Goal: Task Accomplishment & Management: Manage account settings

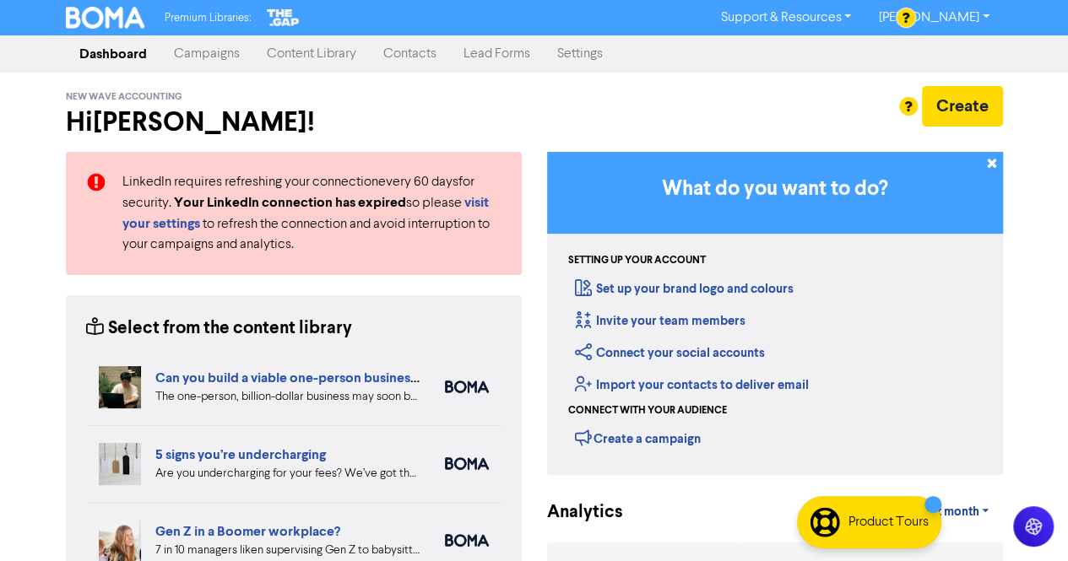
click at [417, 53] on link "Contacts" at bounding box center [410, 54] width 80 height 34
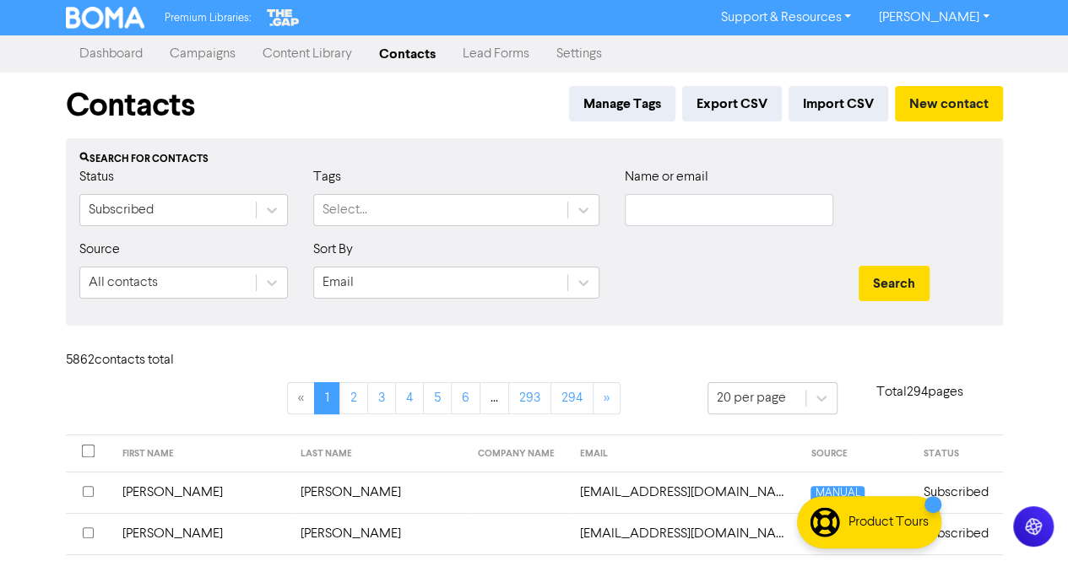
click at [682, 190] on div "Name or email" at bounding box center [729, 196] width 209 height 59
click at [659, 224] on input "text" at bounding box center [729, 210] width 209 height 32
paste input "[PERSON_NAME][EMAIL_ADDRESS][DOMAIN_NAME]"
click at [893, 285] on button "Search" at bounding box center [894, 283] width 71 height 35
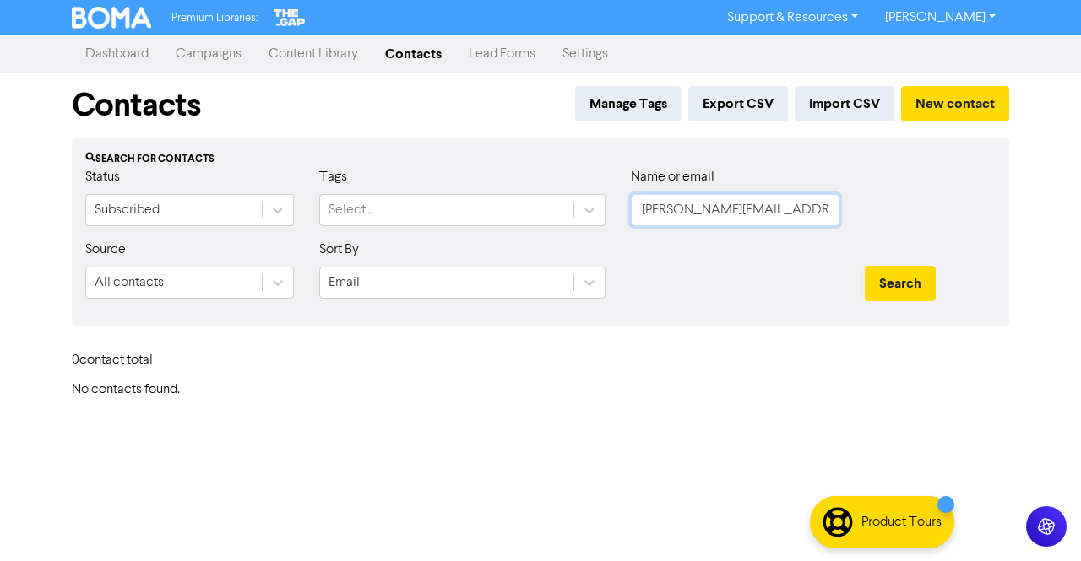
click at [815, 210] on input "[PERSON_NAME][EMAIL_ADDRESS][DOMAIN_NAME]" at bounding box center [735, 210] width 209 height 32
paste input "[PERSON_NAME]"
click at [880, 283] on button "Search" at bounding box center [900, 283] width 71 height 35
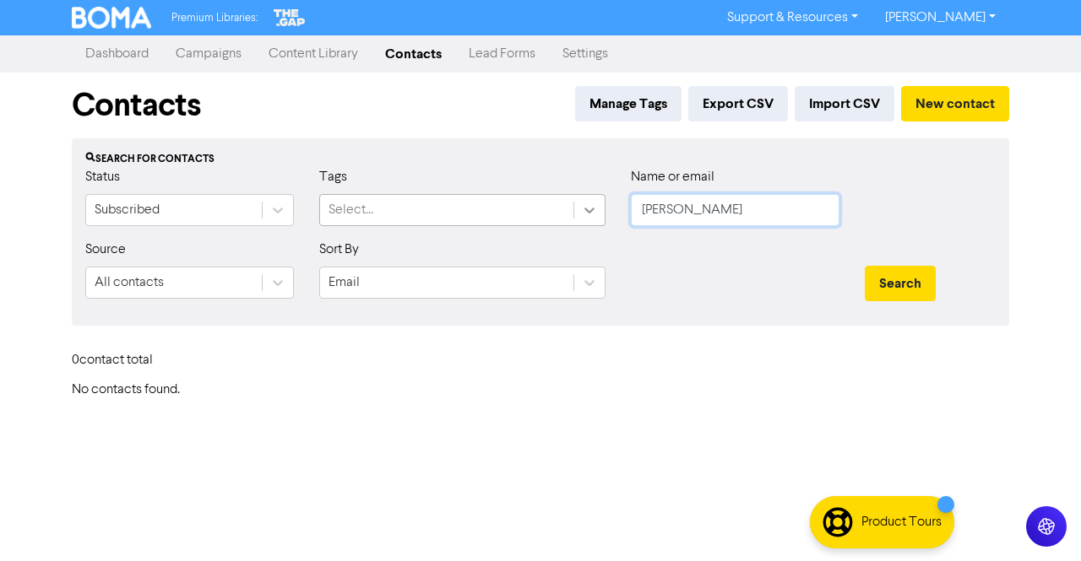
drag, startPoint x: 679, startPoint y: 211, endPoint x: 598, endPoint y: 217, distance: 81.3
click at [598, 217] on div "Status Subscribed Tags Select... Name or email [PERSON_NAME]" at bounding box center [541, 203] width 936 height 73
click at [887, 281] on button "Search" at bounding box center [900, 283] width 71 height 35
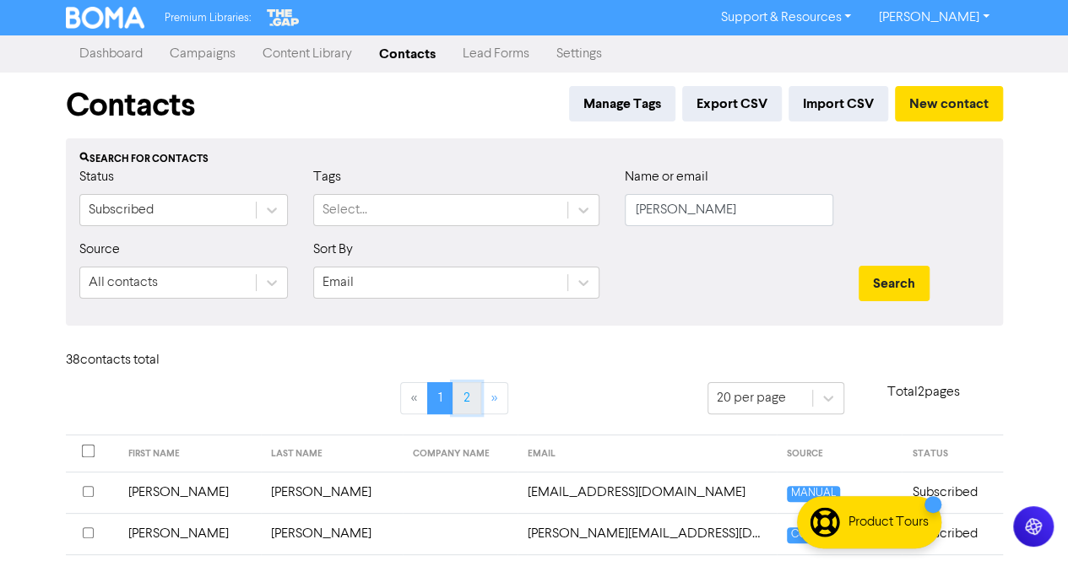
click at [471, 406] on link "2" at bounding box center [467, 398] width 29 height 32
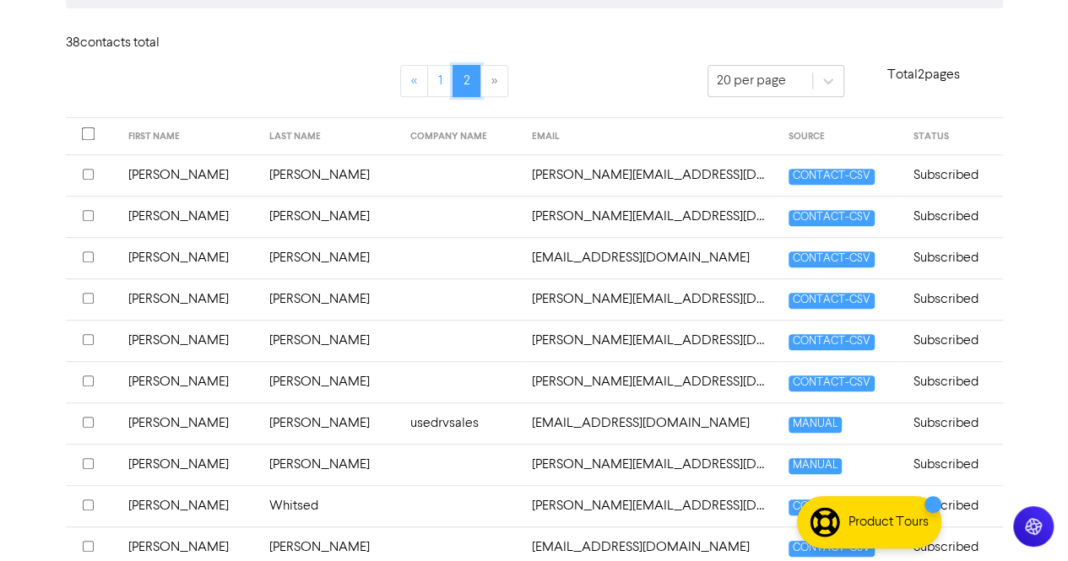
scroll to position [291, 0]
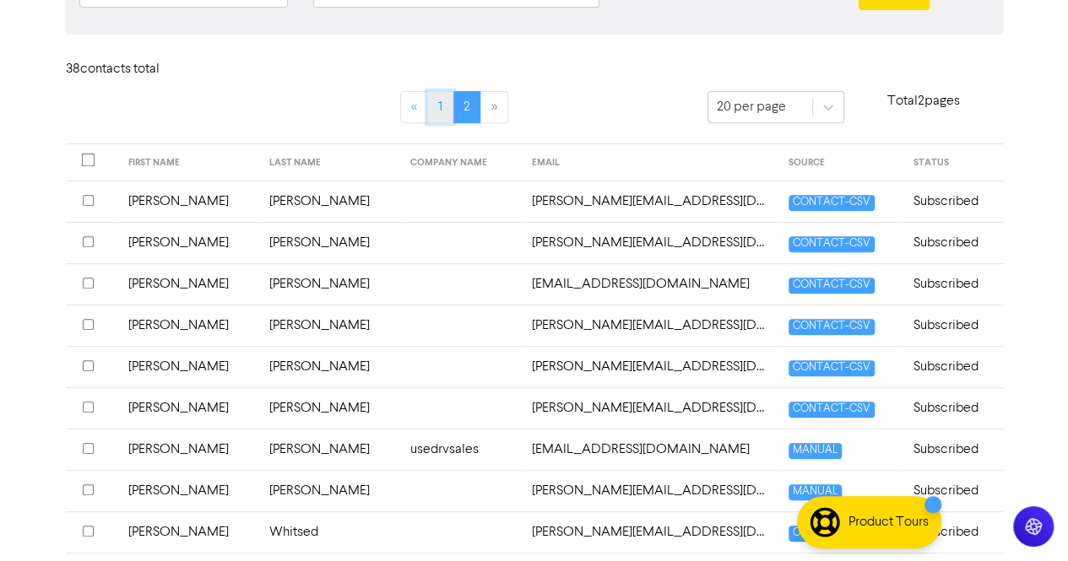
click at [441, 106] on link "1" at bounding box center [440, 107] width 26 height 32
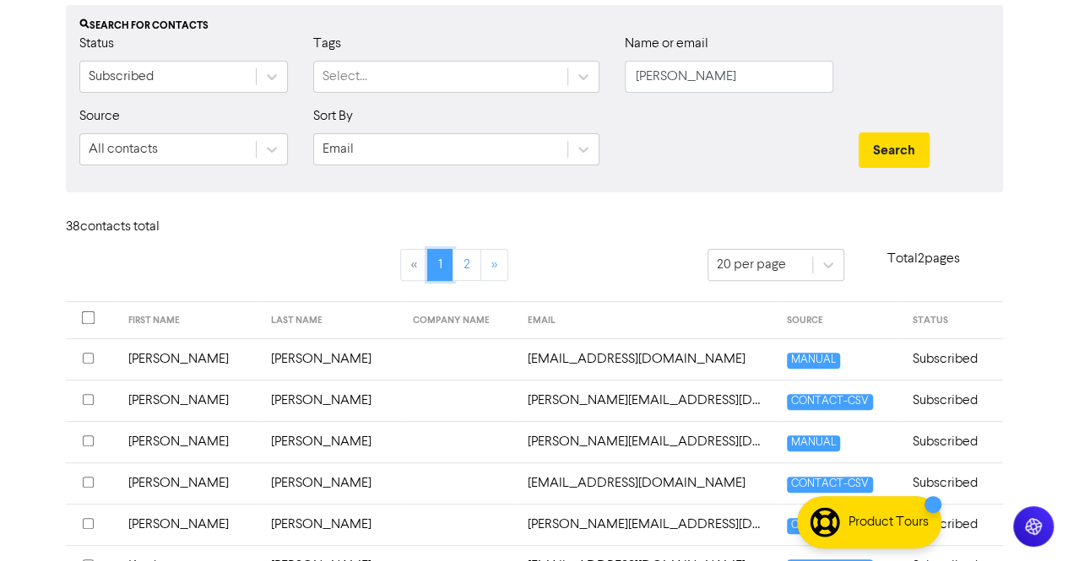
scroll to position [0, 0]
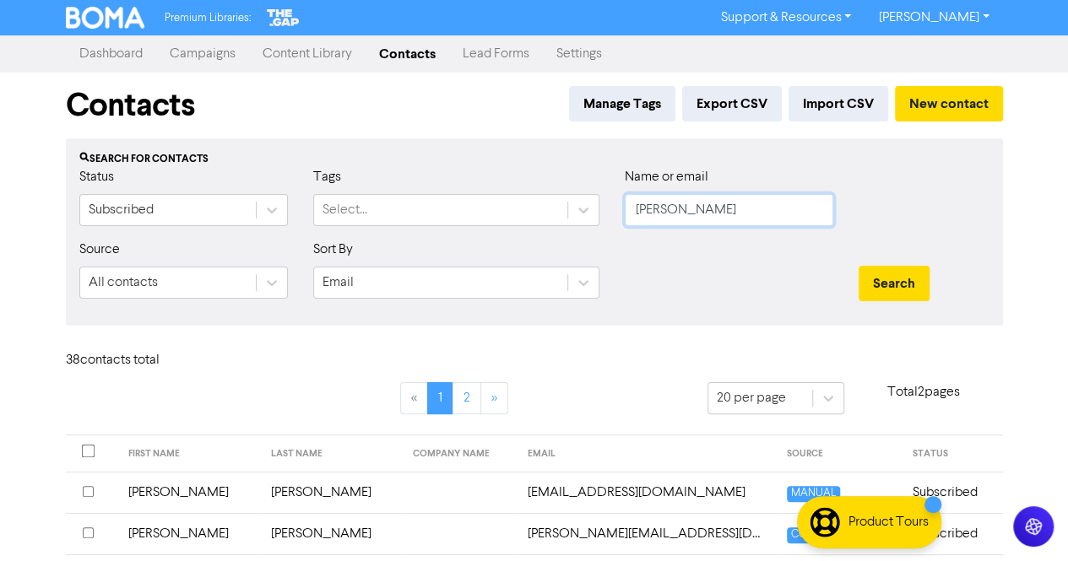
click at [702, 209] on input "[PERSON_NAME]" at bounding box center [729, 210] width 209 height 32
paste input "Stead"
type input "Stead"
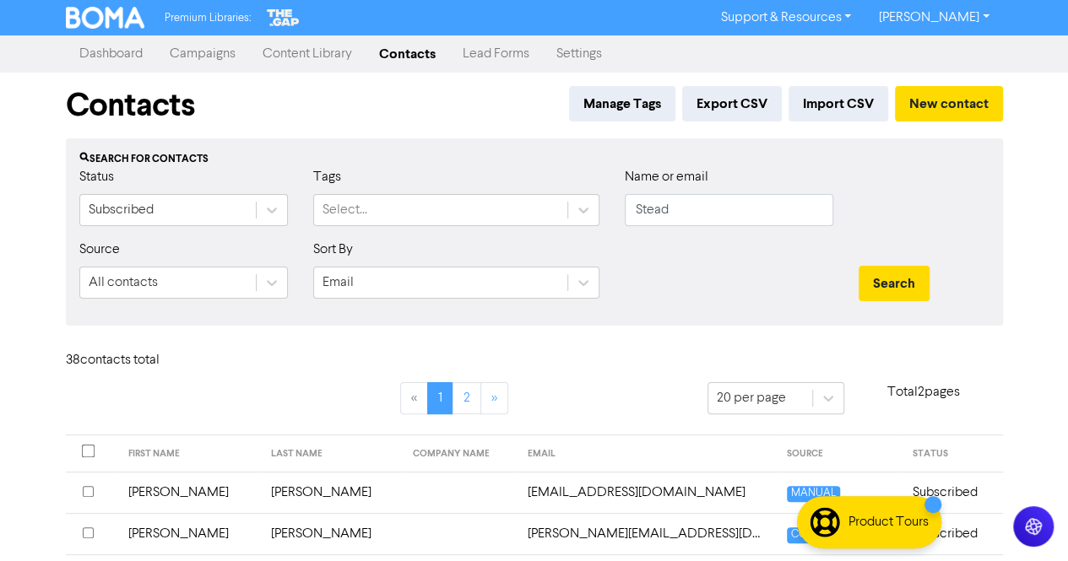
click at [854, 285] on div "Search" at bounding box center [924, 276] width 156 height 73
click at [905, 279] on button "Search" at bounding box center [894, 283] width 71 height 35
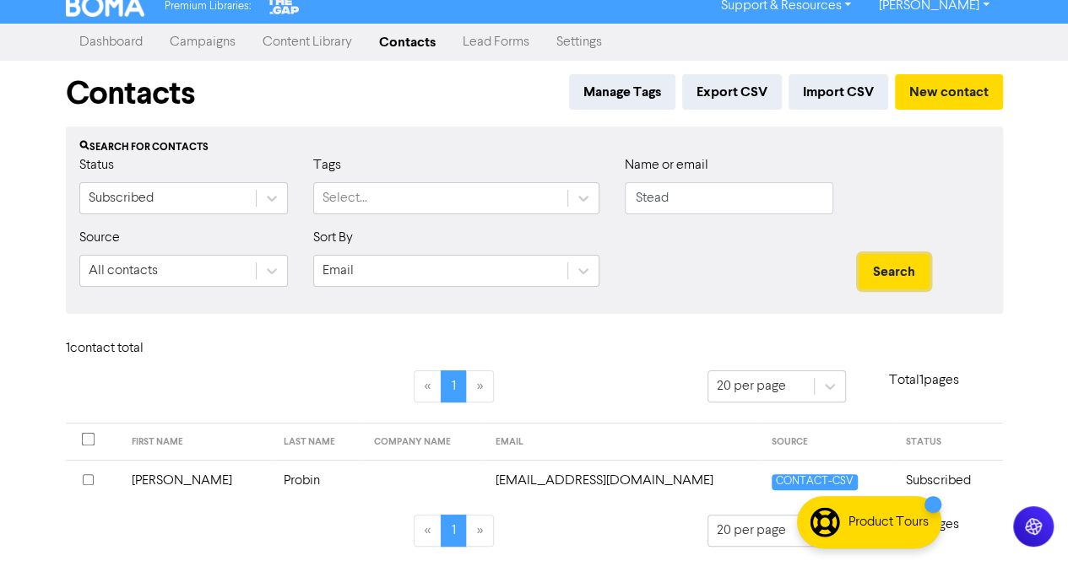
scroll to position [15, 0]
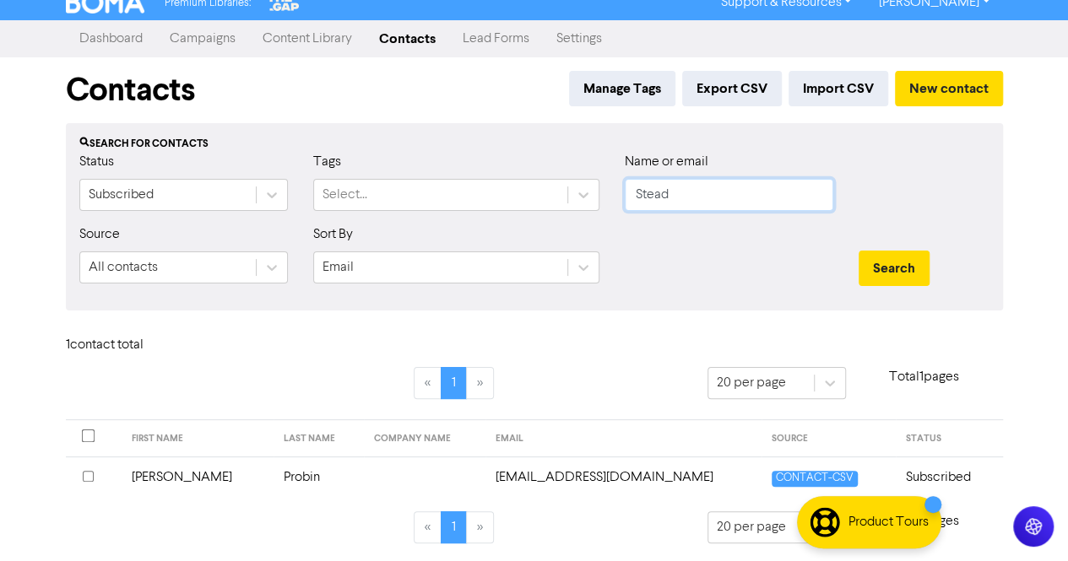
click at [706, 198] on input "Stead" at bounding box center [729, 195] width 209 height 32
click at [670, 185] on input "text" at bounding box center [729, 195] width 209 height 32
paste input "[EMAIL_ADDRESS][DOMAIN_NAME]"
type input "[EMAIL_ADDRESS][DOMAIN_NAME]"
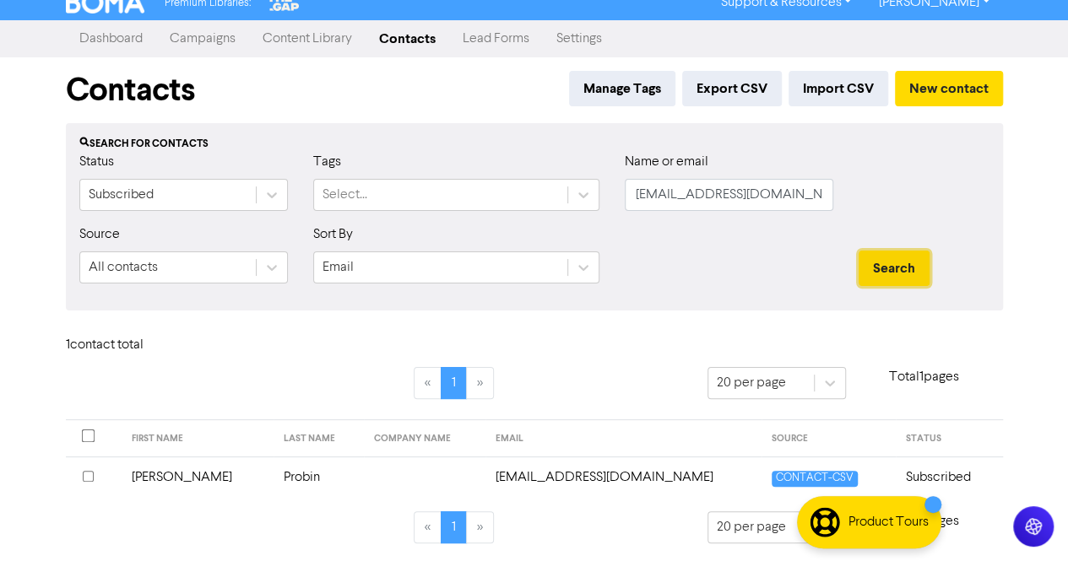
click at [897, 275] on button "Search" at bounding box center [894, 268] width 71 height 35
click at [903, 271] on button "Search" at bounding box center [894, 268] width 71 height 35
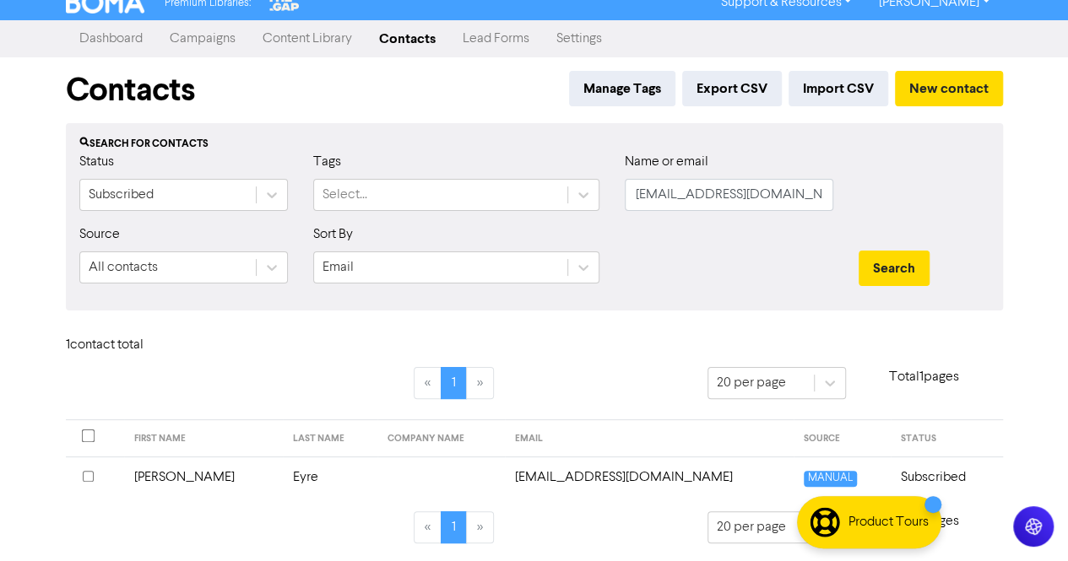
click at [173, 479] on td "[PERSON_NAME]" at bounding box center [203, 477] width 159 height 41
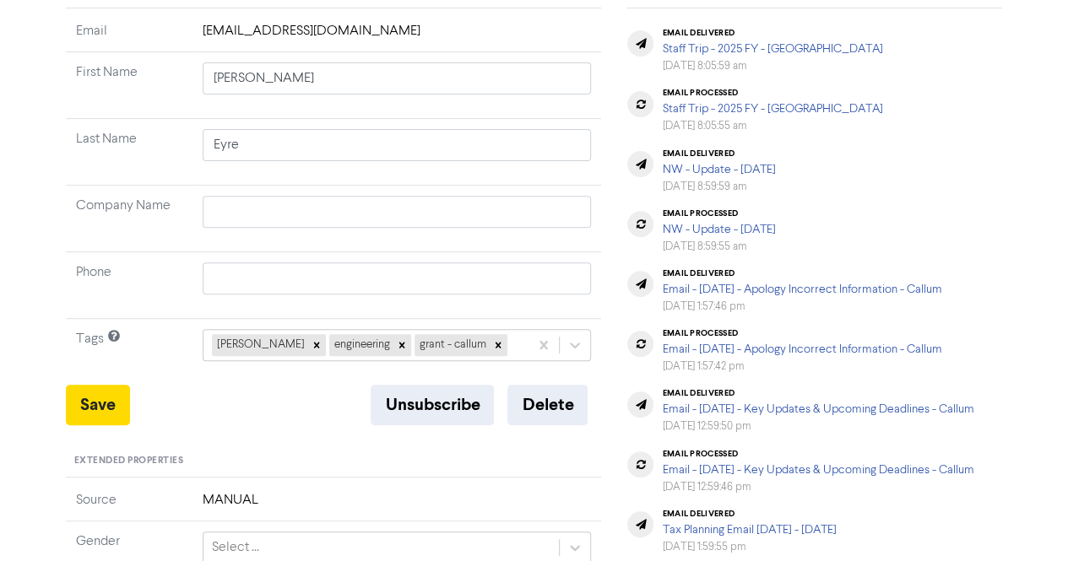
scroll to position [253, 0]
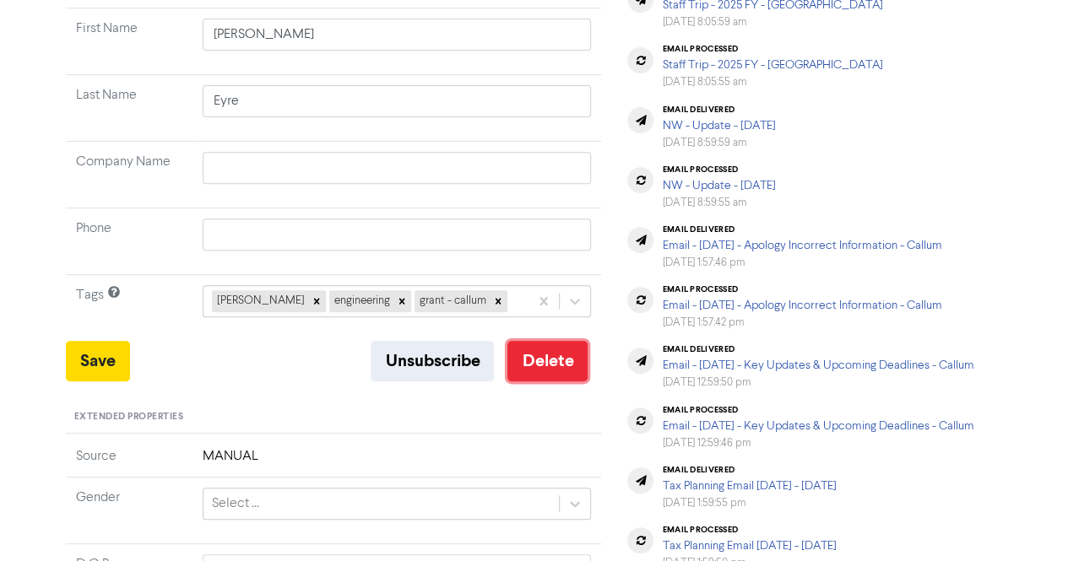
click at [554, 350] on button "Delete" at bounding box center [547, 361] width 80 height 41
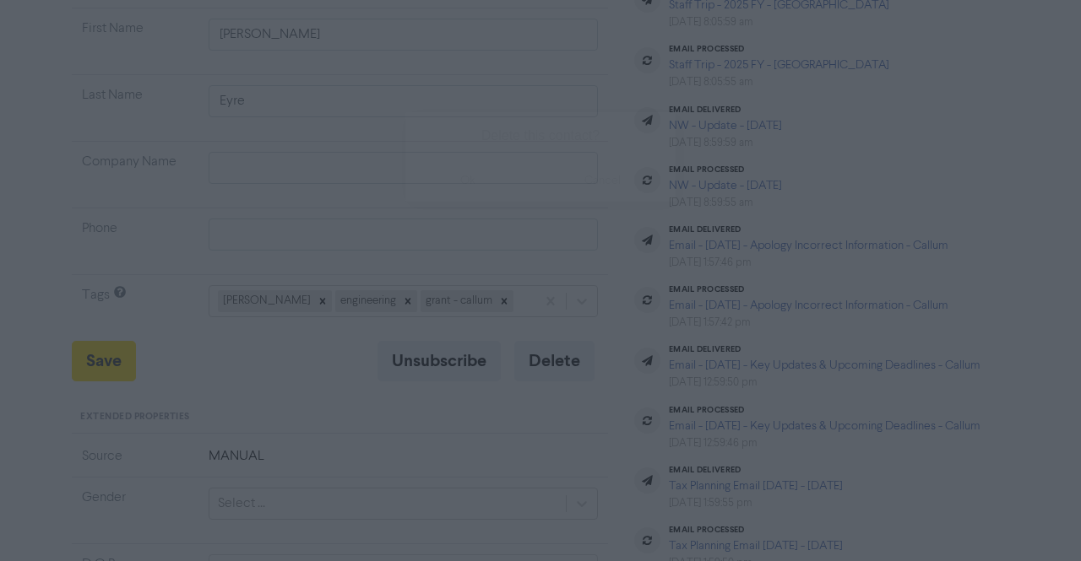
click at [495, 178] on button "ok" at bounding box center [467, 181] width 125 height 42
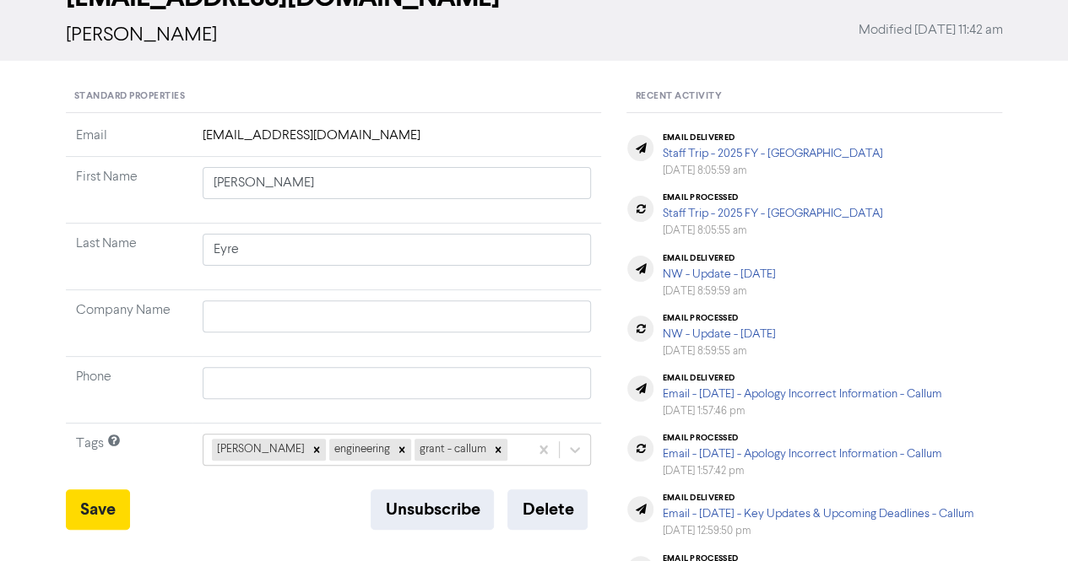
scroll to position [0, 0]
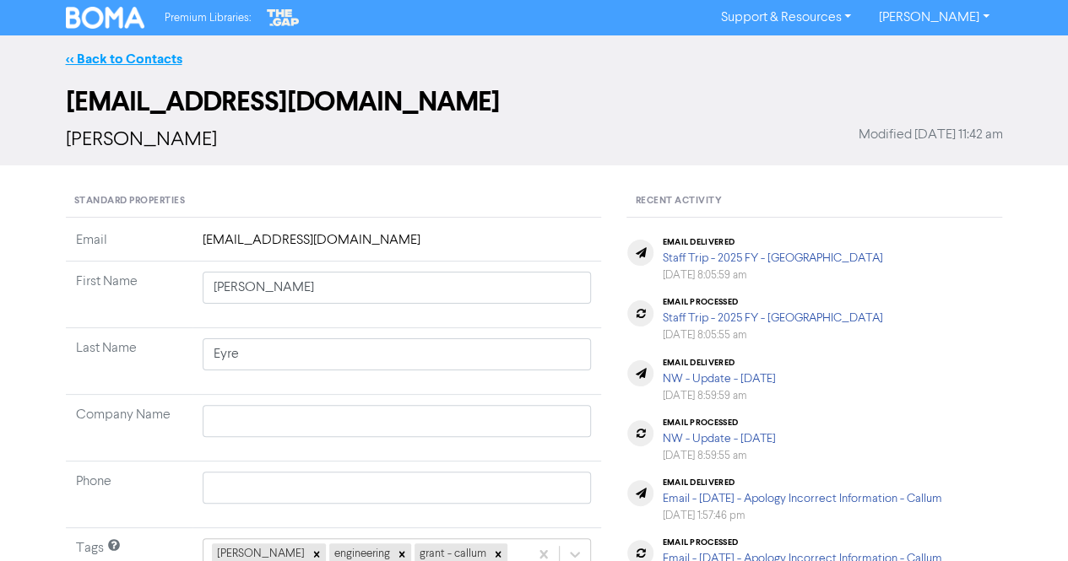
click at [114, 58] on link "<< Back to Contacts" at bounding box center [124, 59] width 117 height 17
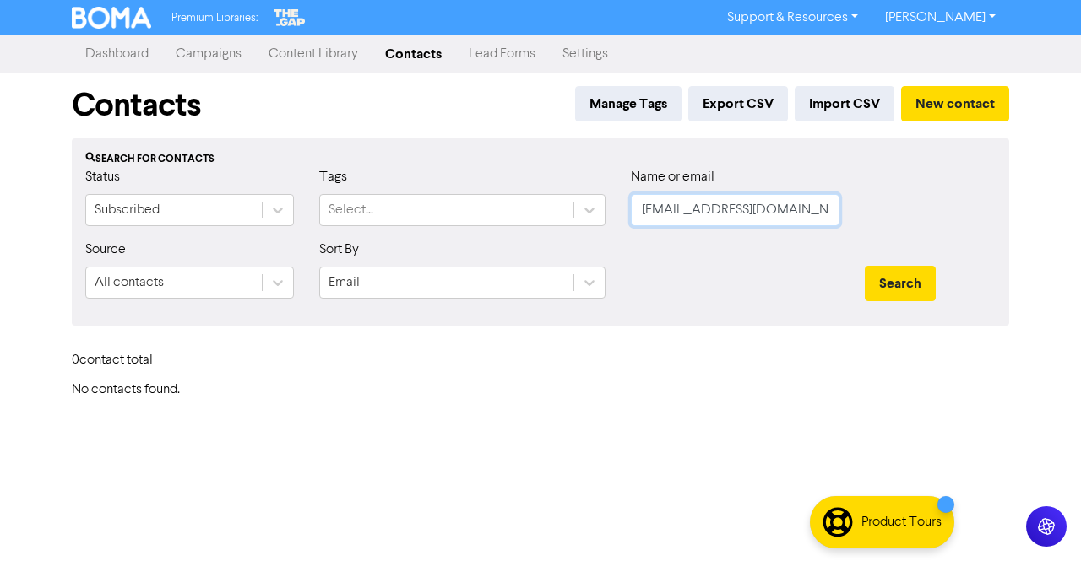
click at [819, 210] on input "[EMAIL_ADDRESS][DOMAIN_NAME]" at bounding box center [735, 210] width 209 height 32
paste input "[EMAIL_ADDRESS]"
click at [919, 286] on button "Search" at bounding box center [900, 283] width 71 height 35
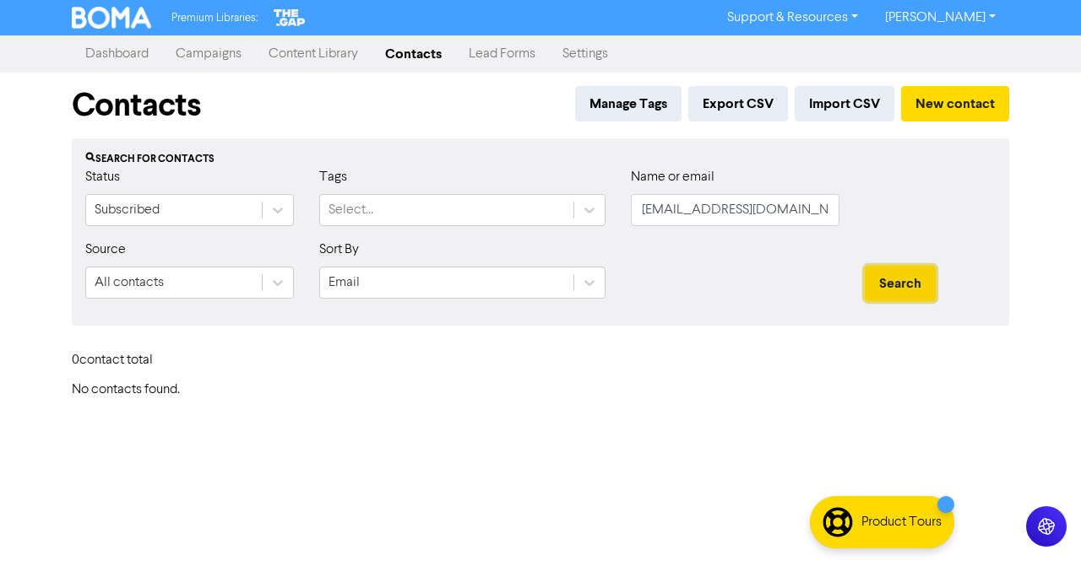
click at [905, 290] on button "Search" at bounding box center [900, 283] width 71 height 35
click at [822, 215] on input "[EMAIL_ADDRESS][DOMAIN_NAME]" at bounding box center [735, 210] width 209 height 32
paste input "[PERSON_NAME]"
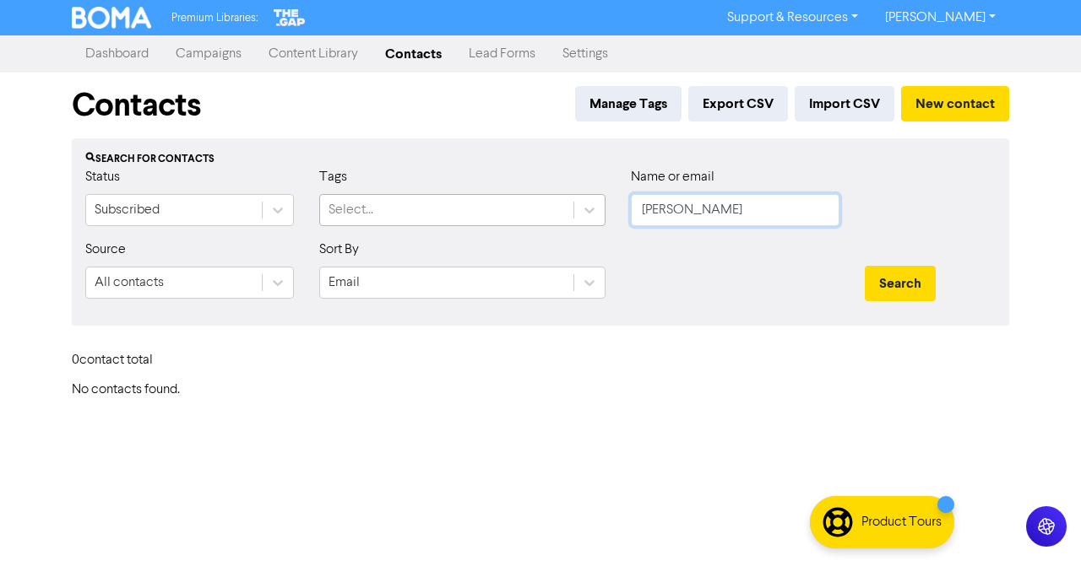
drag, startPoint x: 667, startPoint y: 213, endPoint x: 558, endPoint y: 205, distance: 109.2
click at [558, 205] on div "Status Subscribed Tags Select... Name or email [PERSON_NAME]" at bounding box center [541, 203] width 936 height 73
click at [885, 286] on button "Search" at bounding box center [900, 283] width 71 height 35
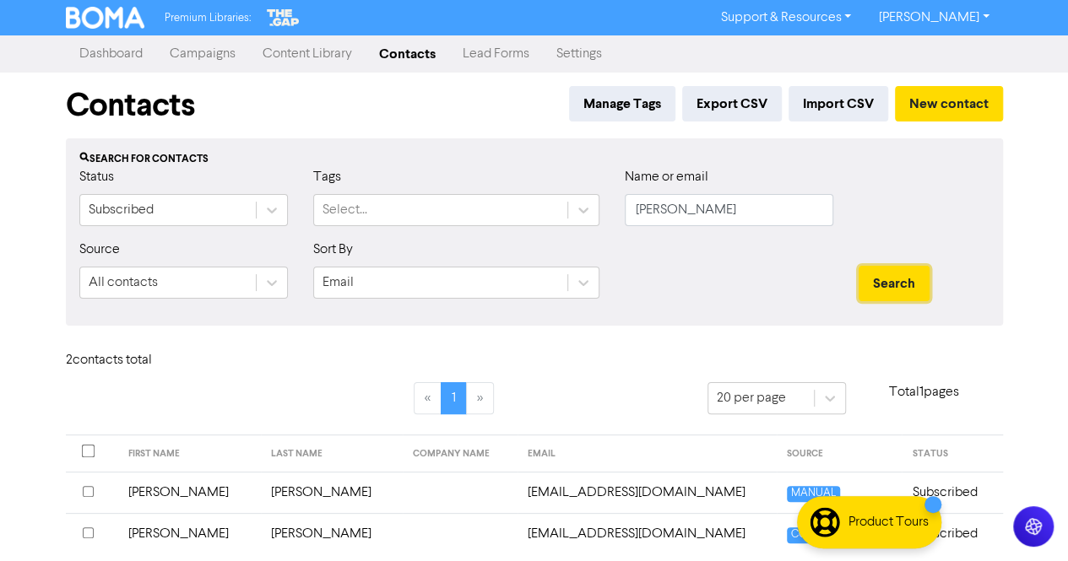
scroll to position [56, 0]
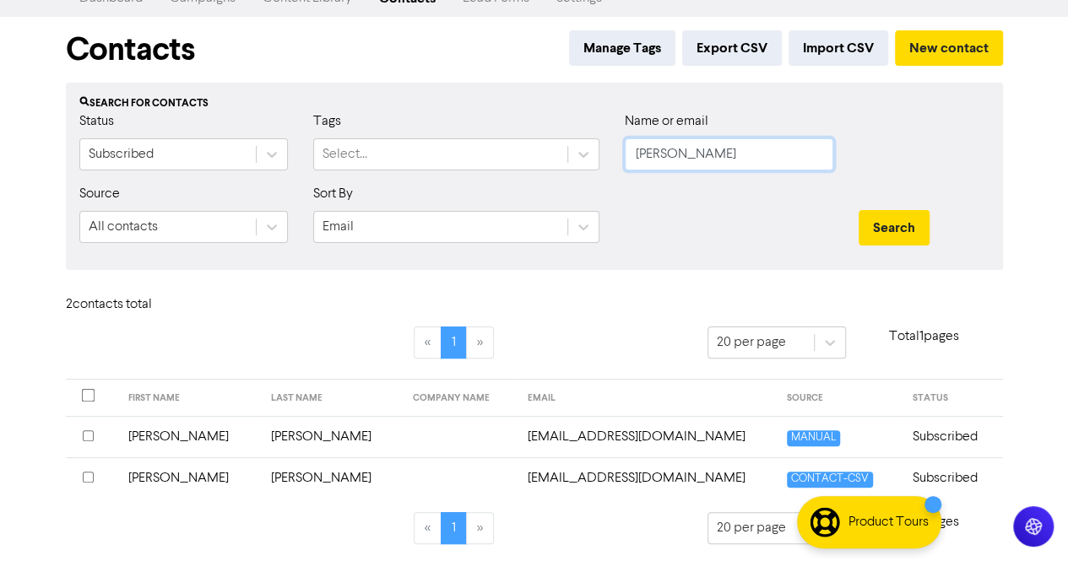
click at [719, 158] on input "[PERSON_NAME]" at bounding box center [729, 154] width 209 height 32
paste input "[PERSON_NAME][EMAIL_ADDRESS][DOMAIN_NAME]"
click at [887, 225] on button "Search" at bounding box center [894, 227] width 71 height 35
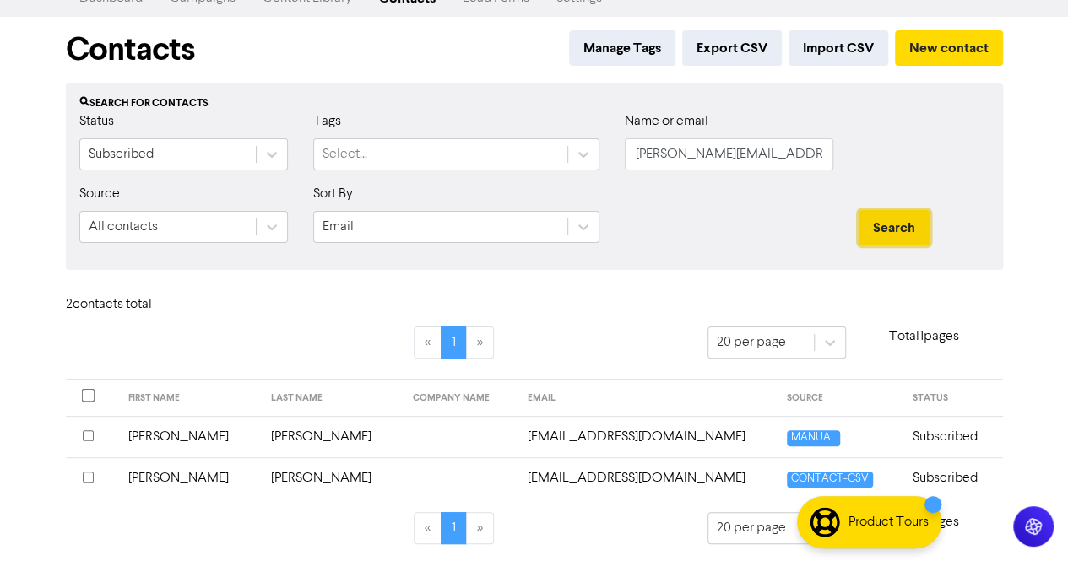
scroll to position [15, 0]
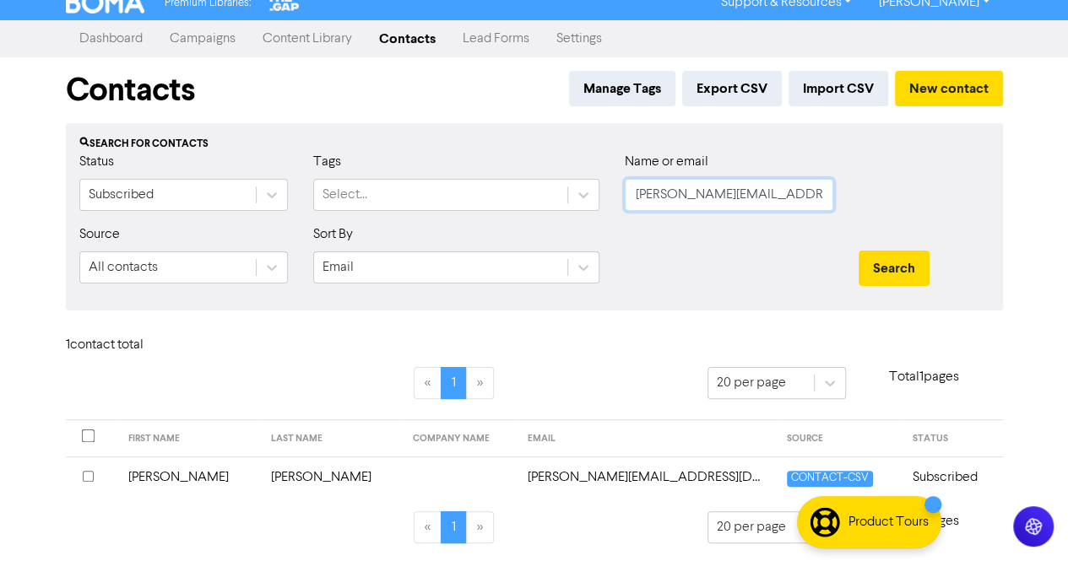
click at [809, 192] on input "[PERSON_NAME][EMAIL_ADDRESS][DOMAIN_NAME]" at bounding box center [729, 195] width 209 height 32
paste input "[EMAIL_ADDRESS][DOMAIN_NAME]"
click at [891, 269] on button "Search" at bounding box center [894, 268] width 71 height 35
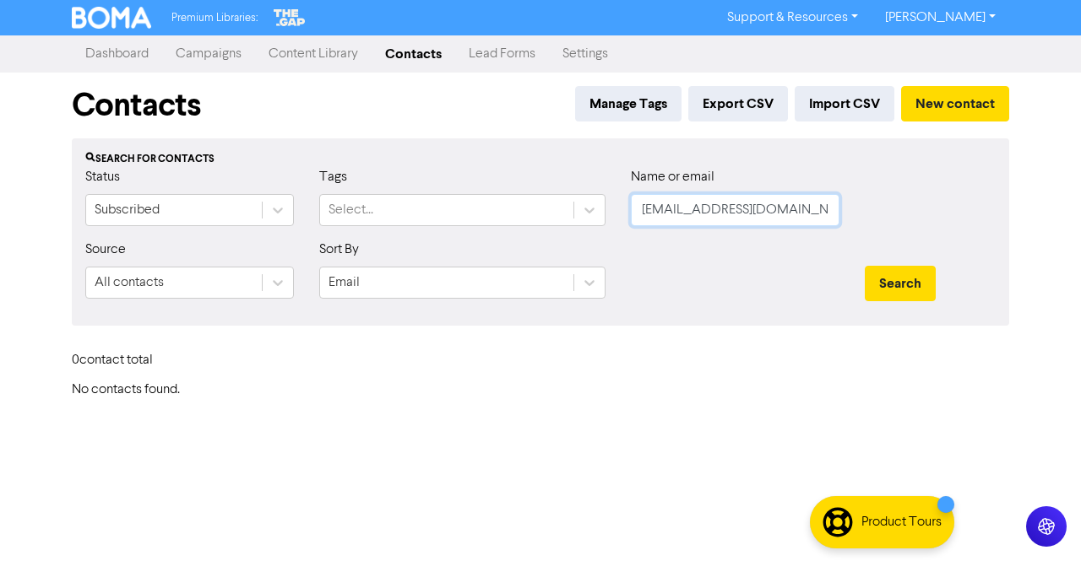
click at [806, 219] on input "[EMAIL_ADDRESS][DOMAIN_NAME]" at bounding box center [735, 210] width 209 height 32
paste input "[MEDICAL_DATA][PERSON_NAME]"
click at [681, 208] on input "[MEDICAL_DATA][PERSON_NAME]" at bounding box center [735, 210] width 209 height 32
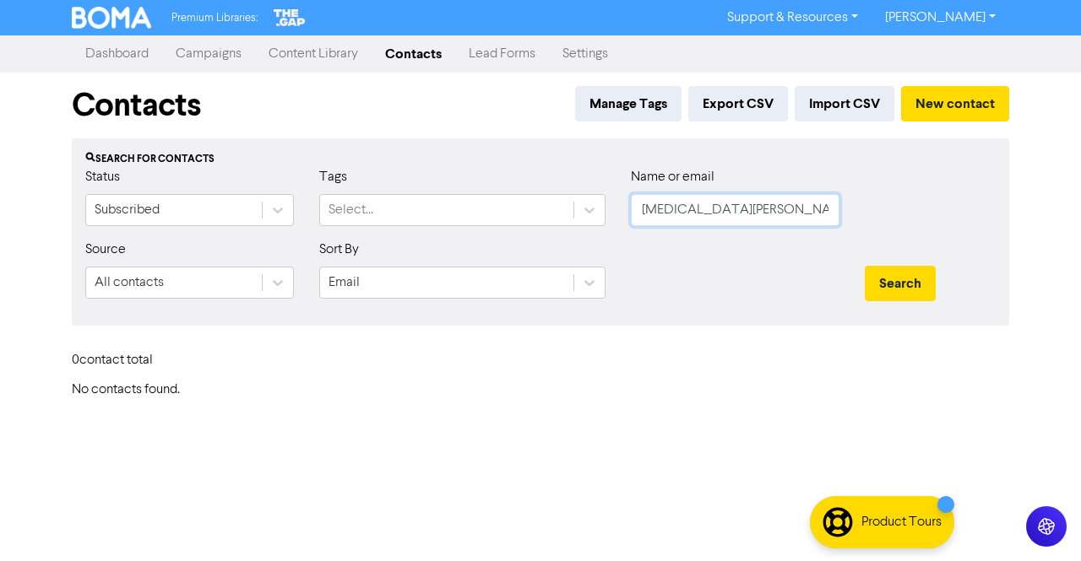
click at [681, 208] on input "[MEDICAL_DATA][PERSON_NAME]" at bounding box center [735, 210] width 209 height 32
click at [909, 275] on button "Search" at bounding box center [900, 283] width 71 height 35
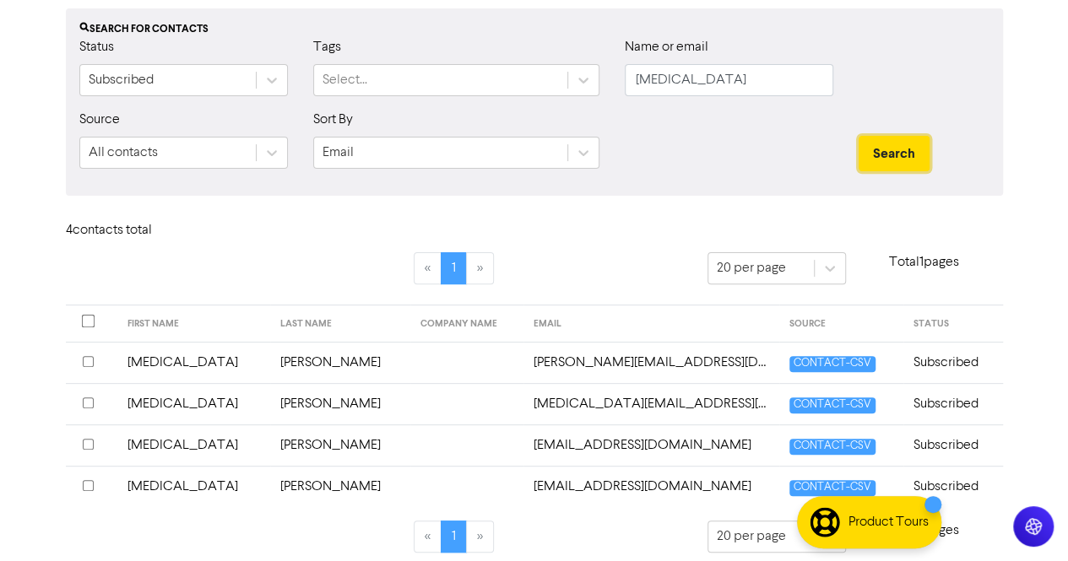
scroll to position [138, 0]
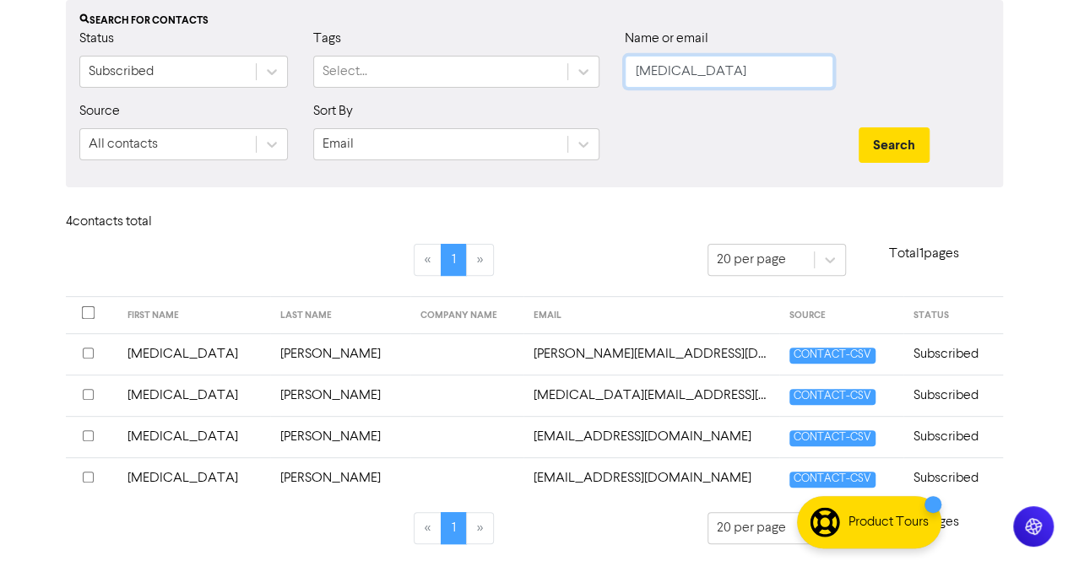
click at [688, 73] on input "[MEDICAL_DATA]" at bounding box center [729, 72] width 209 height 32
paste input "[PERSON_NAME]"
drag, startPoint x: 672, startPoint y: 74, endPoint x: 499, endPoint y: 84, distance: 173.3
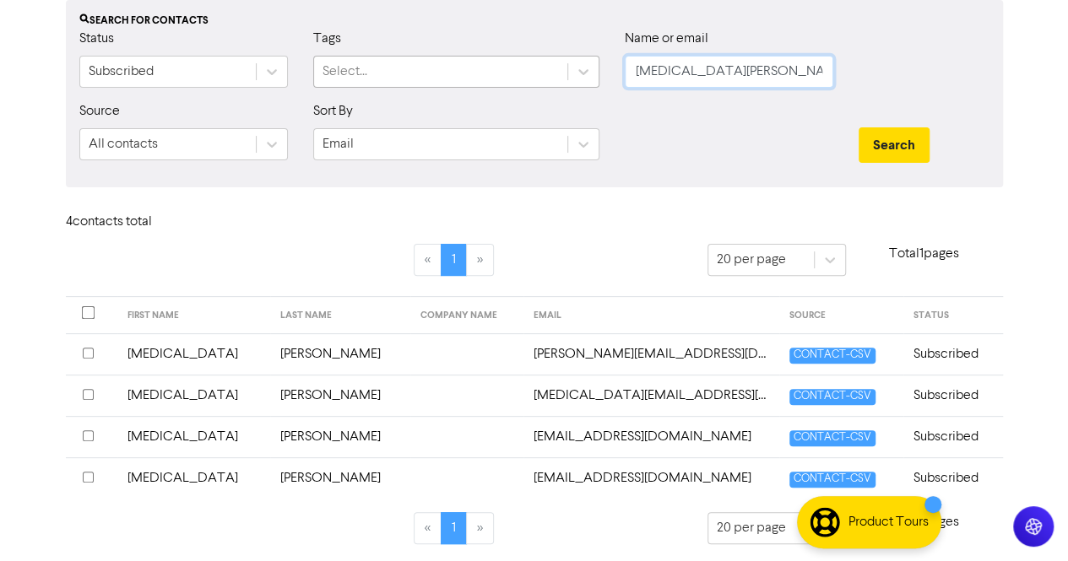
click at [499, 84] on div "Status Subscribed Tags Select... Name or email [MEDICAL_DATA][PERSON_NAME]" at bounding box center [535, 65] width 936 height 73
click at [876, 150] on button "Search" at bounding box center [894, 144] width 71 height 35
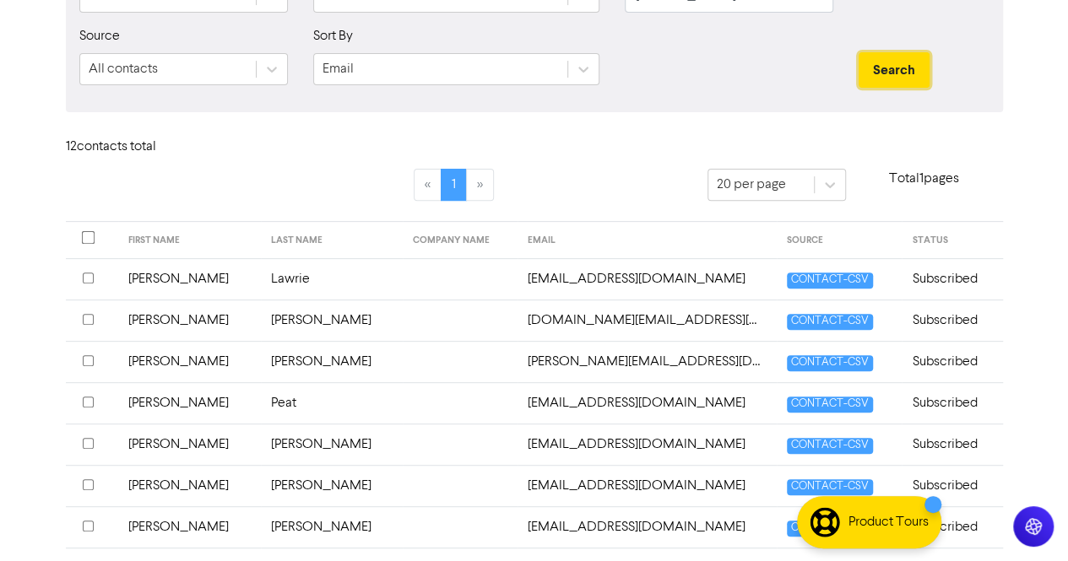
scroll to position [0, 0]
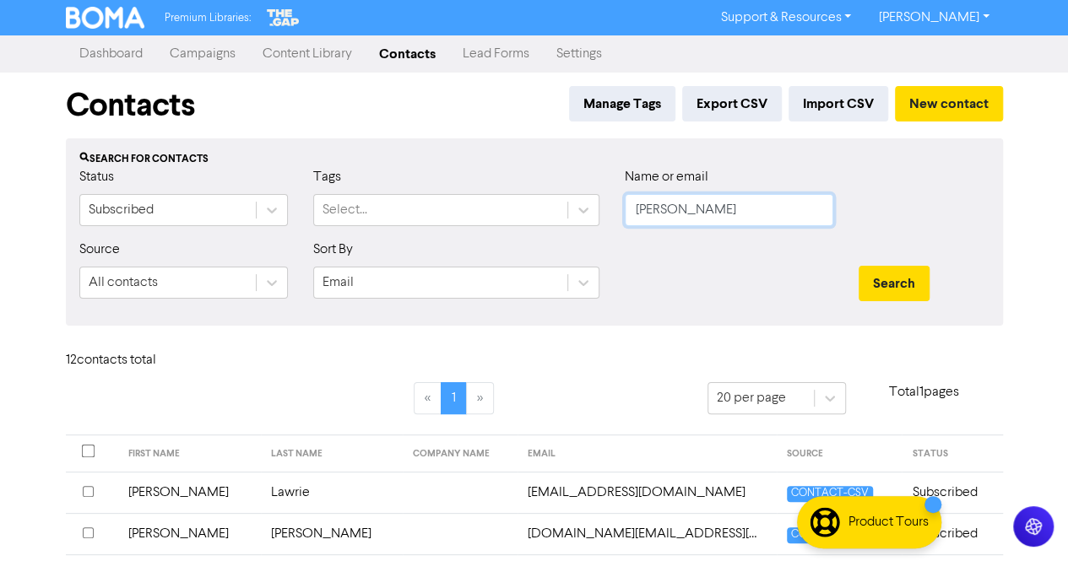
click at [704, 206] on input "[PERSON_NAME]" at bounding box center [729, 210] width 209 height 32
paste input "[EMAIL_ADDRESS][DOMAIN_NAME]"
click at [878, 273] on button "Search" at bounding box center [894, 283] width 71 height 35
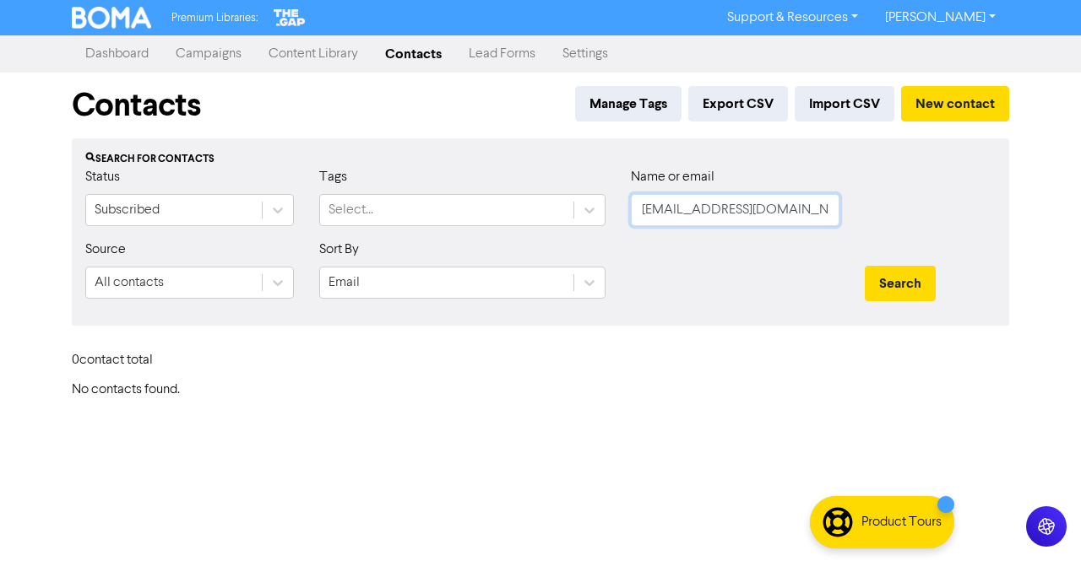
click at [794, 203] on input "[EMAIL_ADDRESS][DOMAIN_NAME]" at bounding box center [735, 210] width 209 height 32
paste input "[PERSON_NAME]"
drag, startPoint x: 706, startPoint y: 209, endPoint x: 584, endPoint y: 200, distance: 121.9
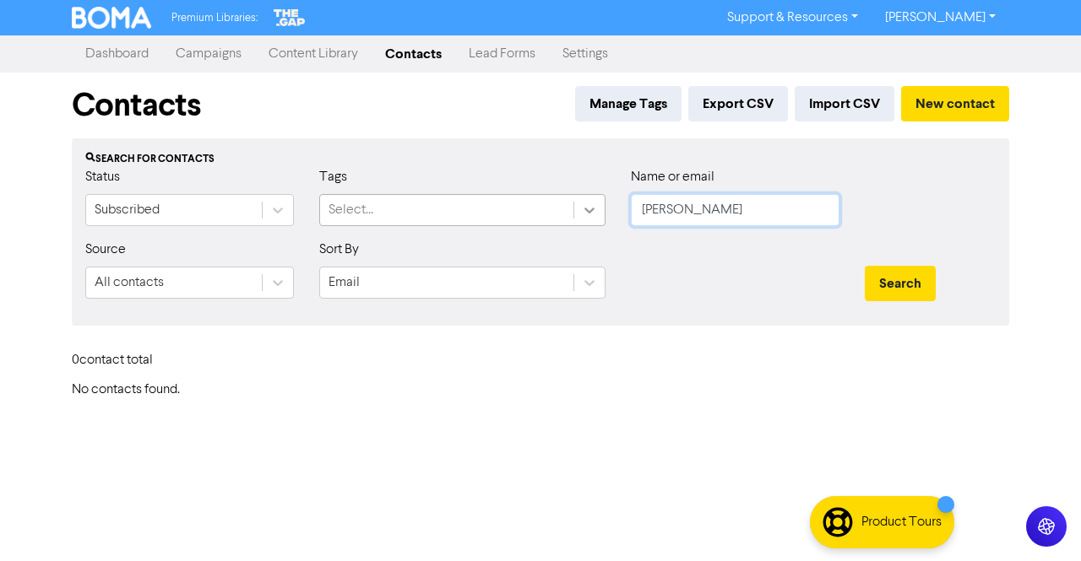
click at [584, 200] on div "Status Subscribed Tags Select... Name or email [PERSON_NAME]" at bounding box center [541, 203] width 936 height 73
click at [887, 275] on button "Search" at bounding box center [900, 283] width 71 height 35
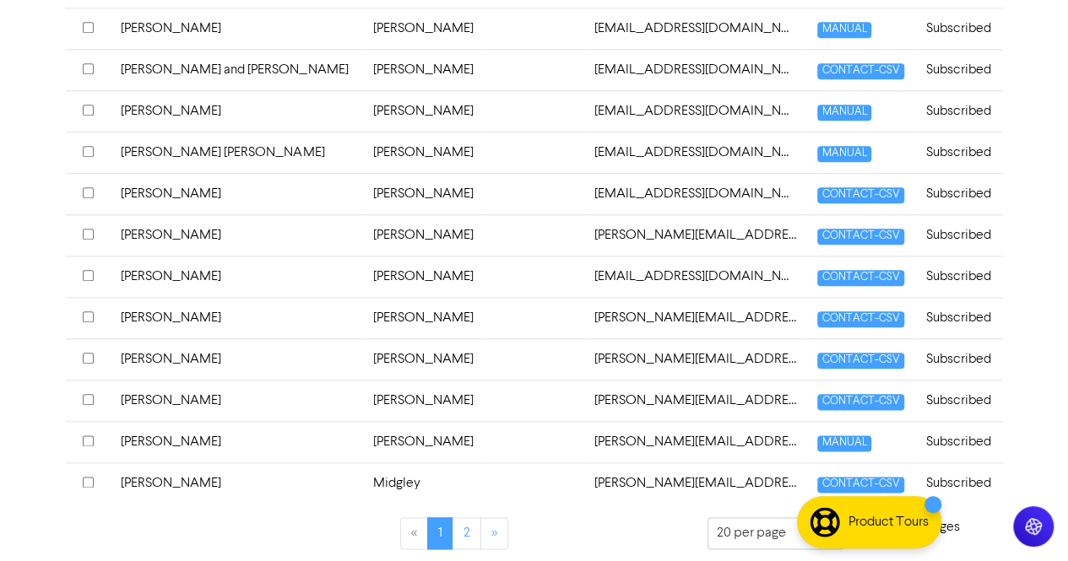
scroll to position [289, 0]
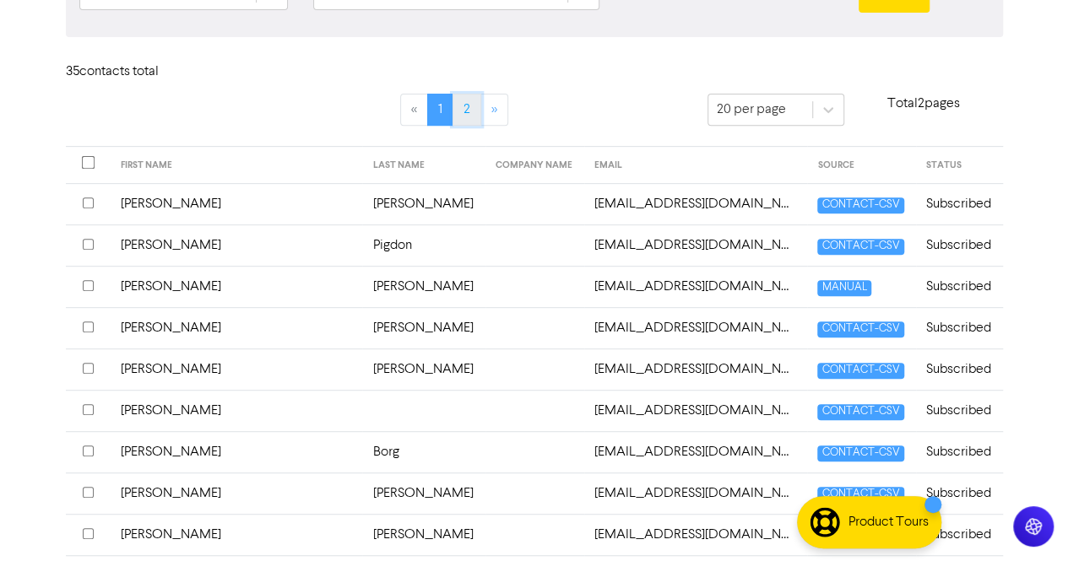
click at [469, 106] on link "2" at bounding box center [467, 110] width 29 height 32
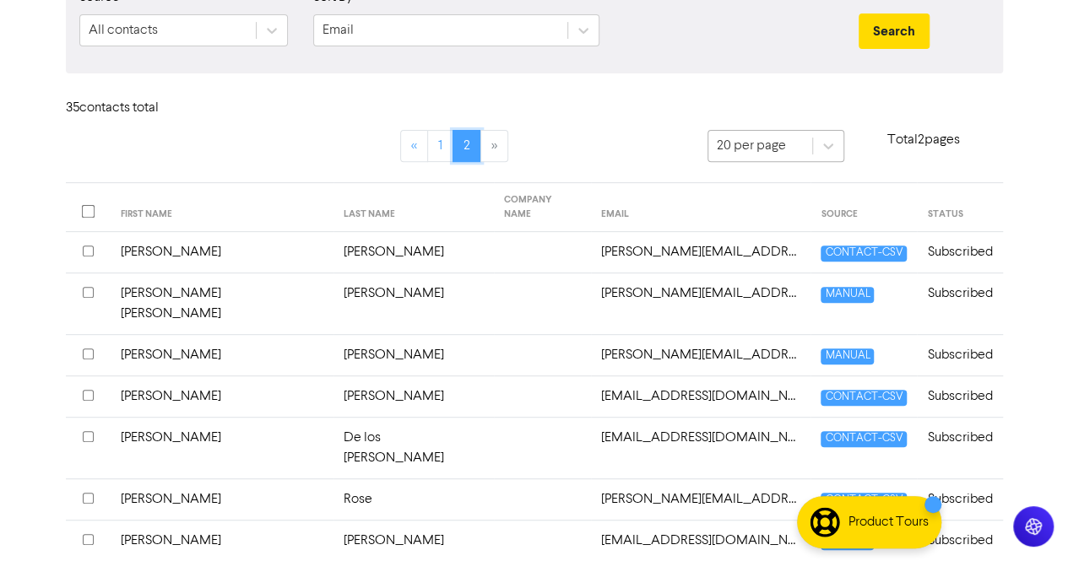
scroll to position [0, 0]
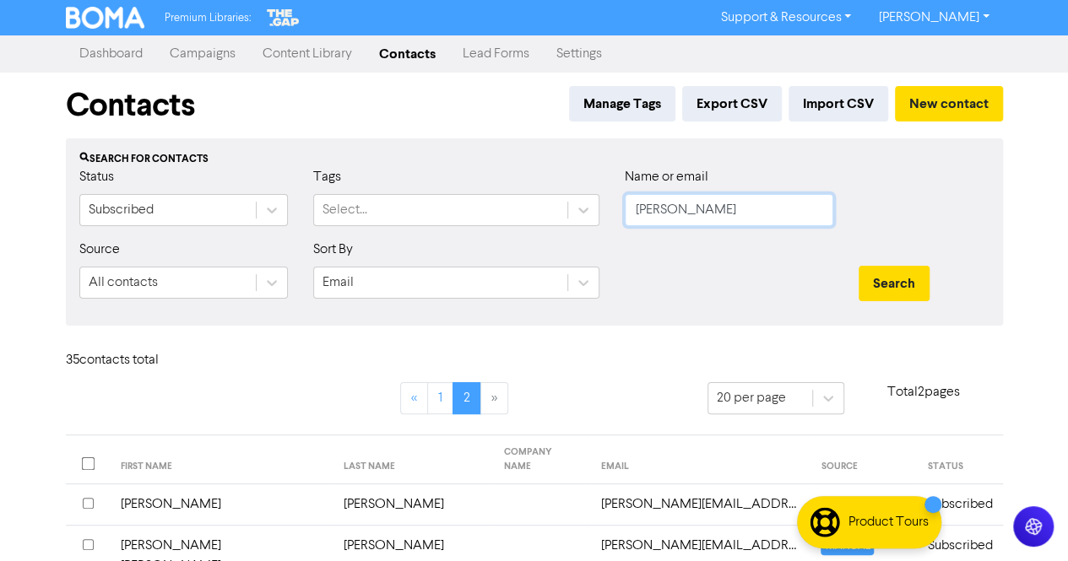
click at [742, 217] on input "[PERSON_NAME]" at bounding box center [729, 210] width 209 height 32
paste input "[EMAIL_ADDRESS][PERSON_NAME][DOMAIN_NAME]"
type input "[EMAIL_ADDRESS][PERSON_NAME][DOMAIN_NAME]"
click at [895, 290] on button "Search" at bounding box center [894, 283] width 71 height 35
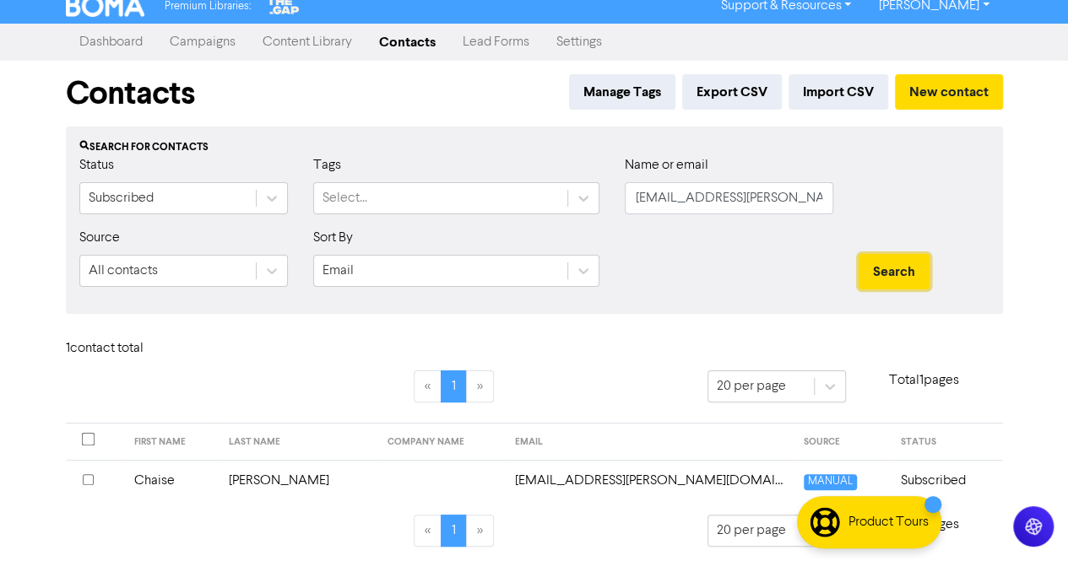
scroll to position [15, 0]
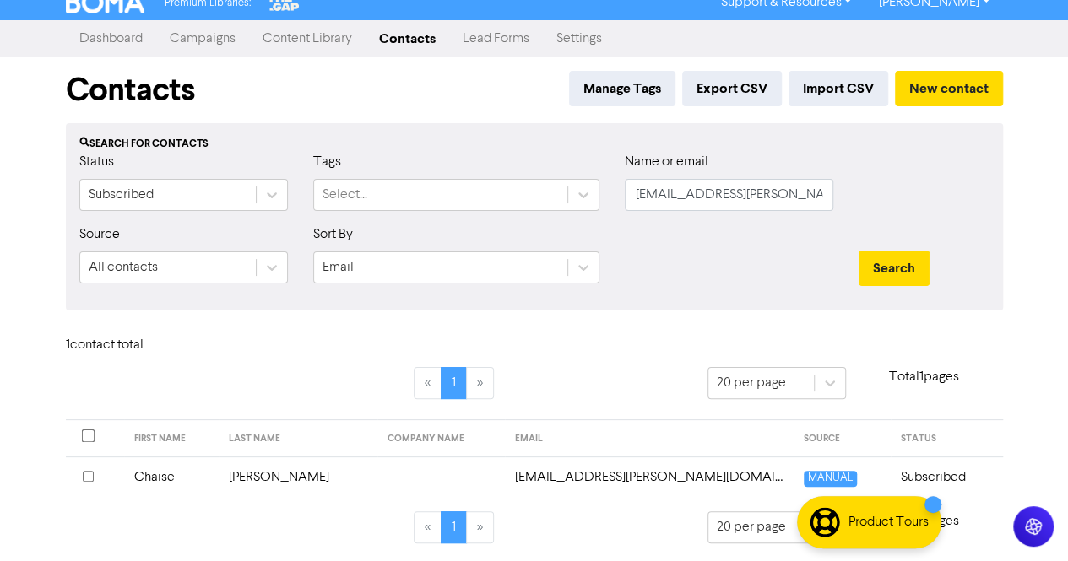
click at [179, 481] on td "Chaise" at bounding box center [171, 477] width 95 height 41
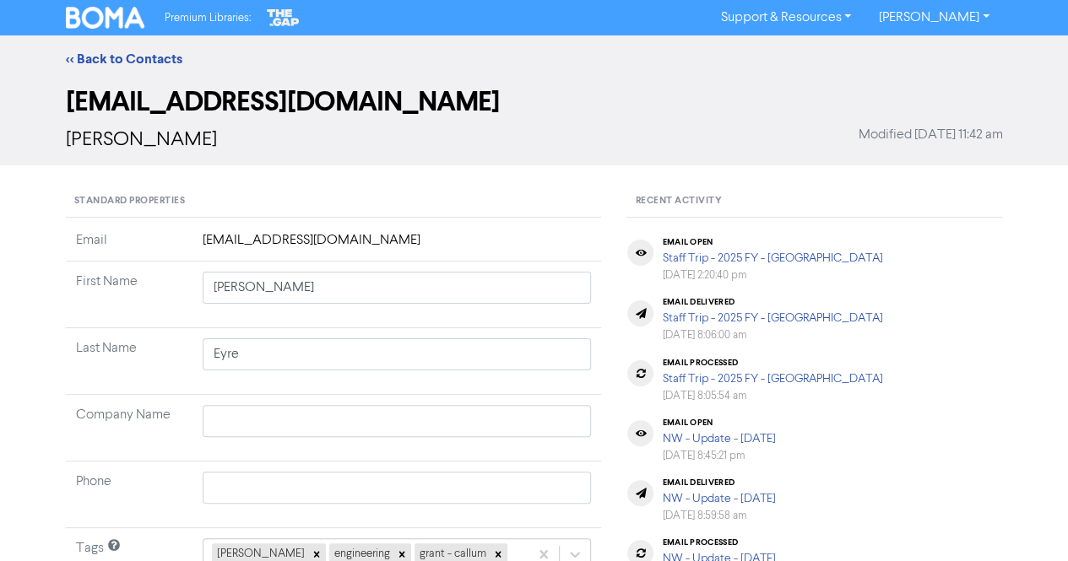
type input "Chaise"
type input "[PERSON_NAME]"
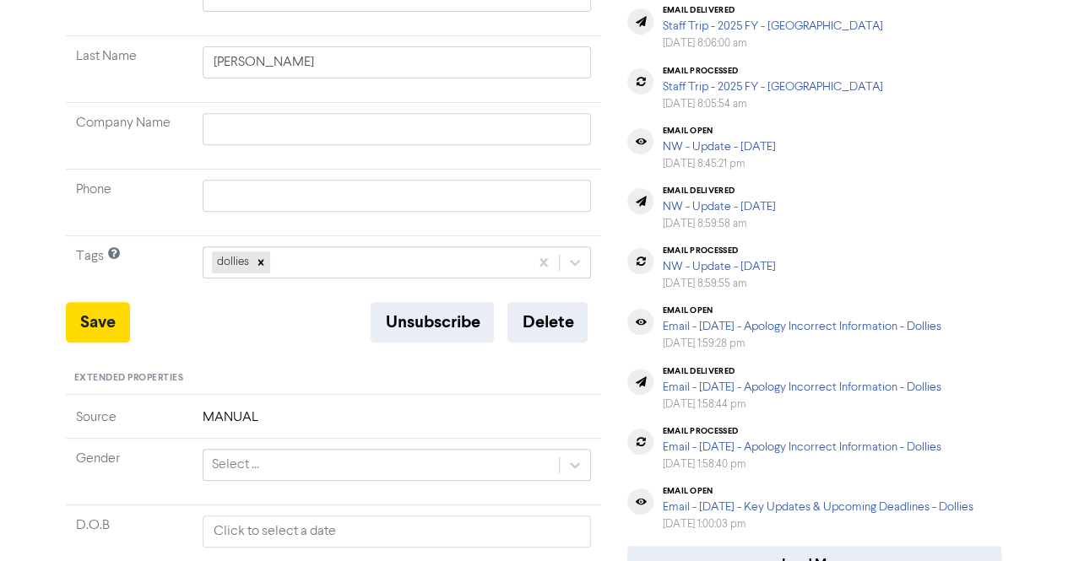
scroll to position [338, 0]
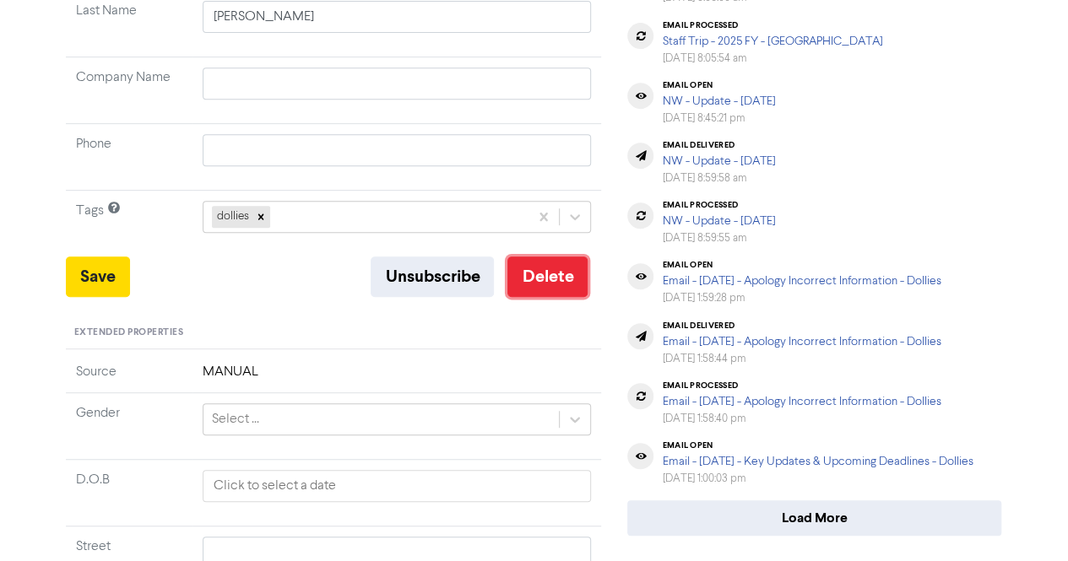
click at [550, 293] on button "Delete" at bounding box center [547, 277] width 80 height 41
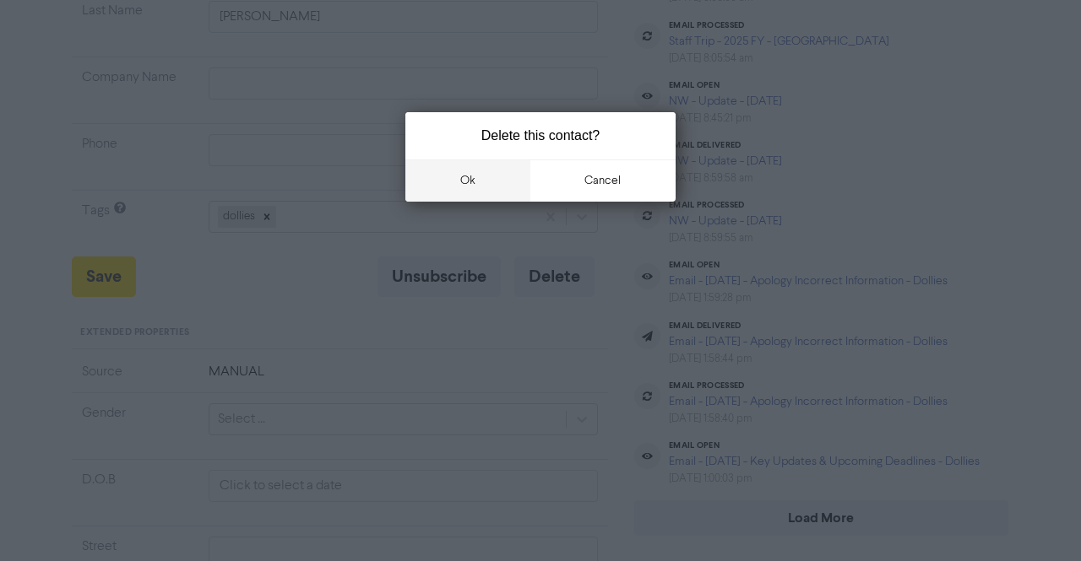
click at [481, 187] on button "ok" at bounding box center [467, 181] width 125 height 42
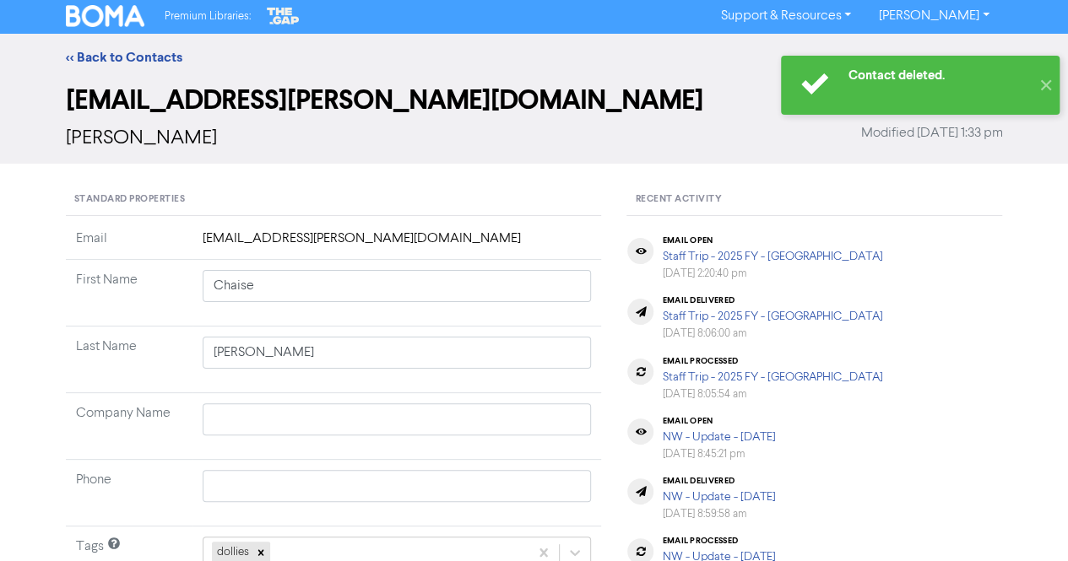
scroll to position [0, 0]
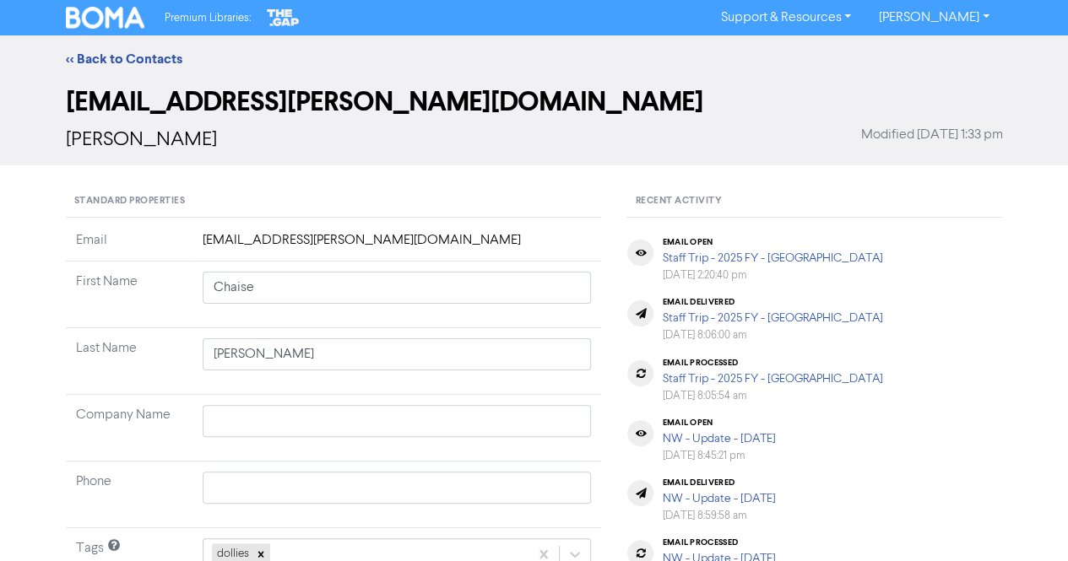
drag, startPoint x: 100, startPoint y: 57, endPoint x: 418, endPoint y: 11, distance: 321.7
click at [100, 57] on link "<< Back to Contacts" at bounding box center [124, 59] width 117 height 17
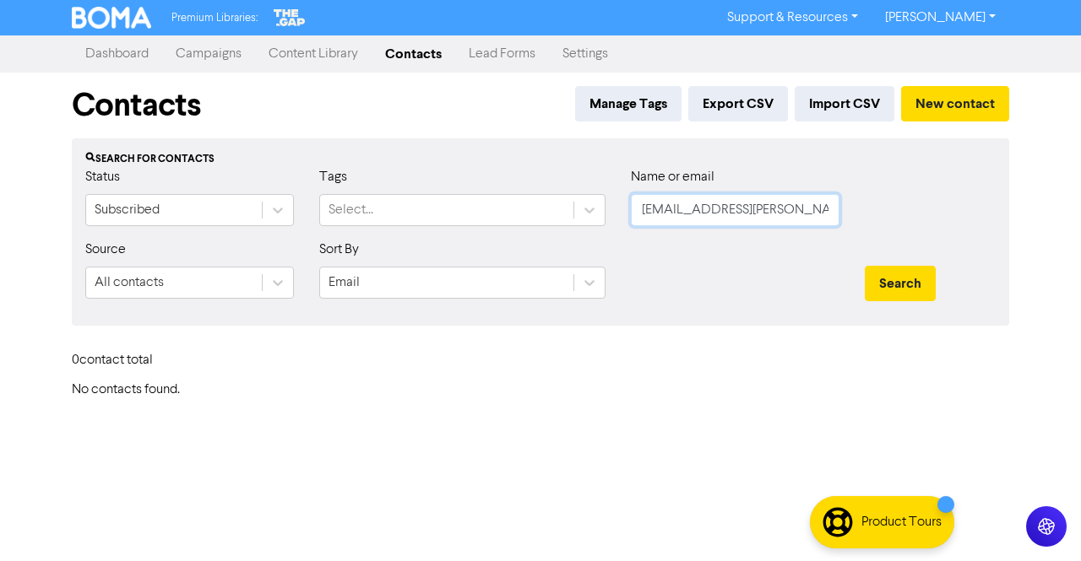
click at [814, 217] on input "[EMAIL_ADDRESS][PERSON_NAME][DOMAIN_NAME]" at bounding box center [735, 210] width 209 height 32
paste input "shelley_85_"
click at [898, 283] on button "Search" at bounding box center [900, 283] width 71 height 35
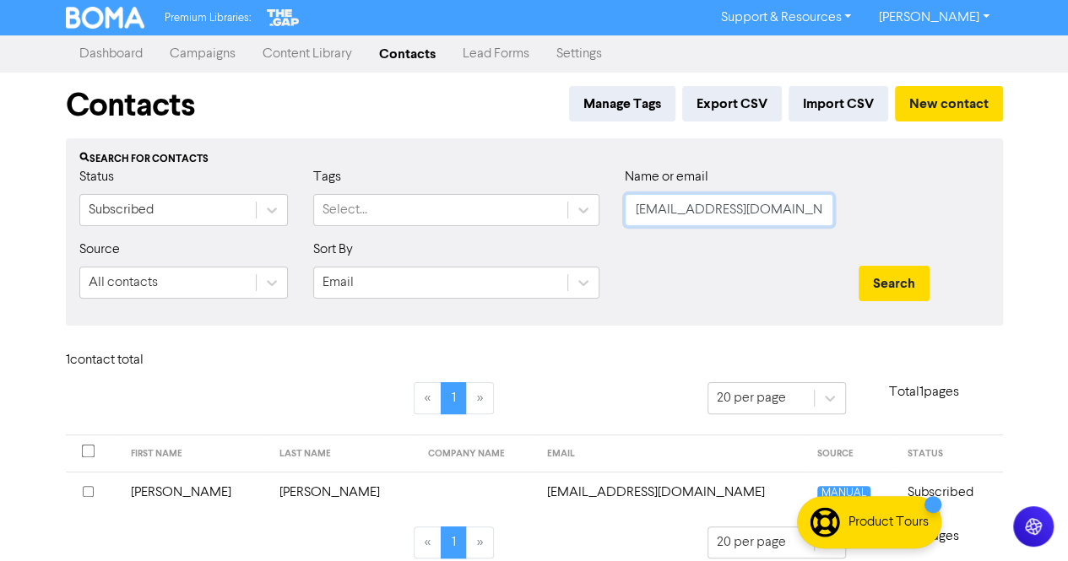
click at [807, 209] on input "[EMAIL_ADDRESS][DOMAIN_NAME]" at bounding box center [729, 210] width 209 height 32
paste input "[PERSON_NAME]"
drag, startPoint x: 707, startPoint y: 214, endPoint x: 528, endPoint y: 198, distance: 179.7
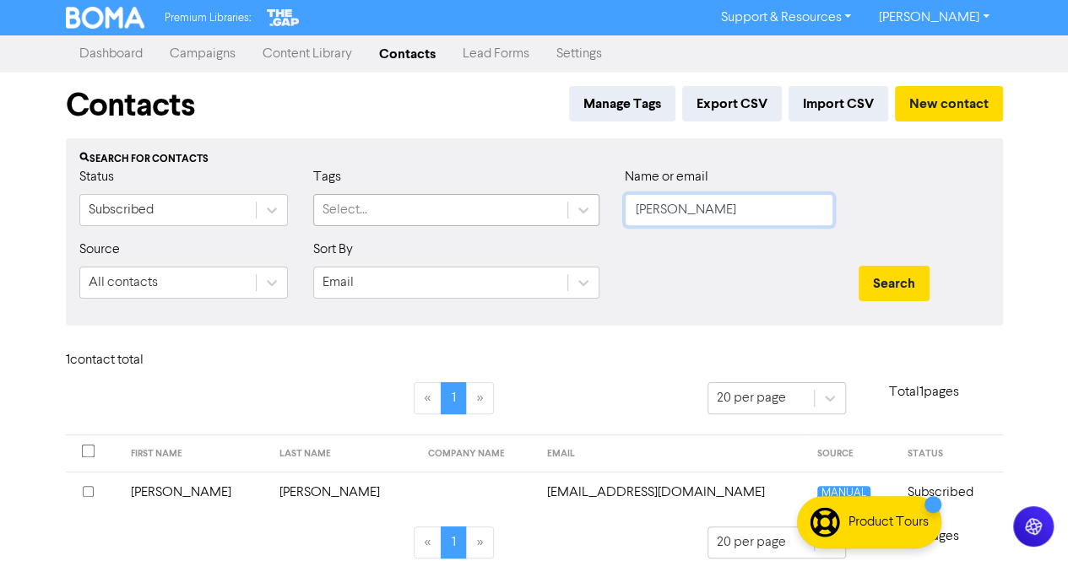
click at [528, 198] on div "Status Subscribed Tags Select... Name or email [PERSON_NAME]" at bounding box center [535, 203] width 936 height 73
type input "[PERSON_NAME]"
click at [889, 278] on button "Search" at bounding box center [894, 283] width 71 height 35
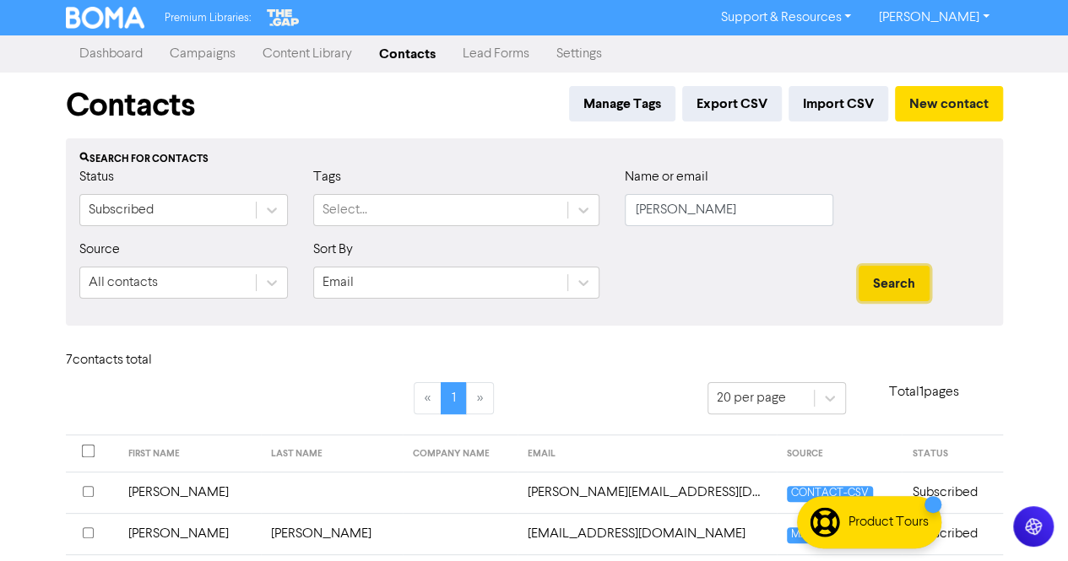
click at [890, 278] on button "Search" at bounding box center [894, 283] width 71 height 35
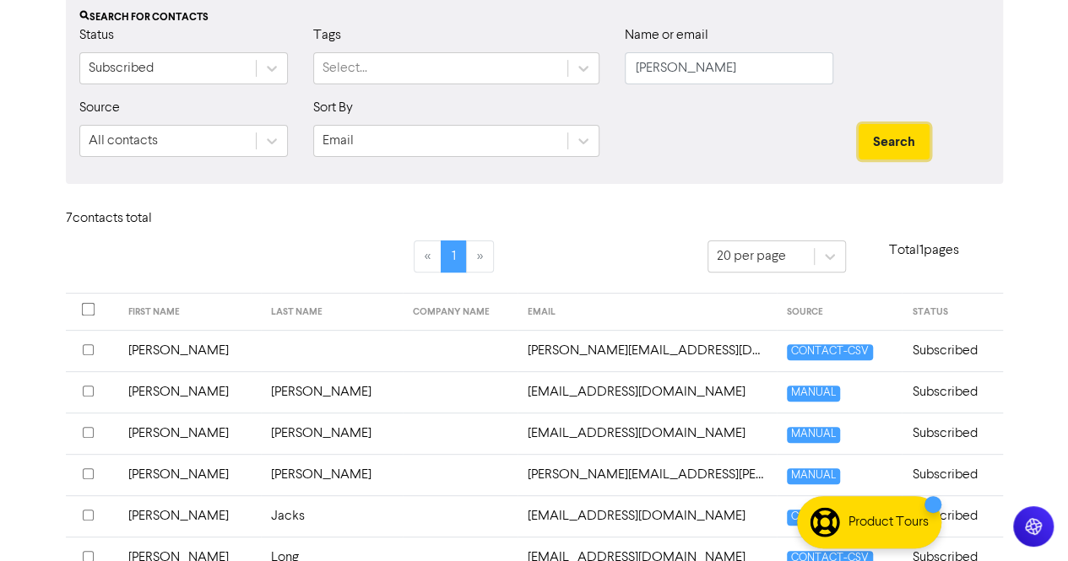
scroll to position [169, 0]
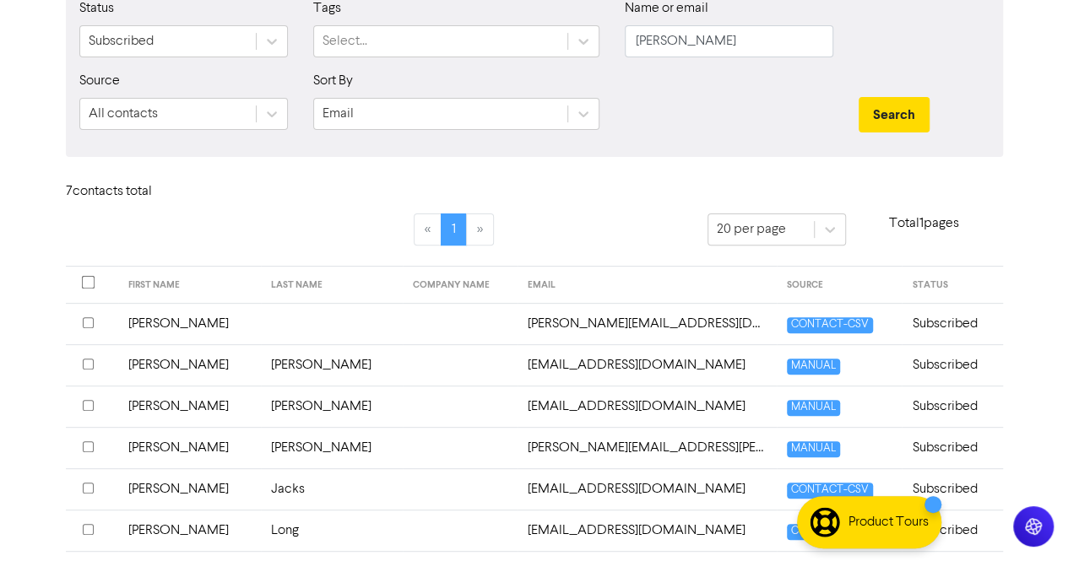
click at [261, 410] on td "[PERSON_NAME]" at bounding box center [332, 406] width 143 height 41
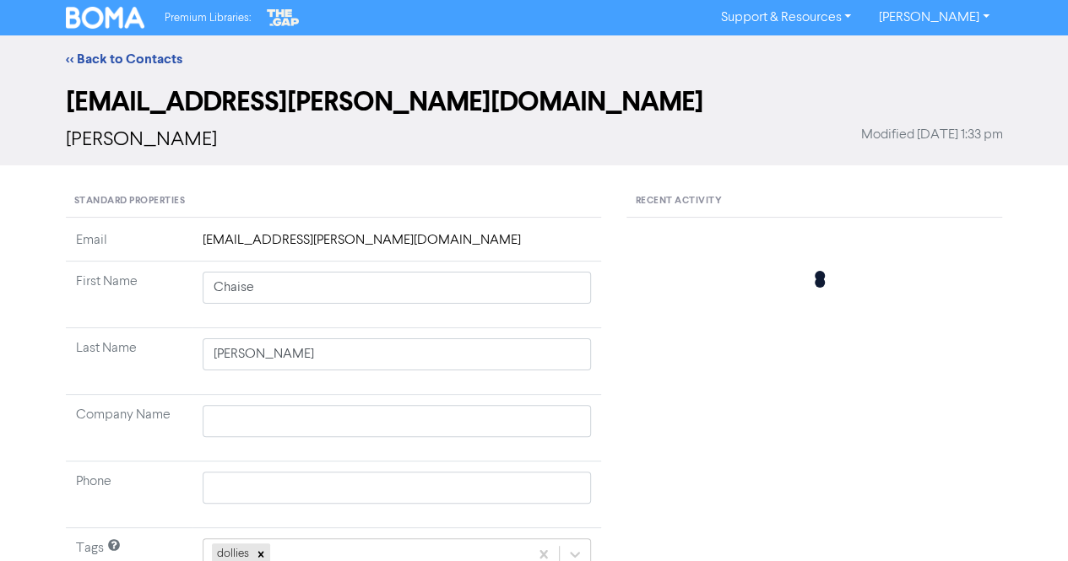
type input "[PERSON_NAME]"
type input "409 308 882"
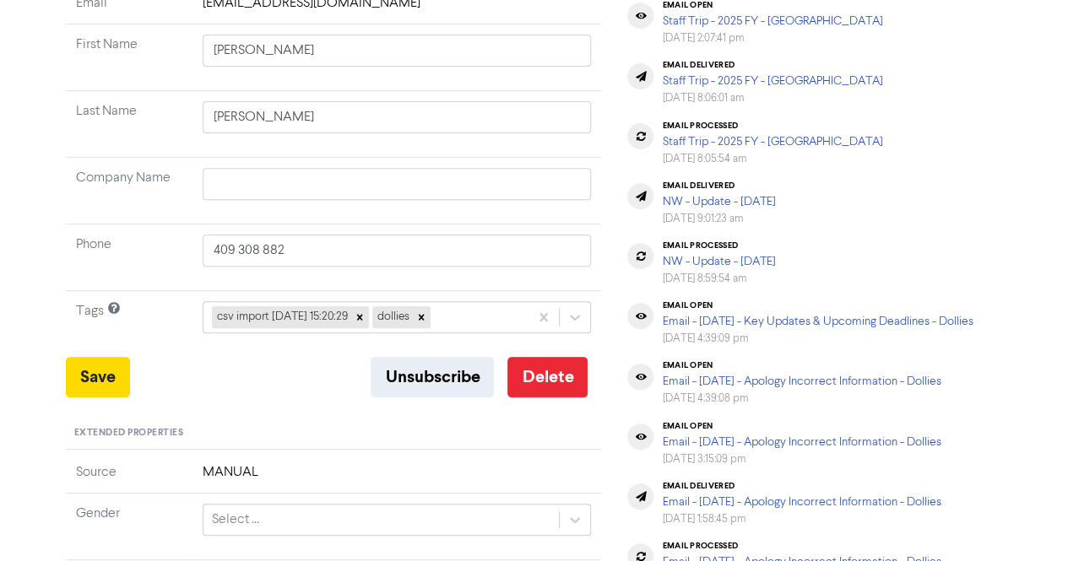
scroll to position [253, 0]
click at [547, 379] on button "Delete" at bounding box center [547, 376] width 80 height 41
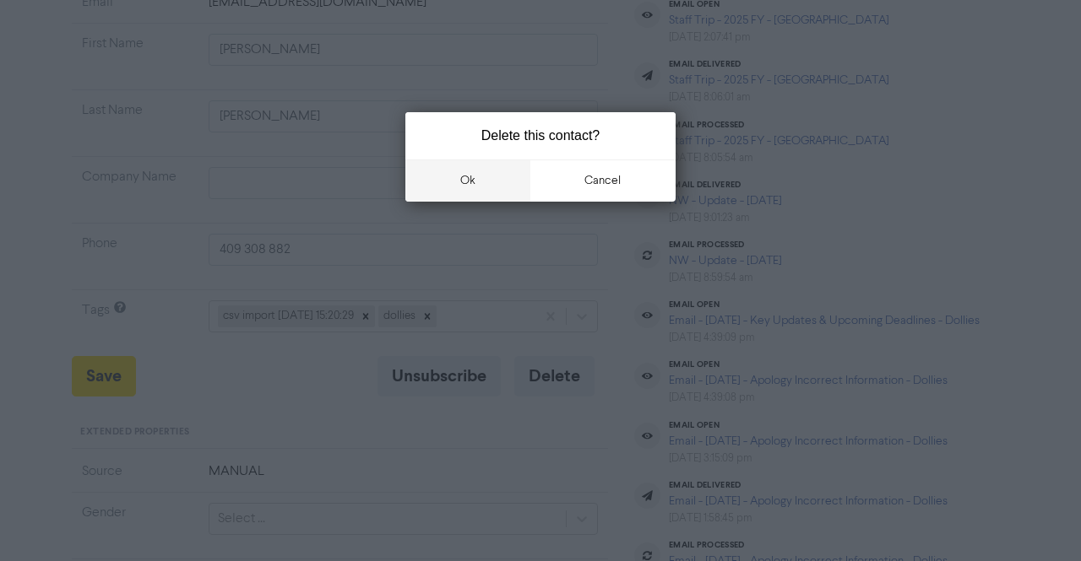
click at [463, 194] on button "ok" at bounding box center [467, 181] width 125 height 42
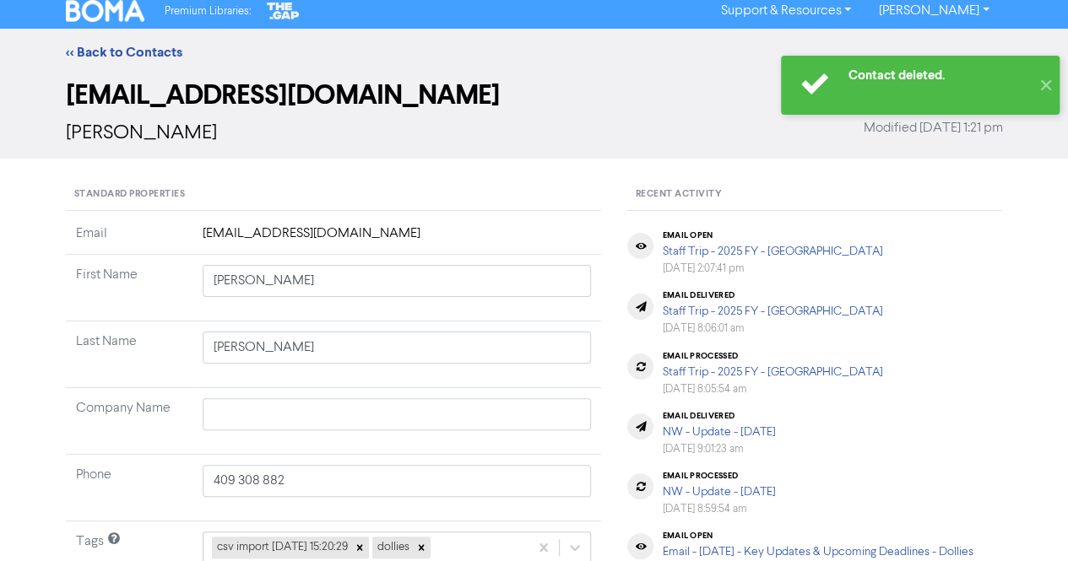
scroll to position [0, 0]
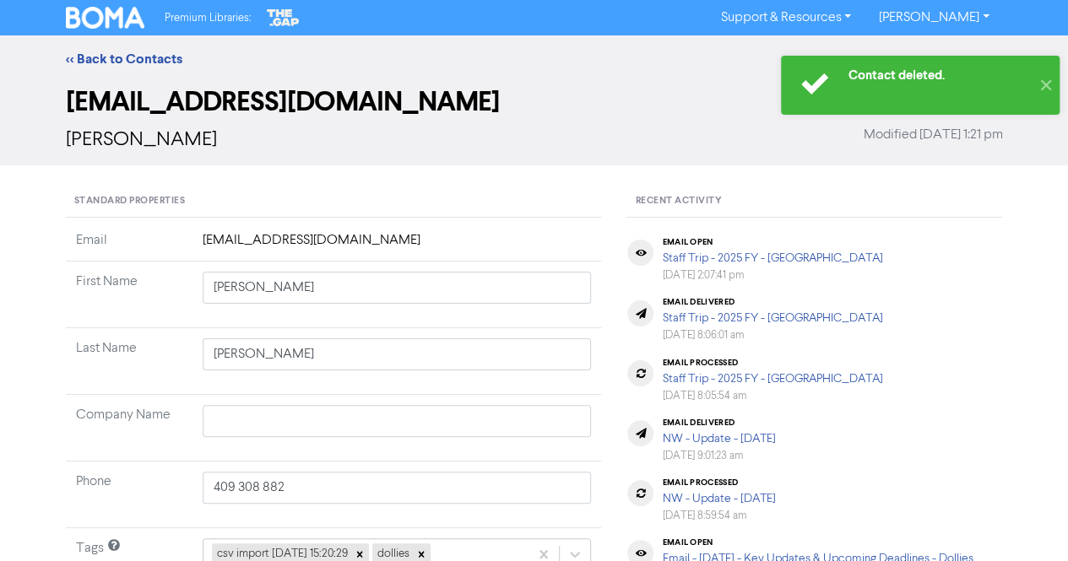
drag, startPoint x: 128, startPoint y: 57, endPoint x: 947, endPoint y: 85, distance: 819.5
click at [128, 57] on link "<< Back to Contacts" at bounding box center [124, 59] width 117 height 17
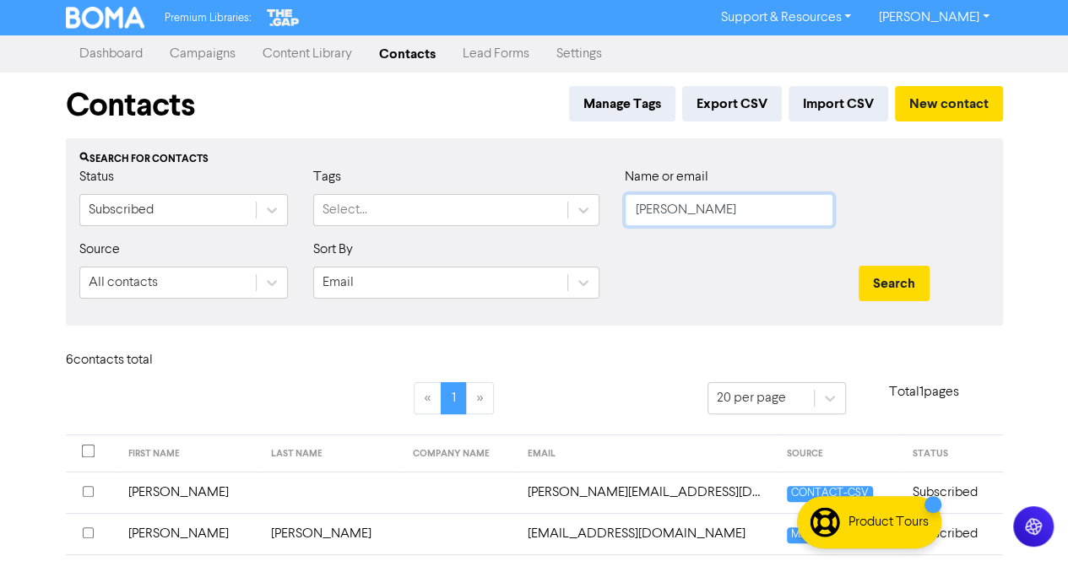
click at [728, 215] on input "[PERSON_NAME]" at bounding box center [729, 210] width 209 height 32
paste input "[EMAIL_ADDRESS][DOMAIN_NAME]"
type input "[EMAIL_ADDRESS][DOMAIN_NAME]"
click at [916, 290] on button "Search" at bounding box center [894, 283] width 71 height 35
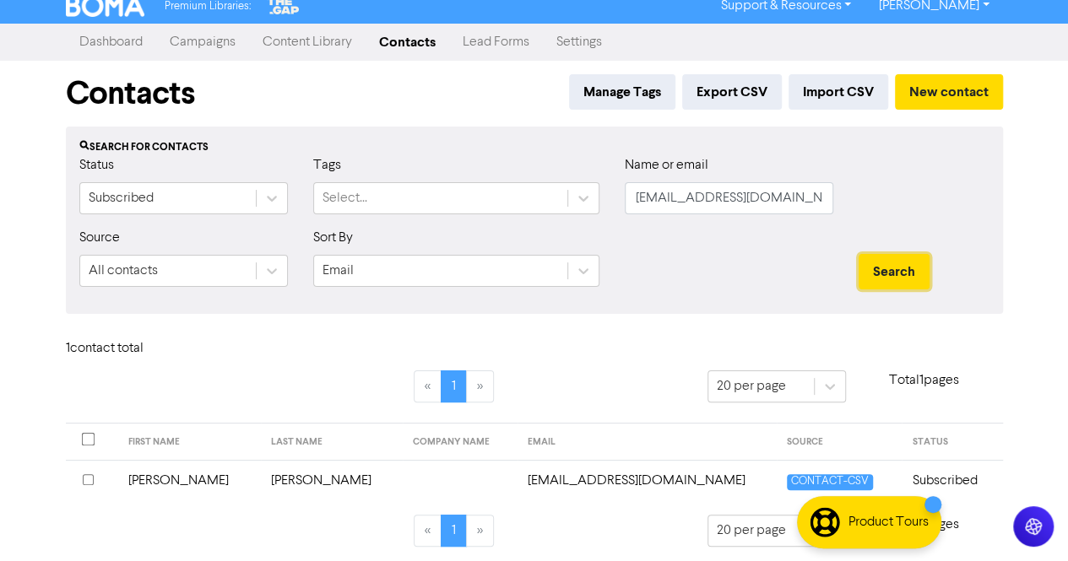
scroll to position [15, 0]
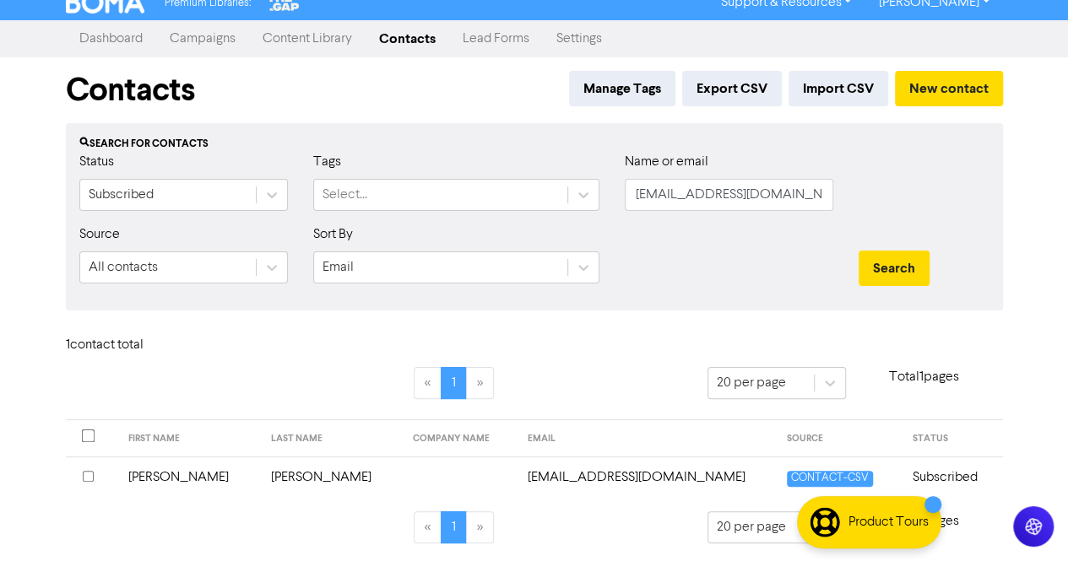
click at [261, 476] on td "[PERSON_NAME]" at bounding box center [332, 477] width 143 height 41
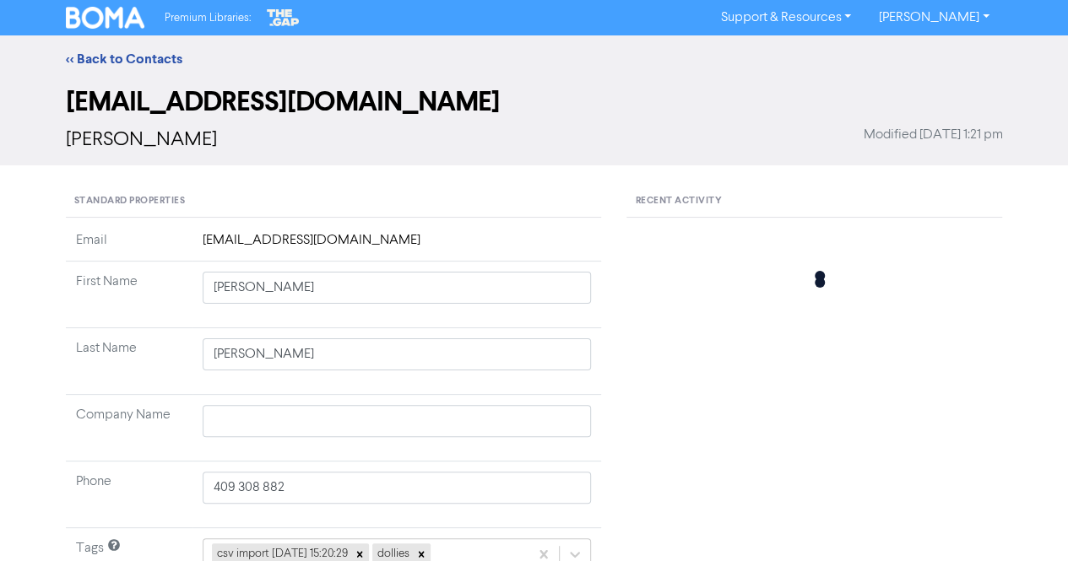
type input "[PERSON_NAME]"
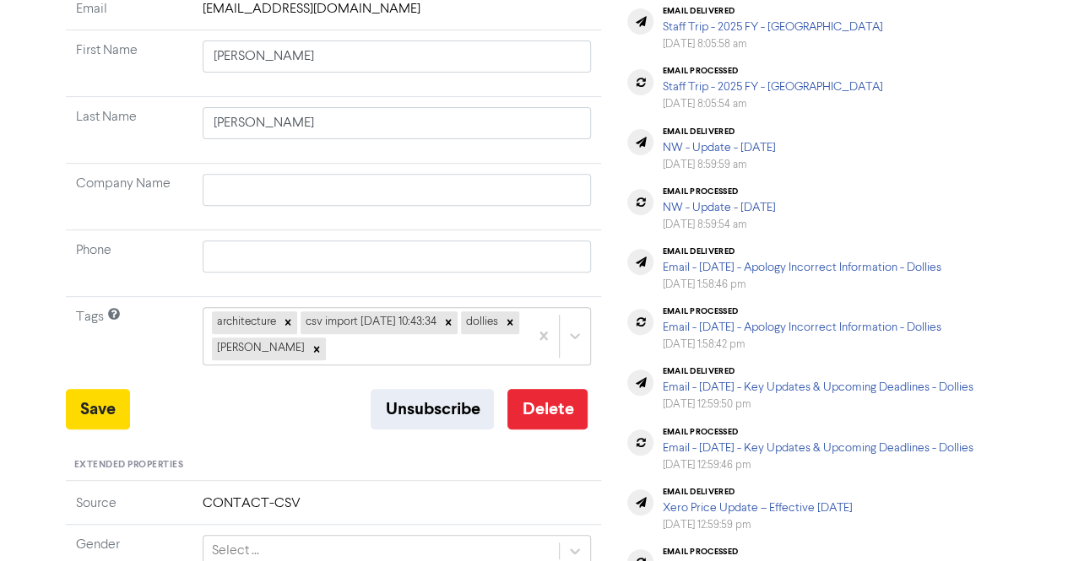
scroll to position [253, 0]
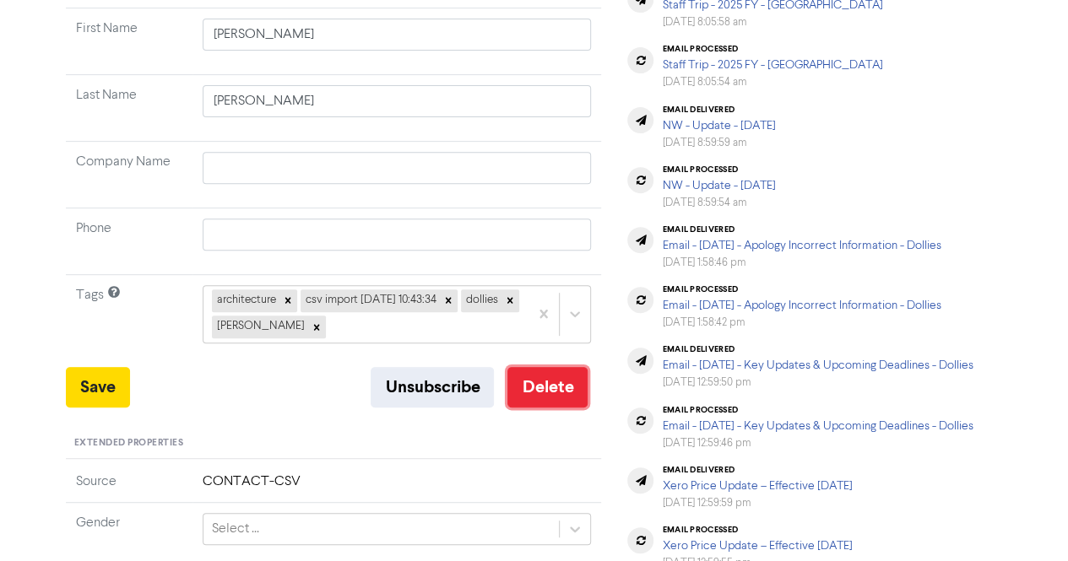
click at [541, 381] on button "Delete" at bounding box center [547, 387] width 80 height 41
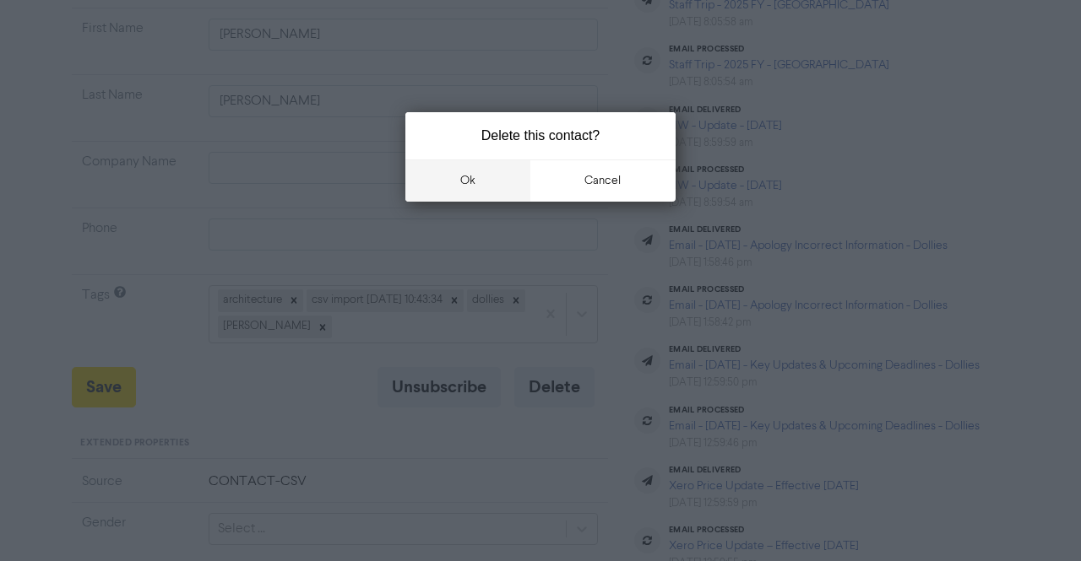
click at [466, 193] on button "ok" at bounding box center [467, 181] width 125 height 42
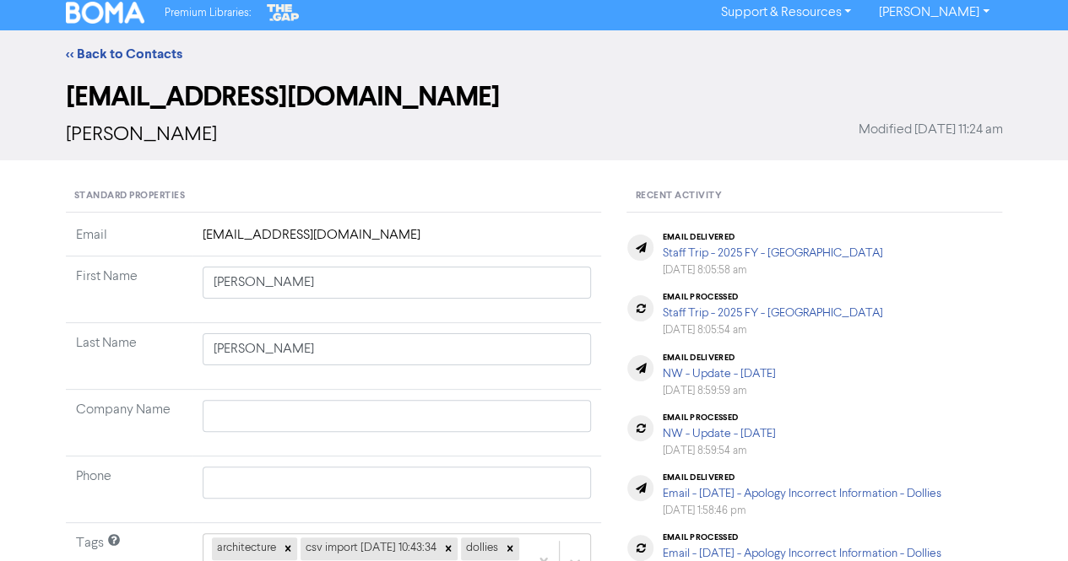
scroll to position [0, 0]
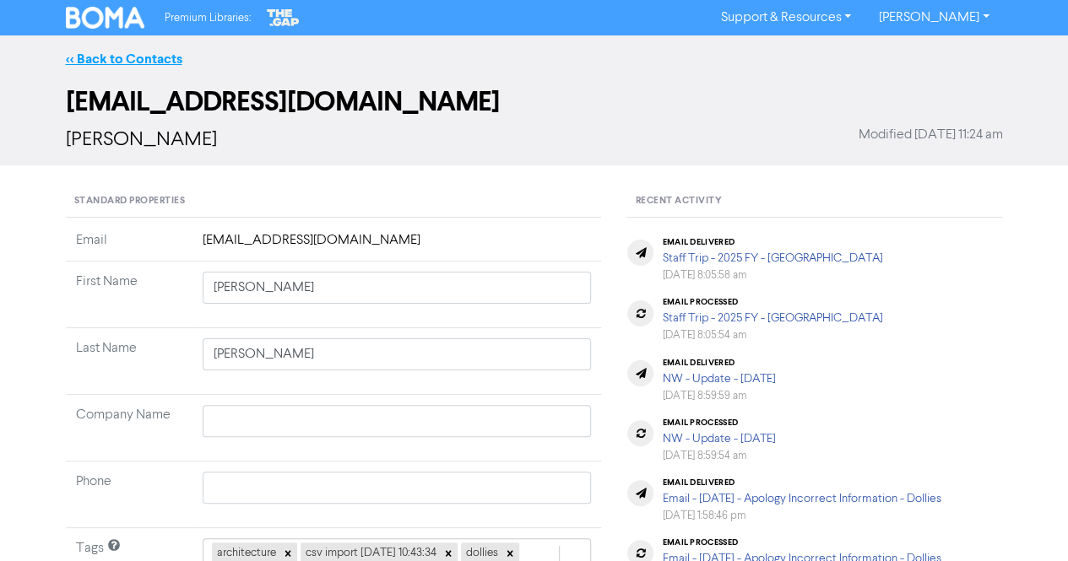
click at [117, 57] on link "<< Back to Contacts" at bounding box center [124, 59] width 117 height 17
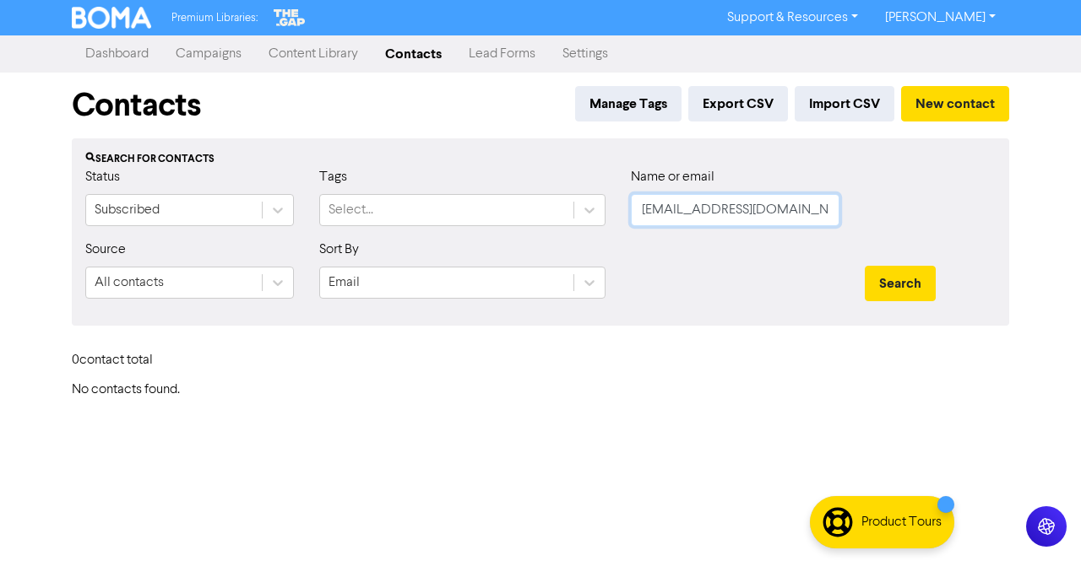
click at [805, 218] on input "[EMAIL_ADDRESS][DOMAIN_NAME]" at bounding box center [735, 210] width 209 height 32
paste input "hello@emilyobrien"
click at [904, 275] on button "Search" at bounding box center [900, 283] width 71 height 35
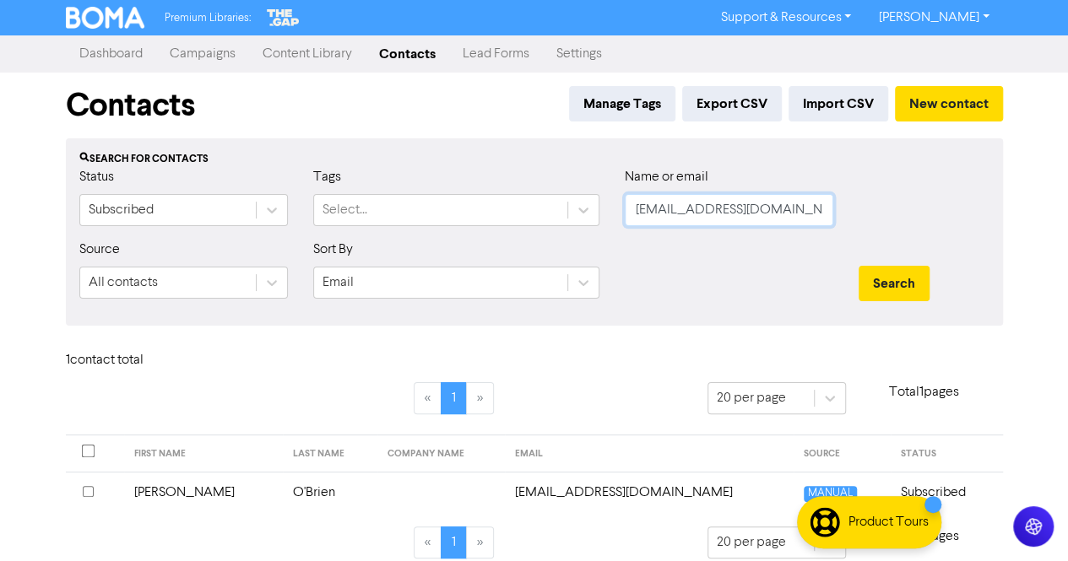
click at [793, 205] on input "[EMAIL_ADDRESS][DOMAIN_NAME]" at bounding box center [729, 210] width 209 height 32
paste input "[PERSON_NAME]"
click at [897, 282] on button "Search" at bounding box center [894, 283] width 71 height 35
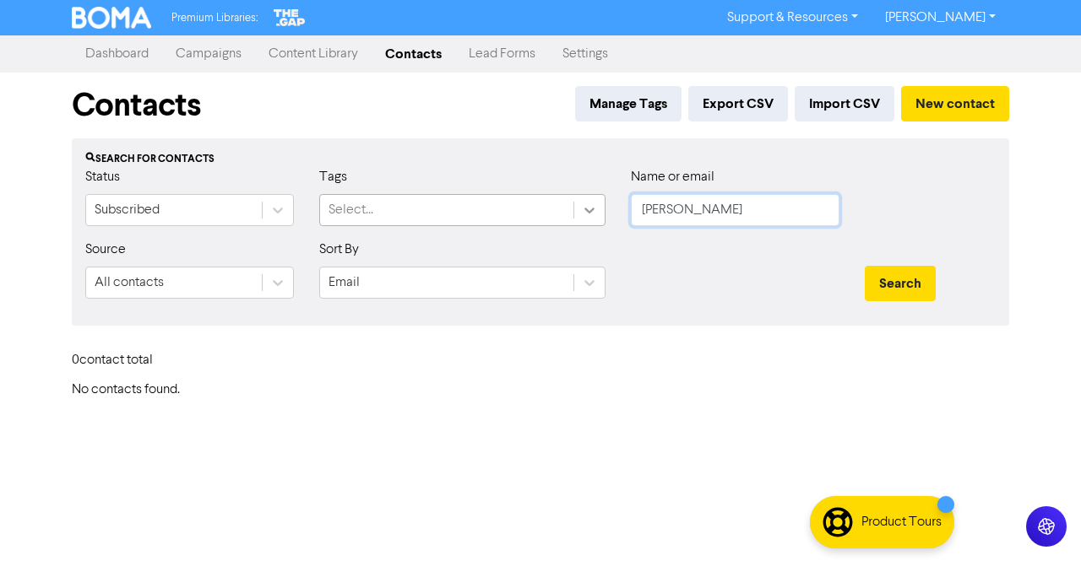
drag, startPoint x: 691, startPoint y: 210, endPoint x: 577, endPoint y: 207, distance: 114.0
click at [577, 207] on div "Status Subscribed Tags Select... Name or email [PERSON_NAME]" at bounding box center [541, 203] width 936 height 73
type input "[PERSON_NAME]"
click at [883, 273] on button "Search" at bounding box center [900, 283] width 71 height 35
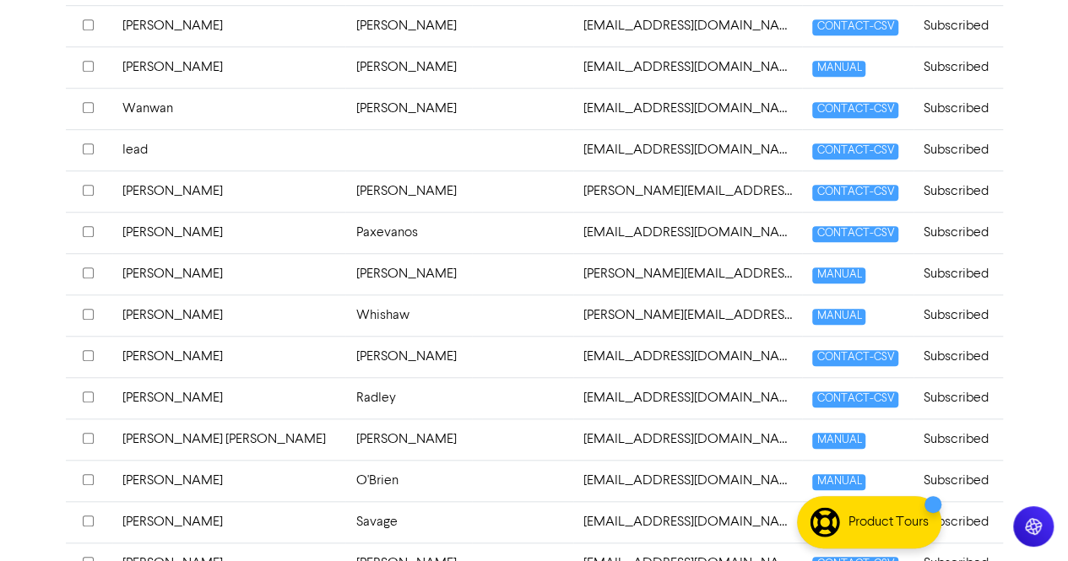
scroll to position [675, 0]
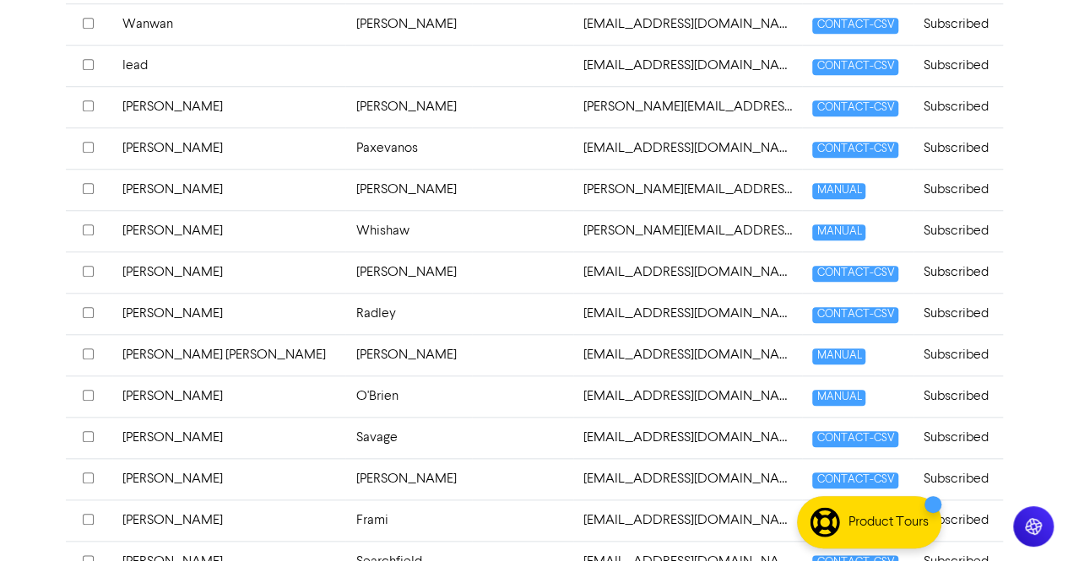
click at [345, 394] on td "O'Brien" at bounding box center [408, 396] width 126 height 41
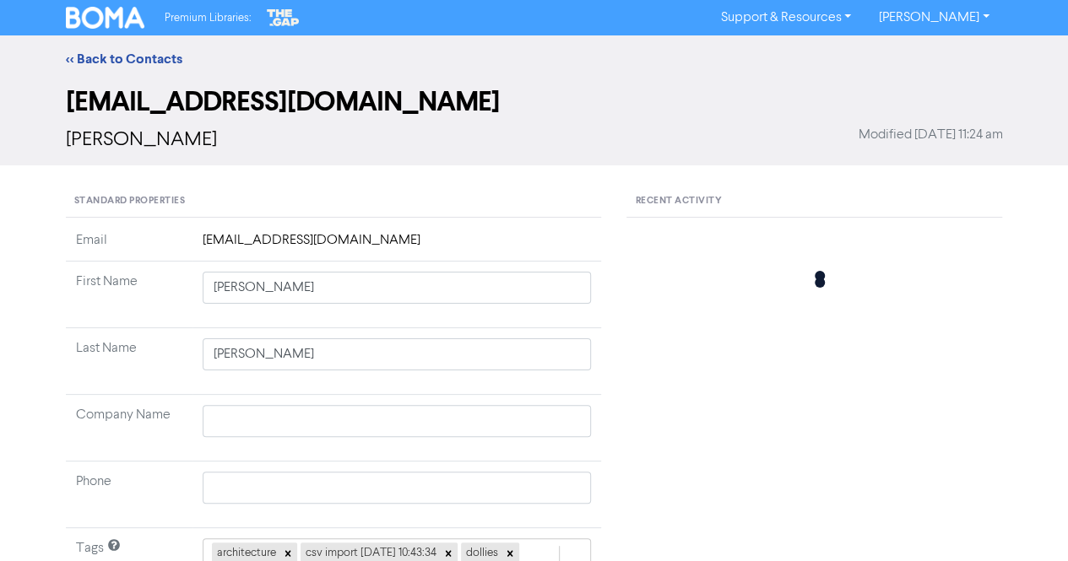
type input "[PERSON_NAME]"
type input "O'Brien"
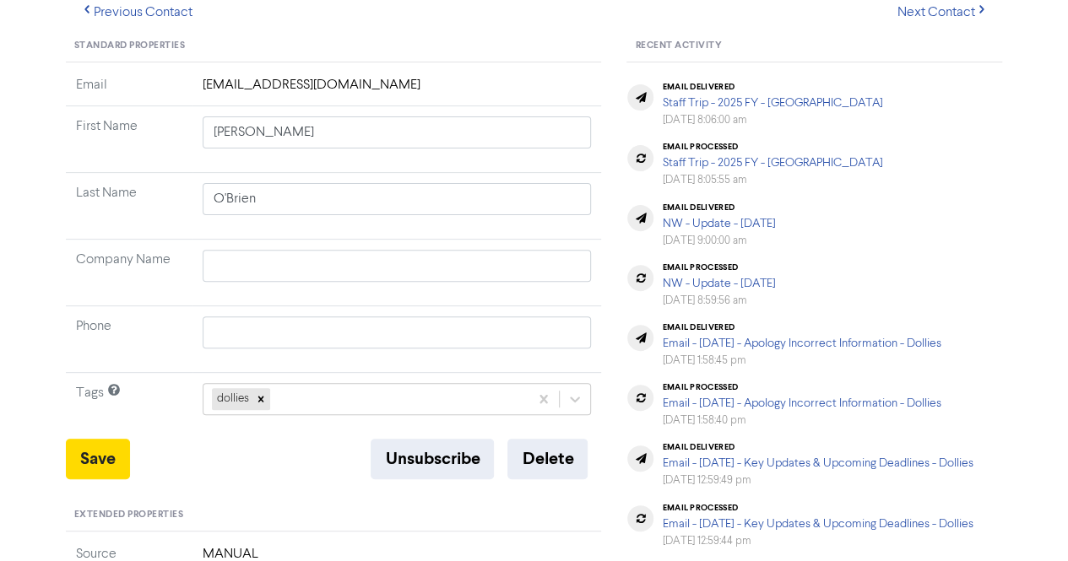
scroll to position [169, 0]
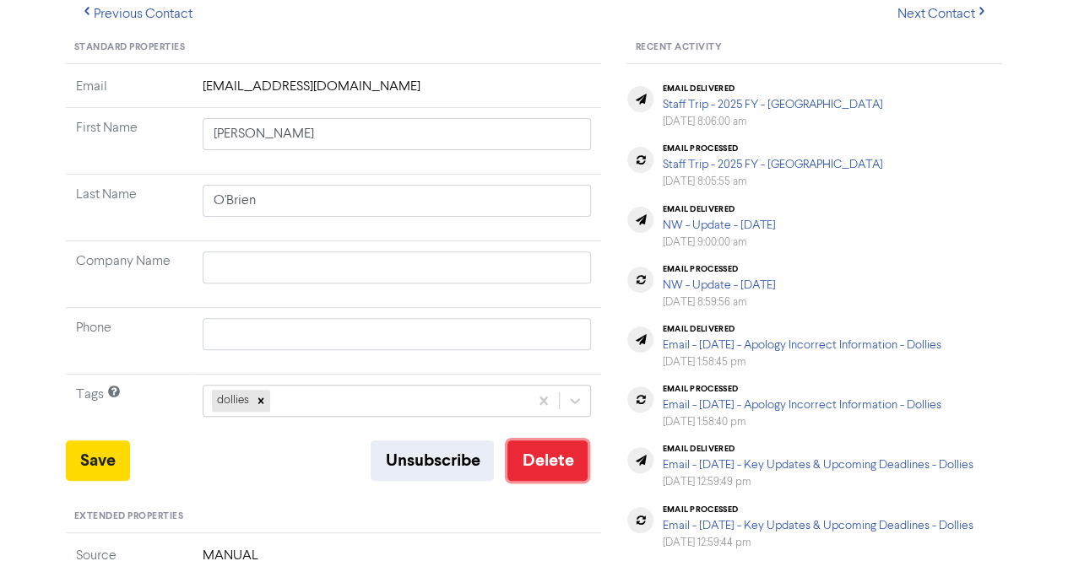
click at [556, 462] on button "Delete" at bounding box center [547, 461] width 80 height 41
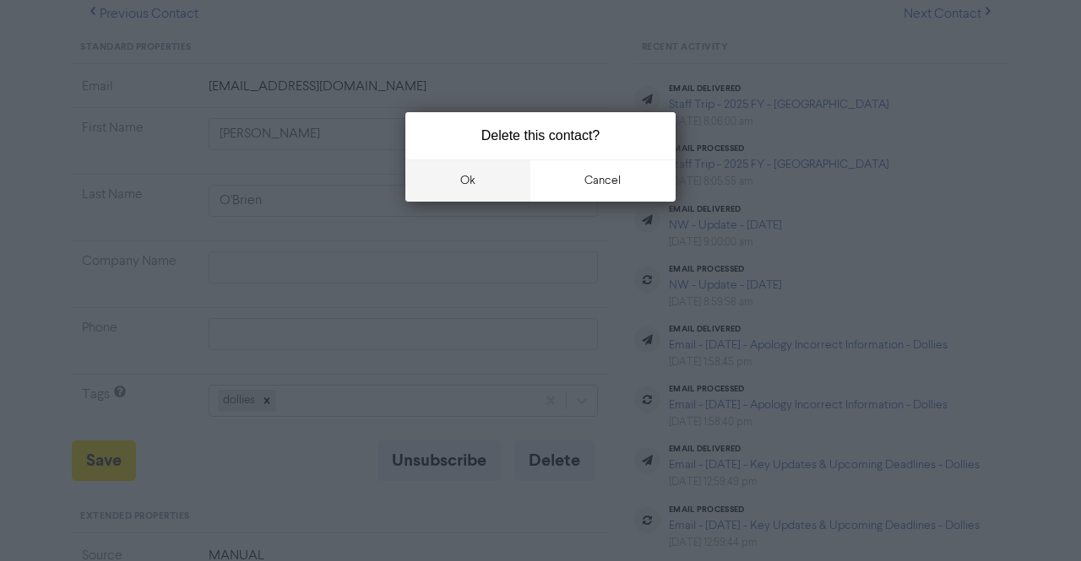
click at [459, 180] on button "ok" at bounding box center [467, 181] width 125 height 42
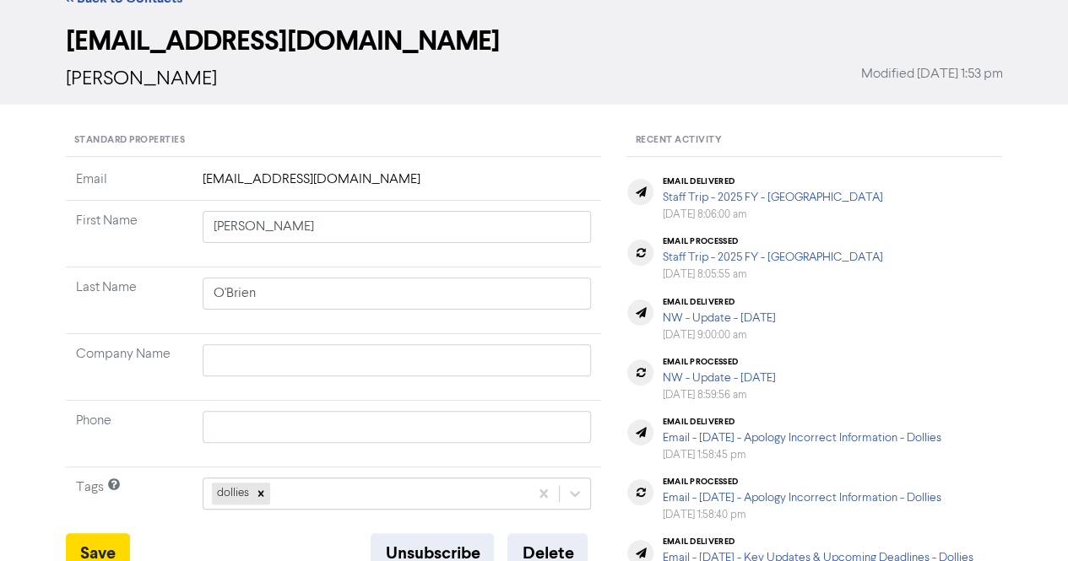
scroll to position [0, 0]
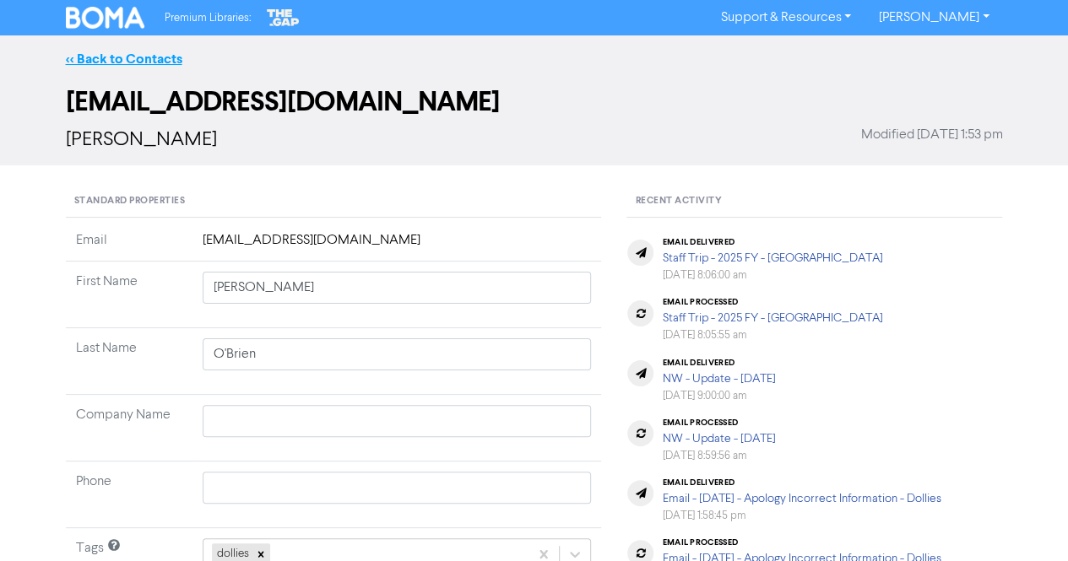
click at [123, 59] on link "<< Back to Contacts" at bounding box center [124, 59] width 117 height 17
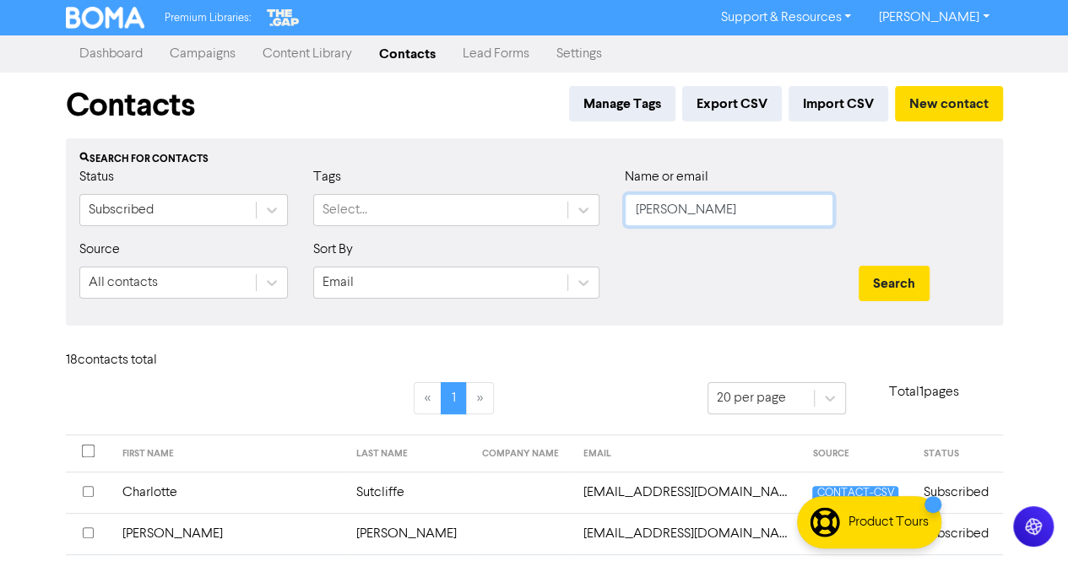
click at [713, 214] on input "[PERSON_NAME]" at bounding box center [729, 210] width 209 height 32
paste input "[PERSON_NAME][EMAIL_ADDRESS][DOMAIN_NAME]"
type input "[PERSON_NAME][EMAIL_ADDRESS][DOMAIN_NAME]"
click at [913, 292] on button "Search" at bounding box center [894, 283] width 71 height 35
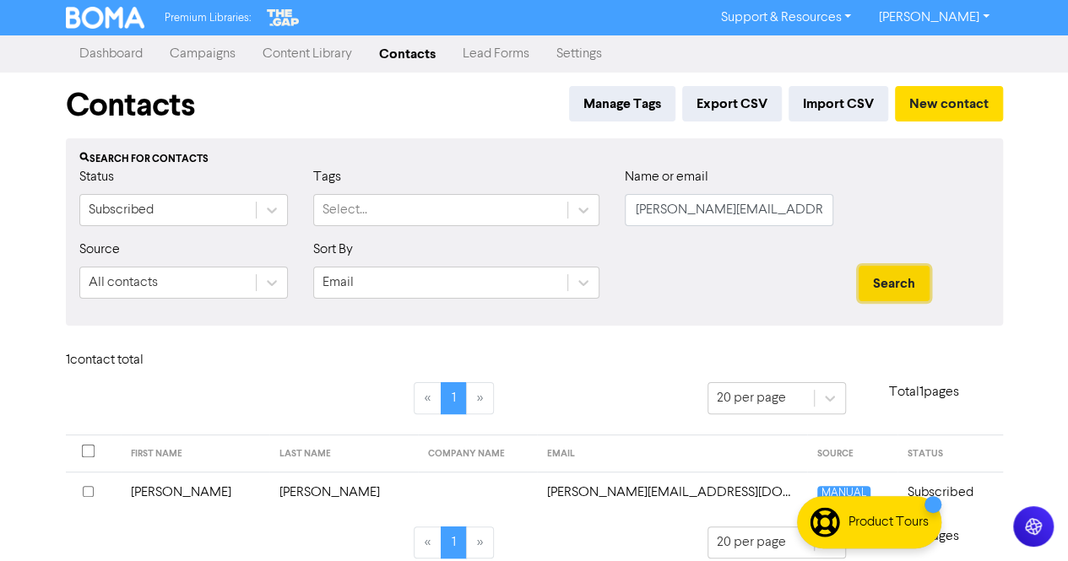
click at [920, 283] on button "Search" at bounding box center [894, 283] width 71 height 35
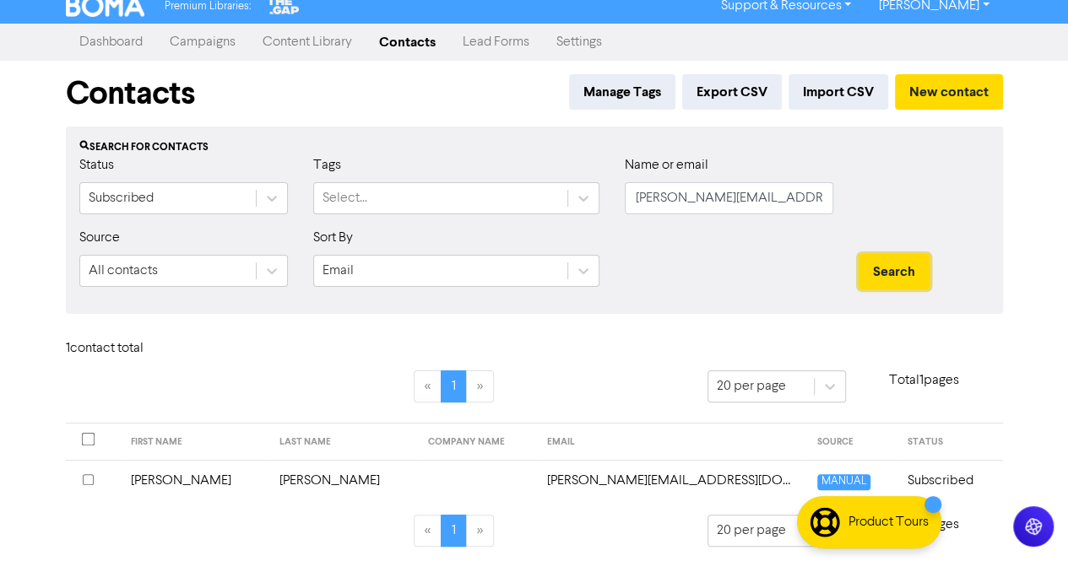
scroll to position [15, 0]
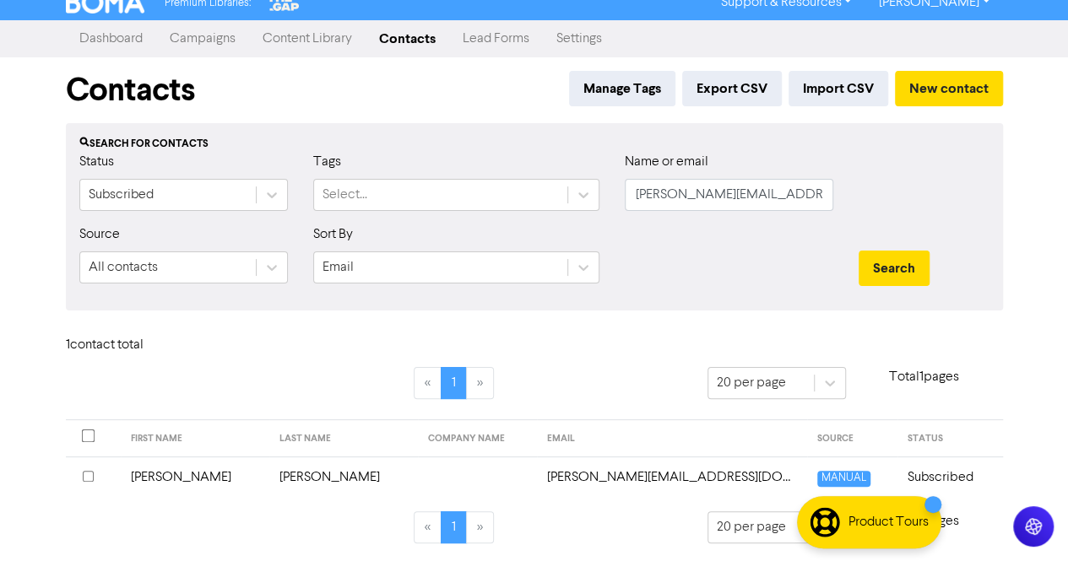
click at [292, 477] on td "[PERSON_NAME]" at bounding box center [343, 477] width 149 height 41
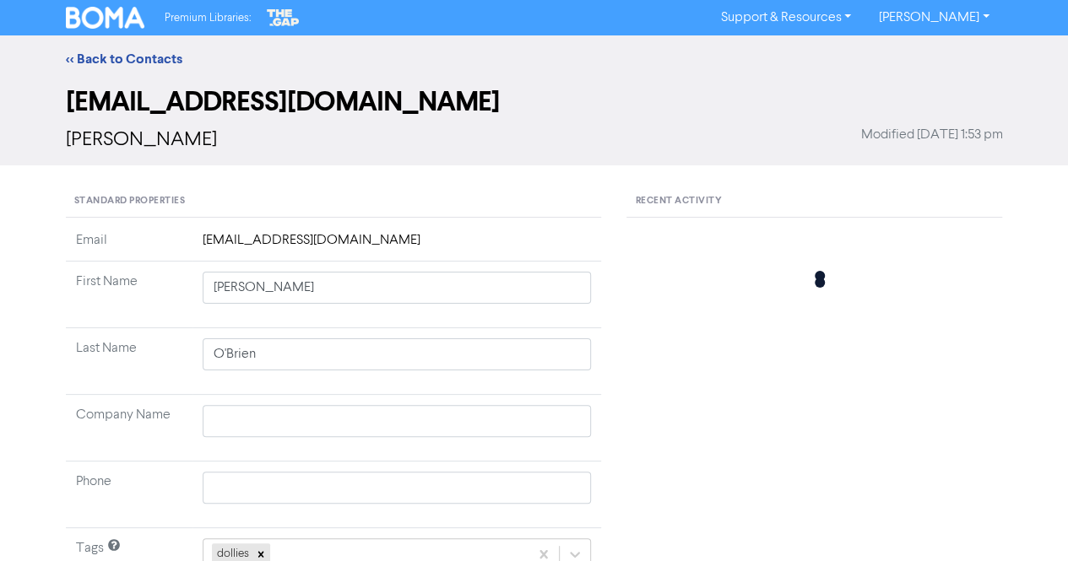
type input "[PERSON_NAME]"
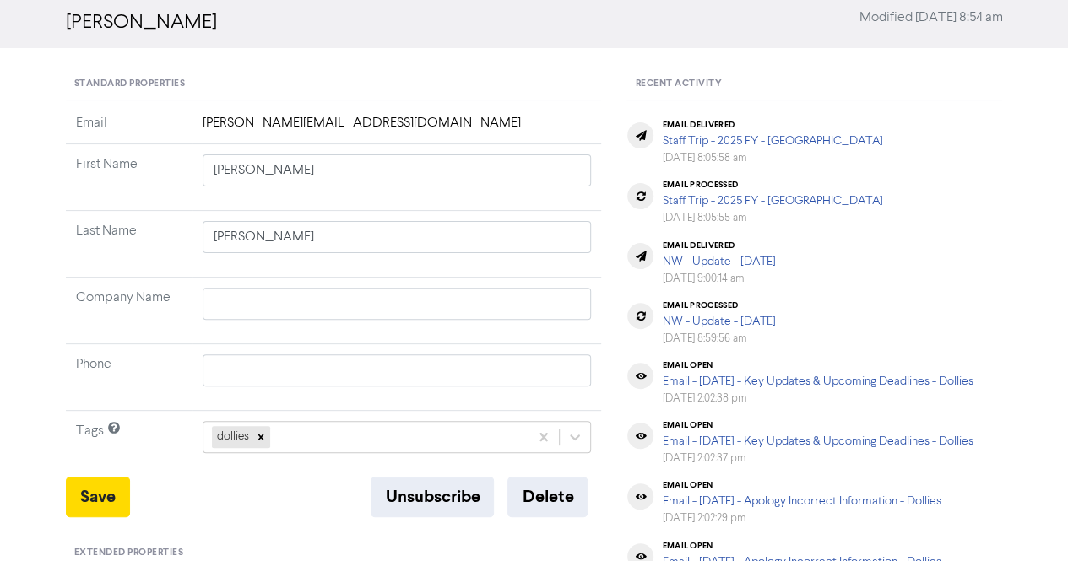
scroll to position [253, 0]
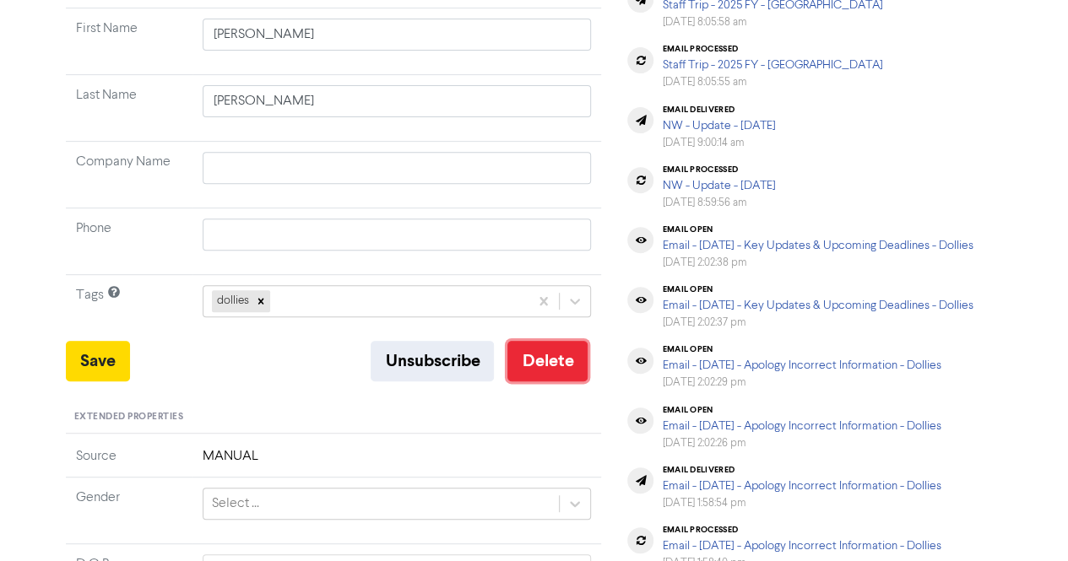
click at [560, 373] on button "Delete" at bounding box center [547, 361] width 80 height 41
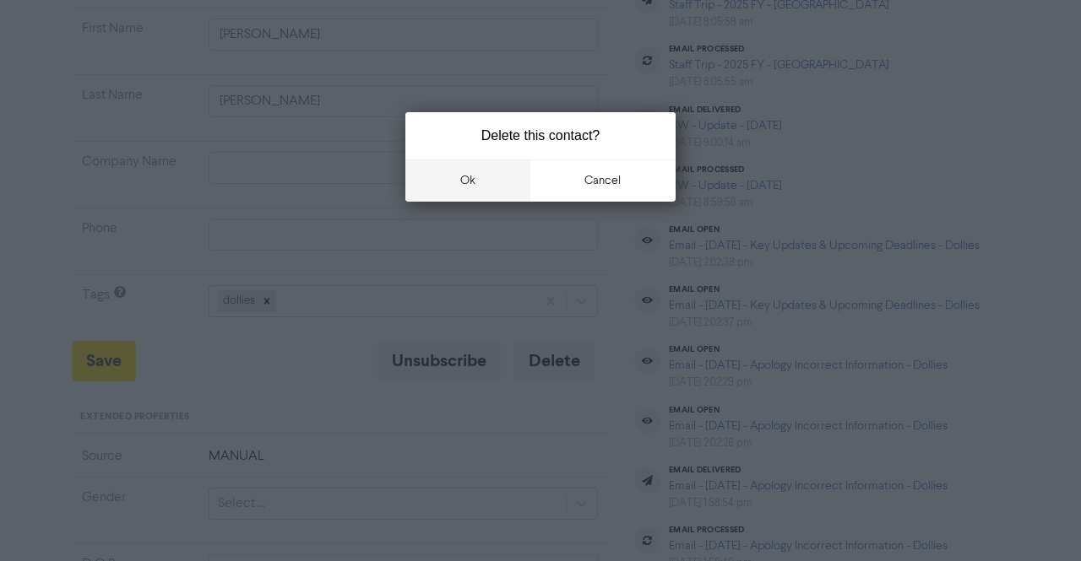
click at [490, 194] on button "ok" at bounding box center [467, 181] width 125 height 42
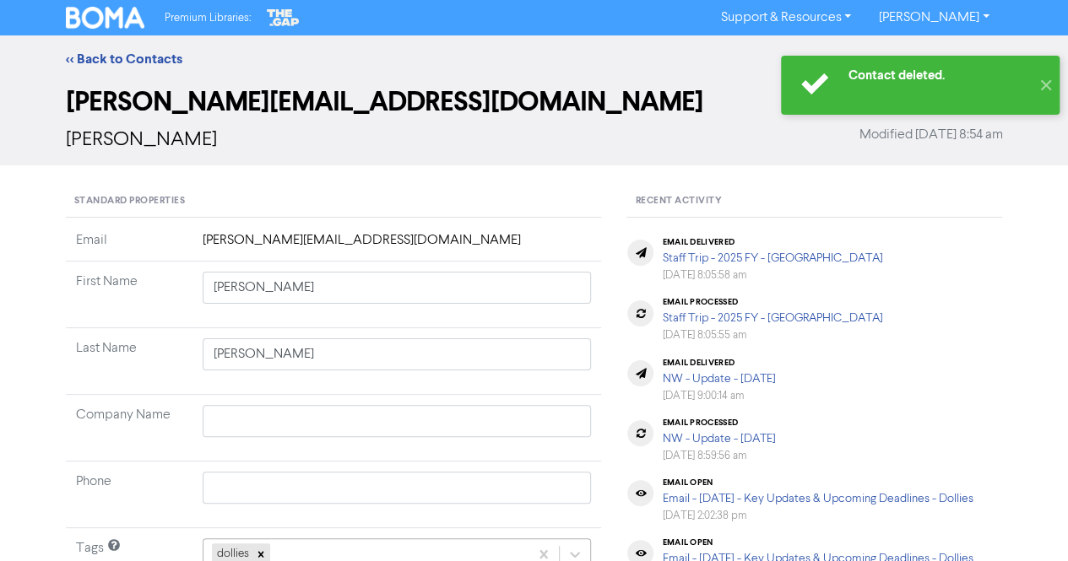
scroll to position [0, 0]
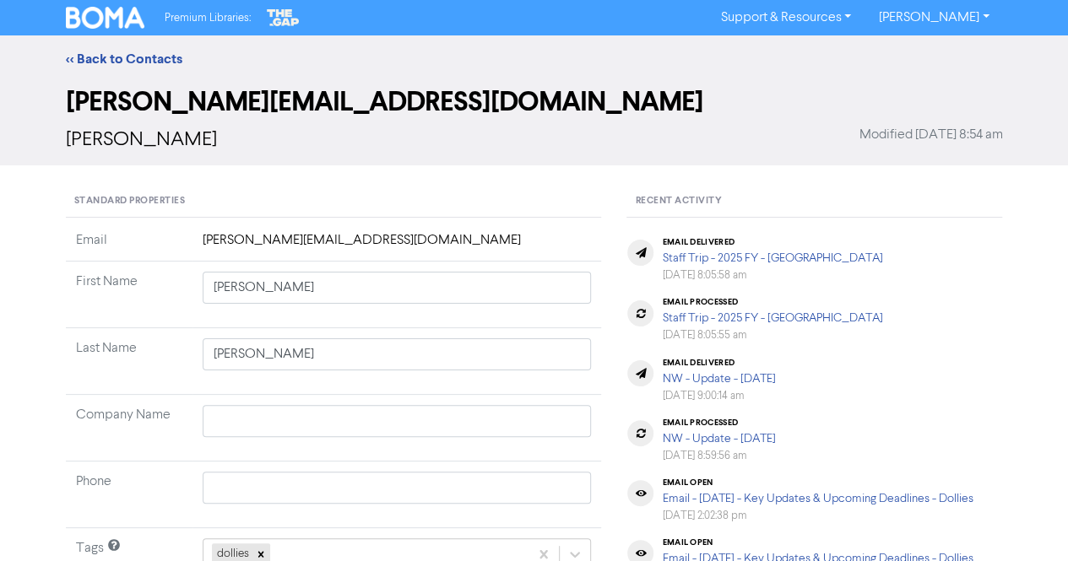
drag, startPoint x: 88, startPoint y: 64, endPoint x: 422, endPoint y: 29, distance: 336.2
click at [88, 64] on link "<< Back to Contacts" at bounding box center [124, 59] width 117 height 17
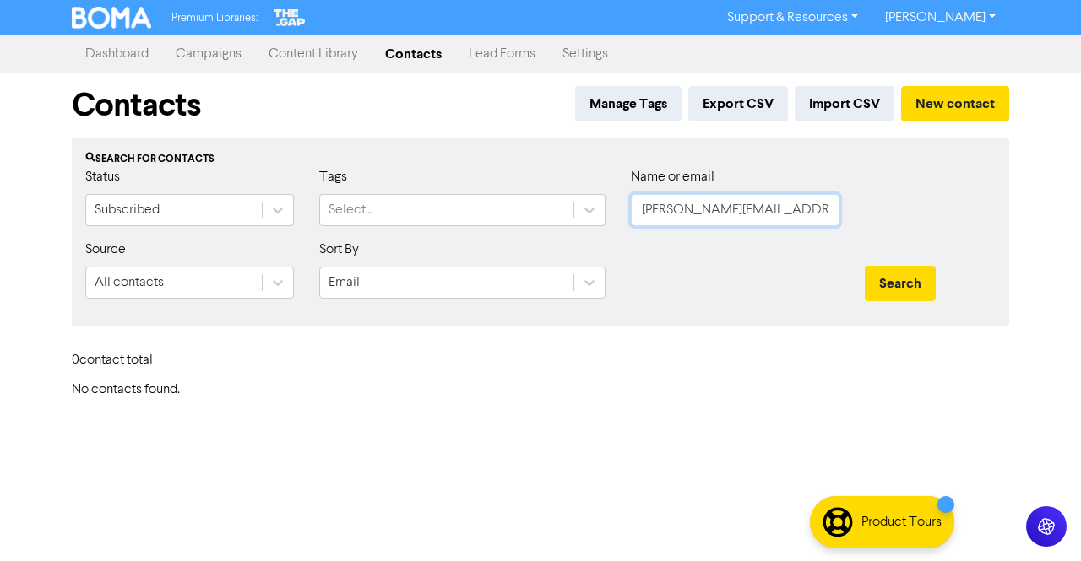
click at [807, 217] on input "[PERSON_NAME][EMAIL_ADDRESS][DOMAIN_NAME]" at bounding box center [735, 210] width 209 height 32
paste input "[PERSON_NAME][EMAIL_ADDRESS]"
type input "[PERSON_NAME][EMAIL_ADDRESS][DOMAIN_NAME]"
click at [906, 287] on button "Search" at bounding box center [900, 283] width 71 height 35
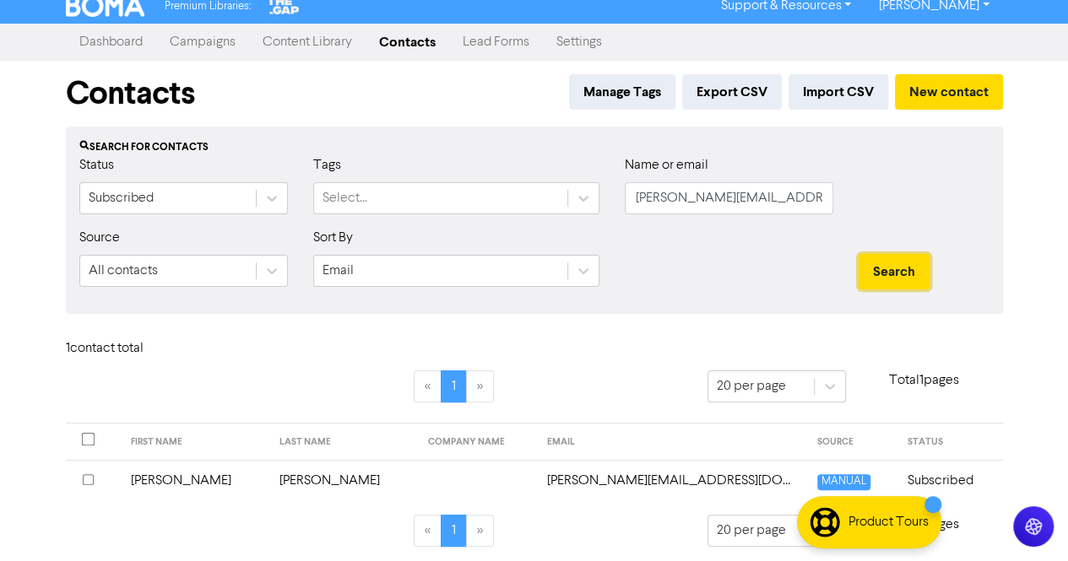
scroll to position [15, 0]
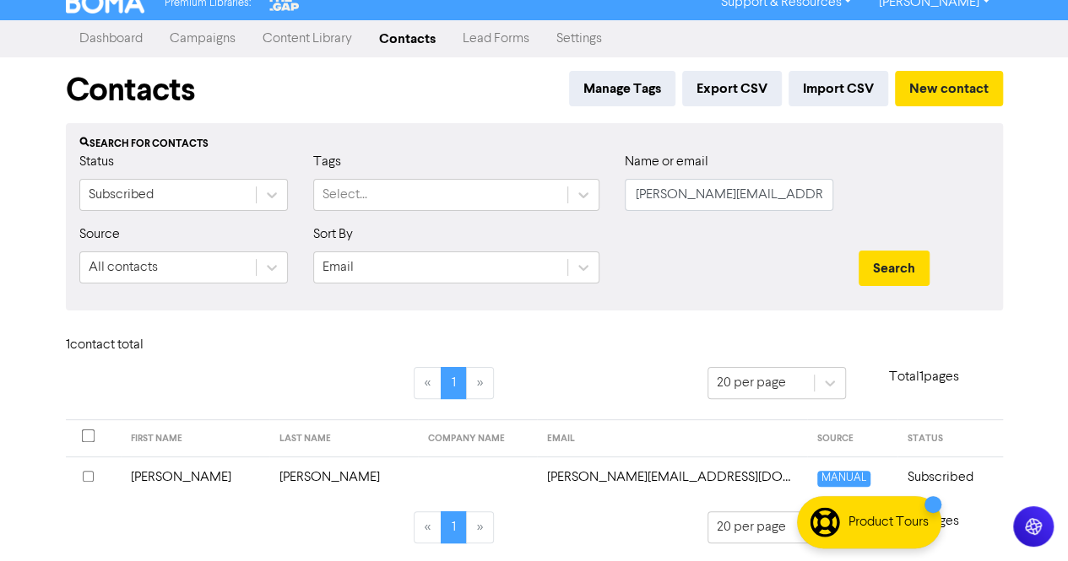
click at [274, 489] on td "[PERSON_NAME]" at bounding box center [343, 477] width 149 height 41
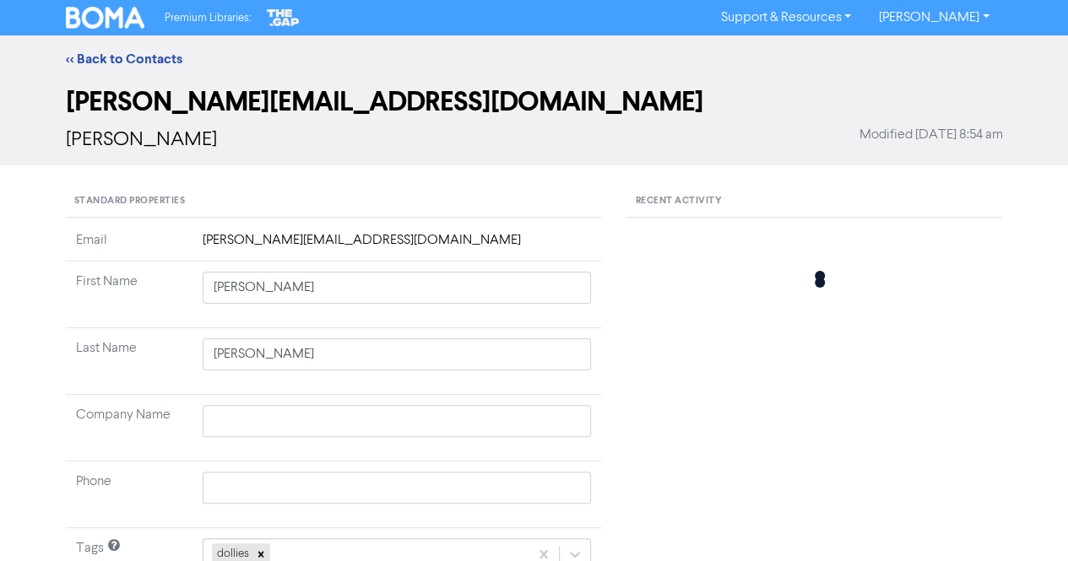
type input "[PERSON_NAME]"
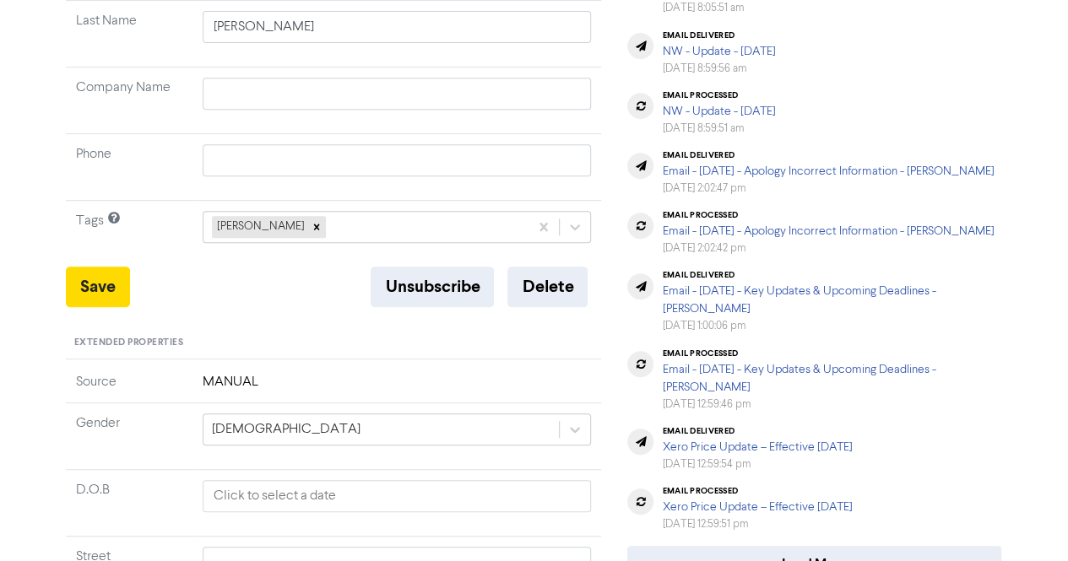
scroll to position [338, 0]
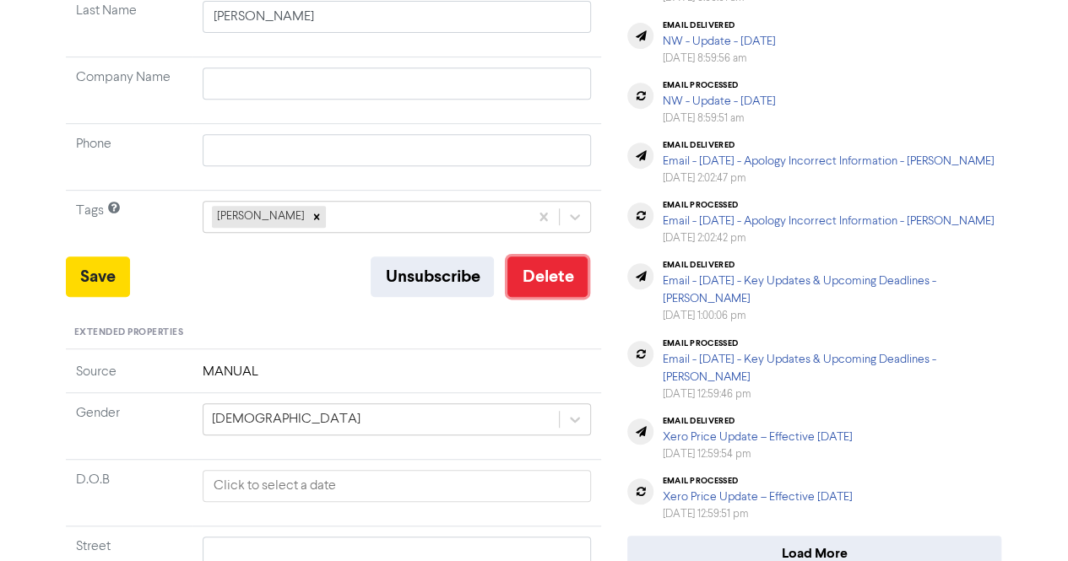
click at [545, 274] on button "Delete" at bounding box center [547, 277] width 80 height 41
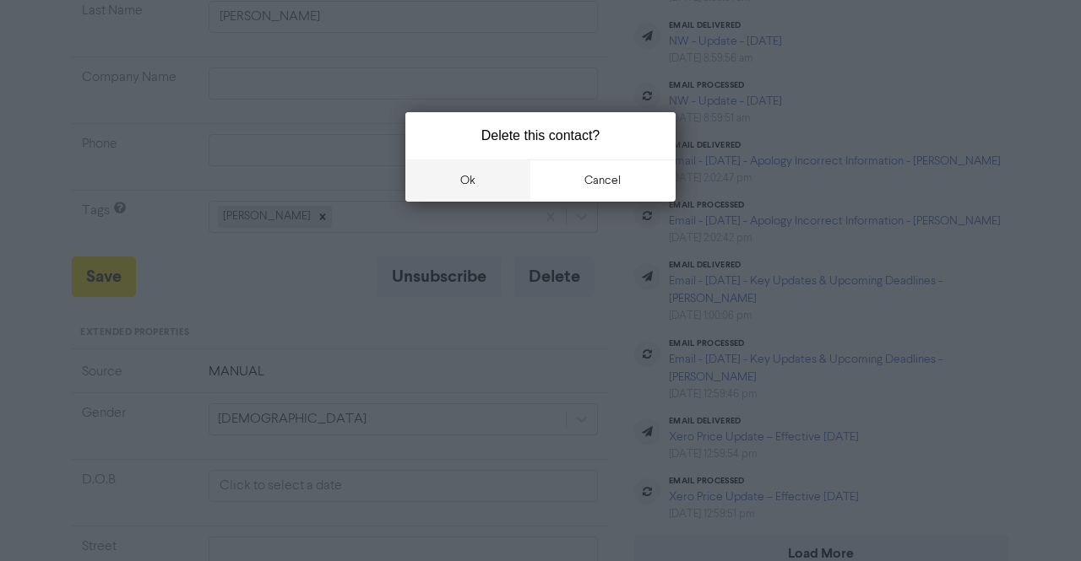
click at [482, 178] on button "ok" at bounding box center [467, 181] width 125 height 42
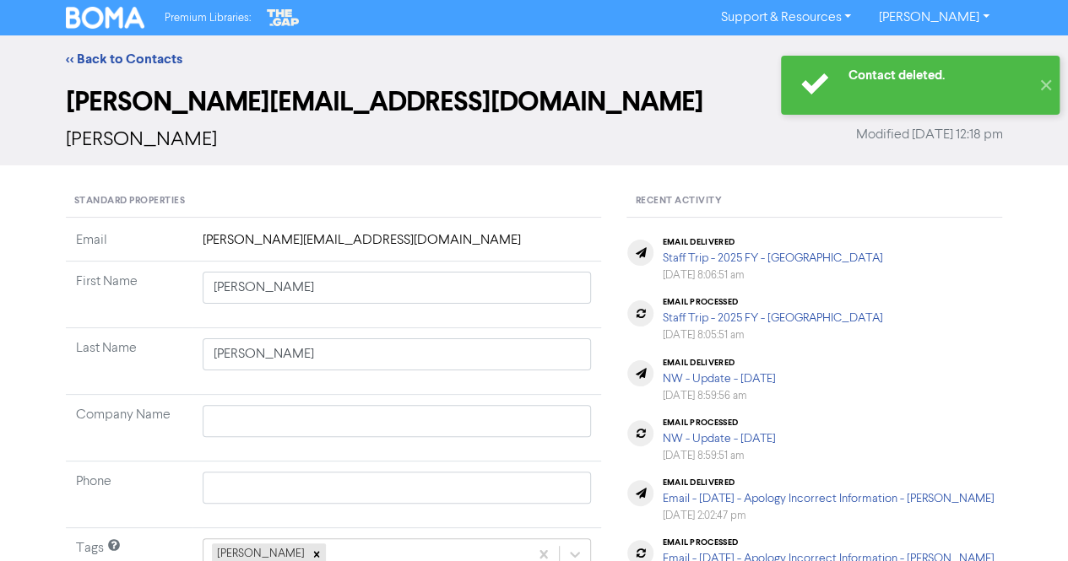
scroll to position [0, 0]
click at [122, 60] on link "<< Back to Contacts" at bounding box center [124, 59] width 117 height 17
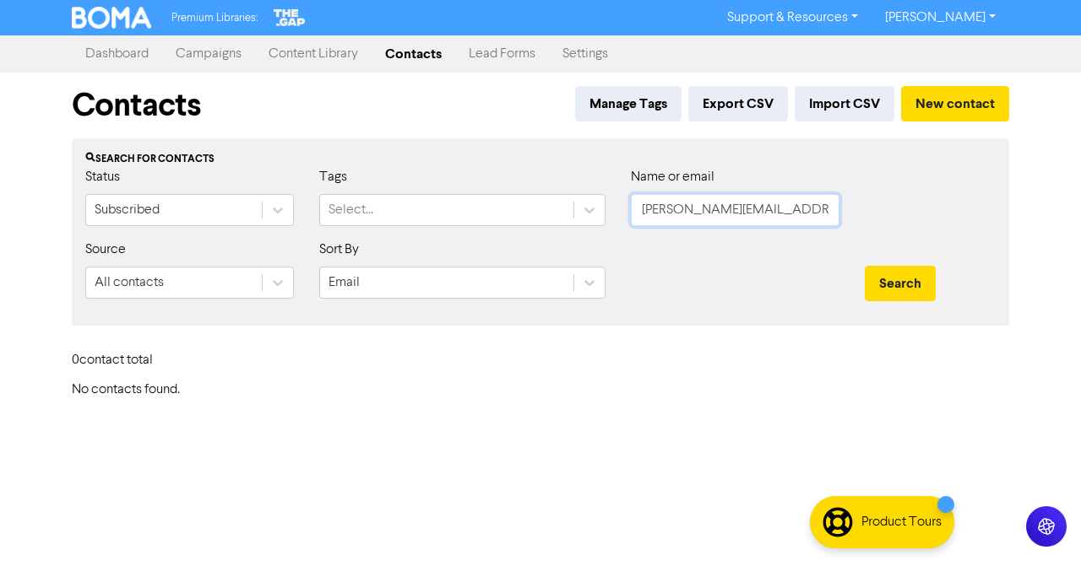
click at [812, 219] on input "[PERSON_NAME][EMAIL_ADDRESS][DOMAIN_NAME]" at bounding box center [735, 210] width 209 height 32
paste input "[PERSON_NAME]"
drag, startPoint x: 694, startPoint y: 209, endPoint x: 637, endPoint y: 212, distance: 57.5
click at [637, 212] on input "[PERSON_NAME]" at bounding box center [735, 210] width 209 height 32
click at [740, 205] on input "[PERSON_NAME]" at bounding box center [735, 210] width 209 height 32
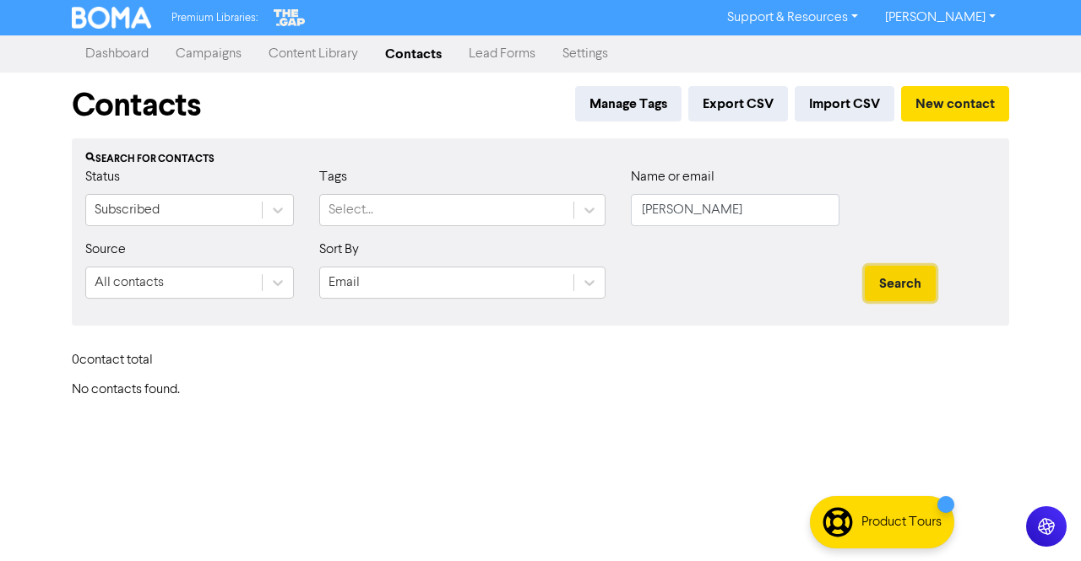
click at [887, 292] on button "Search" at bounding box center [900, 283] width 71 height 35
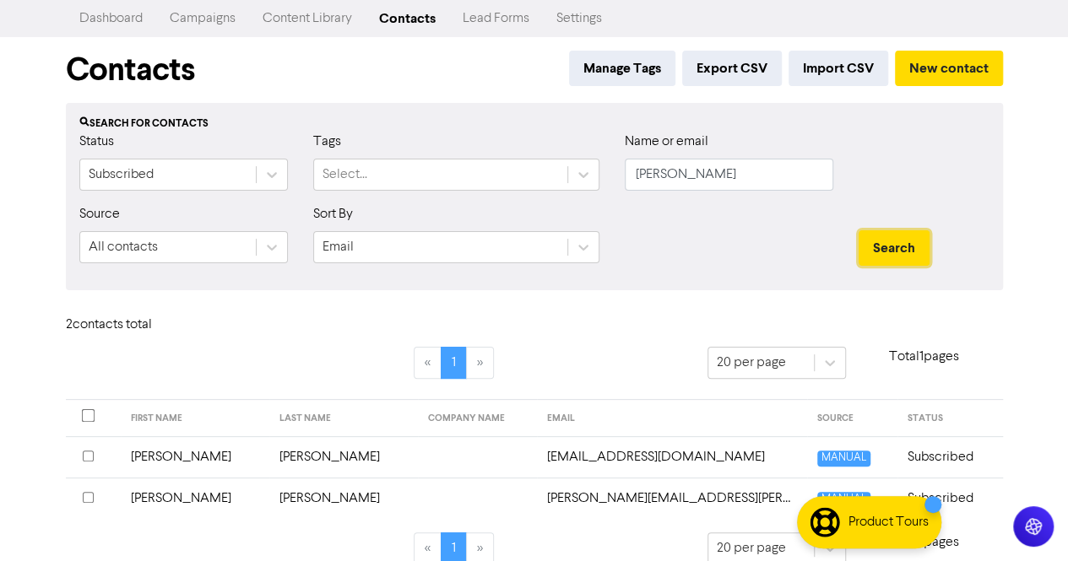
scroll to position [56, 0]
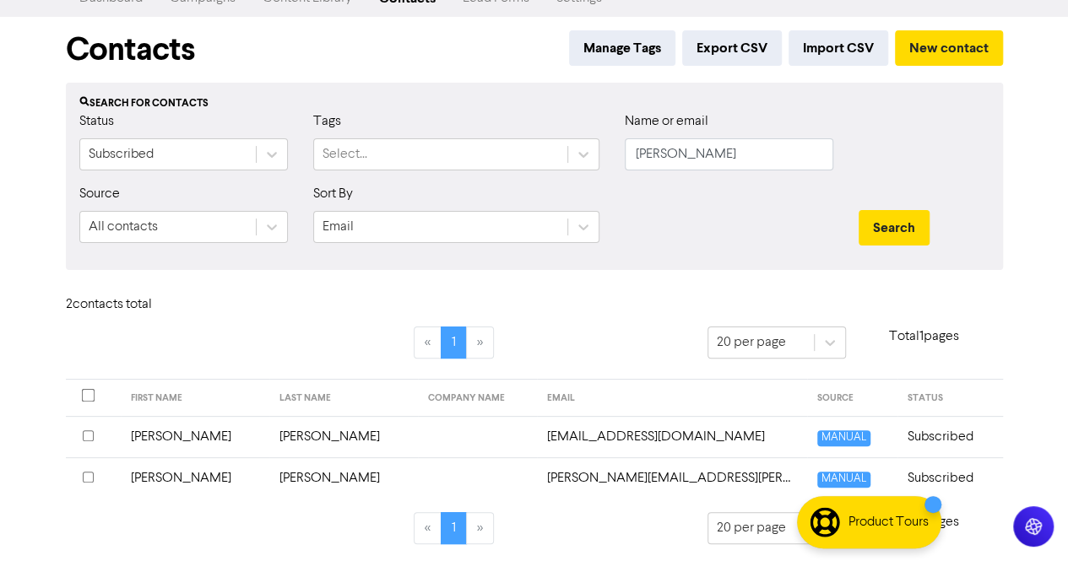
click at [302, 481] on td "[PERSON_NAME]" at bounding box center [343, 478] width 149 height 41
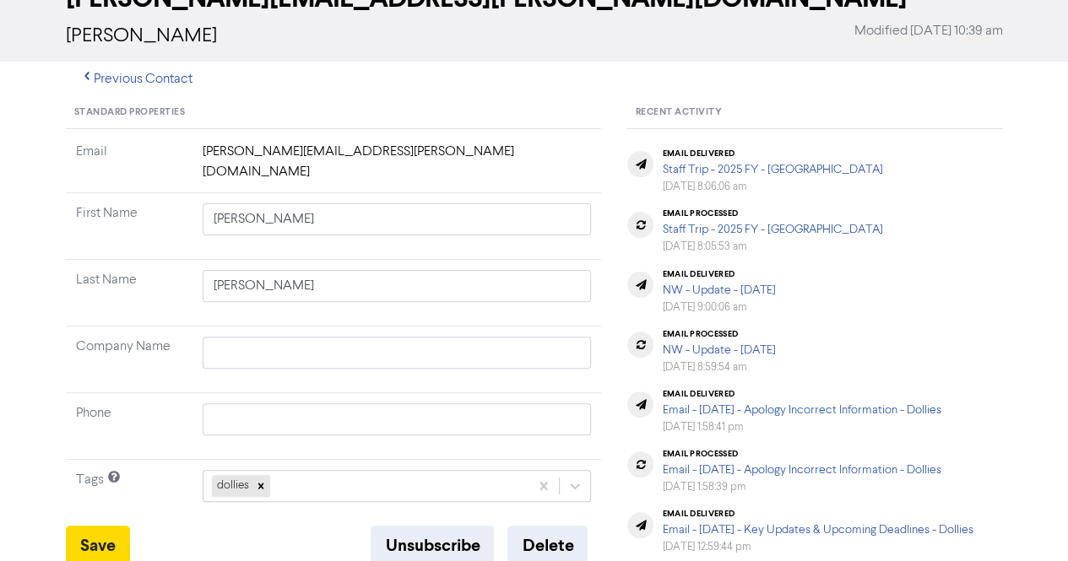
scroll to position [338, 0]
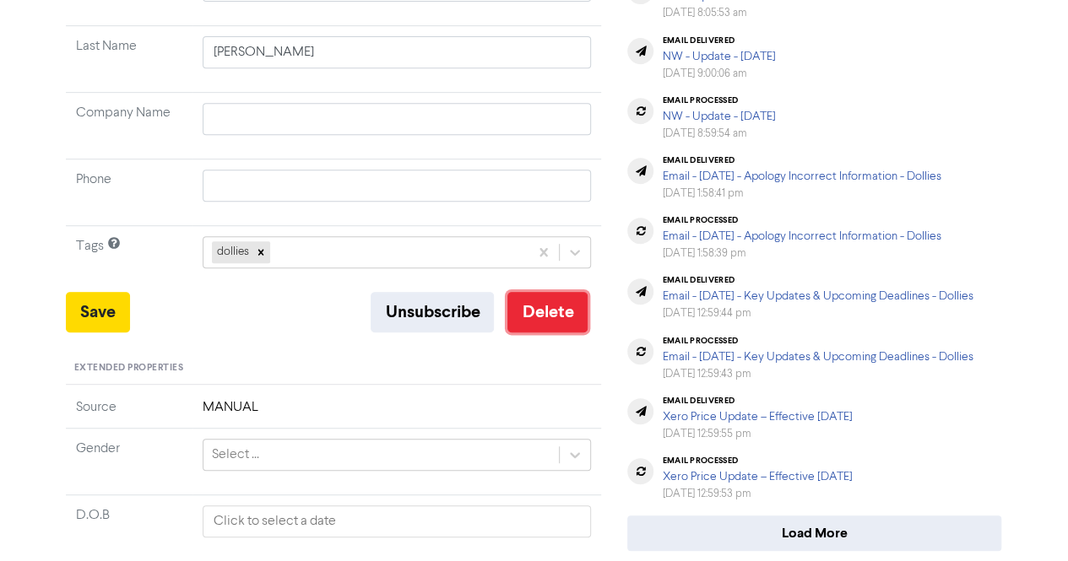
click at [549, 301] on button "Delete" at bounding box center [547, 312] width 80 height 41
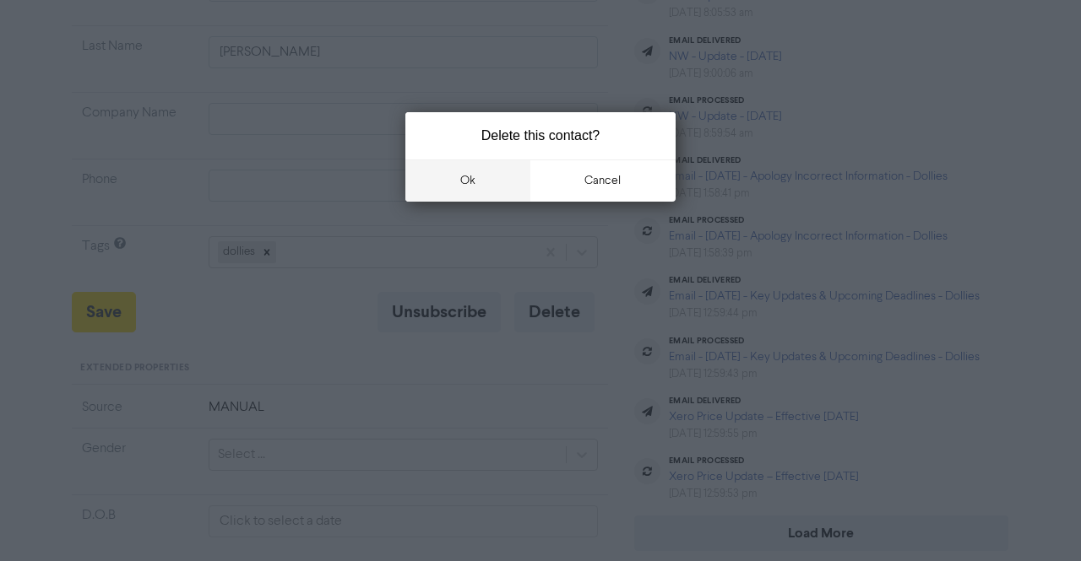
click at [454, 189] on button "ok" at bounding box center [467, 181] width 125 height 42
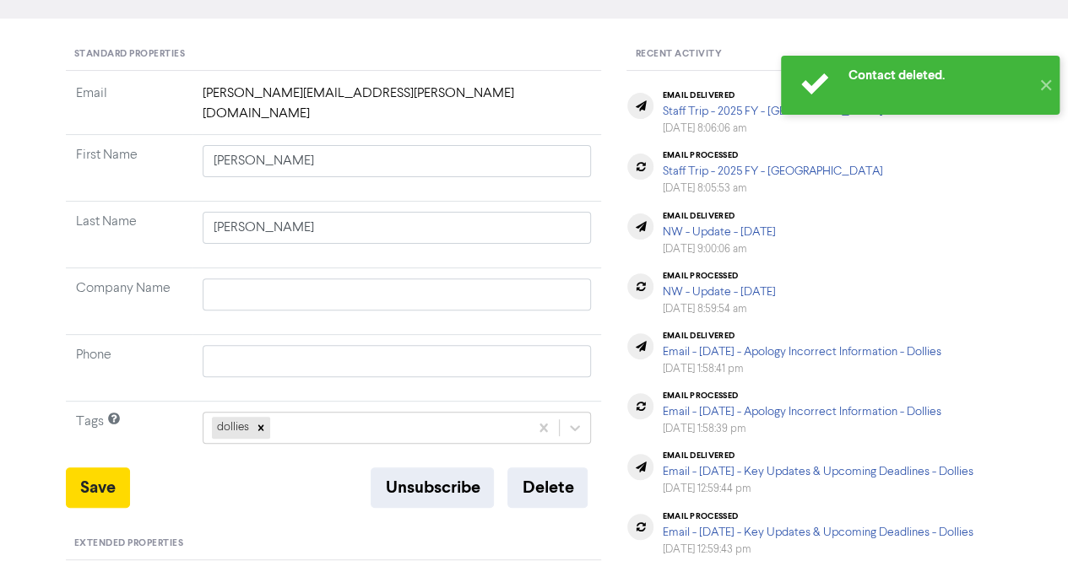
scroll to position [0, 0]
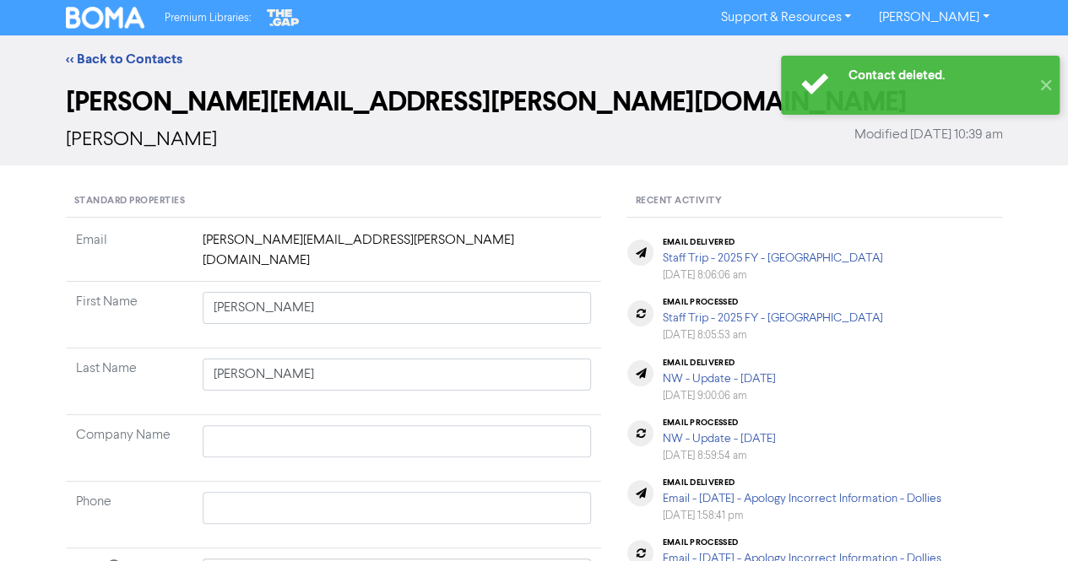
drag, startPoint x: 132, startPoint y: 63, endPoint x: 925, endPoint y: 22, distance: 794.8
click at [132, 63] on link "<< Back to Contacts" at bounding box center [124, 59] width 117 height 17
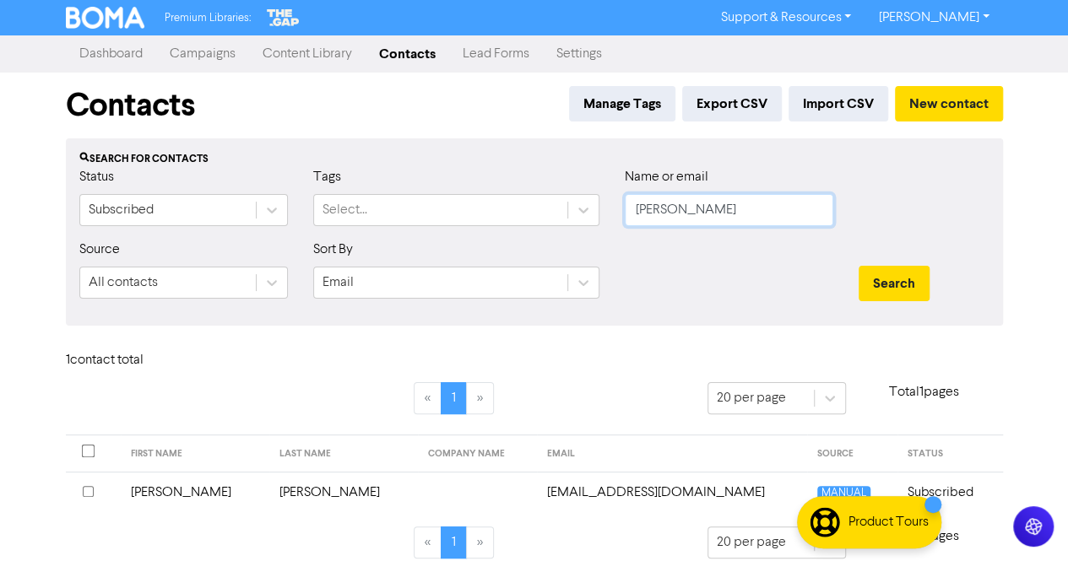
click at [713, 219] on input "[PERSON_NAME]" at bounding box center [729, 210] width 209 height 32
paste input "[PERSON_NAME]"
click at [890, 280] on button "Search" at bounding box center [894, 283] width 71 height 35
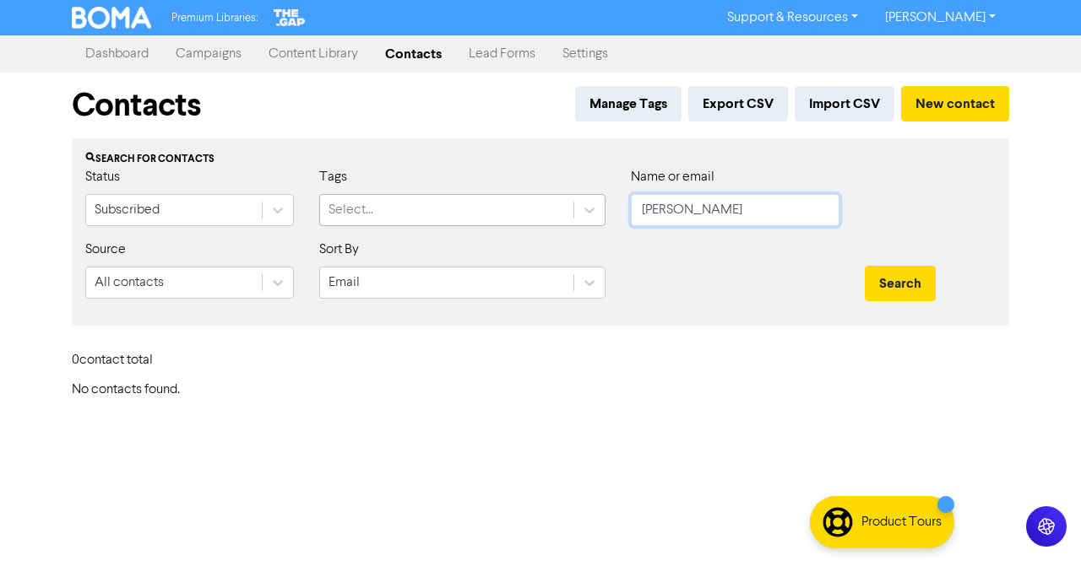
drag, startPoint x: 687, startPoint y: 210, endPoint x: 537, endPoint y: 199, distance: 150.7
click at [537, 199] on div "Status Subscribed Tags Select... Name or email [PERSON_NAME]" at bounding box center [541, 203] width 936 height 73
click at [902, 293] on button "Search" at bounding box center [900, 283] width 71 height 35
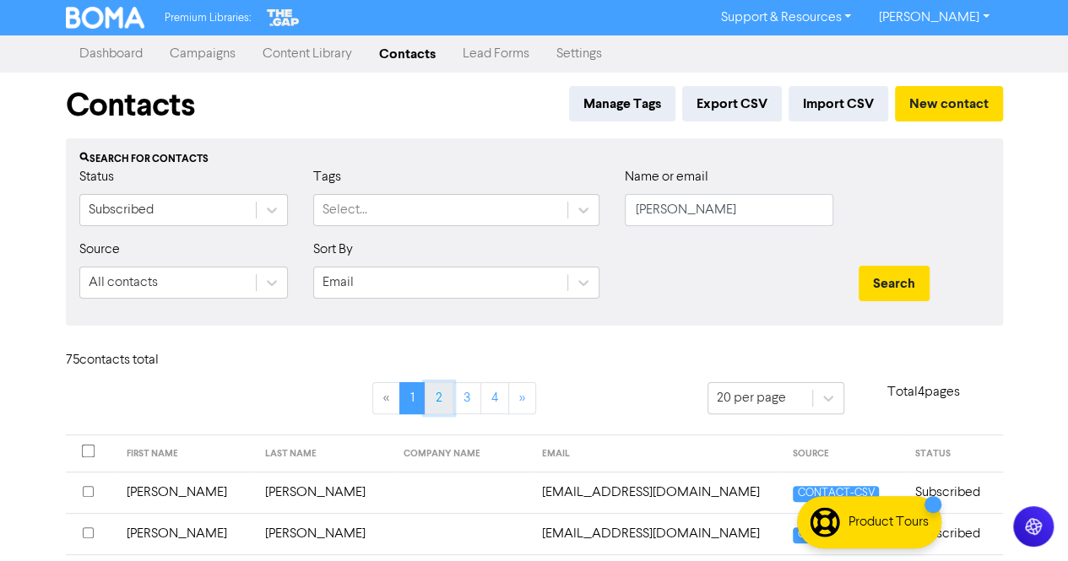
click at [450, 398] on link "2" at bounding box center [439, 398] width 29 height 32
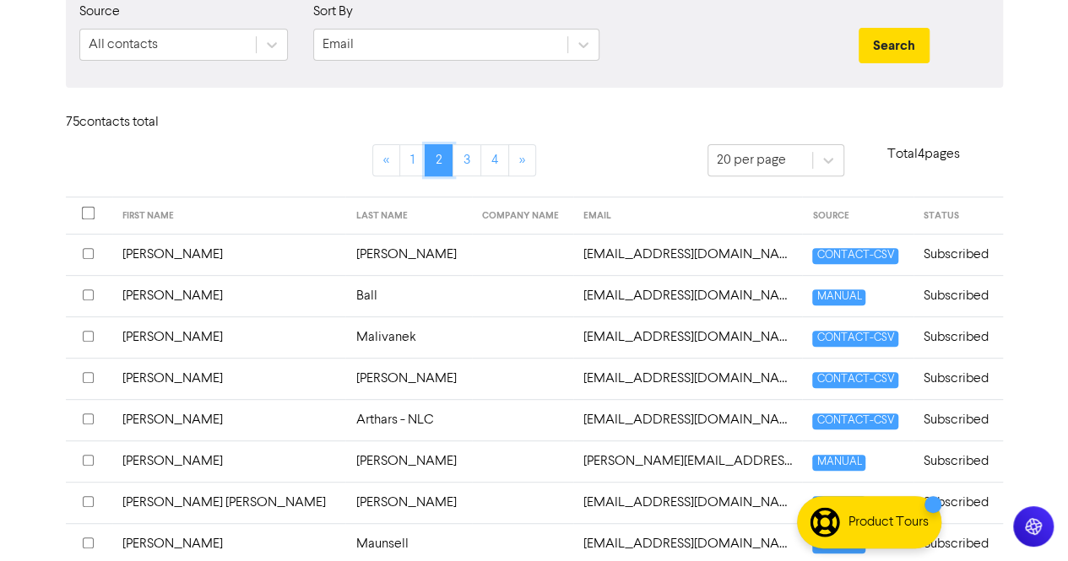
scroll to position [120, 0]
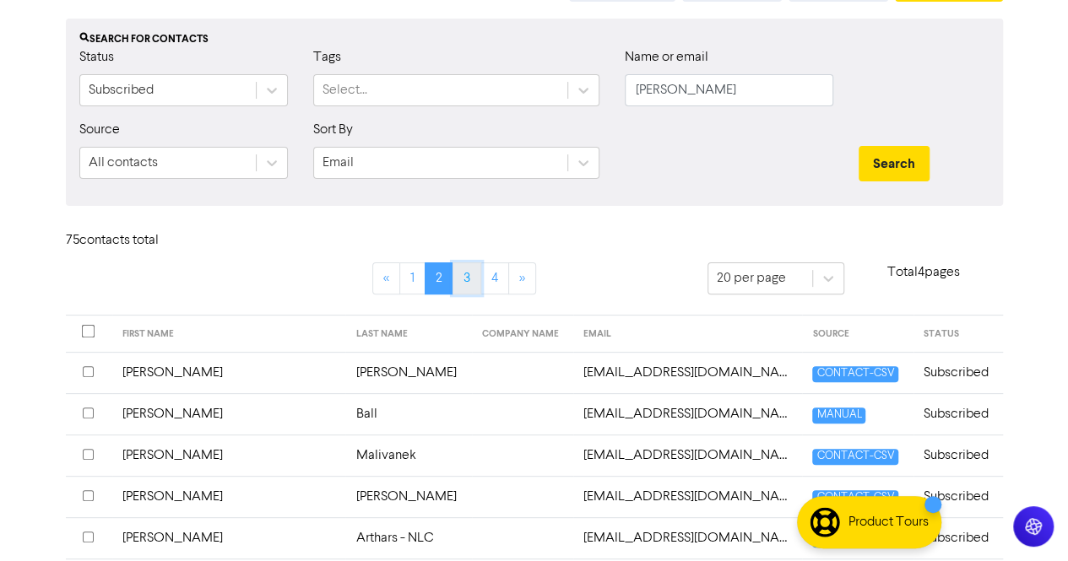
click at [473, 281] on link "3" at bounding box center [467, 279] width 29 height 32
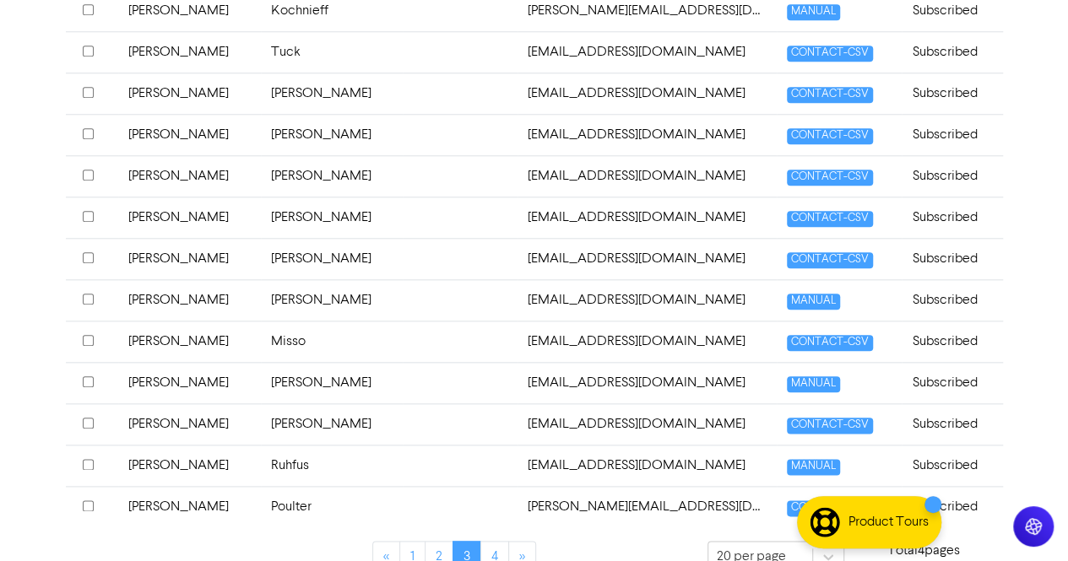
scroll to position [795, 0]
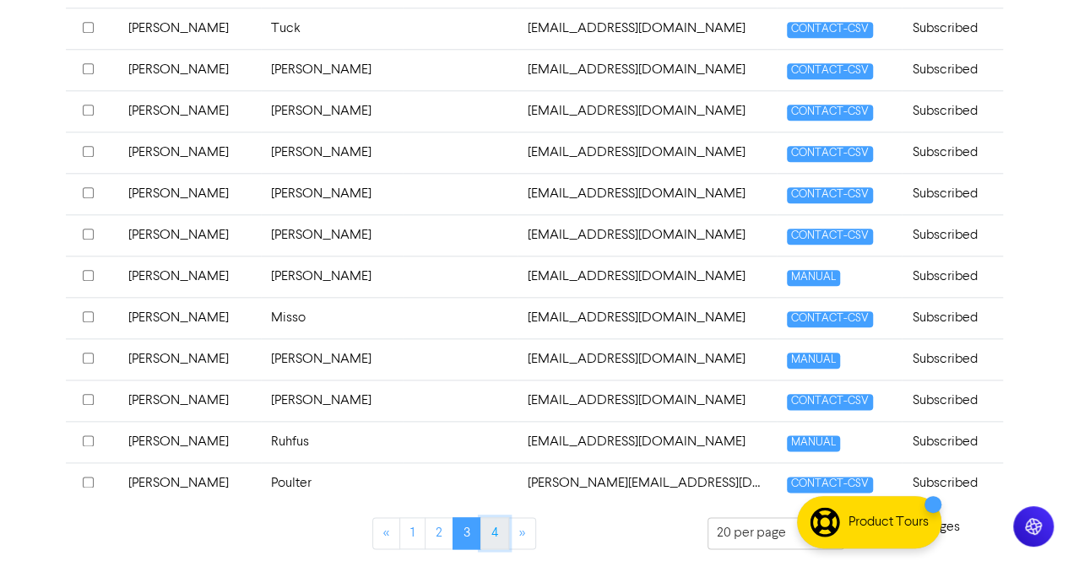
click at [495, 524] on link "4" at bounding box center [494, 534] width 29 height 32
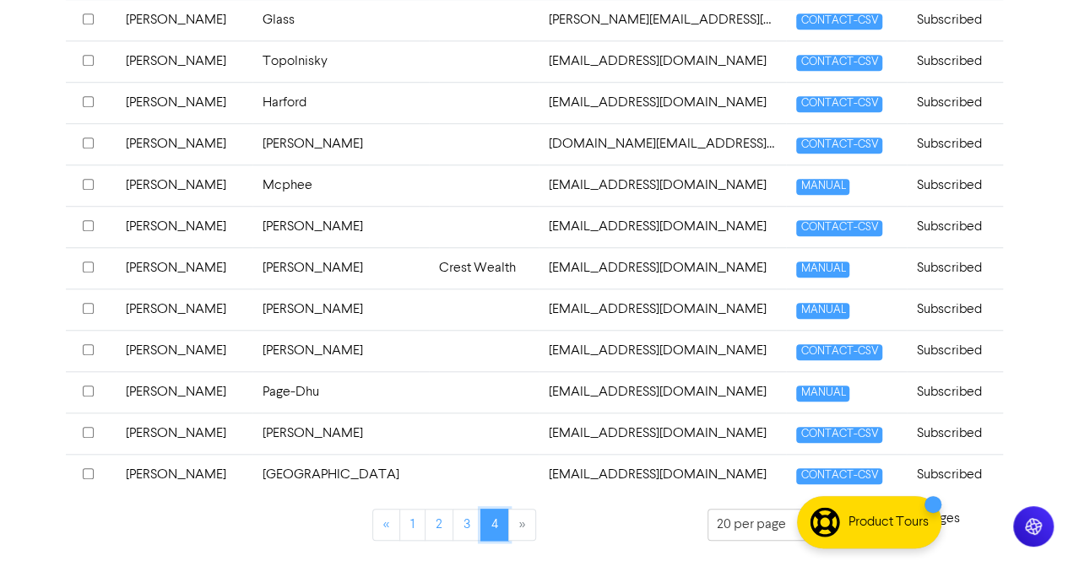
scroll to position [590, 0]
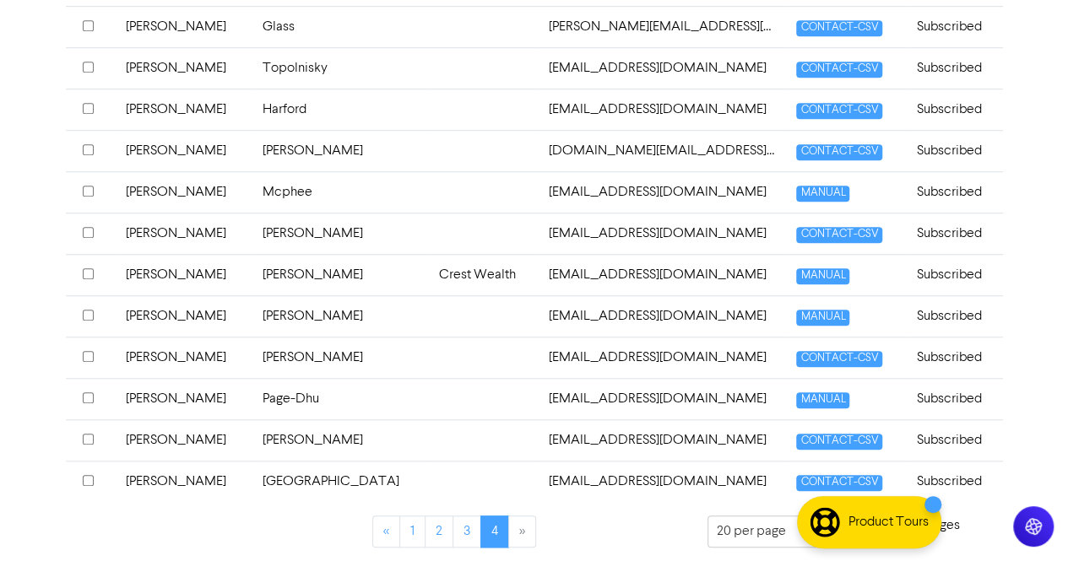
click at [269, 320] on td "[PERSON_NAME]" at bounding box center [340, 316] width 177 height 41
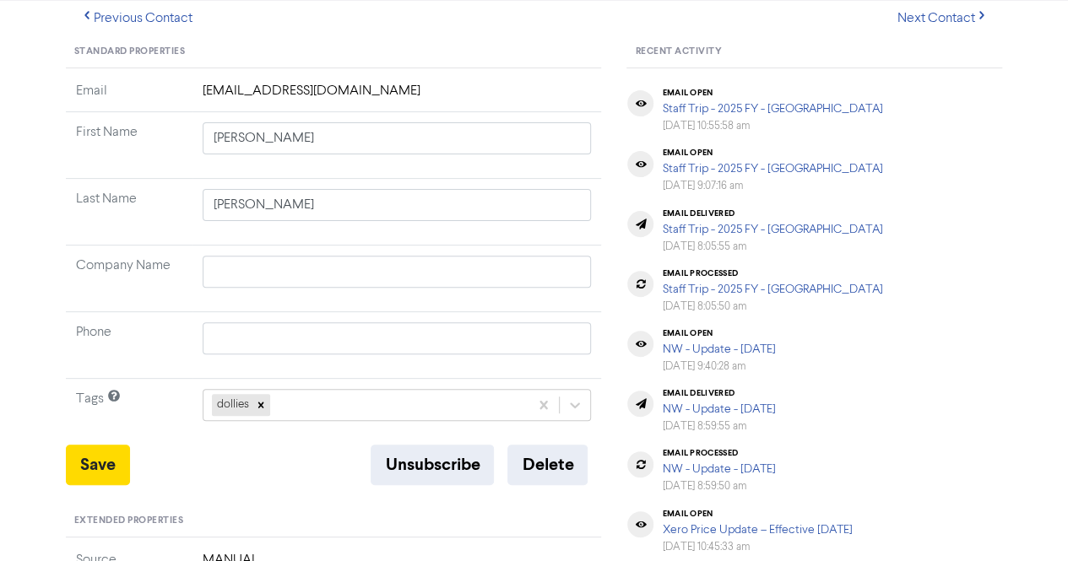
scroll to position [169, 0]
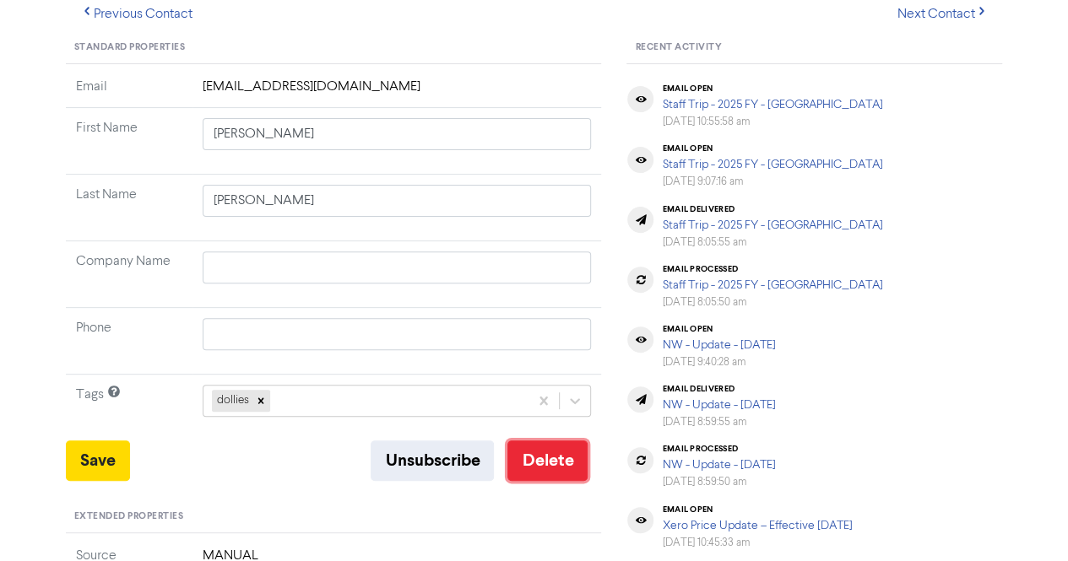
click at [544, 448] on button "Delete" at bounding box center [547, 461] width 80 height 41
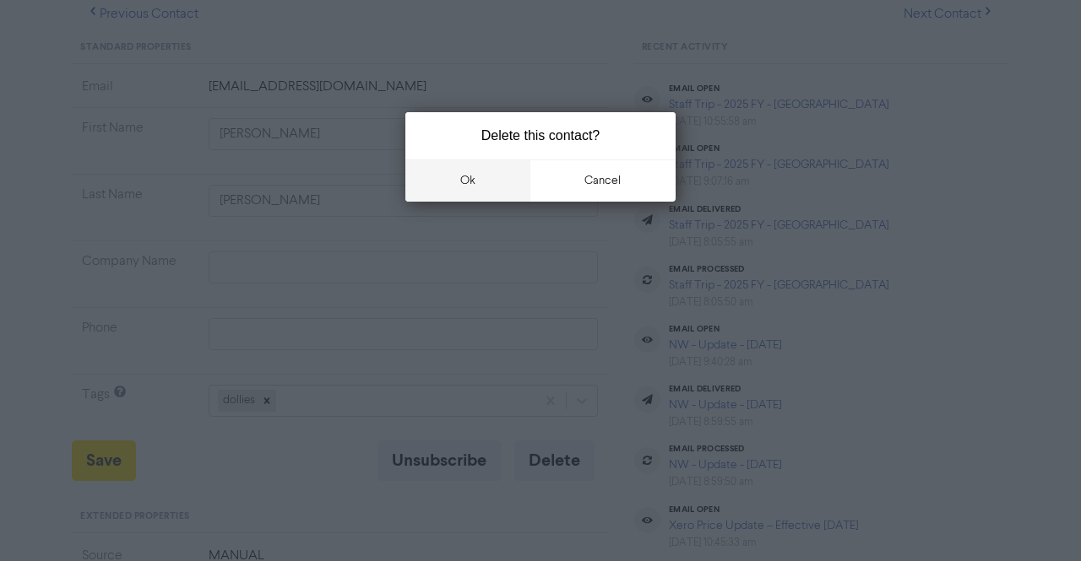
click at [465, 173] on button "ok" at bounding box center [467, 181] width 125 height 42
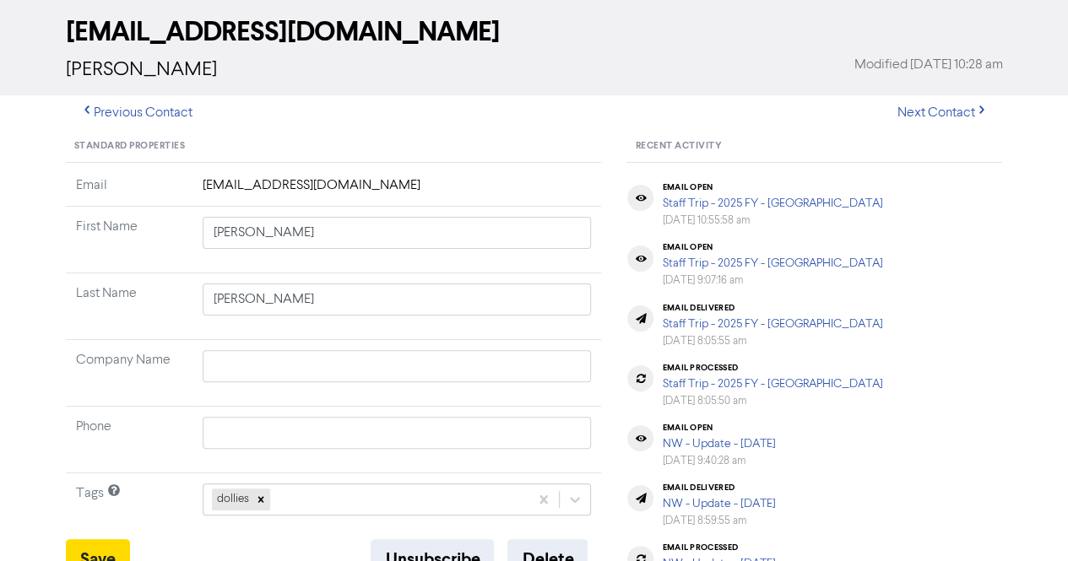
scroll to position [0, 0]
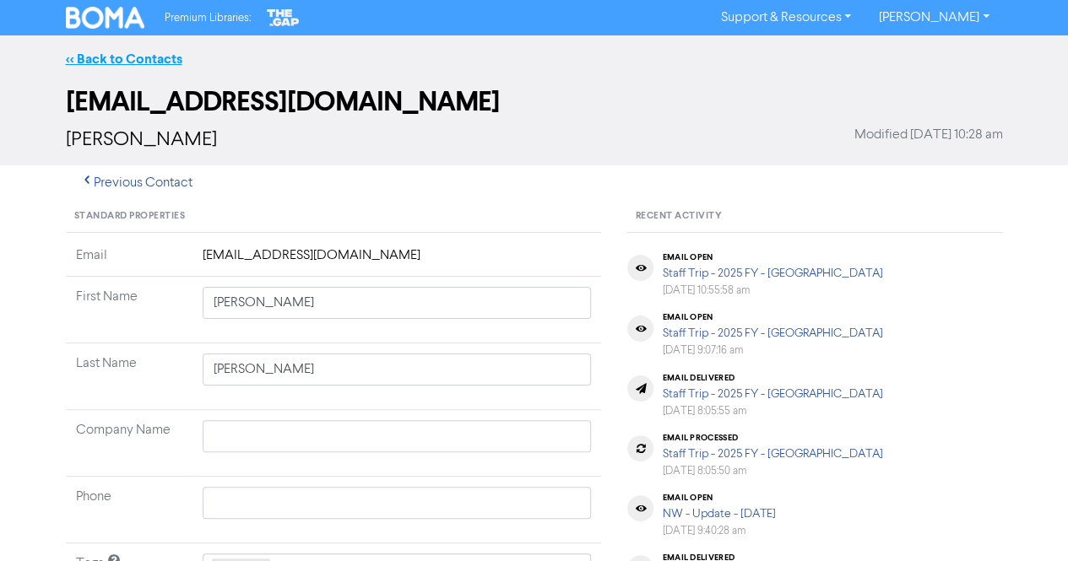
click at [110, 60] on link "<< Back to Contacts" at bounding box center [124, 59] width 117 height 17
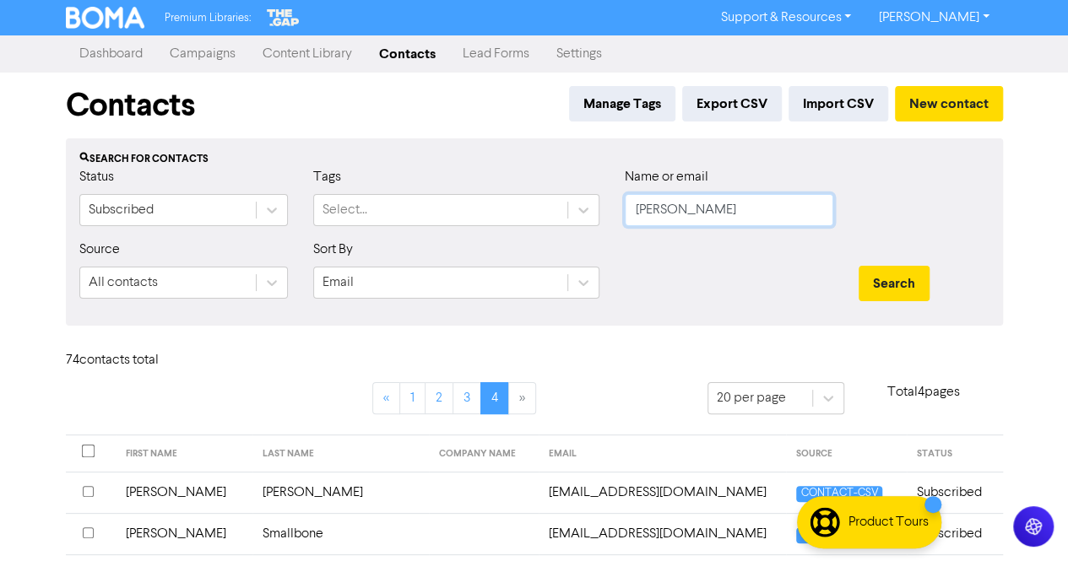
click at [731, 200] on input "[PERSON_NAME]" at bounding box center [729, 210] width 209 height 32
paste input "[PERSON_NAME]"
click at [876, 268] on button "Search" at bounding box center [894, 283] width 71 height 35
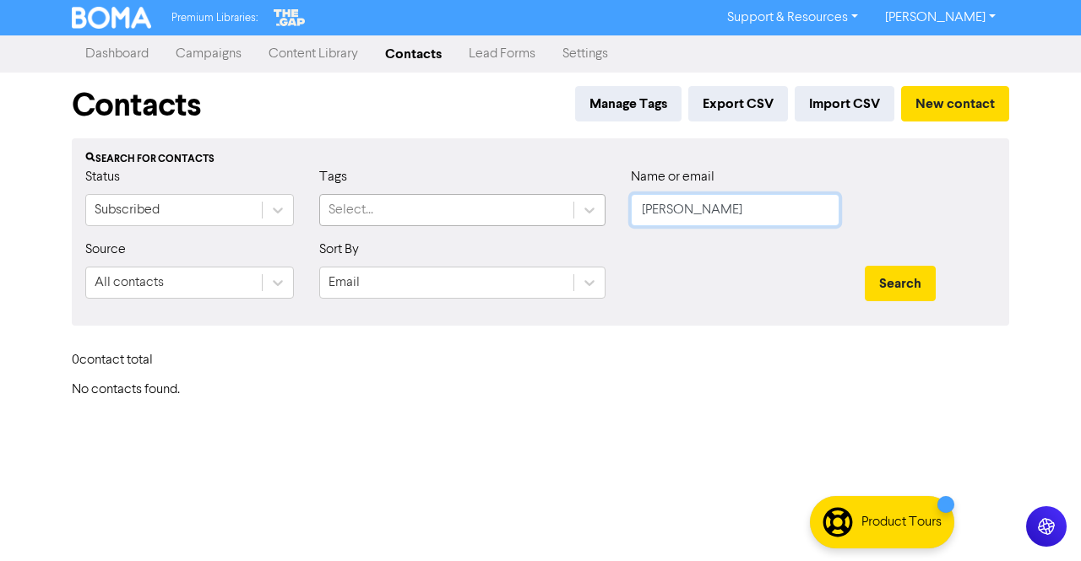
drag, startPoint x: 681, startPoint y: 204, endPoint x: 541, endPoint y: 204, distance: 140.2
click at [541, 204] on div "Status Subscribed Tags Select... Name or email [PERSON_NAME]" at bounding box center [541, 203] width 936 height 73
click at [923, 288] on button "Search" at bounding box center [900, 283] width 71 height 35
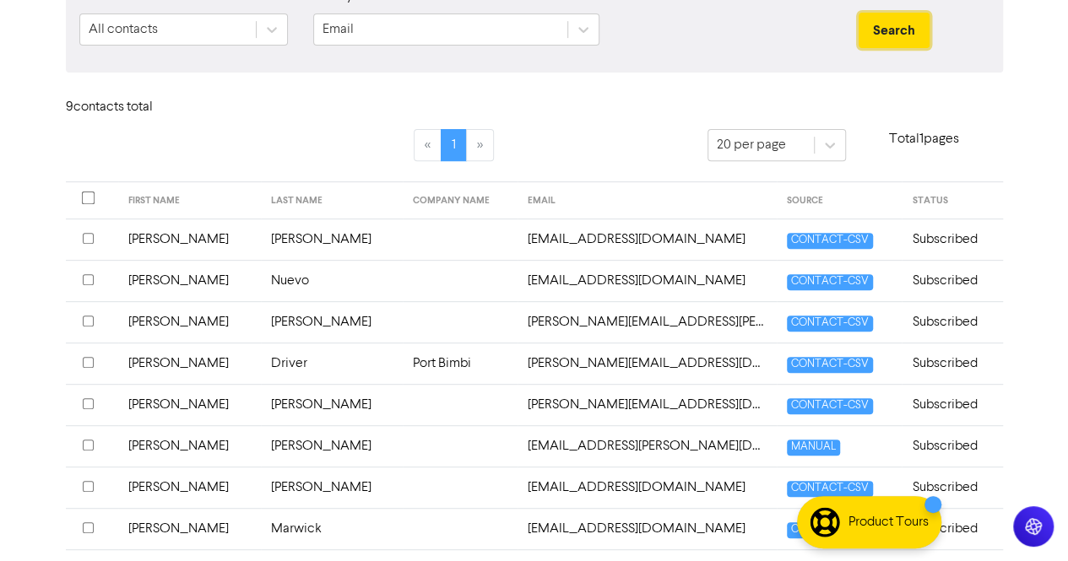
scroll to position [338, 0]
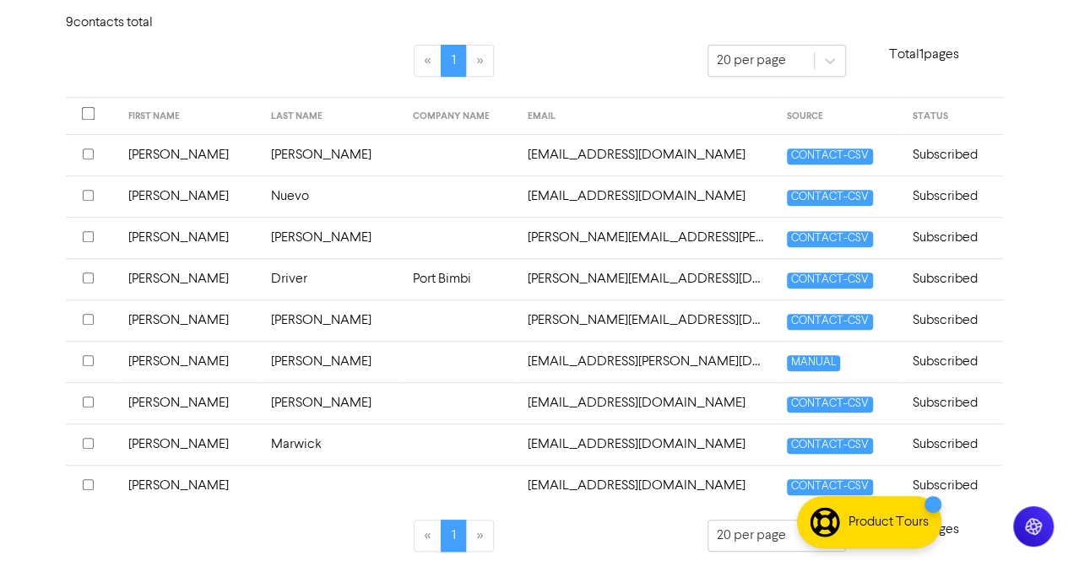
click at [261, 361] on td "[PERSON_NAME]" at bounding box center [332, 361] width 143 height 41
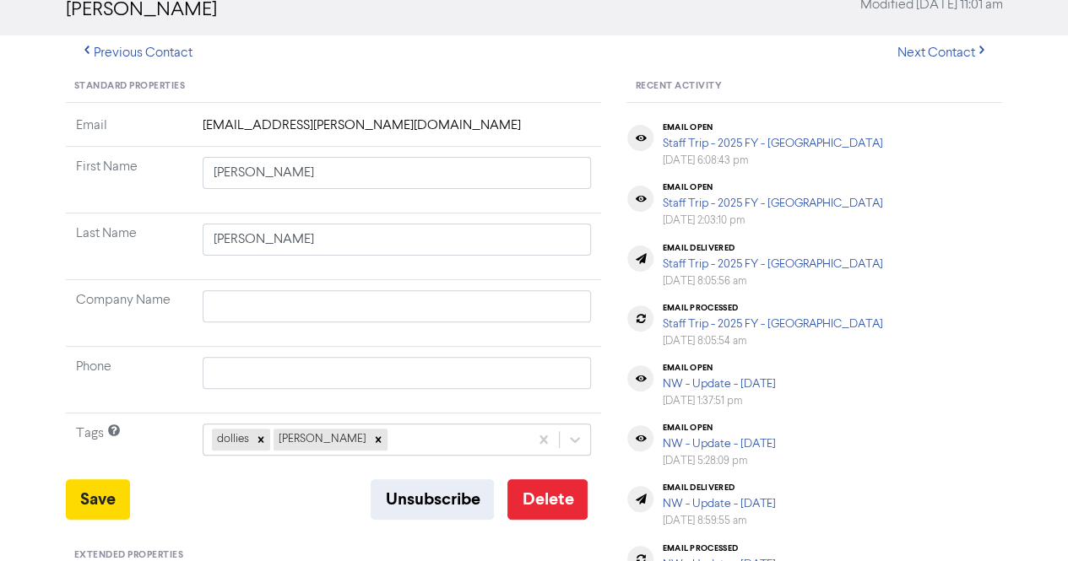
scroll to position [169, 0]
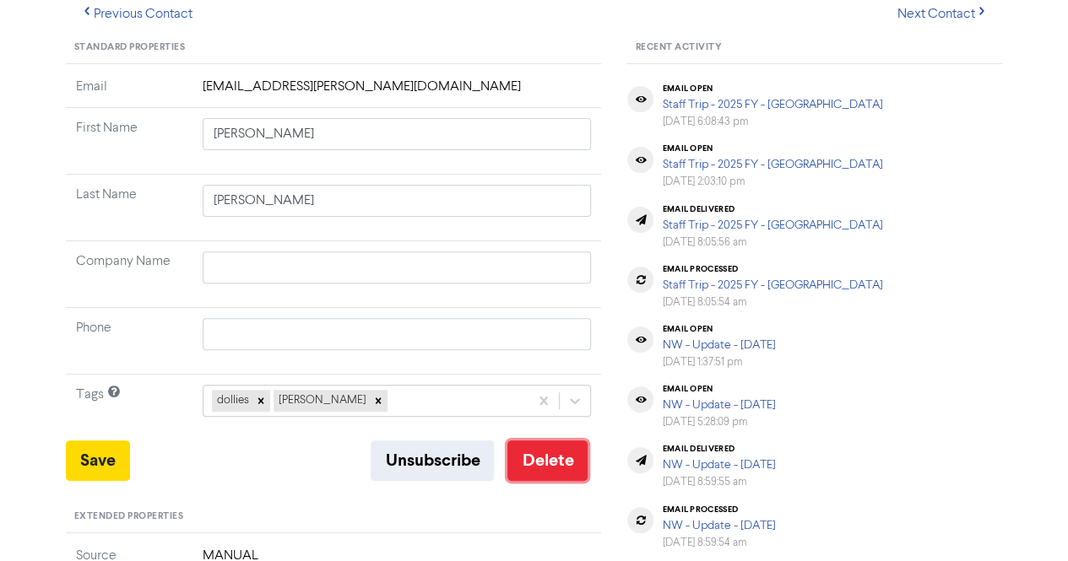
click at [545, 457] on button "Delete" at bounding box center [547, 461] width 80 height 41
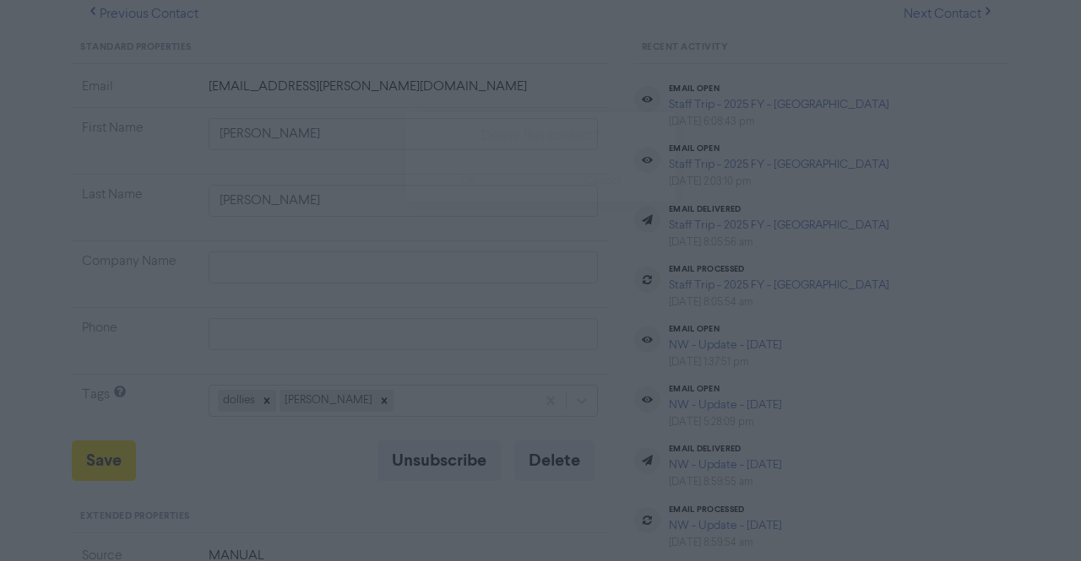
click at [489, 180] on button "ok" at bounding box center [467, 181] width 125 height 42
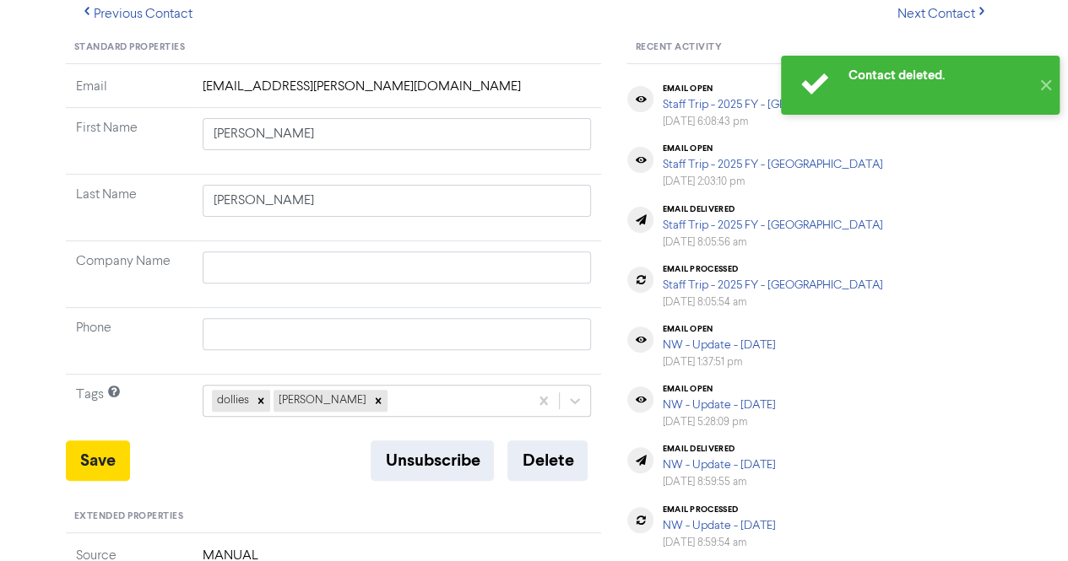
scroll to position [0, 0]
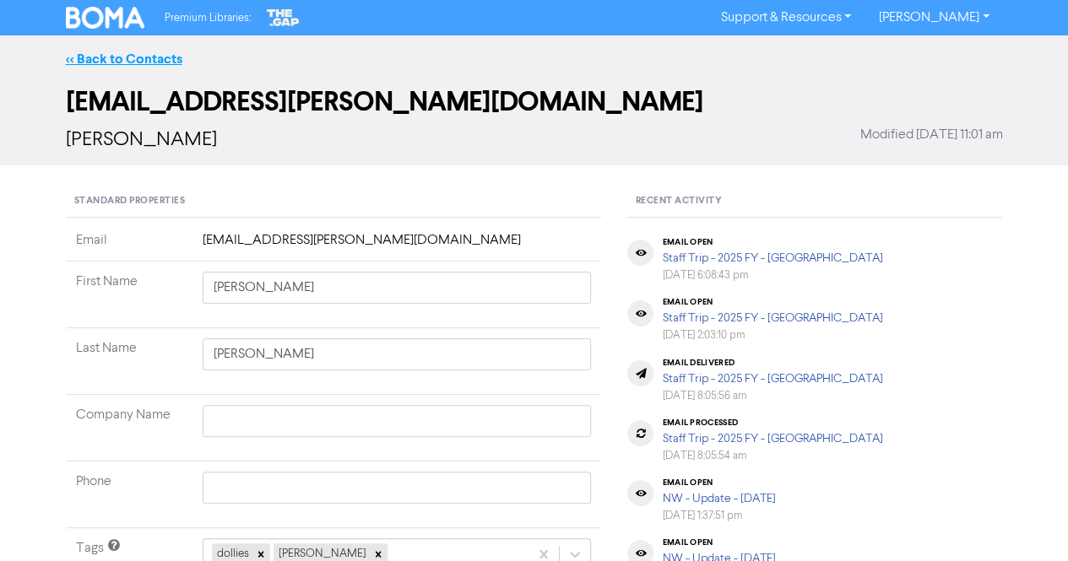
click at [133, 62] on link "<< Back to Contacts" at bounding box center [124, 59] width 117 height 17
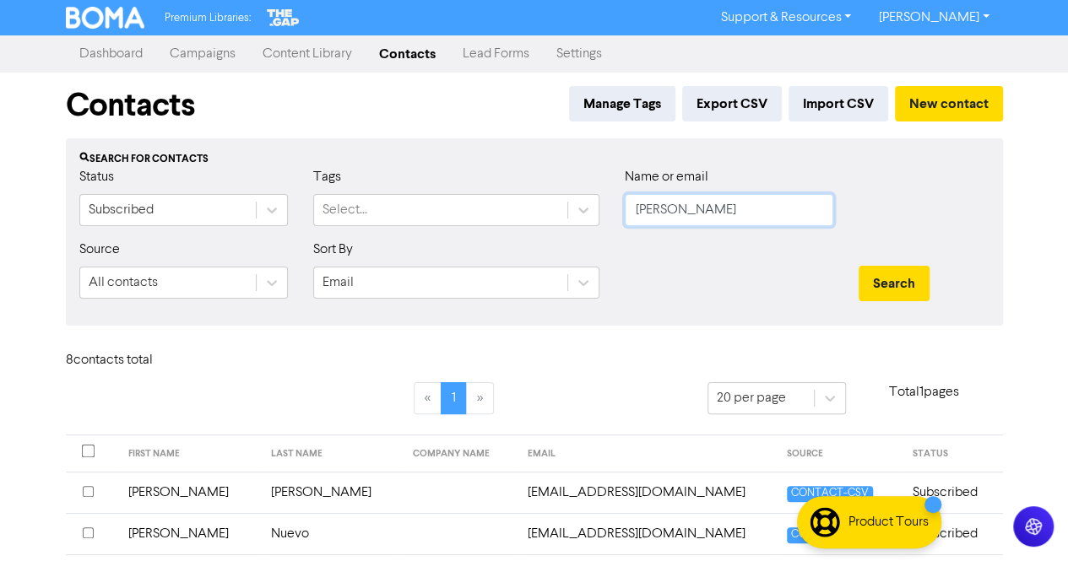
click at [693, 210] on input "[PERSON_NAME]" at bounding box center [729, 210] width 209 height 32
paste input "Carcelen, Camila"
click at [889, 279] on button "Search" at bounding box center [894, 283] width 71 height 35
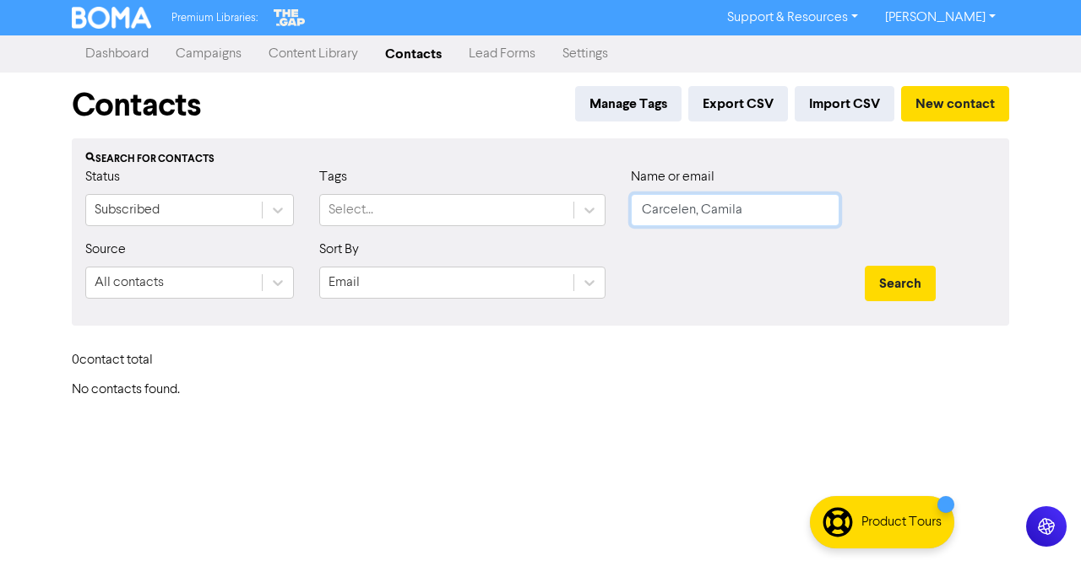
drag, startPoint x: 698, startPoint y: 208, endPoint x: 437, endPoint y: 191, distance: 262.3
click at [437, 191] on div "Status Subscribed Tags Select... Name or email [PERSON_NAME]" at bounding box center [541, 203] width 936 height 73
click at [898, 285] on button "Search" at bounding box center [900, 283] width 71 height 35
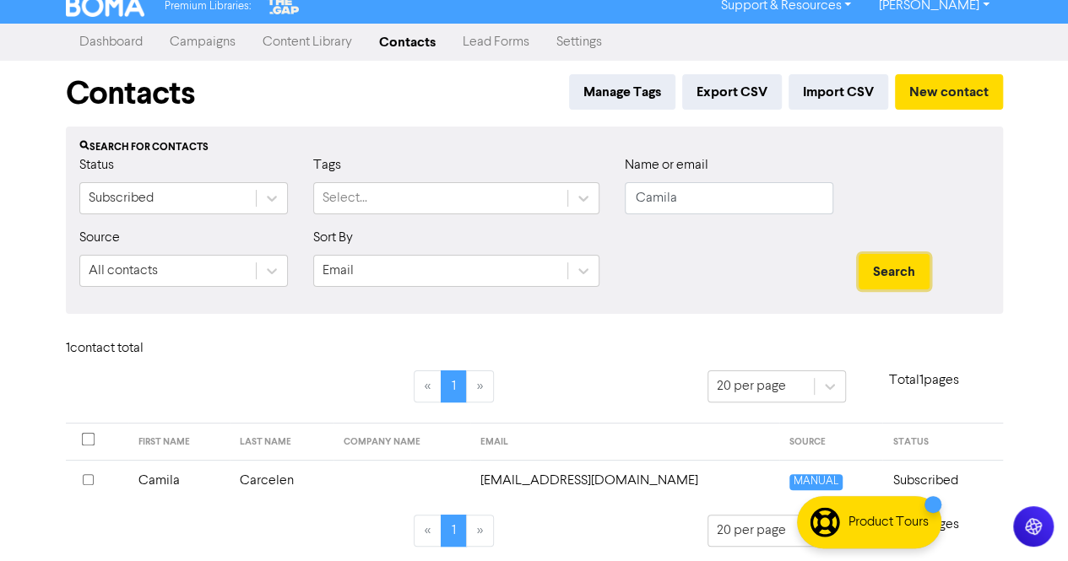
scroll to position [15, 0]
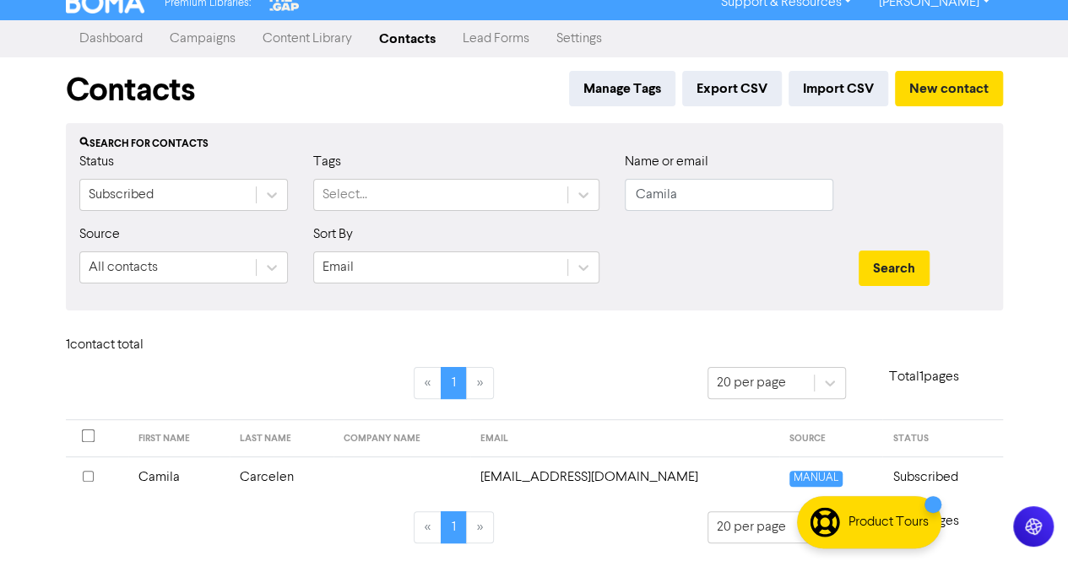
click at [284, 476] on td "Carcelen" at bounding box center [282, 477] width 105 height 41
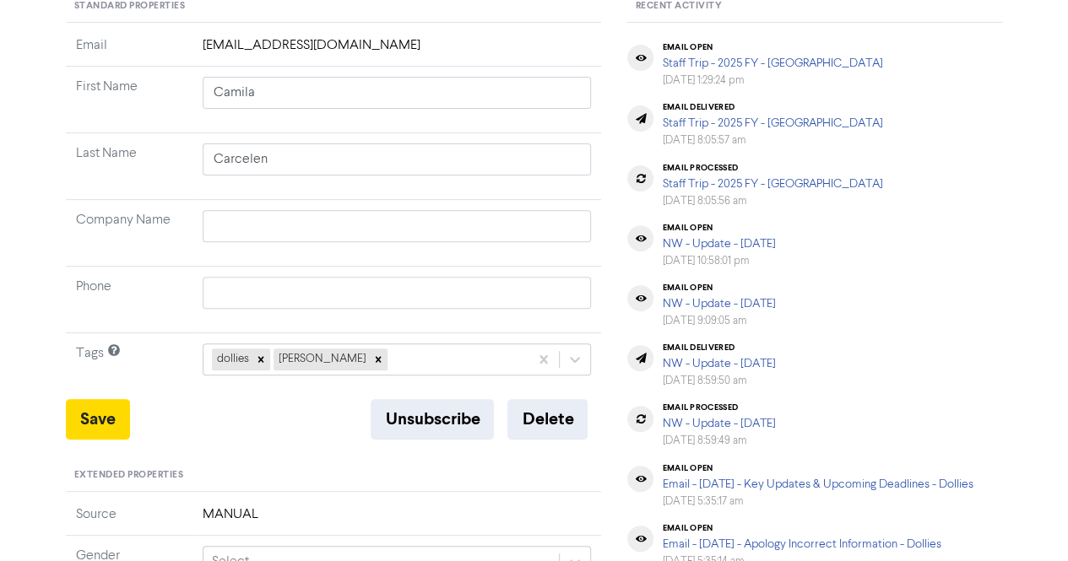
scroll to position [169, 0]
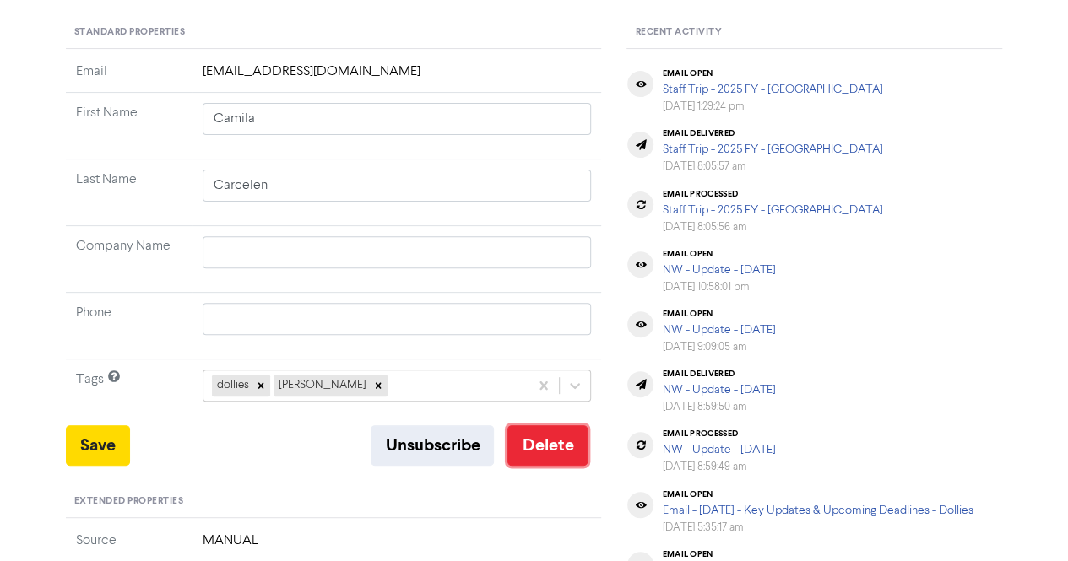
click at [529, 442] on button "Delete" at bounding box center [547, 446] width 80 height 41
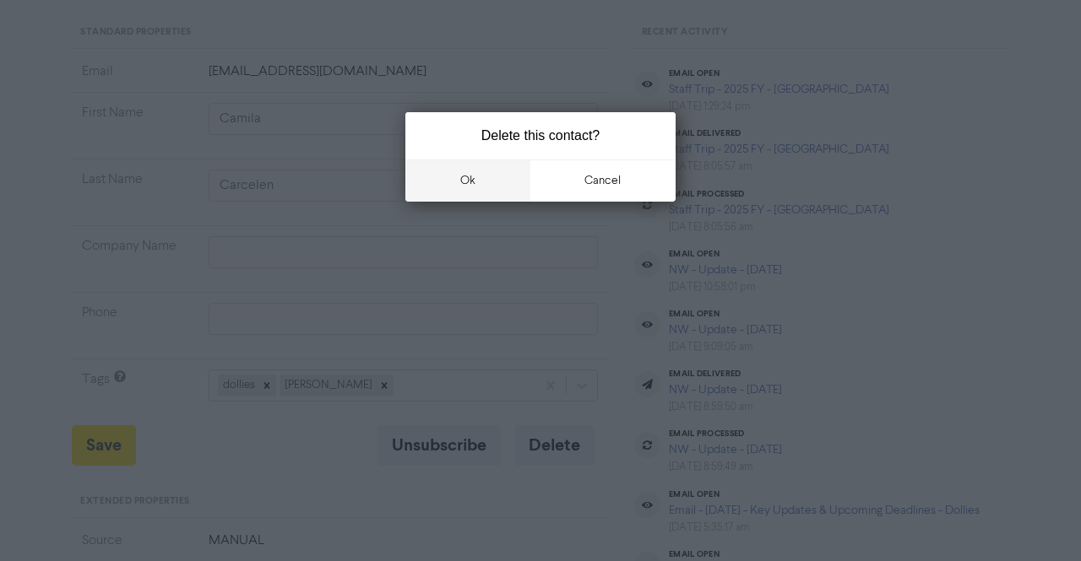
click at [489, 178] on button "ok" at bounding box center [467, 181] width 125 height 42
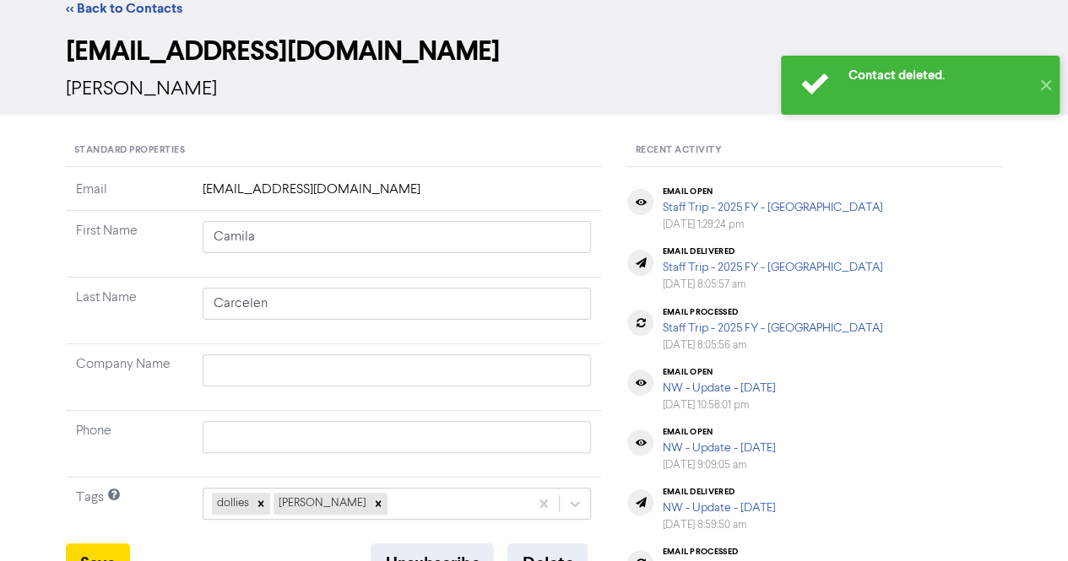
scroll to position [0, 0]
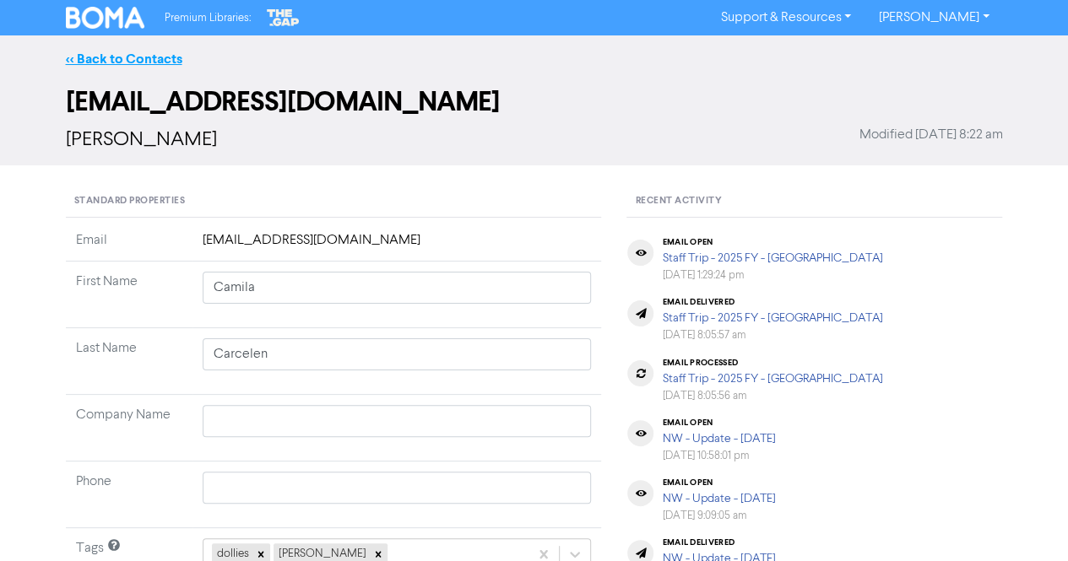
click at [116, 57] on link "<< Back to Contacts" at bounding box center [124, 59] width 117 height 17
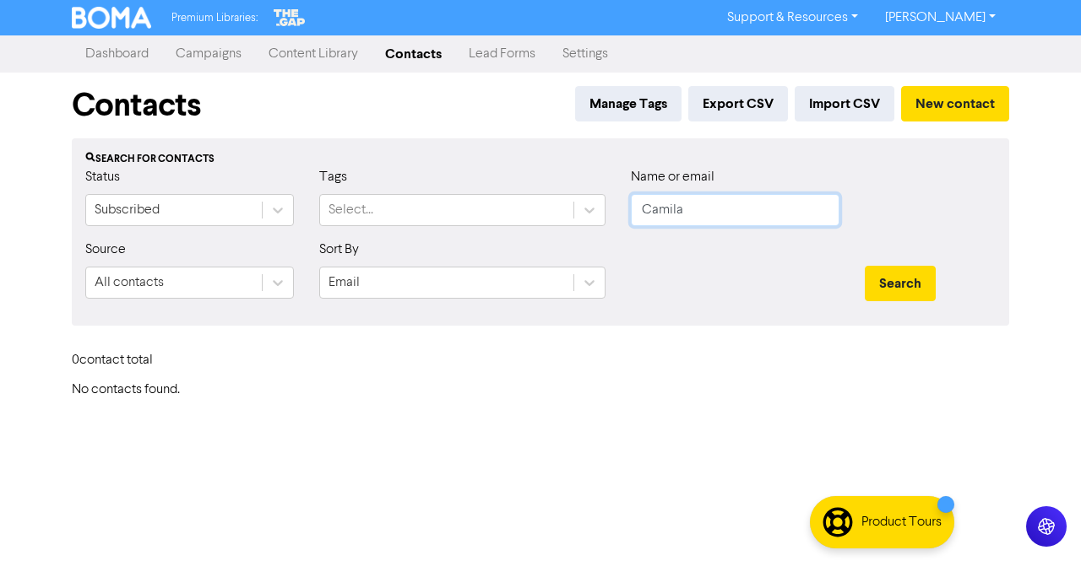
click at [726, 219] on input "Camila" at bounding box center [735, 210] width 209 height 32
paste input "[PERSON_NAME], [PERSON_NAME]"
click at [899, 285] on button "Search" at bounding box center [900, 283] width 71 height 35
drag, startPoint x: 664, startPoint y: 218, endPoint x: 612, endPoint y: 215, distance: 51.6
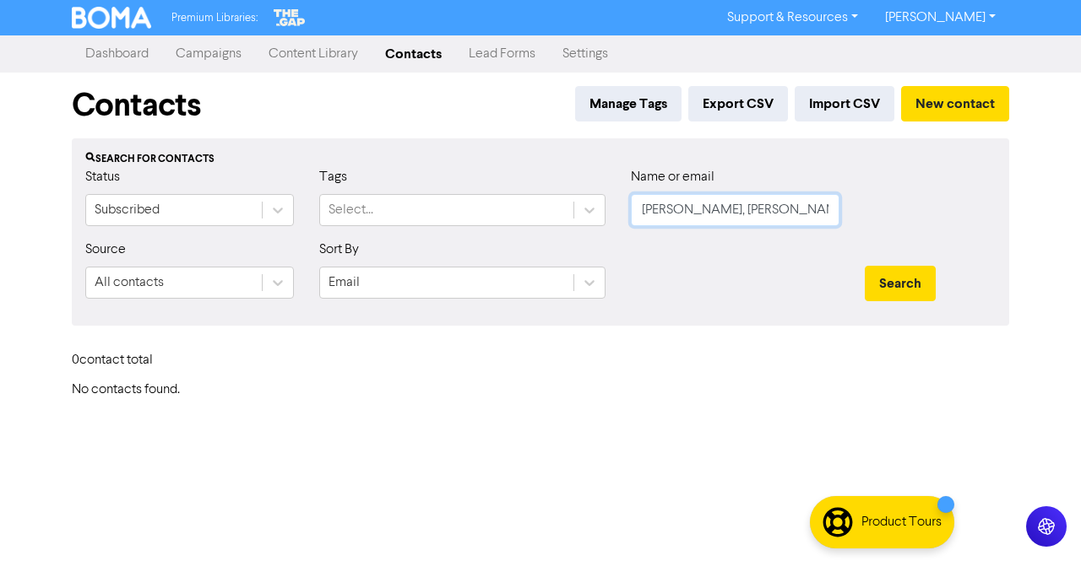
click at [612, 215] on div "Status Subscribed Tags Select... Name or email [PERSON_NAME]" at bounding box center [541, 203] width 936 height 73
click at [871, 278] on button "Search" at bounding box center [900, 283] width 71 height 35
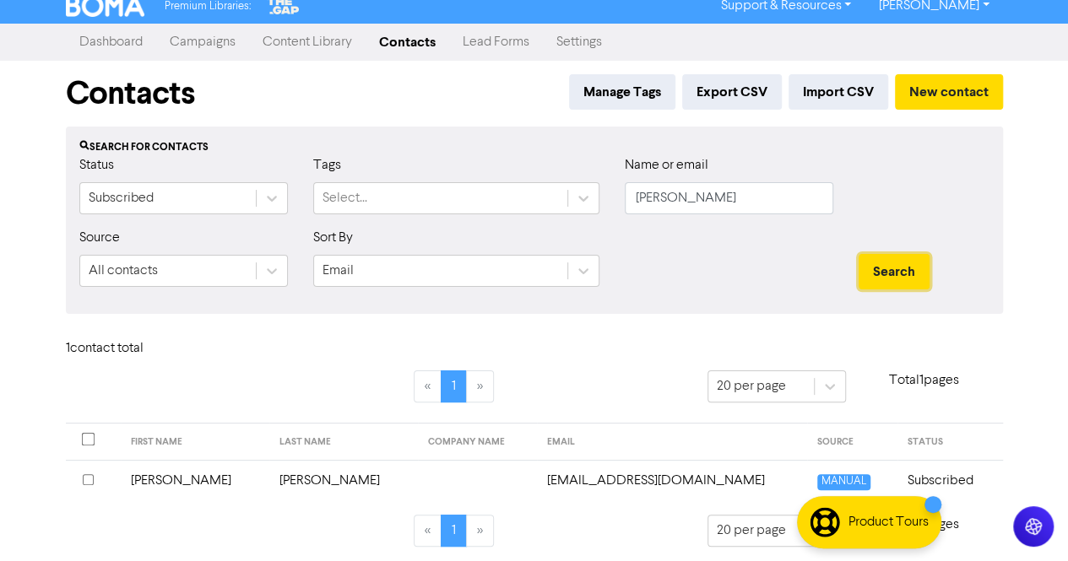
scroll to position [15, 0]
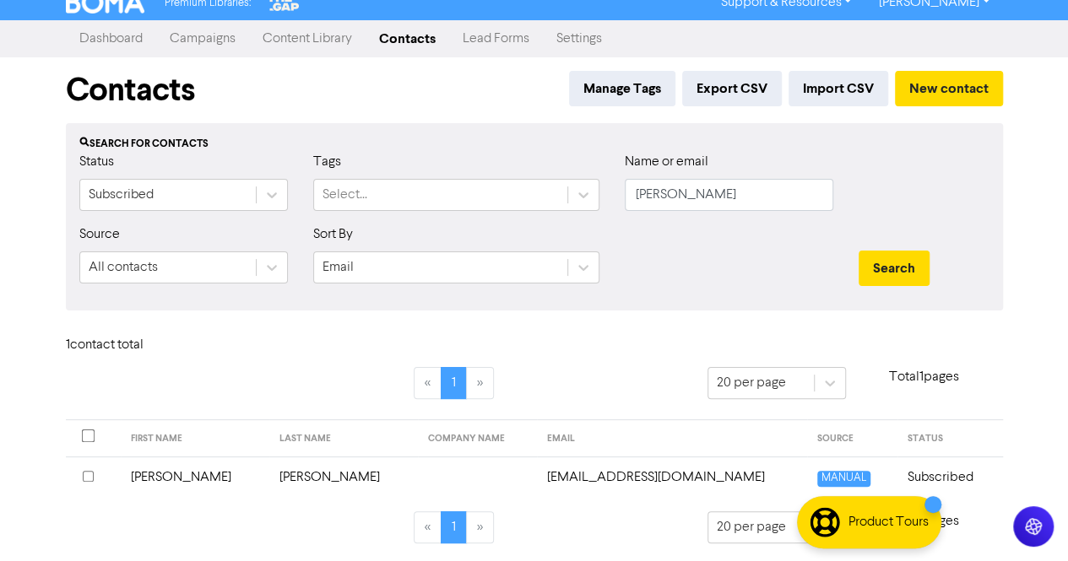
click at [284, 480] on td "[PERSON_NAME]" at bounding box center [343, 477] width 149 height 41
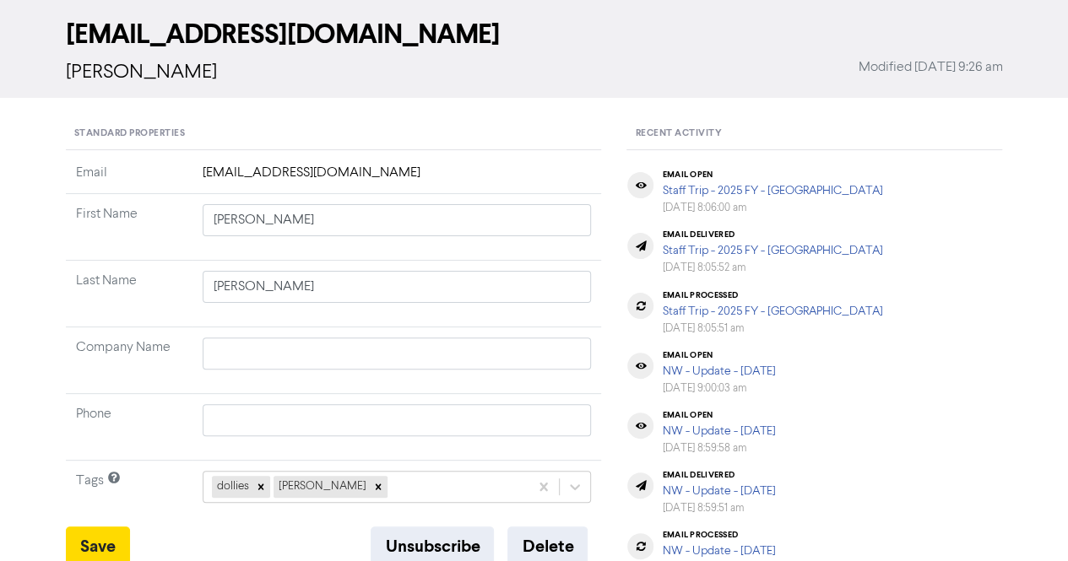
scroll to position [169, 0]
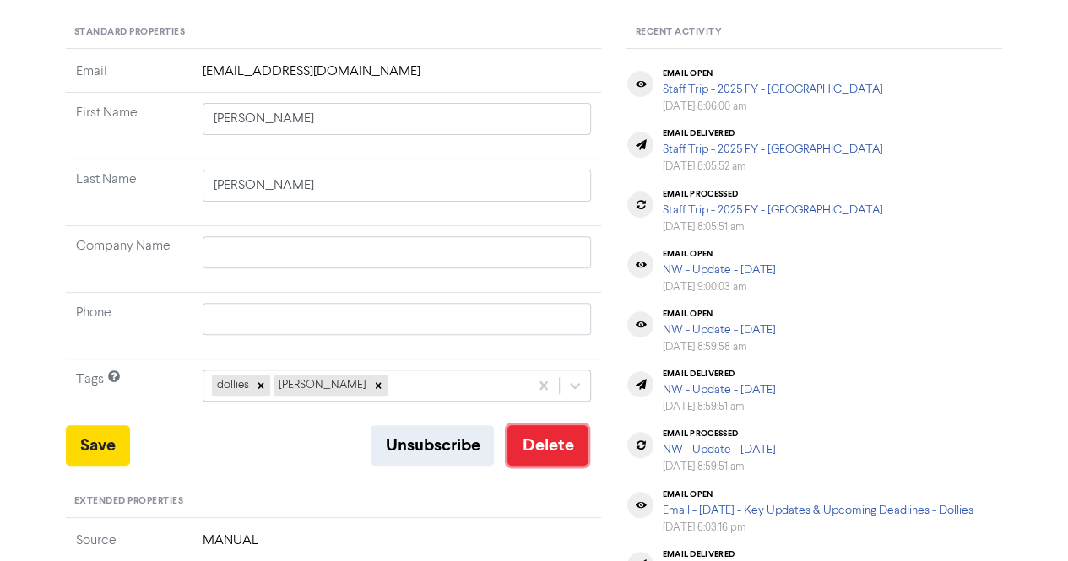
click at [547, 437] on button "Delete" at bounding box center [547, 446] width 80 height 41
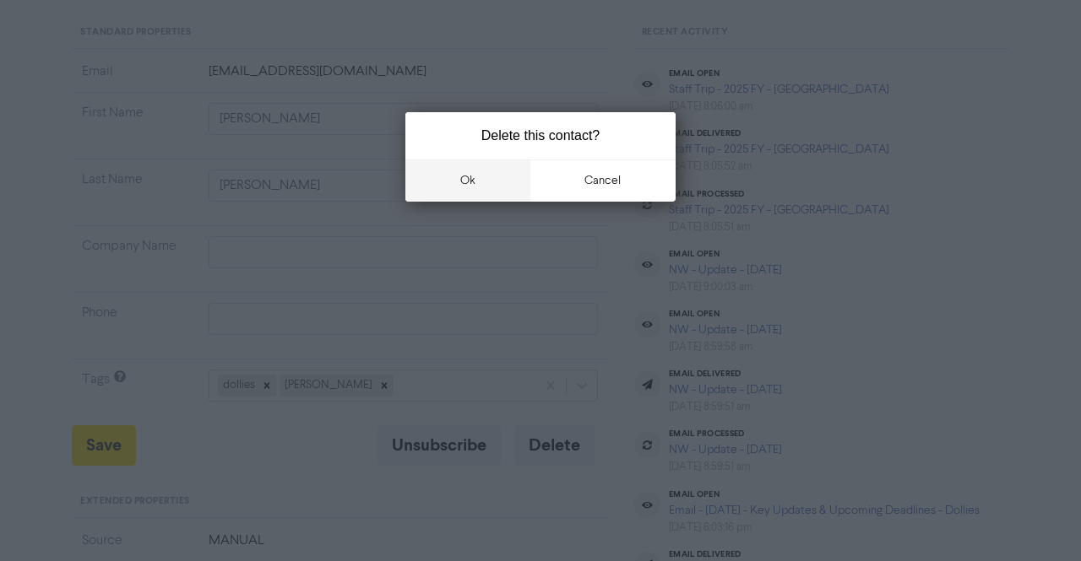
click at [466, 193] on button "ok" at bounding box center [467, 181] width 125 height 42
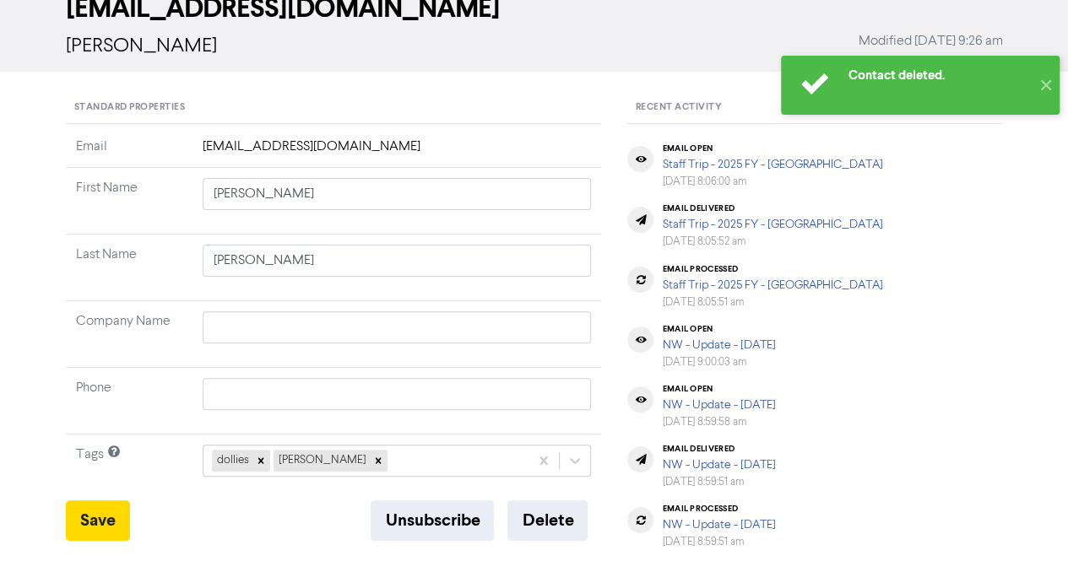
scroll to position [0, 0]
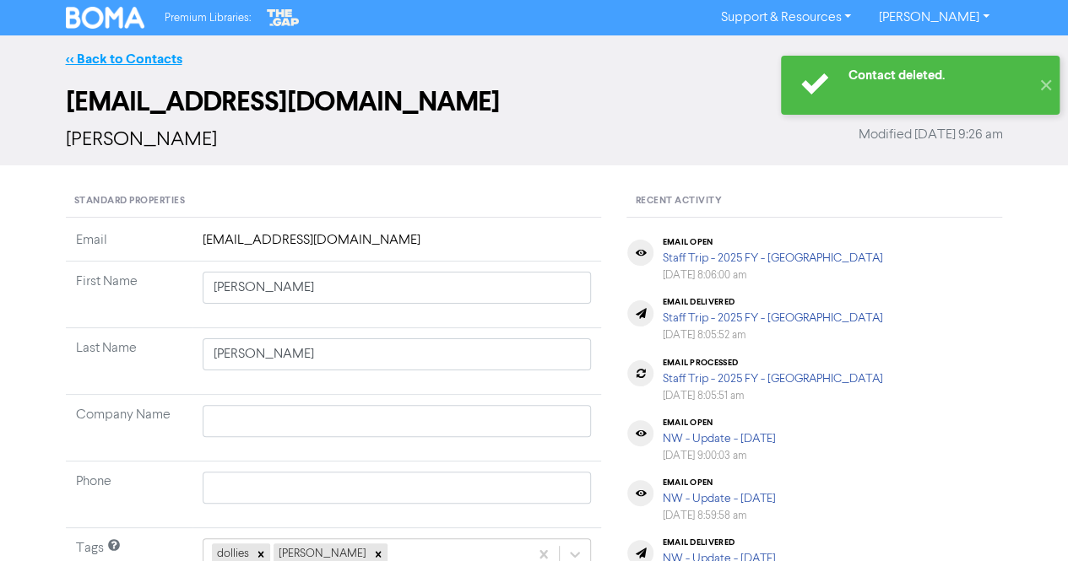
click at [140, 57] on link "<< Back to Contacts" at bounding box center [124, 59] width 117 height 17
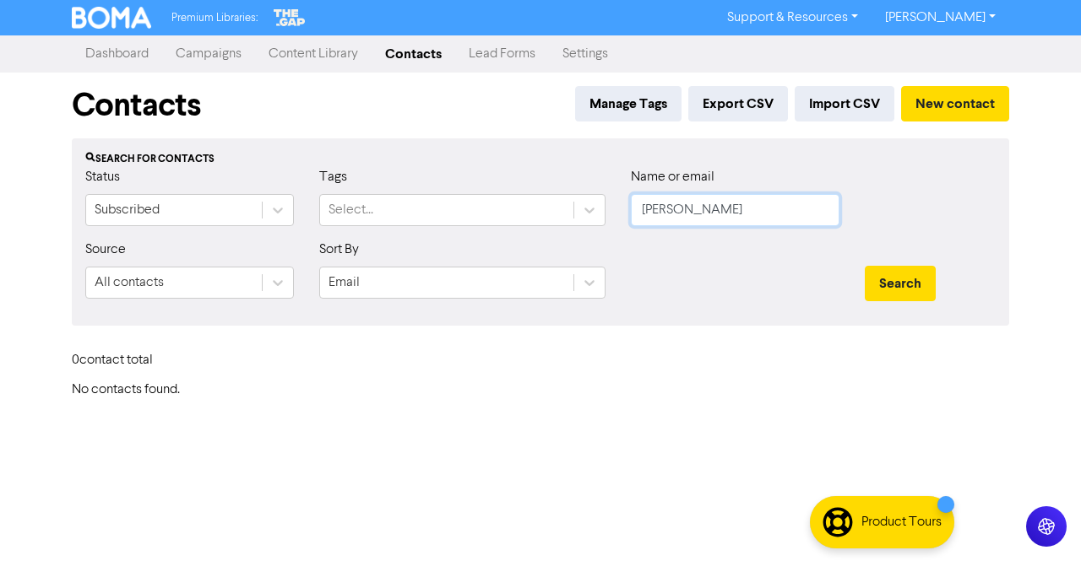
click at [748, 220] on input "[PERSON_NAME]" at bounding box center [735, 210] width 209 height 32
paste input "[PERSON_NAME]"
drag, startPoint x: 687, startPoint y: 210, endPoint x: 502, endPoint y: 210, distance: 184.9
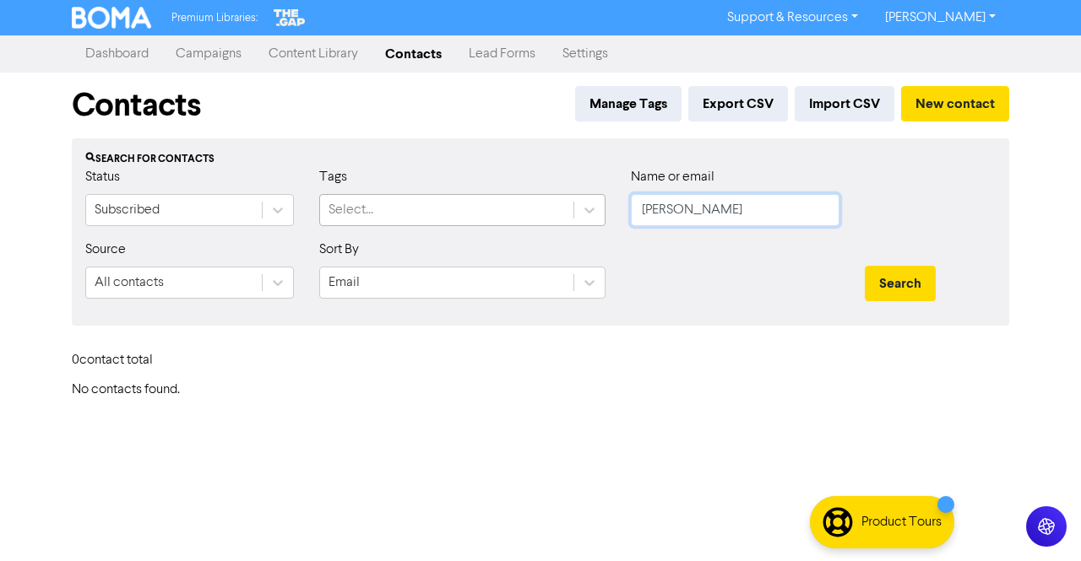
click at [502, 210] on div "Status Subscribed Tags Select... Name or email [PERSON_NAME]" at bounding box center [541, 203] width 936 height 73
click at [919, 269] on button "Search" at bounding box center [900, 283] width 71 height 35
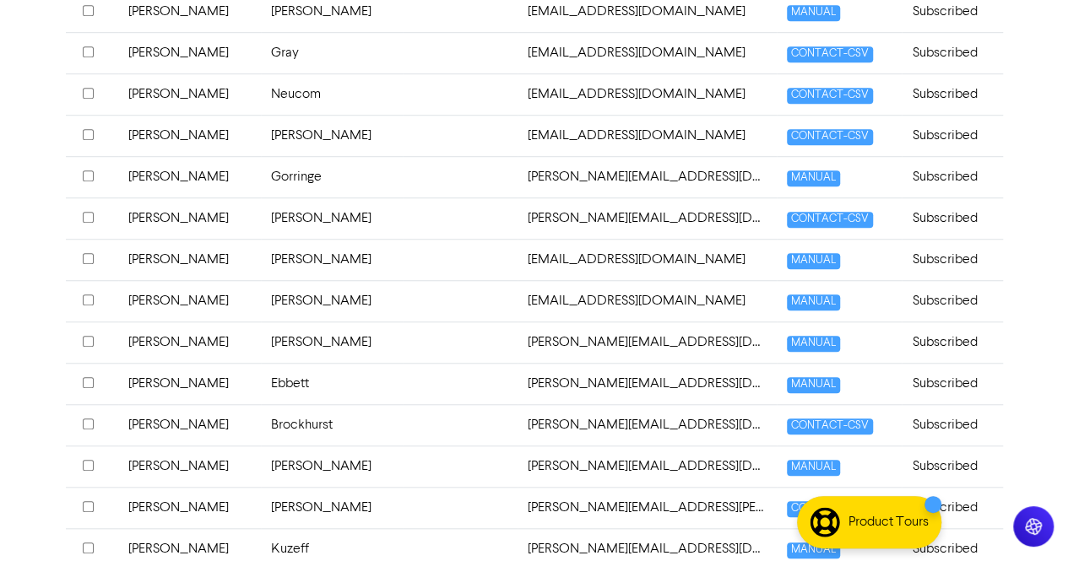
scroll to position [591, 0]
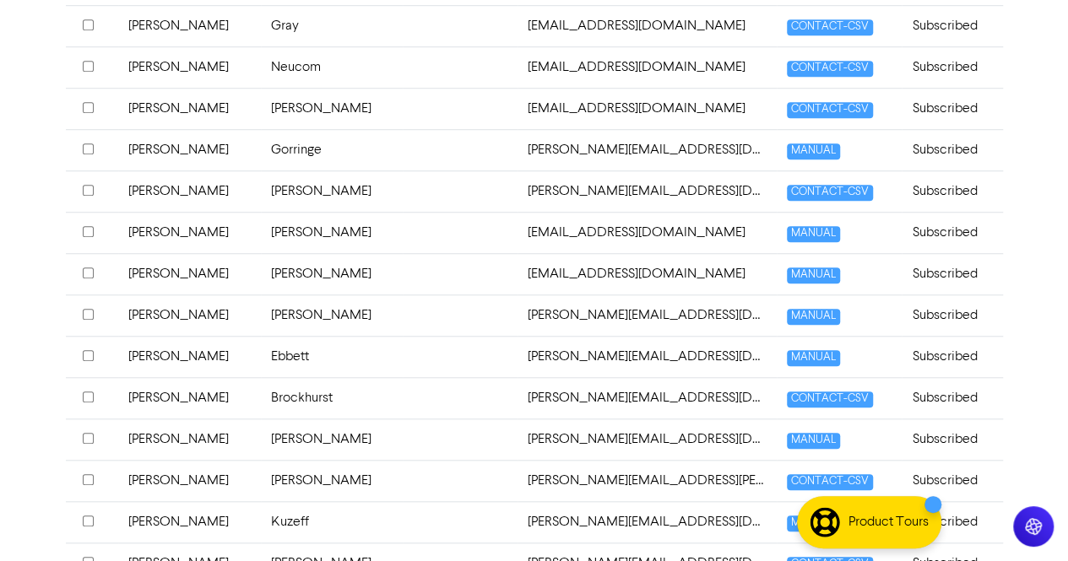
click at [333, 358] on td "Ebbett" at bounding box center [332, 356] width 143 height 41
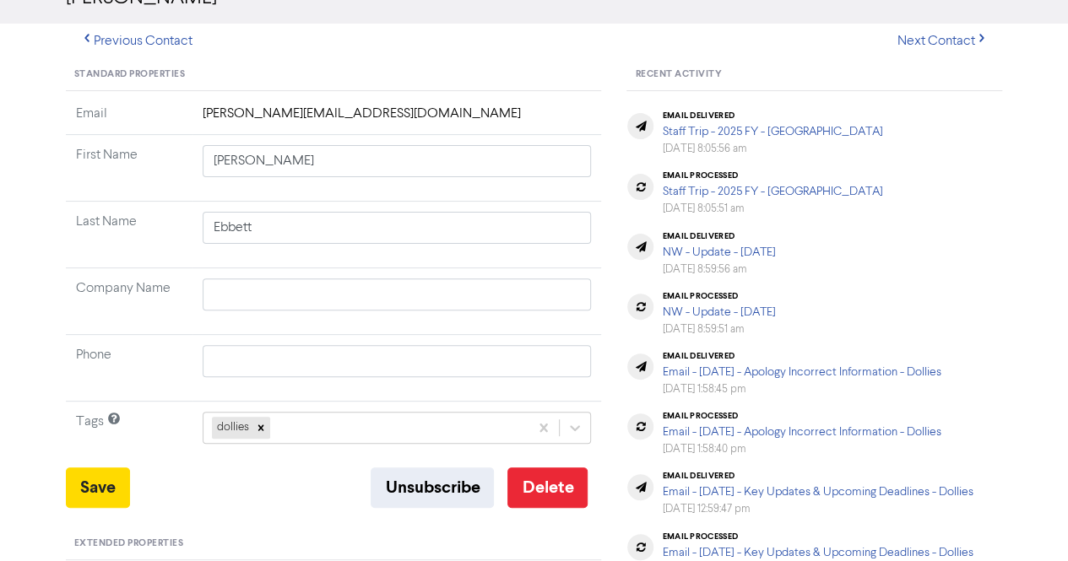
scroll to position [169, 0]
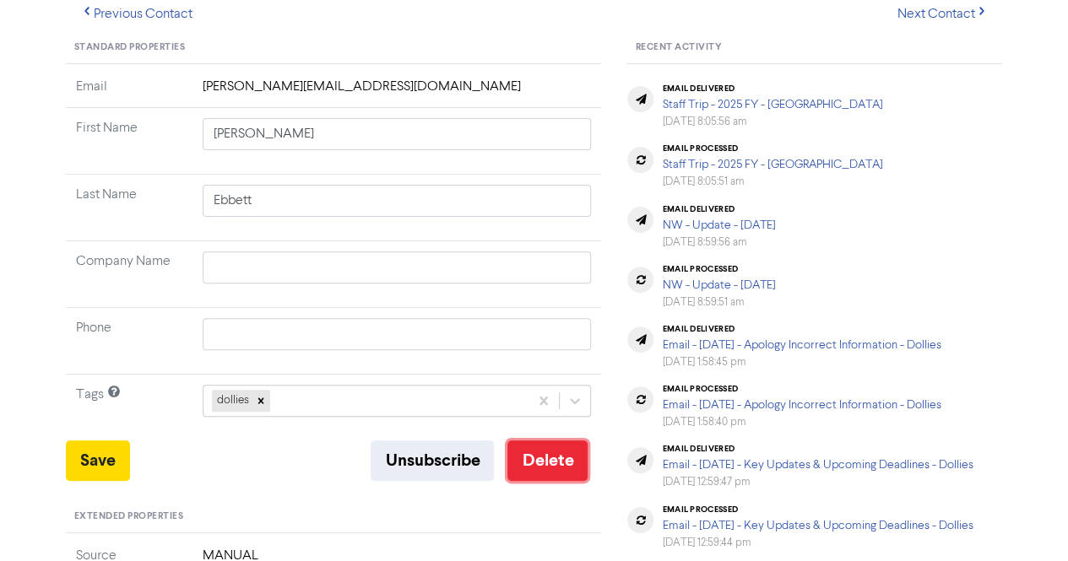
click at [561, 470] on button "Delete" at bounding box center [547, 461] width 80 height 41
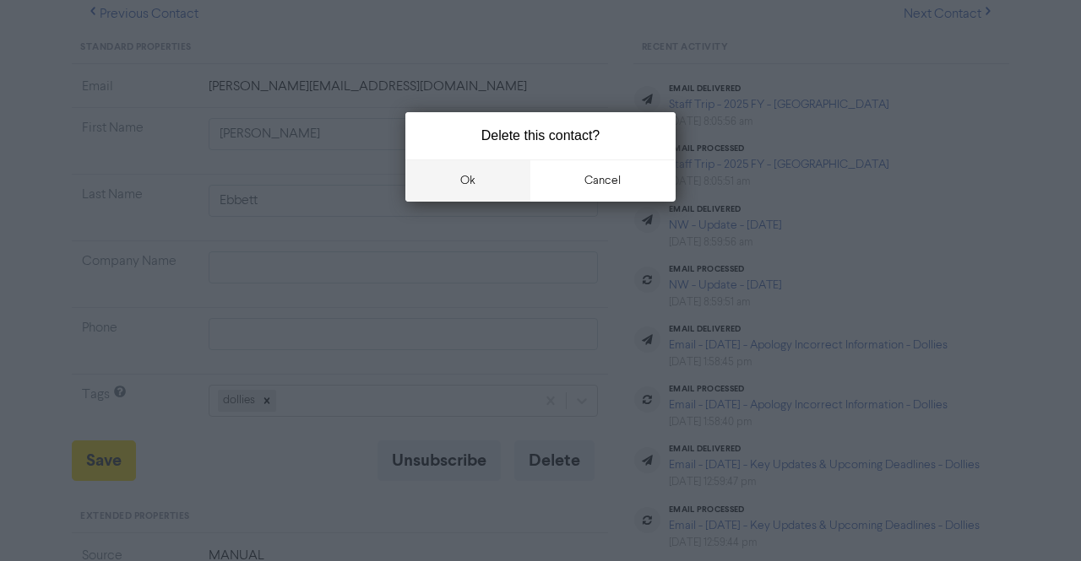
click at [477, 187] on button "ok" at bounding box center [467, 181] width 125 height 42
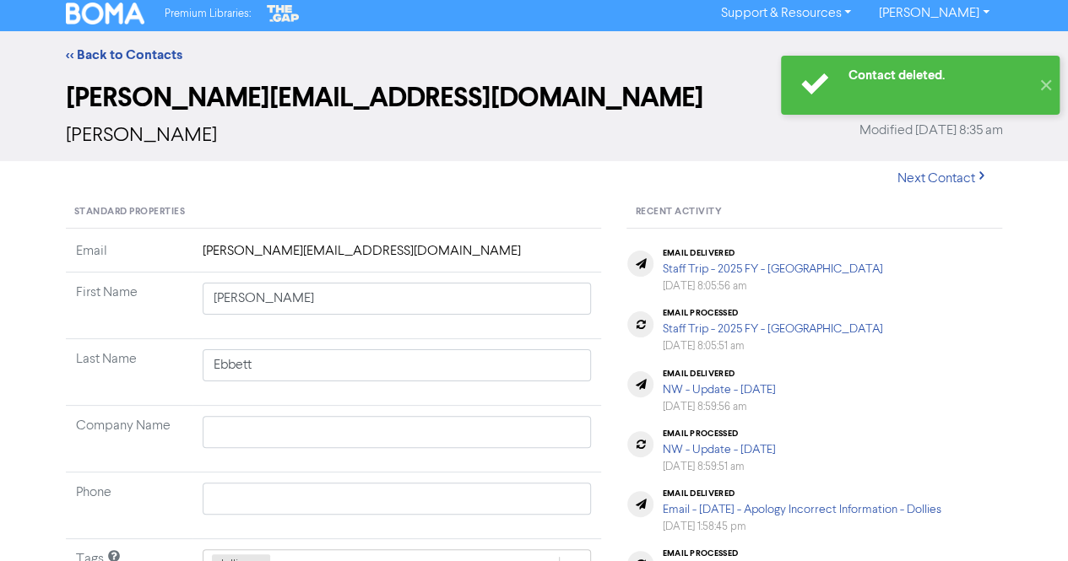
scroll to position [0, 0]
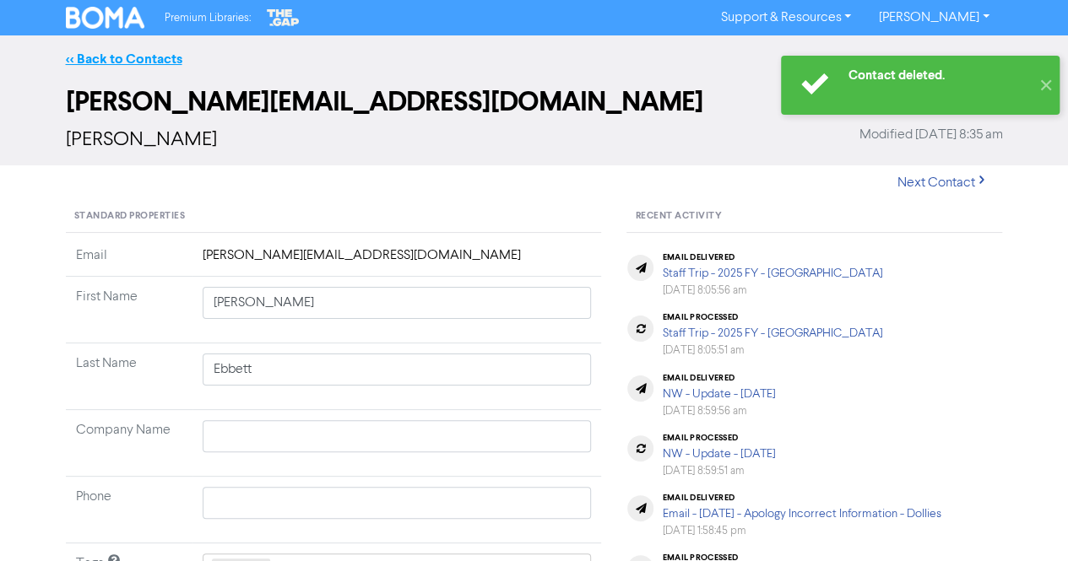
click at [153, 58] on link "<< Back to Contacts" at bounding box center [124, 59] width 117 height 17
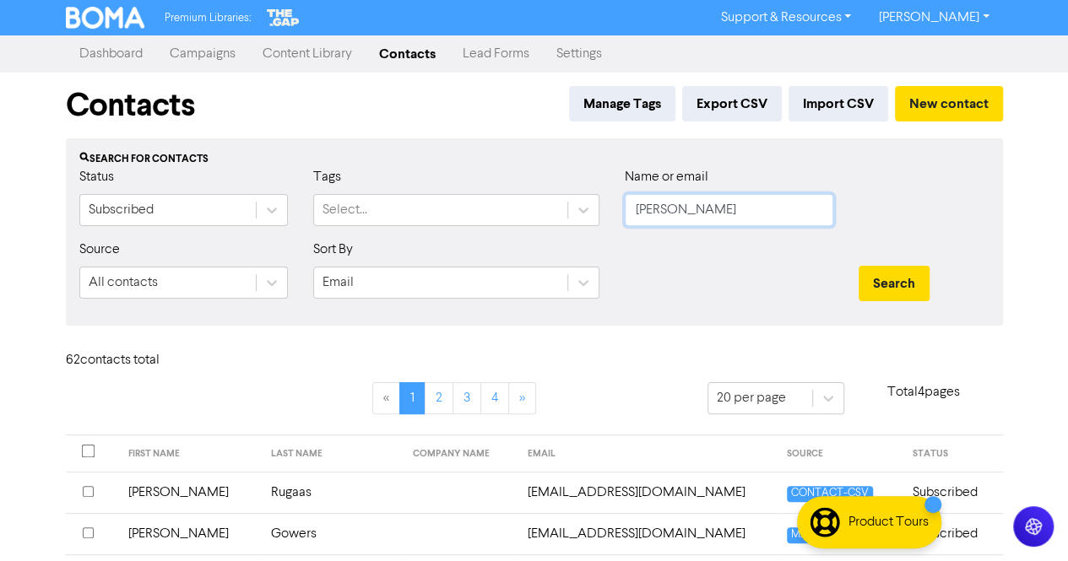
click at [695, 209] on input "[PERSON_NAME]" at bounding box center [729, 210] width 209 height 32
paste input "[PERSON_NAME]"
click at [904, 284] on button "Search" at bounding box center [894, 283] width 71 height 35
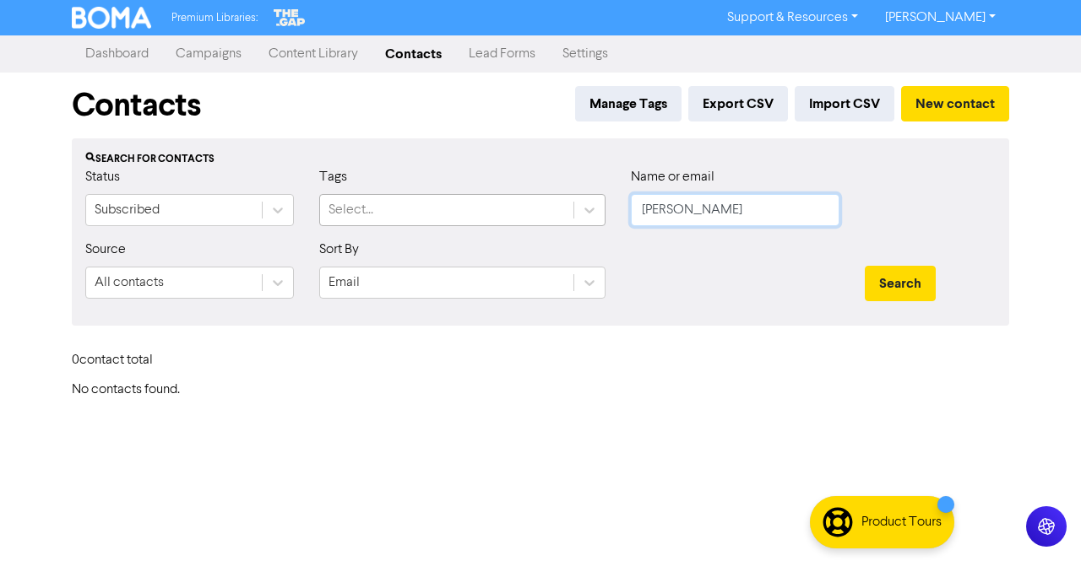
drag, startPoint x: 718, startPoint y: 209, endPoint x: 551, endPoint y: 209, distance: 166.3
click at [551, 209] on div "Status Subscribed Tags Select... Name or email [PERSON_NAME]" at bounding box center [541, 203] width 936 height 73
click at [892, 278] on button "Search" at bounding box center [900, 283] width 71 height 35
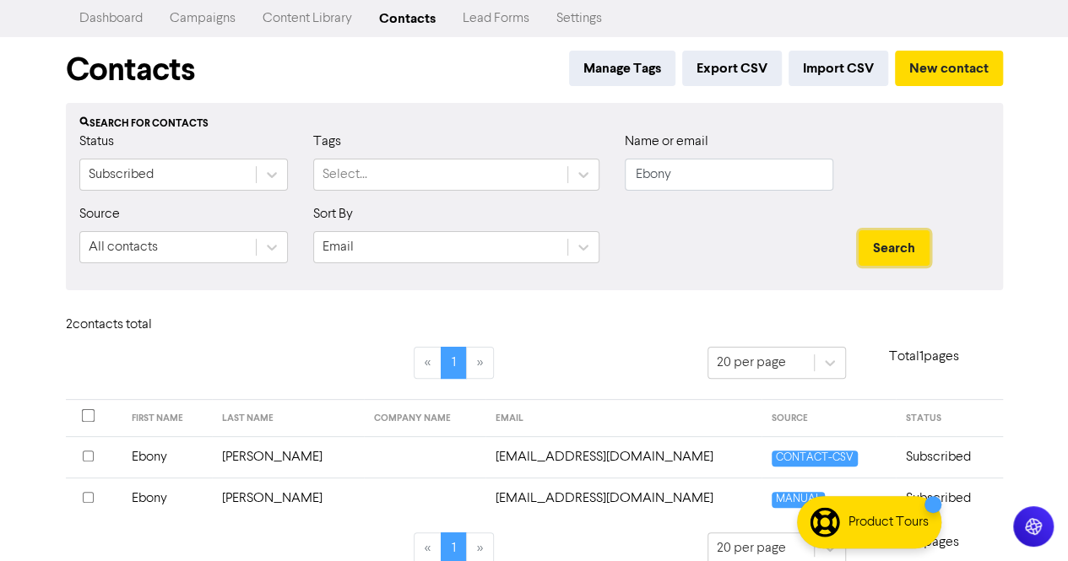
scroll to position [56, 0]
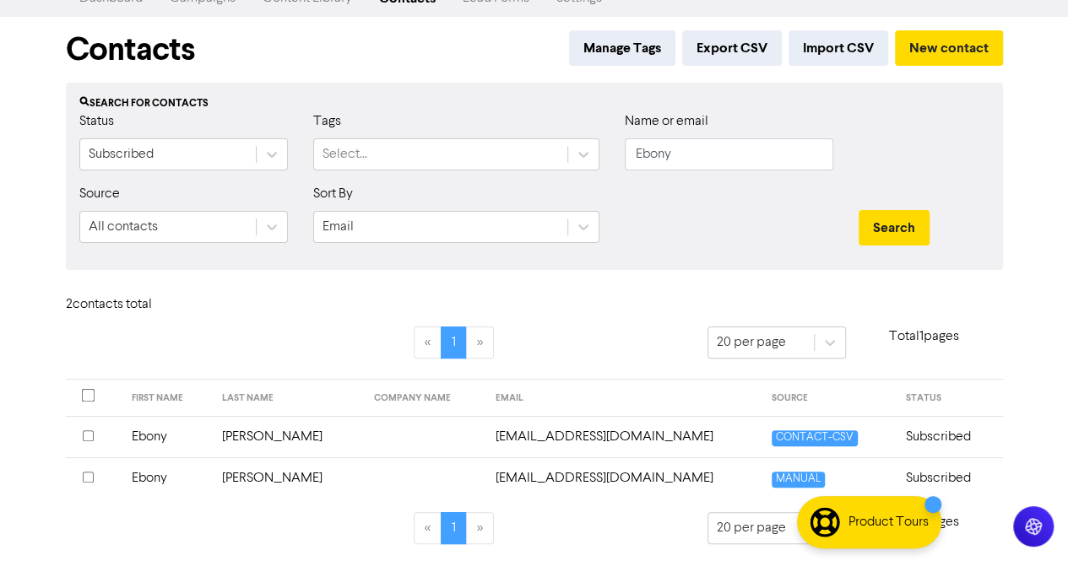
click at [304, 475] on td "[PERSON_NAME]" at bounding box center [288, 478] width 152 height 41
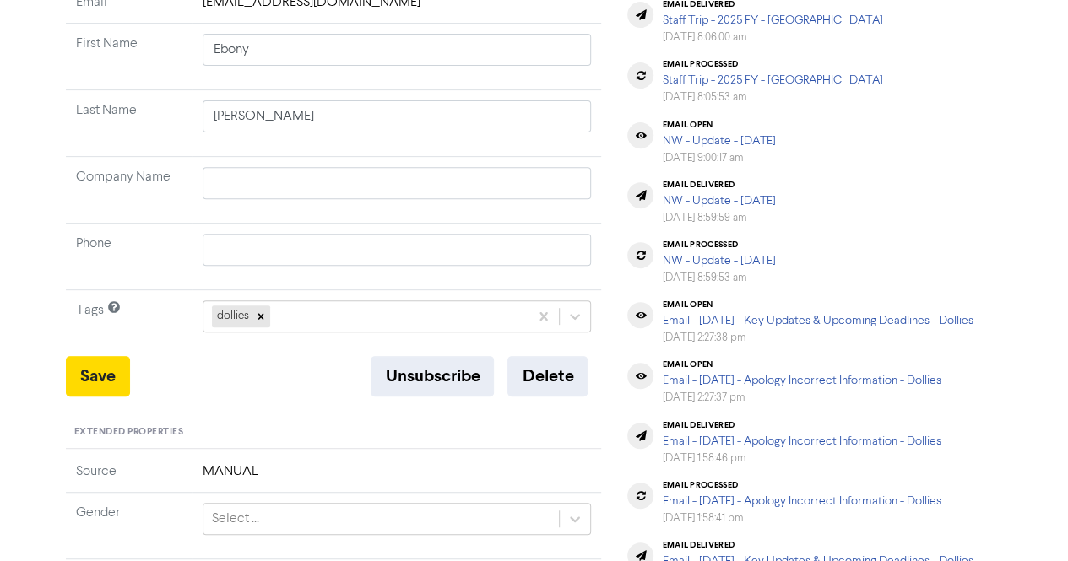
scroll to position [169, 0]
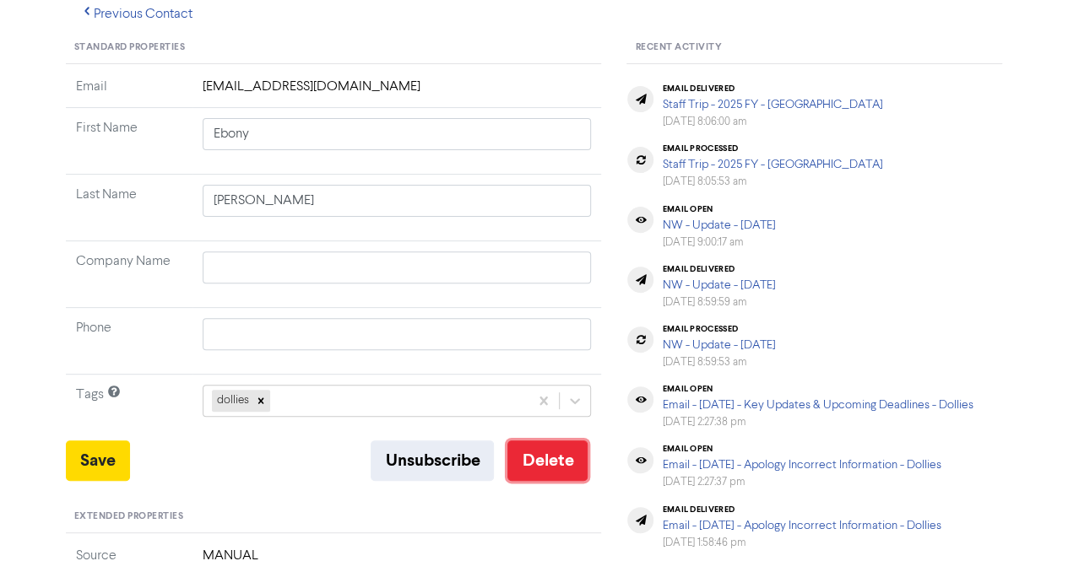
click at [540, 448] on button "Delete" at bounding box center [547, 461] width 80 height 41
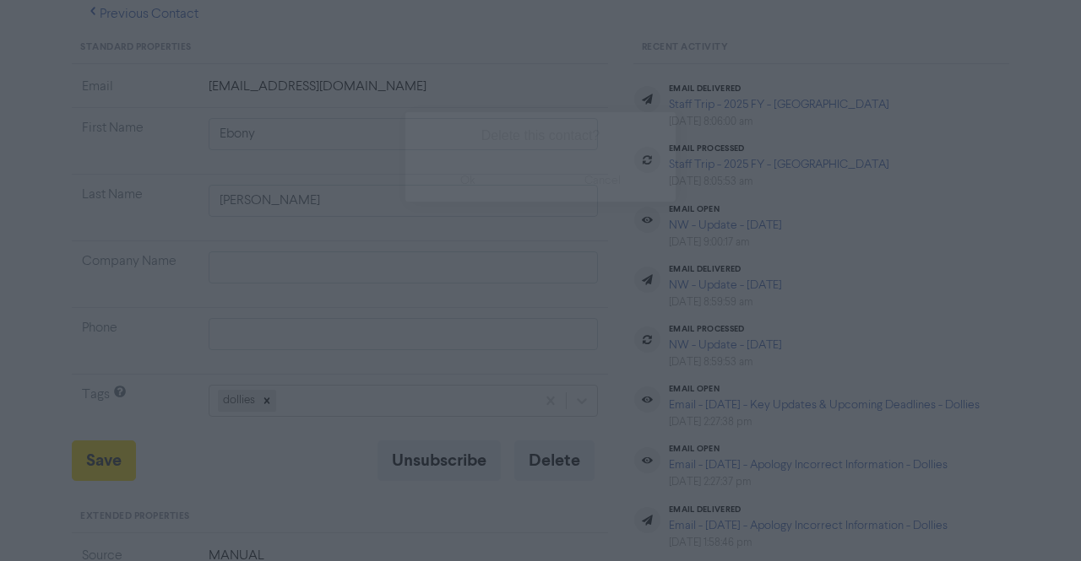
click at [468, 190] on button "ok" at bounding box center [467, 181] width 125 height 42
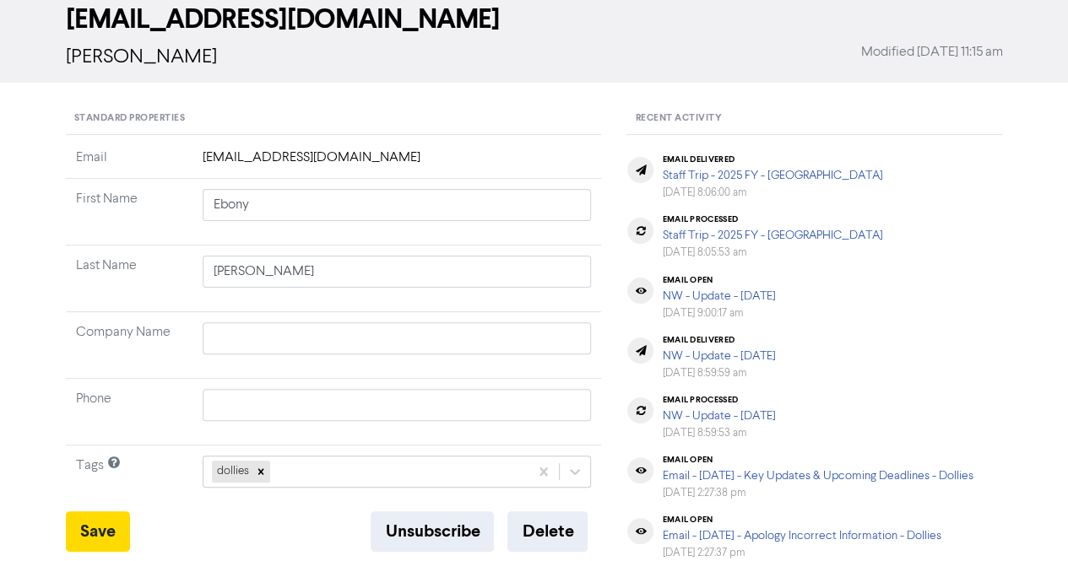
scroll to position [0, 0]
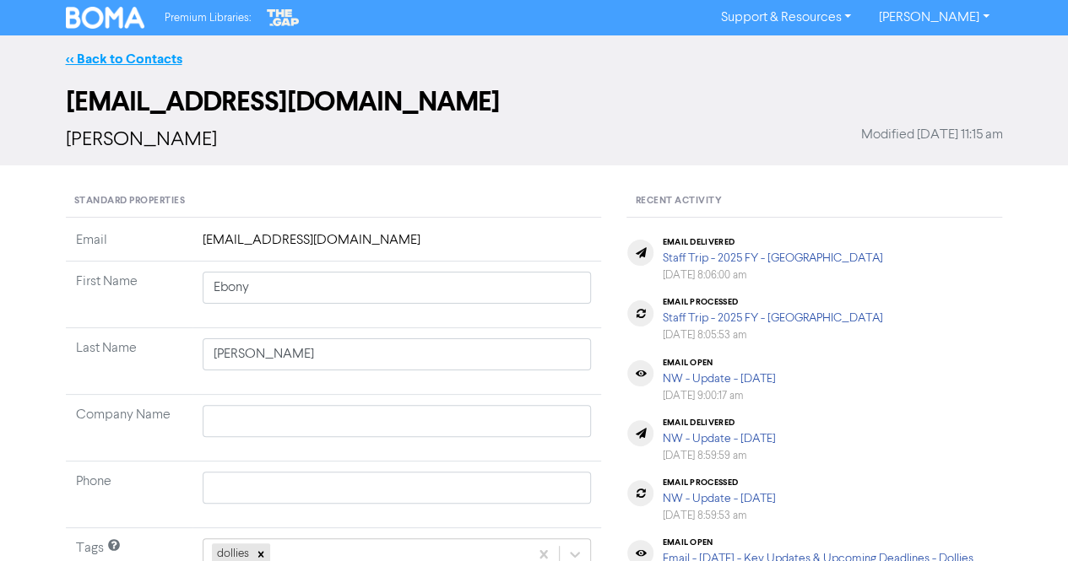
click at [117, 52] on link "<< Back to Contacts" at bounding box center [124, 59] width 117 height 17
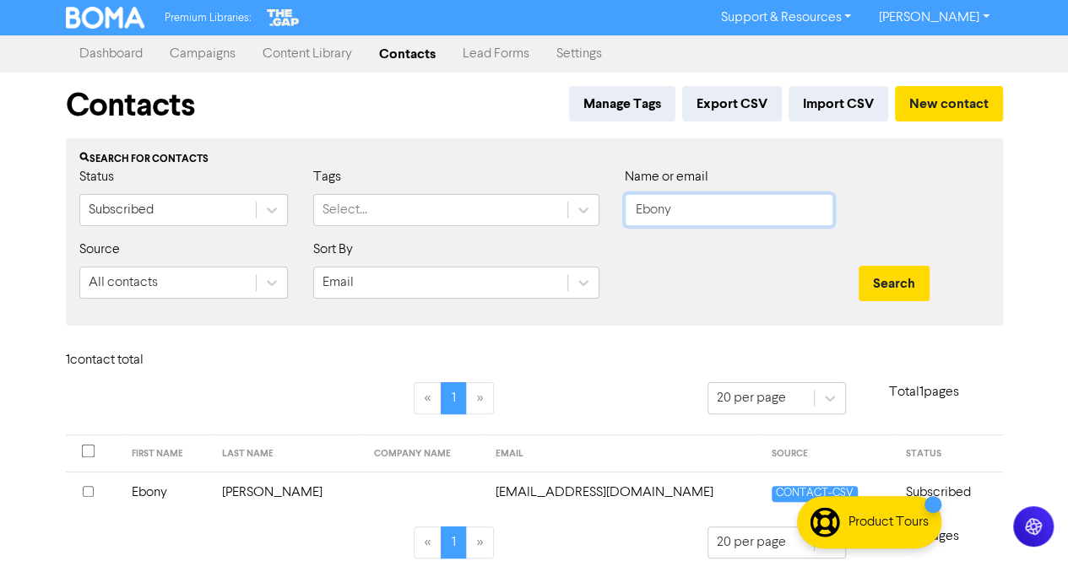
click at [712, 207] on input "Ebony" at bounding box center [729, 210] width 209 height 32
paste input "[PERSON_NAME]"
click at [901, 280] on button "Search" at bounding box center [894, 283] width 71 height 35
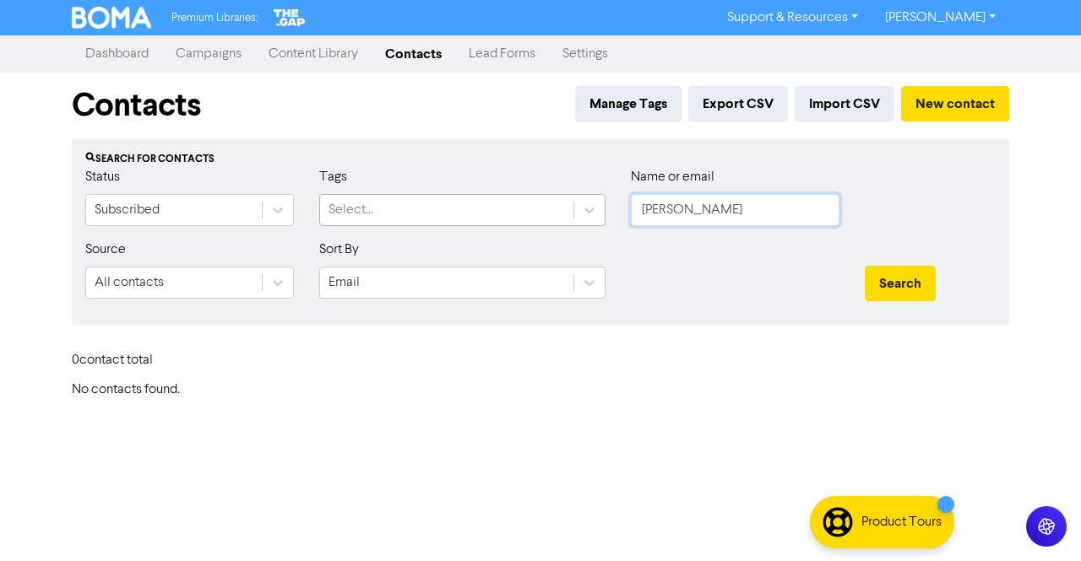
drag, startPoint x: 700, startPoint y: 212, endPoint x: 496, endPoint y: 210, distance: 203.5
click at [496, 210] on div "Status Subscribed Tags Select... Name or email [PERSON_NAME]" at bounding box center [541, 203] width 936 height 73
click at [882, 279] on button "Search" at bounding box center [900, 283] width 71 height 35
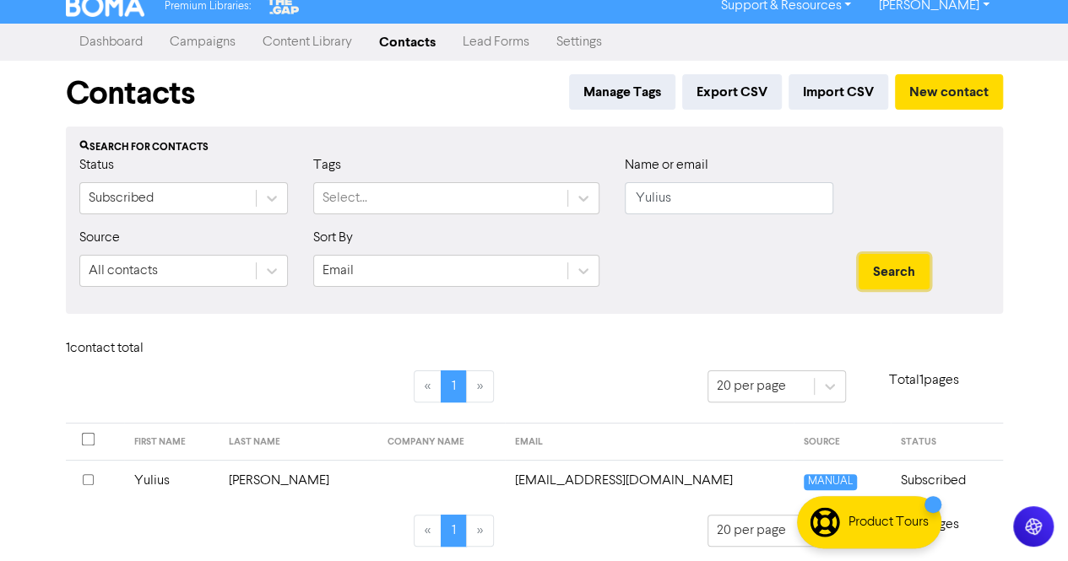
scroll to position [15, 0]
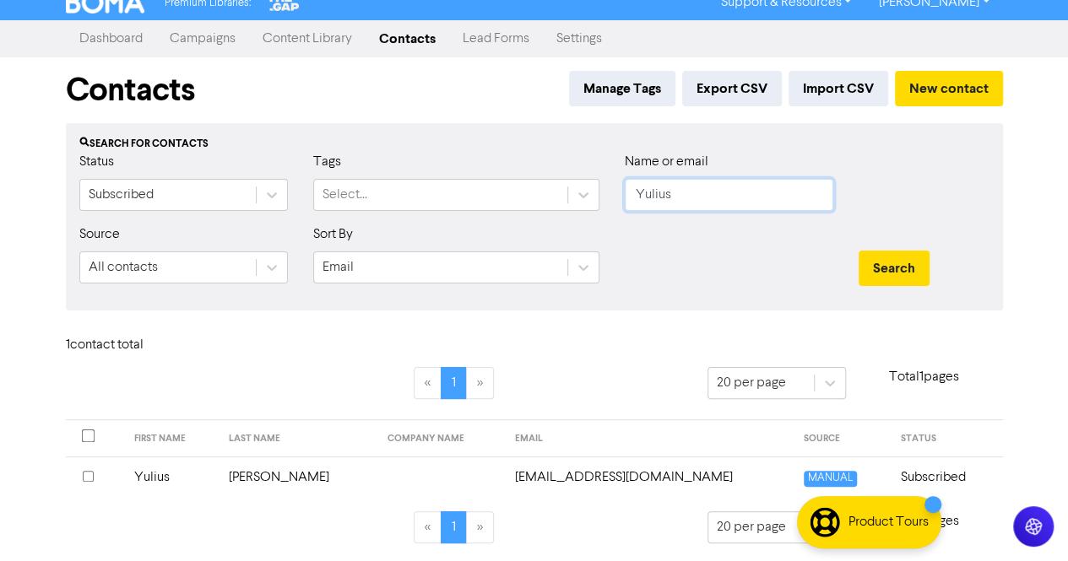
click at [682, 190] on input "Yulius" at bounding box center [729, 195] width 209 height 32
paste input "[PERSON_NAME]"
click at [890, 261] on button "Search" at bounding box center [894, 268] width 71 height 35
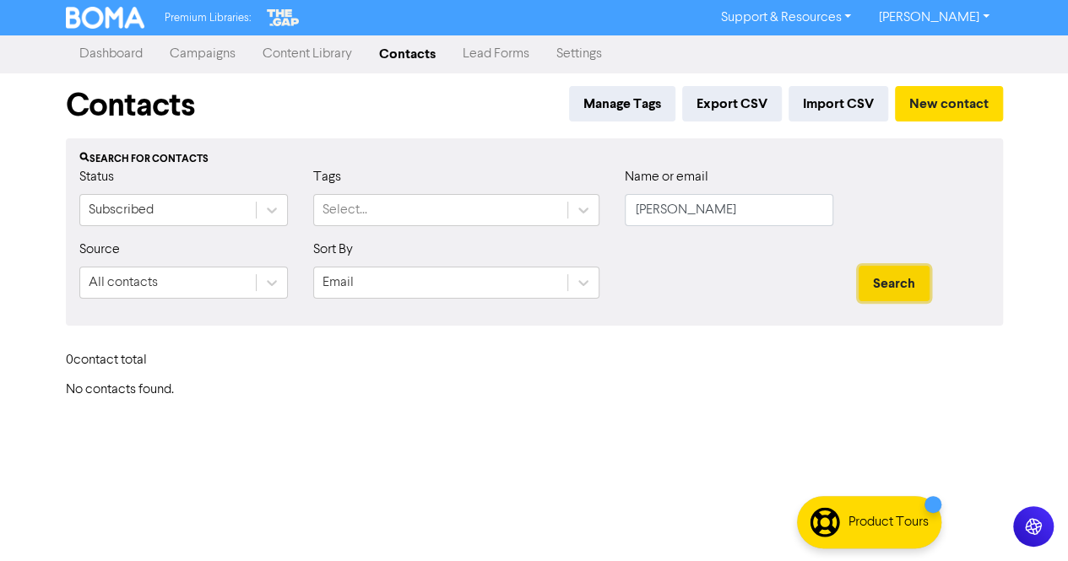
scroll to position [0, 0]
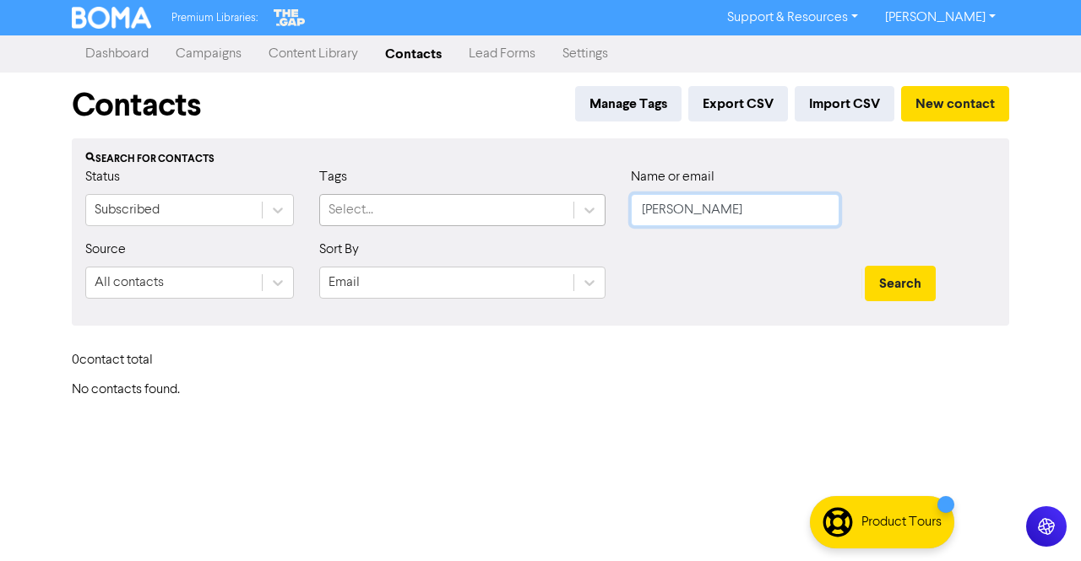
drag, startPoint x: 680, startPoint y: 208, endPoint x: 437, endPoint y: 205, distance: 242.3
click at [437, 205] on div "Status Subscribed Tags Select... Name or email [PERSON_NAME]" at bounding box center [541, 203] width 936 height 73
click at [877, 283] on button "Search" at bounding box center [900, 283] width 71 height 35
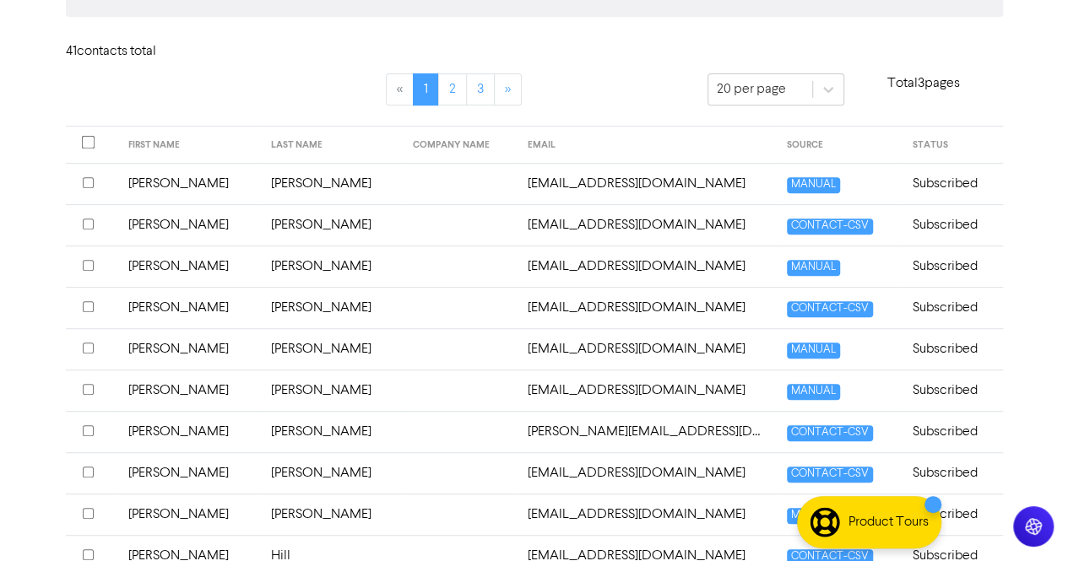
scroll to position [338, 0]
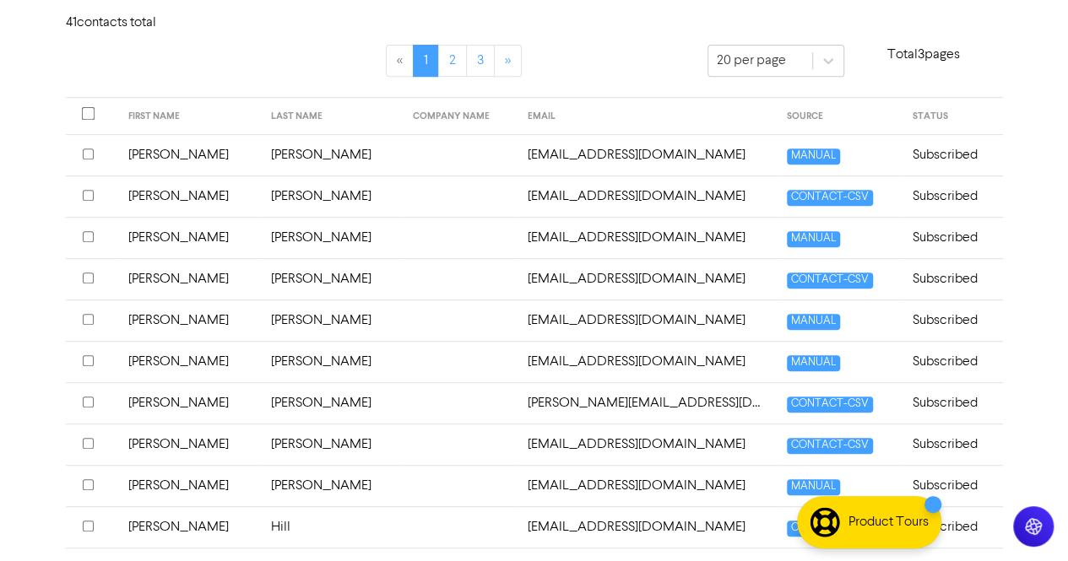
click at [235, 360] on td "[PERSON_NAME]" at bounding box center [189, 361] width 143 height 41
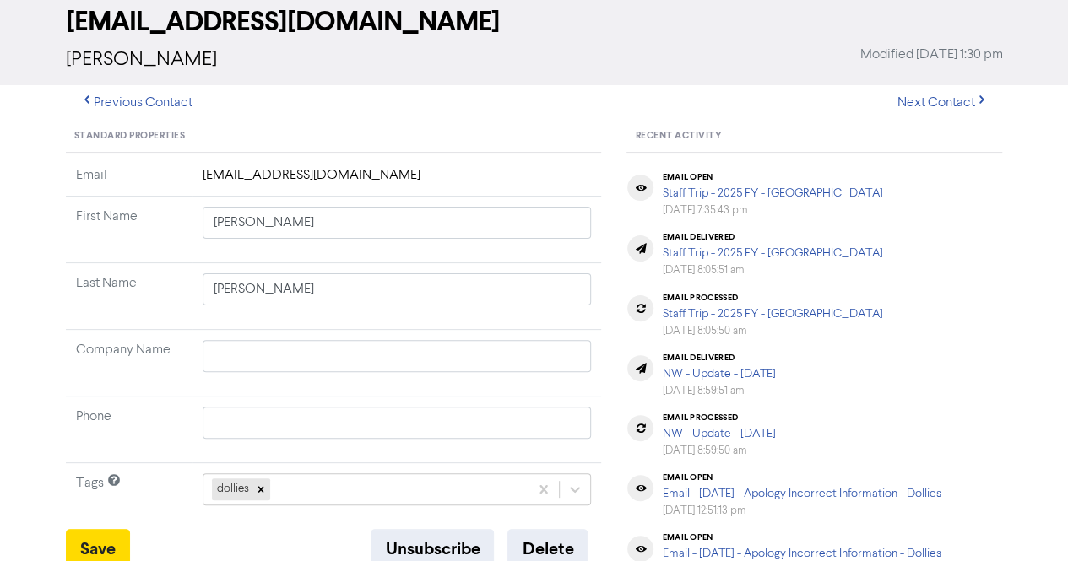
scroll to position [169, 0]
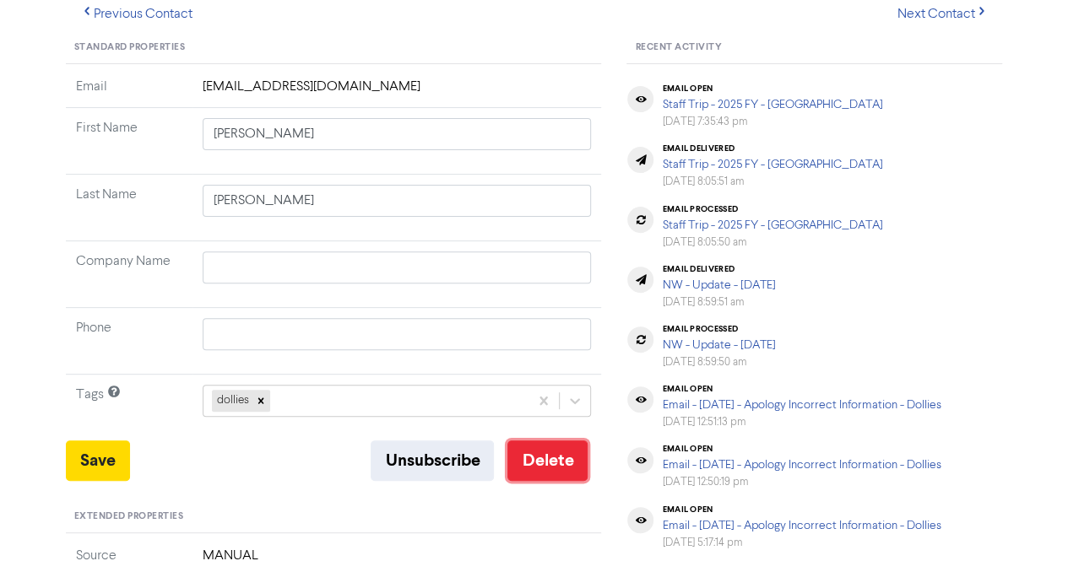
click at [539, 449] on button "Delete" at bounding box center [547, 461] width 80 height 41
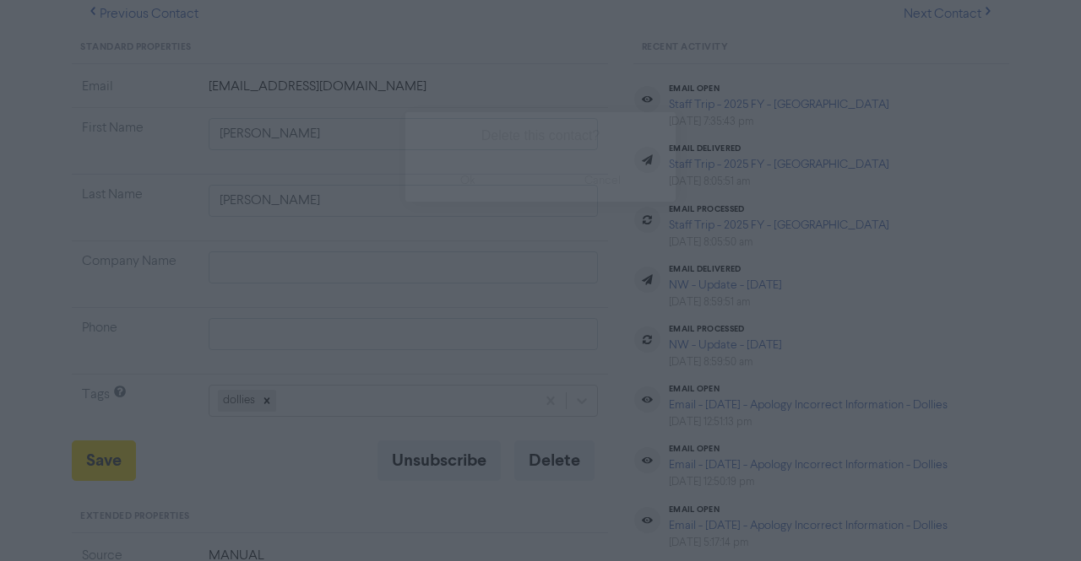
click at [480, 187] on button "ok" at bounding box center [467, 181] width 125 height 42
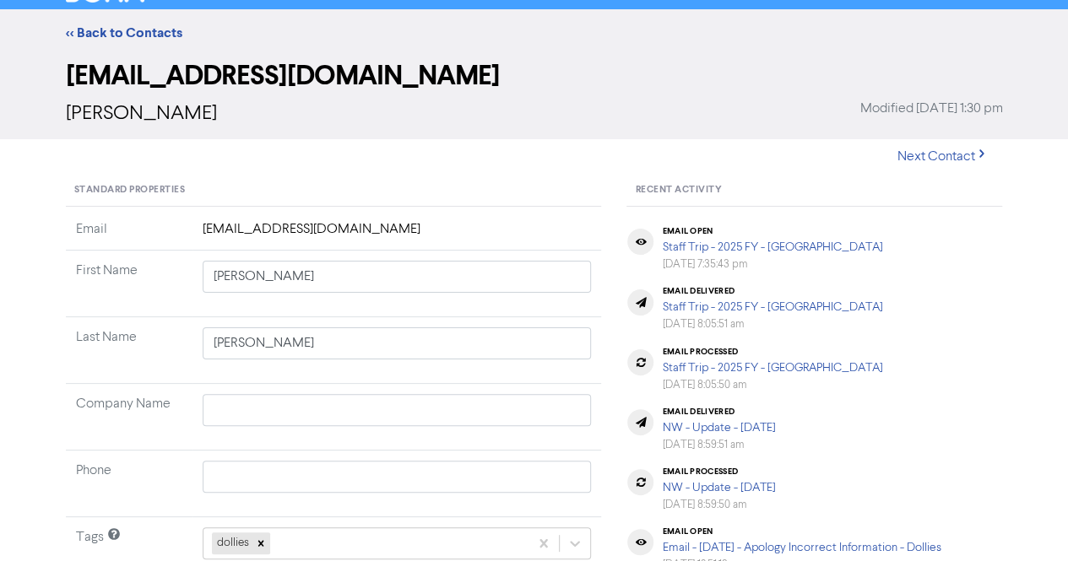
scroll to position [0, 0]
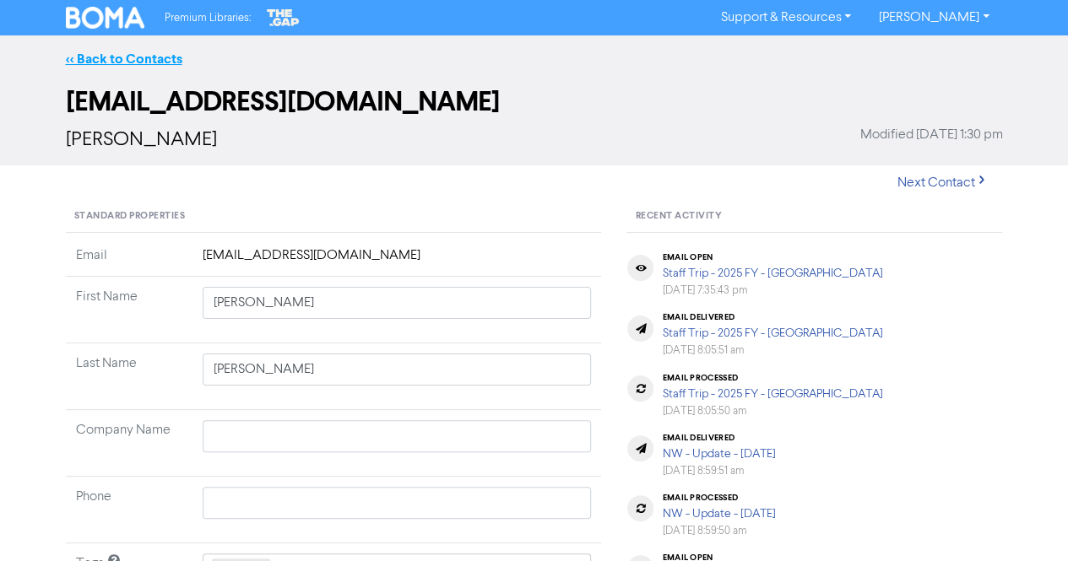
click at [135, 60] on link "<< Back to Contacts" at bounding box center [124, 59] width 117 height 17
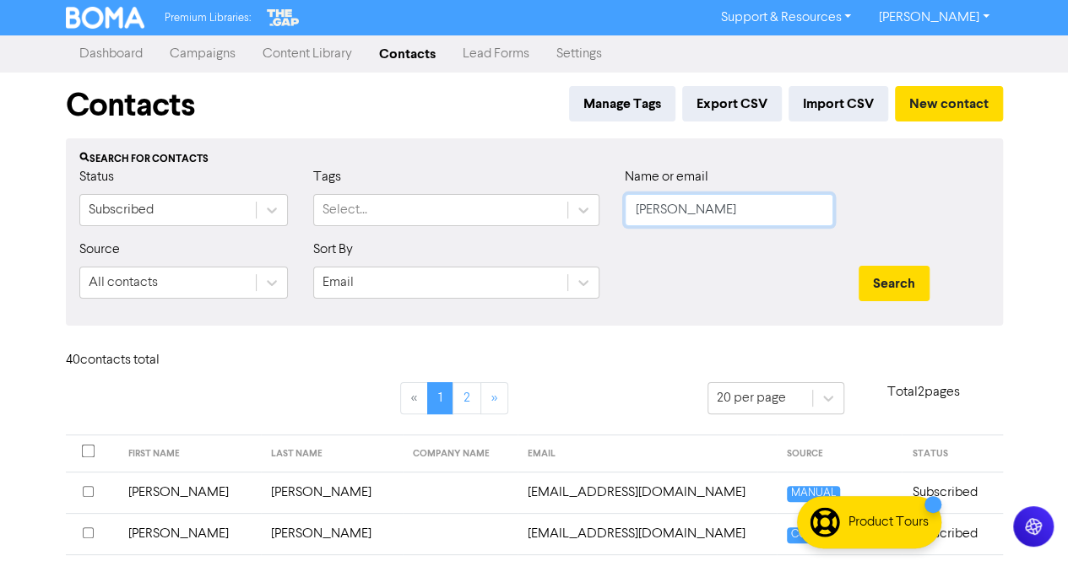
click at [712, 215] on input "[PERSON_NAME]" at bounding box center [729, 210] width 209 height 32
paste input "[PERSON_NAME]"
click at [887, 280] on button "Search" at bounding box center [894, 283] width 71 height 35
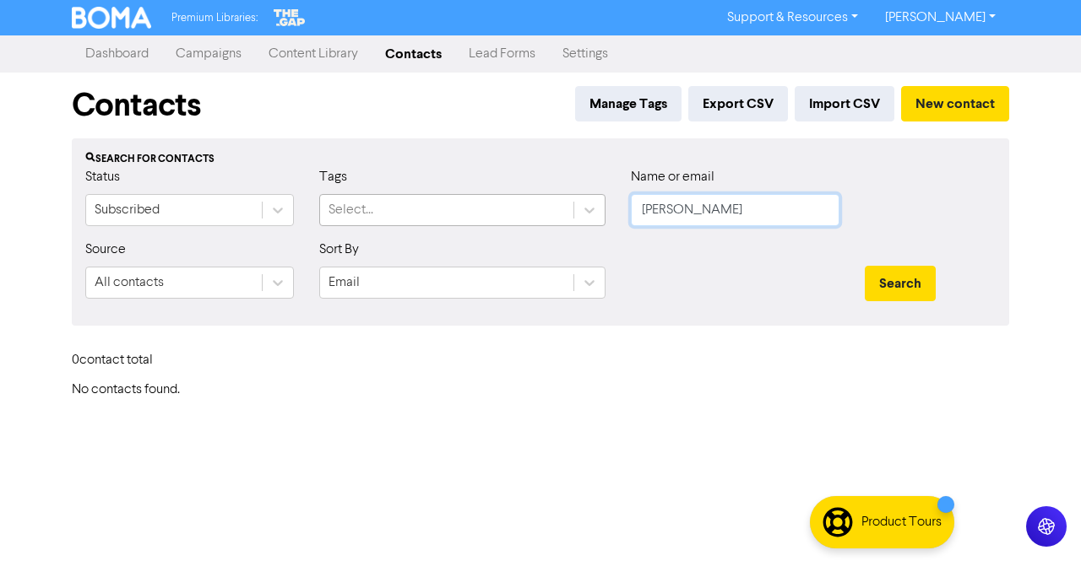
drag, startPoint x: 681, startPoint y: 210, endPoint x: 513, endPoint y: 207, distance: 168.1
click at [513, 207] on div "Status Subscribed Tags Select... Name or email [PERSON_NAME]" at bounding box center [541, 203] width 936 height 73
click at [885, 291] on button "Search" at bounding box center [900, 283] width 71 height 35
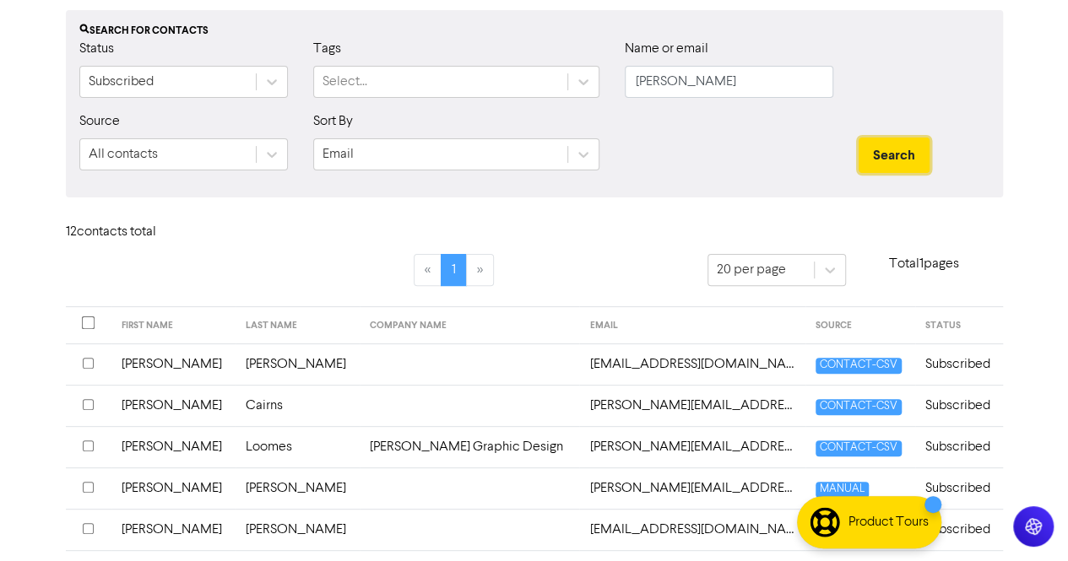
scroll to position [169, 0]
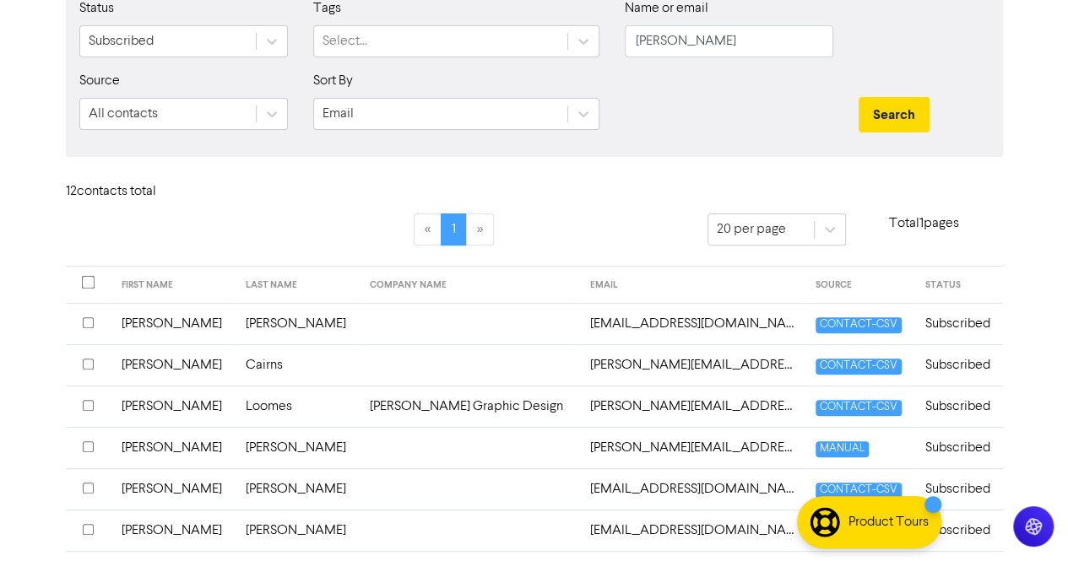
click at [248, 450] on td "[PERSON_NAME]" at bounding box center [298, 447] width 124 height 41
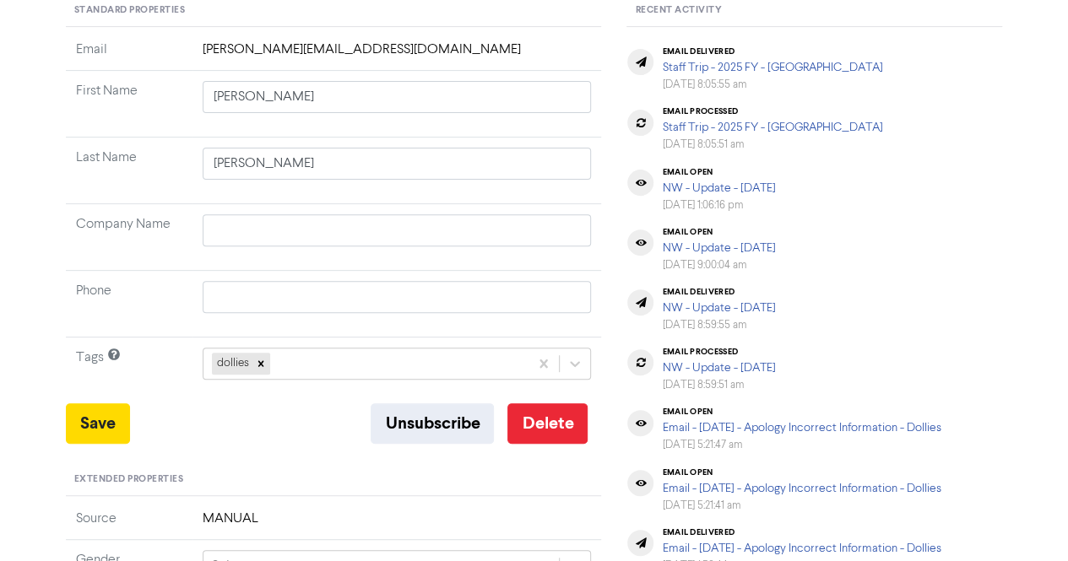
scroll to position [253, 0]
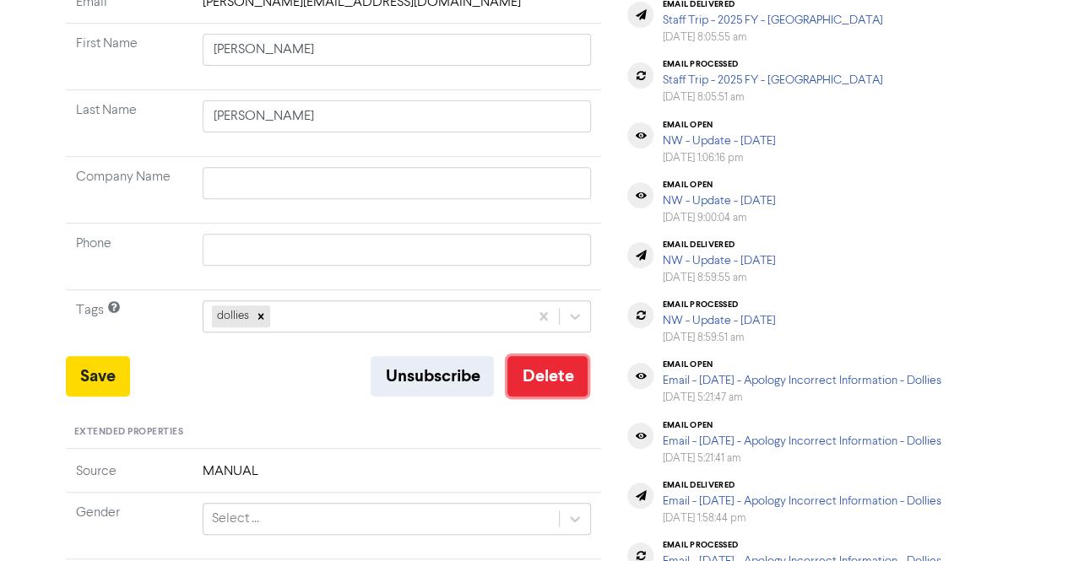
click at [544, 379] on button "Delete" at bounding box center [547, 376] width 80 height 41
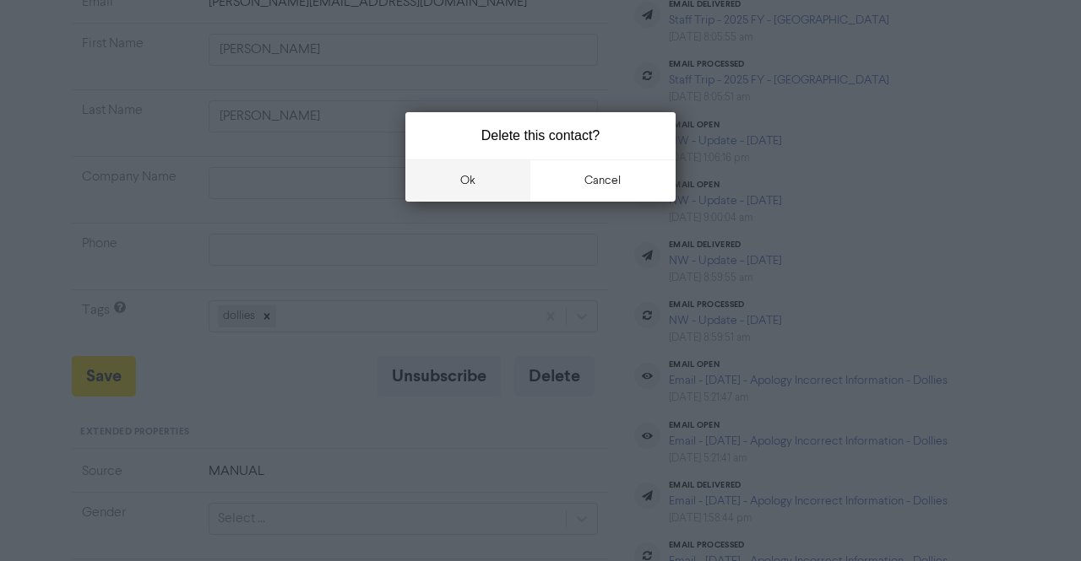
click at [468, 183] on button "ok" at bounding box center [467, 181] width 125 height 42
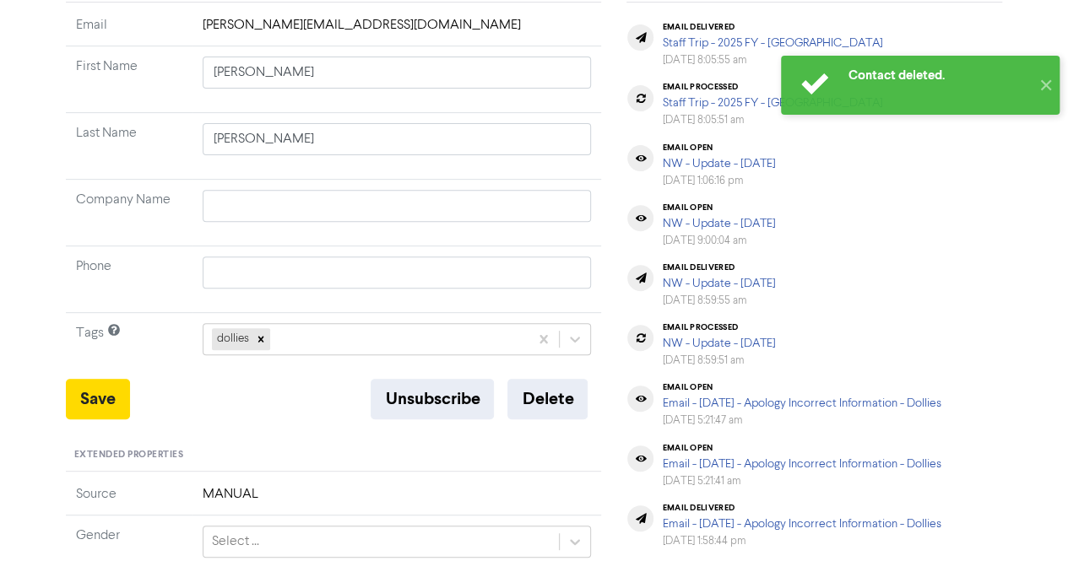
scroll to position [0, 0]
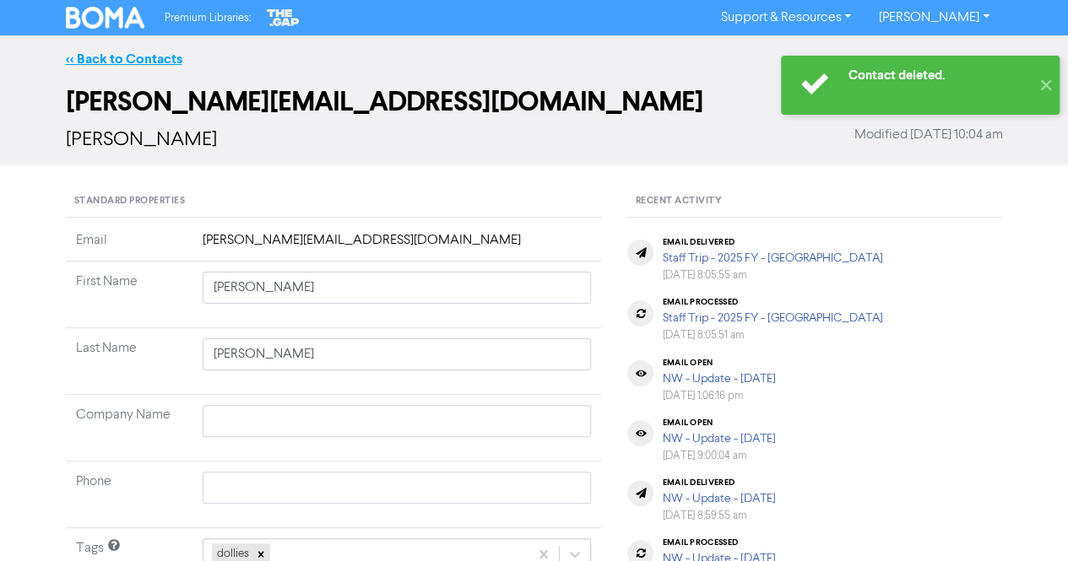
click at [171, 53] on link "<< Back to Contacts" at bounding box center [124, 59] width 117 height 17
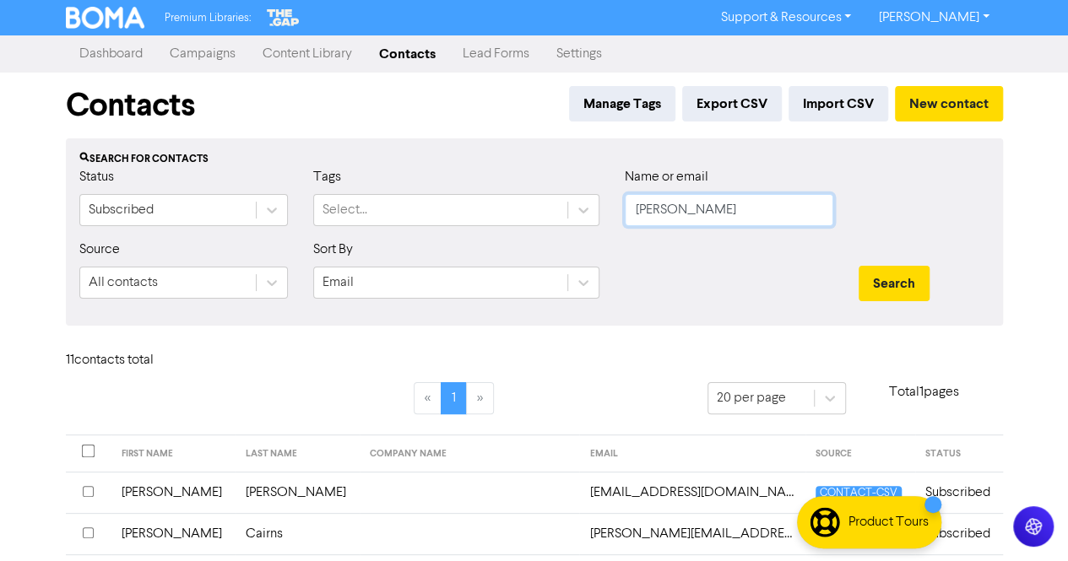
click at [719, 218] on input "[PERSON_NAME]" at bounding box center [729, 210] width 209 height 32
paste input "Goodchild, Byro"
click at [891, 276] on button "Search" at bounding box center [894, 283] width 71 height 35
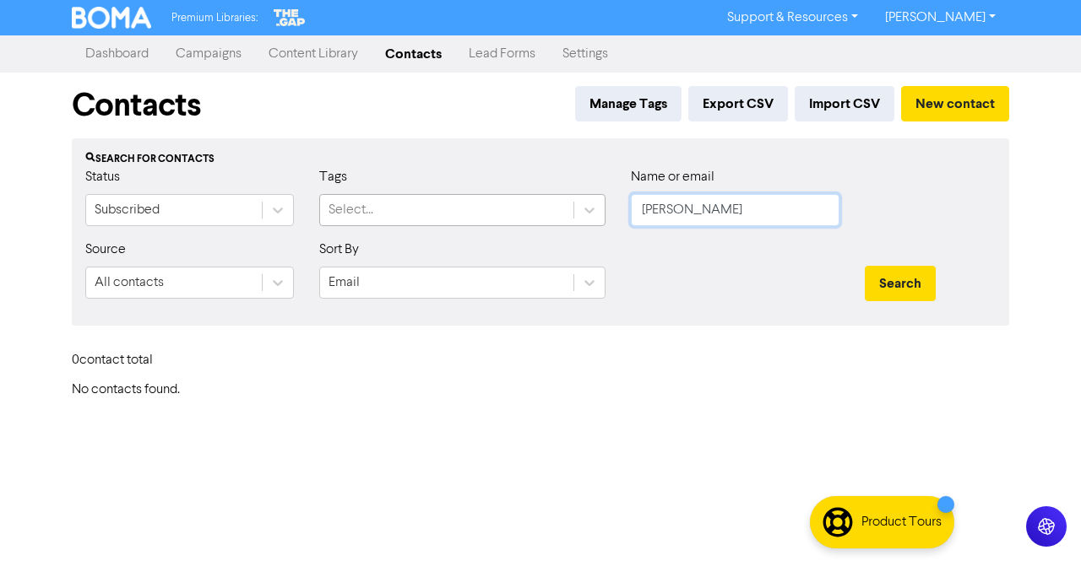
drag, startPoint x: 708, startPoint y: 209, endPoint x: 511, endPoint y: 210, distance: 197.6
click at [511, 210] on div "Status Subscribed Tags Select... Name or email [PERSON_NAME]" at bounding box center [541, 203] width 936 height 73
click at [894, 280] on button "Search" at bounding box center [900, 283] width 71 height 35
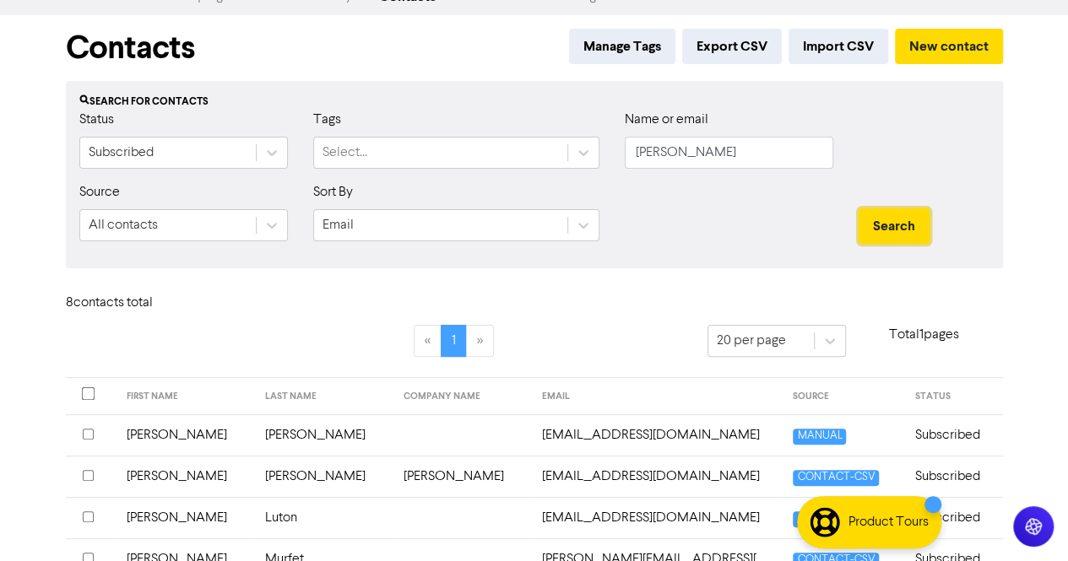
scroll to position [84, 0]
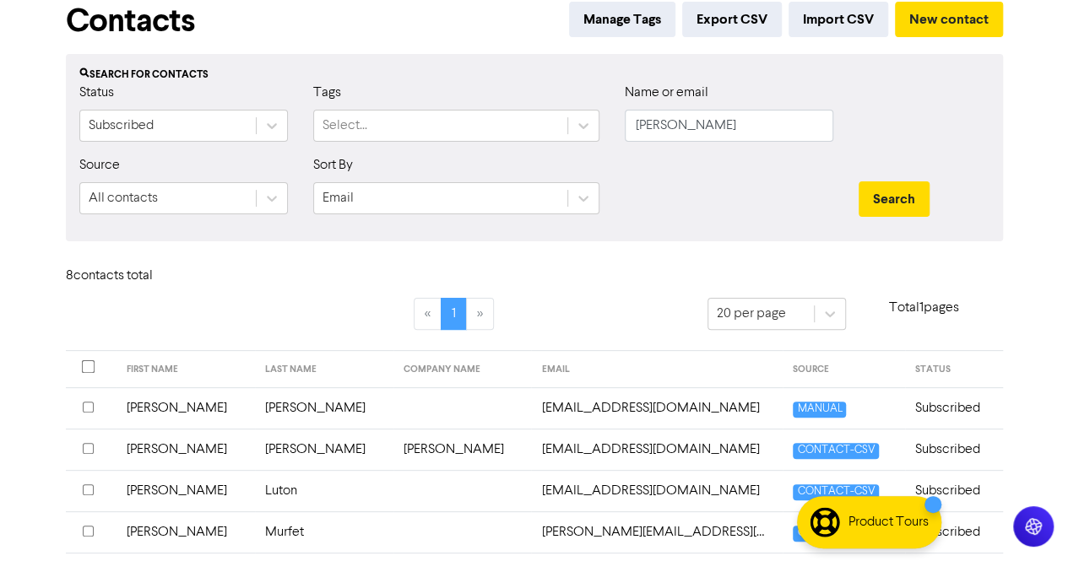
click at [255, 408] on td "[PERSON_NAME]" at bounding box center [324, 408] width 138 height 41
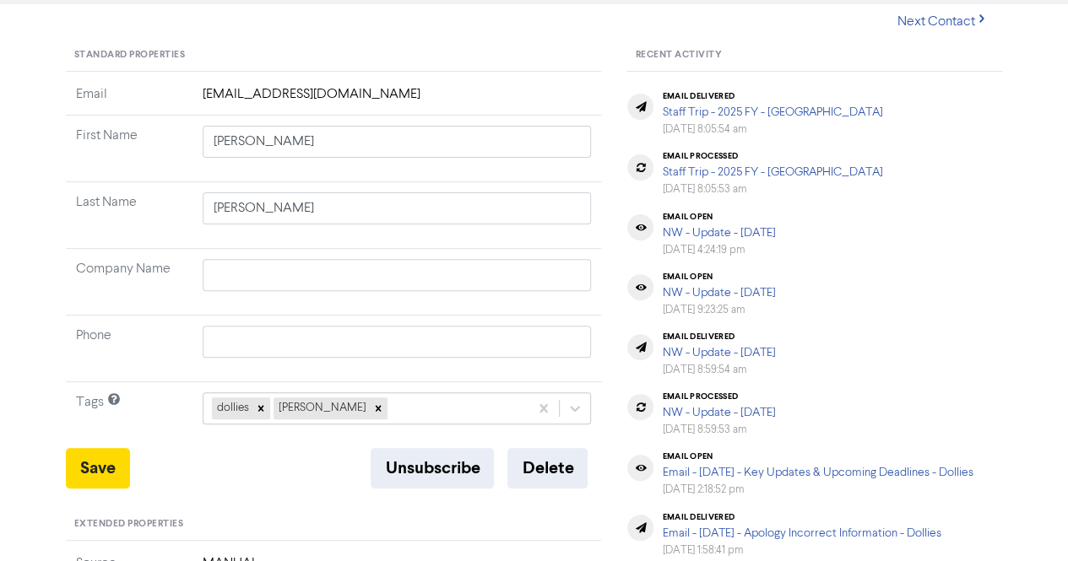
scroll to position [169, 0]
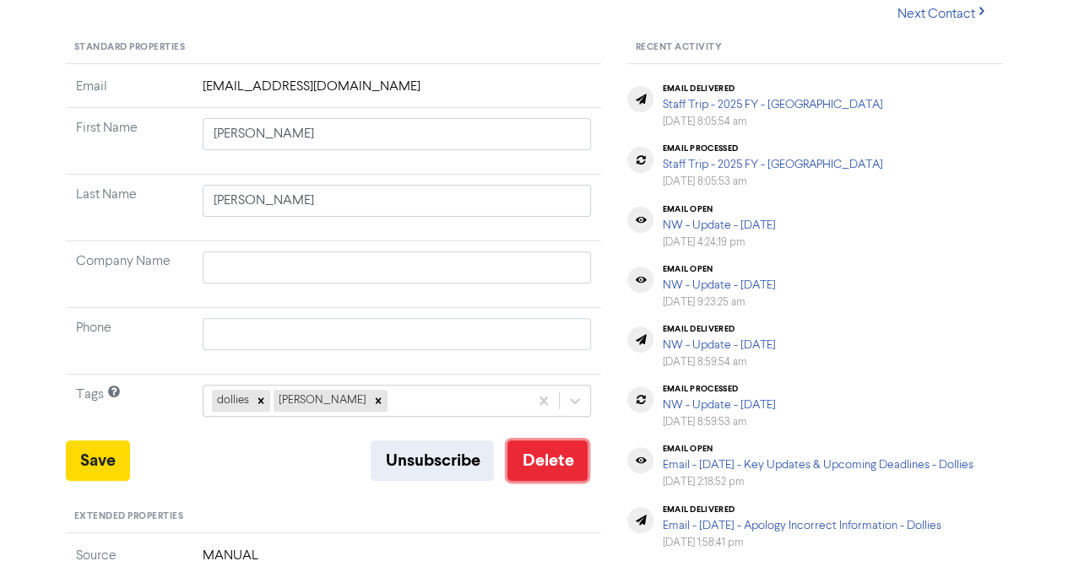
click at [540, 455] on button "Delete" at bounding box center [547, 461] width 80 height 41
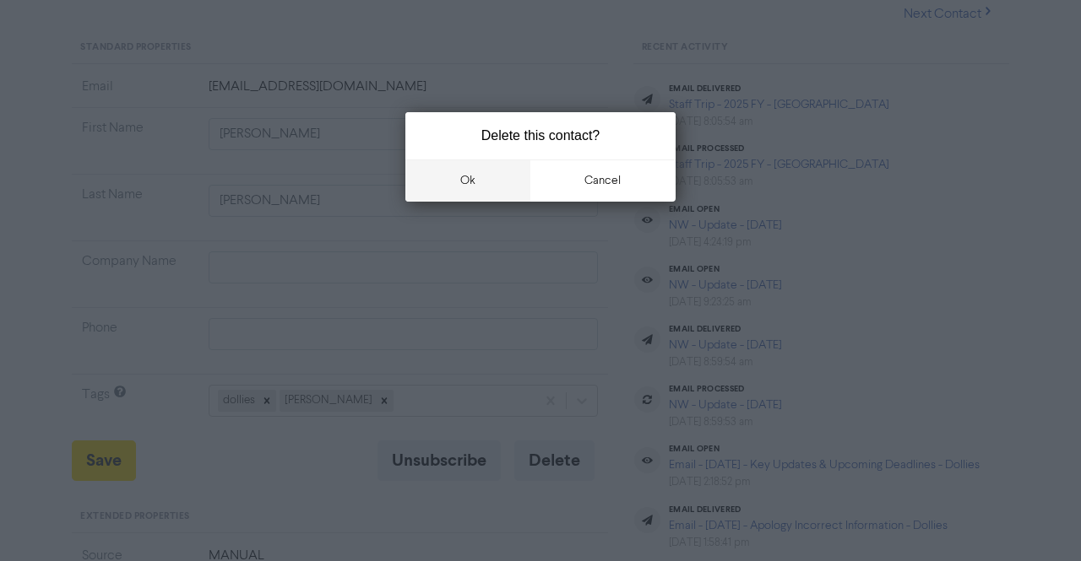
click at [467, 190] on button "ok" at bounding box center [467, 181] width 125 height 42
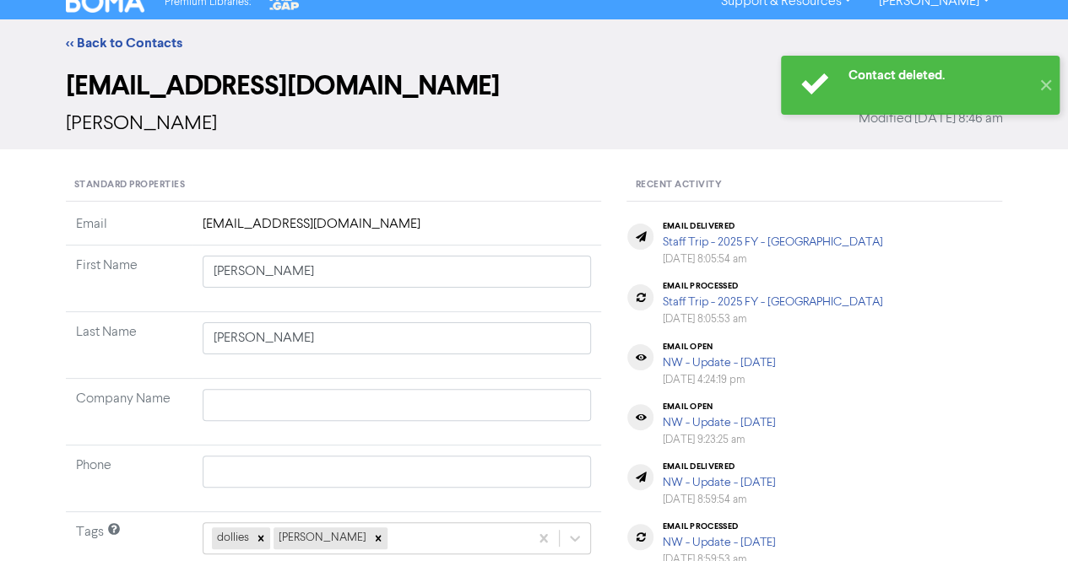
scroll to position [0, 0]
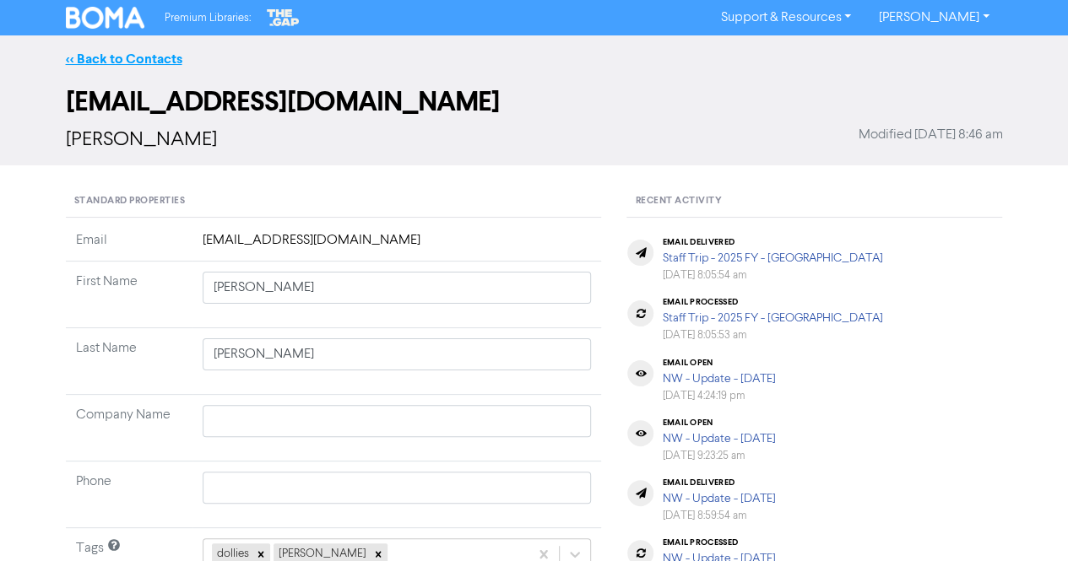
click at [155, 51] on link "<< Back to Contacts" at bounding box center [124, 59] width 117 height 17
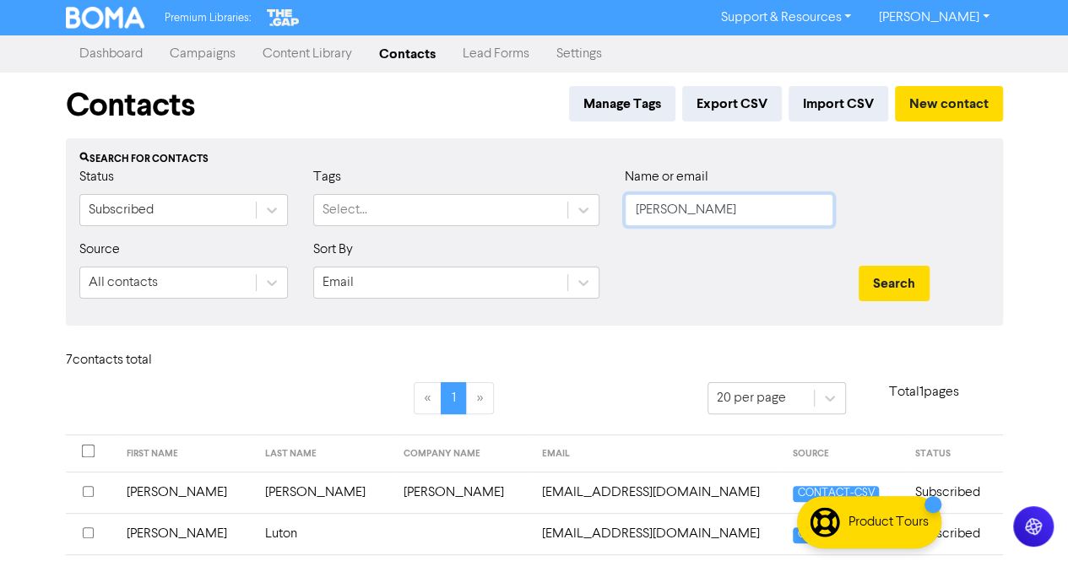
click at [697, 204] on input "[PERSON_NAME]" at bounding box center [729, 210] width 209 height 32
paste input "[PERSON_NAME]"
click at [887, 273] on button "Search" at bounding box center [894, 283] width 71 height 35
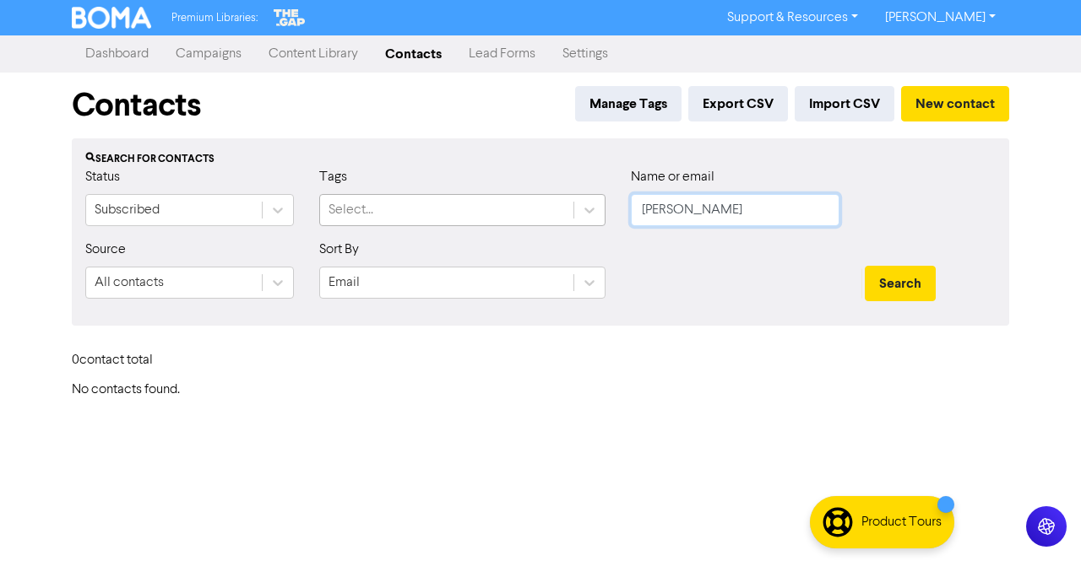
drag, startPoint x: 687, startPoint y: 209, endPoint x: 572, endPoint y: 212, distance: 114.9
click at [572, 212] on div "Status Subscribed Tags Select... Name or email [PERSON_NAME]" at bounding box center [541, 203] width 936 height 73
click at [894, 296] on button "Search" at bounding box center [900, 283] width 71 height 35
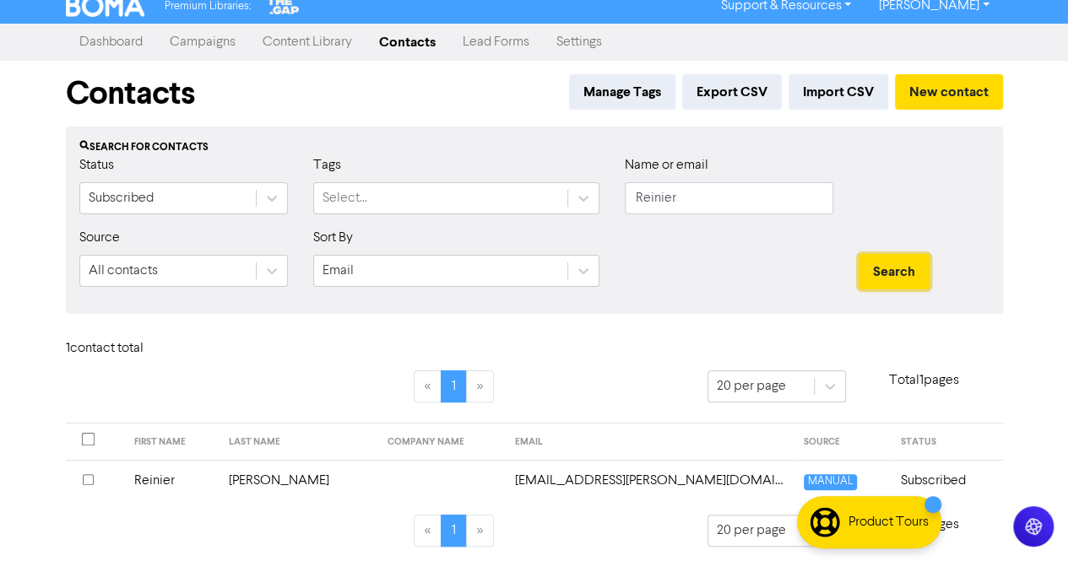
scroll to position [15, 0]
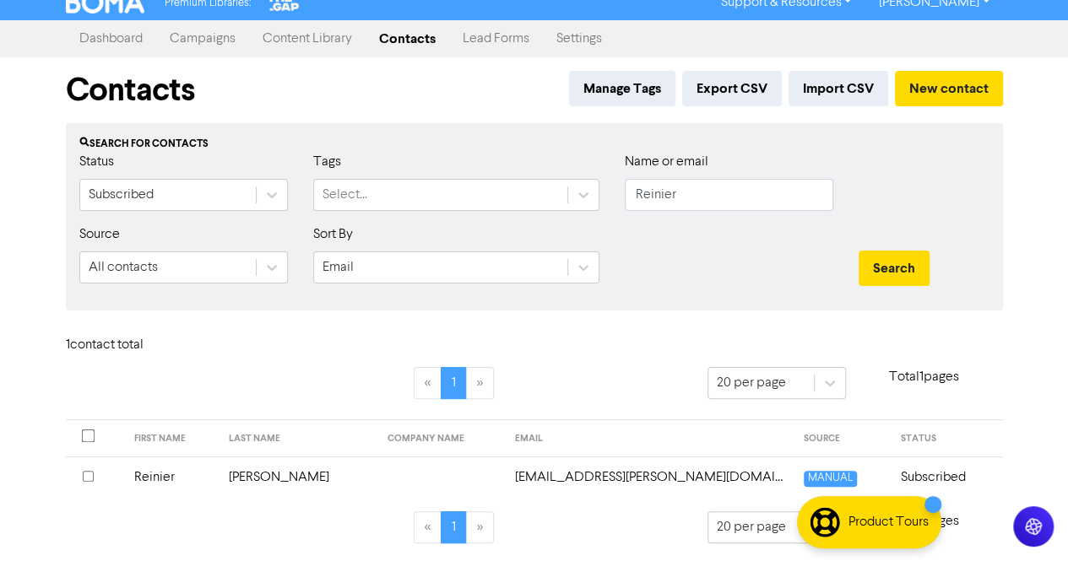
click at [288, 475] on td "[PERSON_NAME]" at bounding box center [298, 477] width 159 height 41
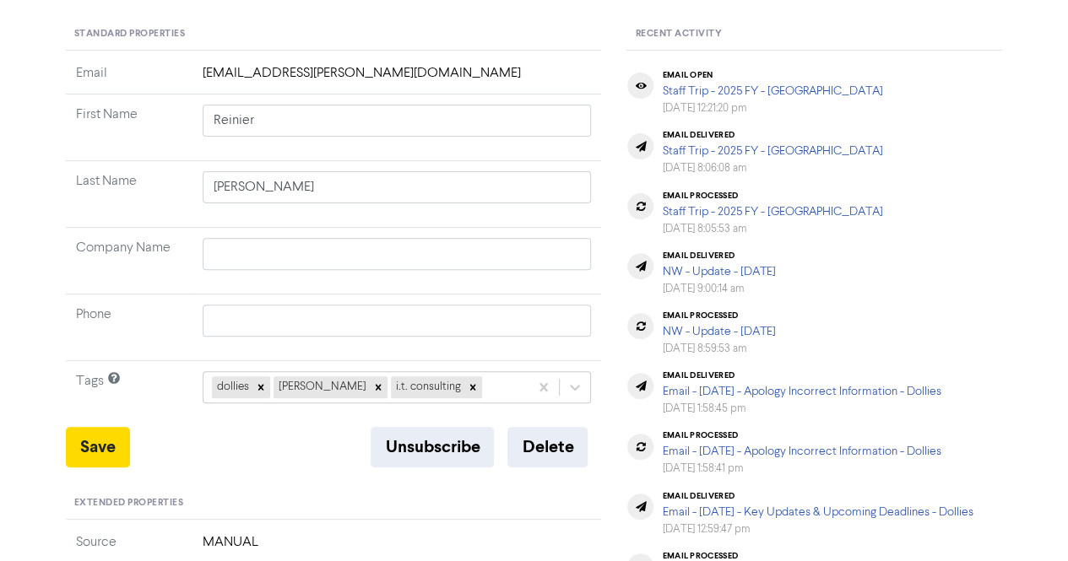
scroll to position [169, 0]
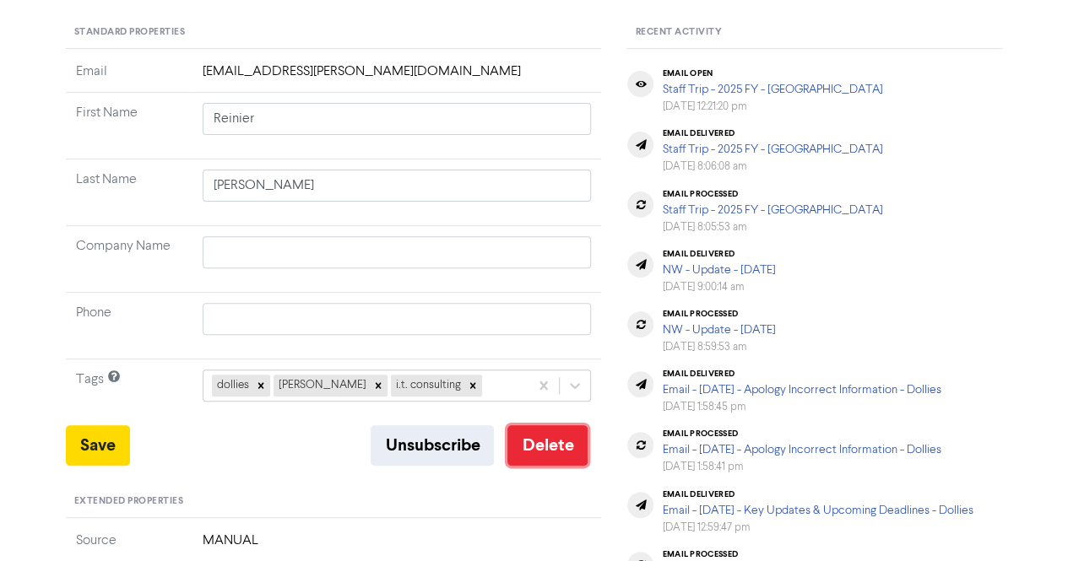
click at [529, 448] on button "Delete" at bounding box center [547, 446] width 80 height 41
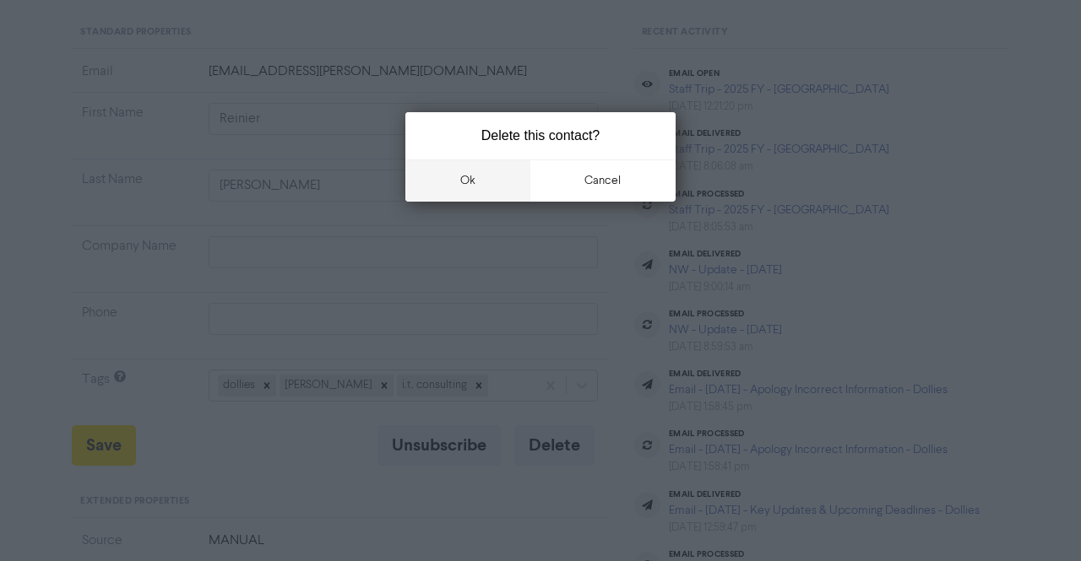
click at [479, 192] on button "ok" at bounding box center [467, 181] width 125 height 42
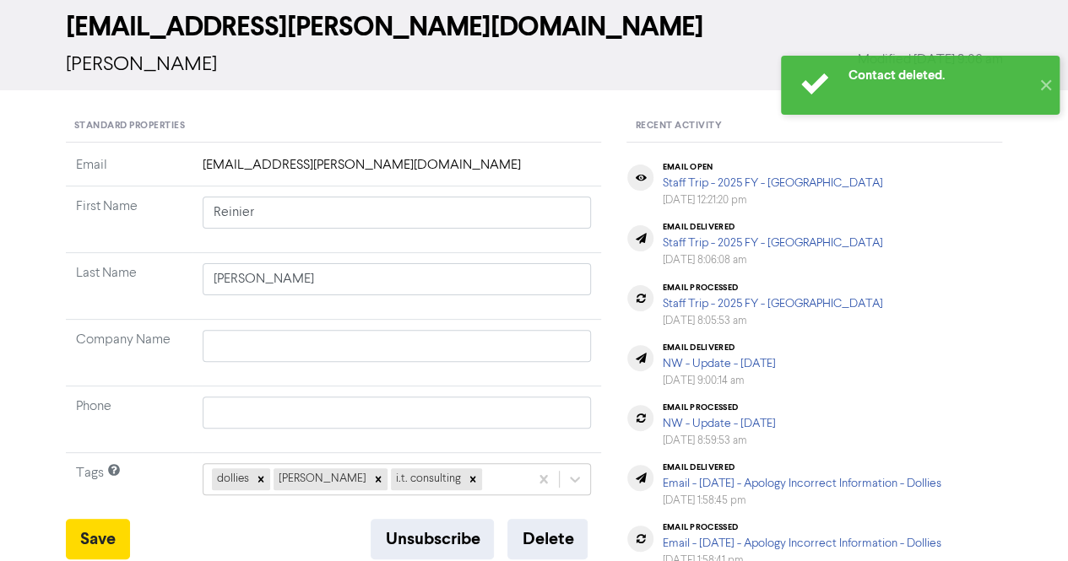
scroll to position [0, 0]
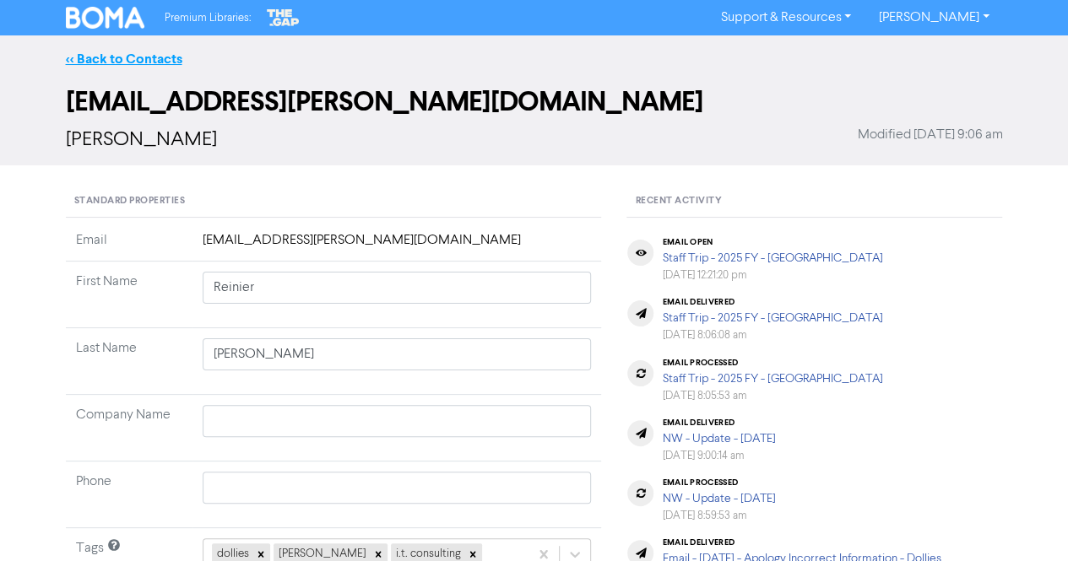
click at [103, 55] on link "<< Back to Contacts" at bounding box center [124, 59] width 117 height 17
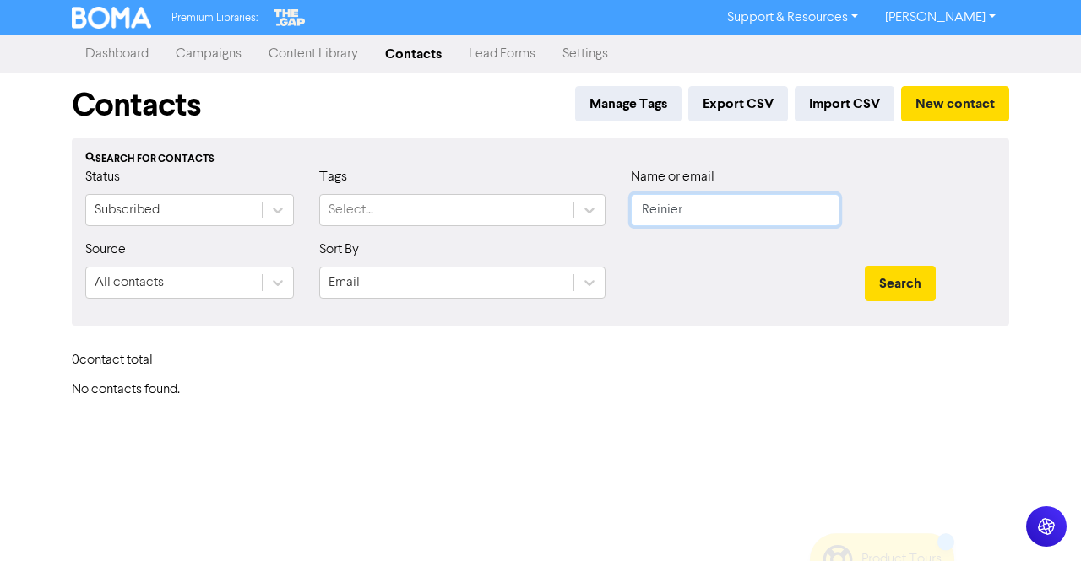
click at [705, 203] on input "Reinier" at bounding box center [735, 210] width 209 height 32
paste input "[PERSON_NAME][GEOGRAPHIC_DATA]"
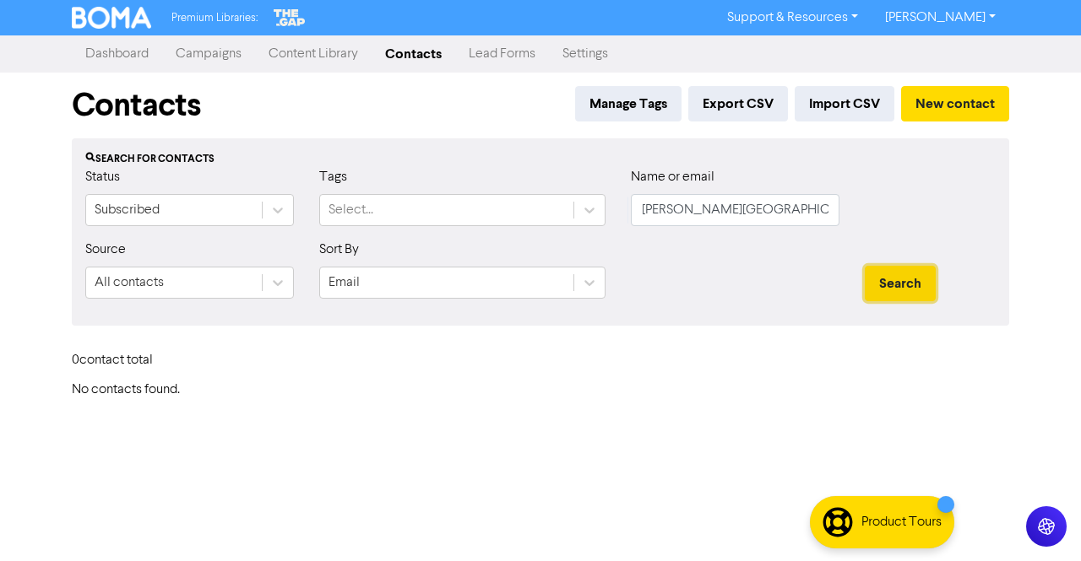
click at [890, 276] on button "Search" at bounding box center [900, 283] width 71 height 35
drag, startPoint x: 683, startPoint y: 210, endPoint x: 556, endPoint y: 214, distance: 127.5
click at [556, 214] on div "Status Subscribed Tags Select... Name or email [PERSON_NAME][GEOGRAPHIC_DATA]" at bounding box center [541, 203] width 936 height 73
click at [901, 285] on button "Search" at bounding box center [900, 283] width 71 height 35
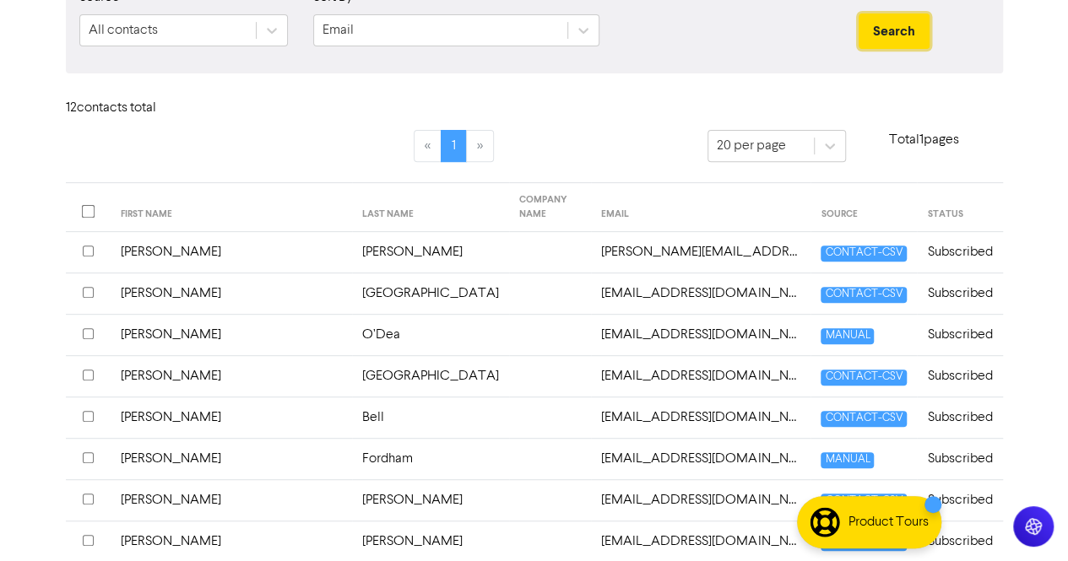
scroll to position [253, 0]
click at [293, 331] on td "[PERSON_NAME]" at bounding box center [231, 334] width 241 height 41
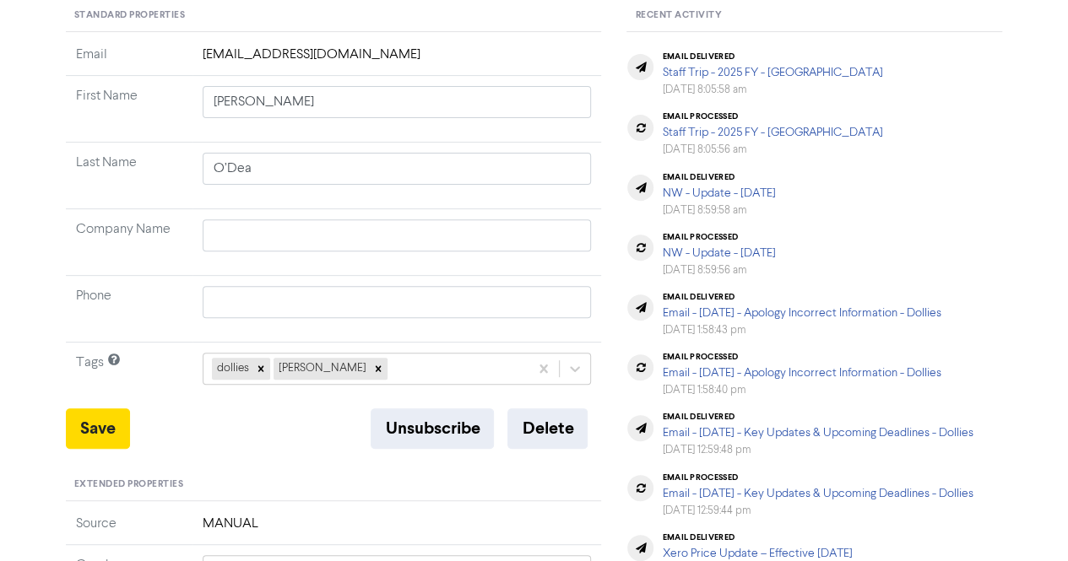
scroll to position [253, 0]
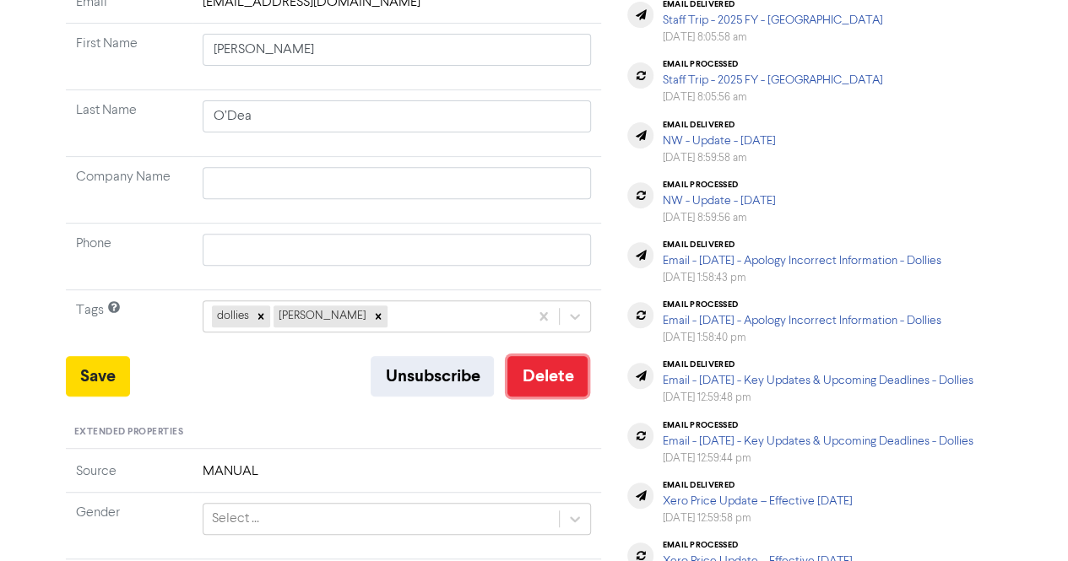
click at [547, 376] on button "Delete" at bounding box center [547, 376] width 80 height 41
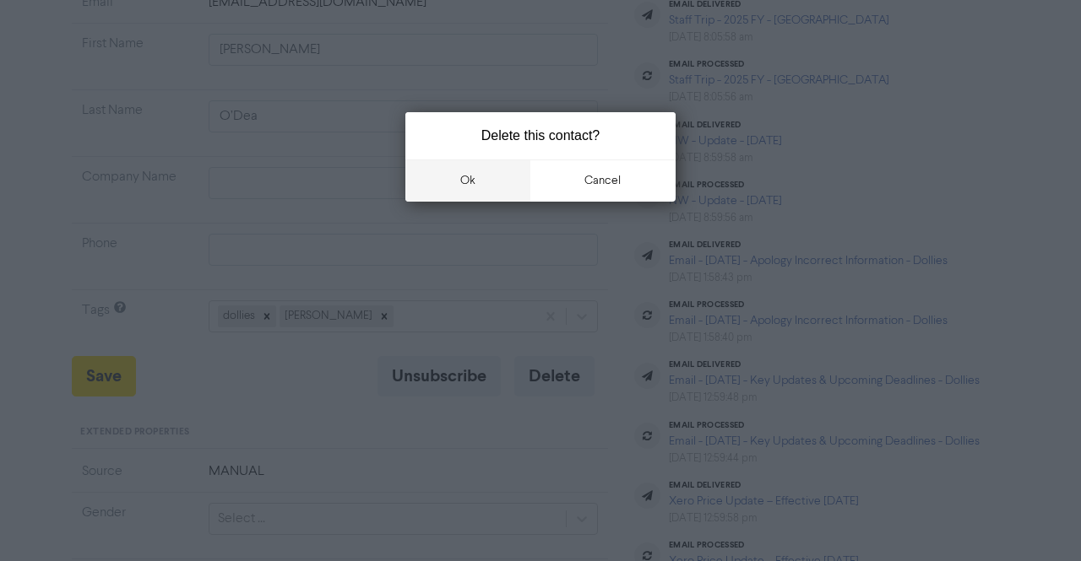
click at [471, 192] on button "ok" at bounding box center [467, 181] width 125 height 42
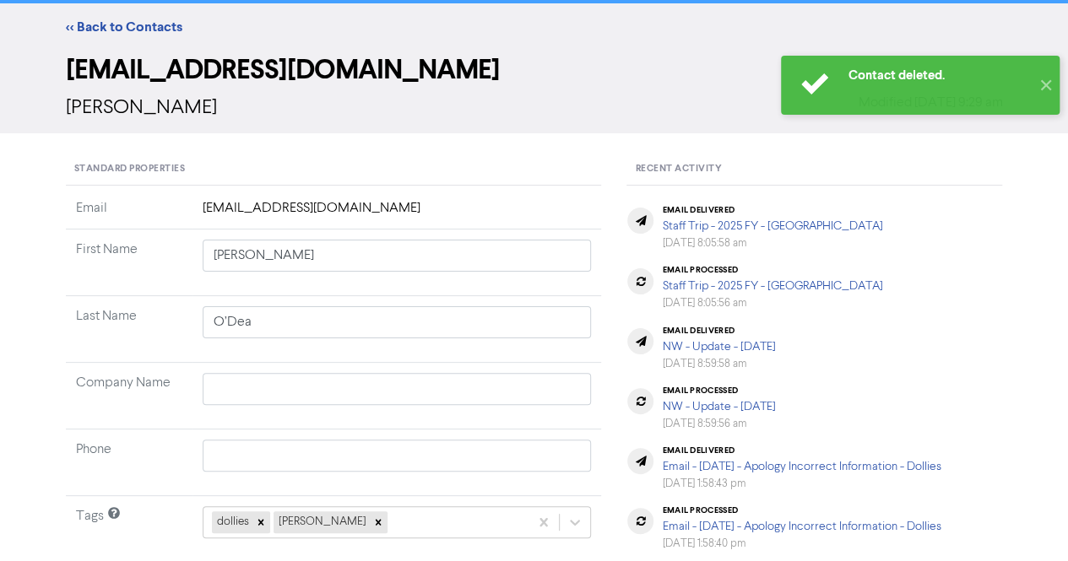
scroll to position [0, 0]
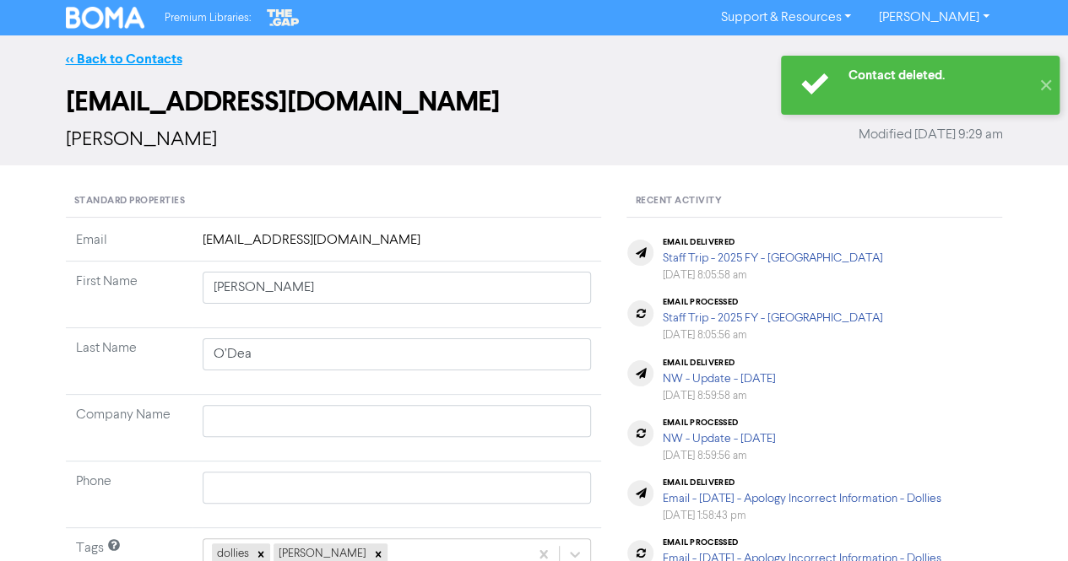
click at [113, 61] on link "<< Back to Contacts" at bounding box center [124, 59] width 117 height 17
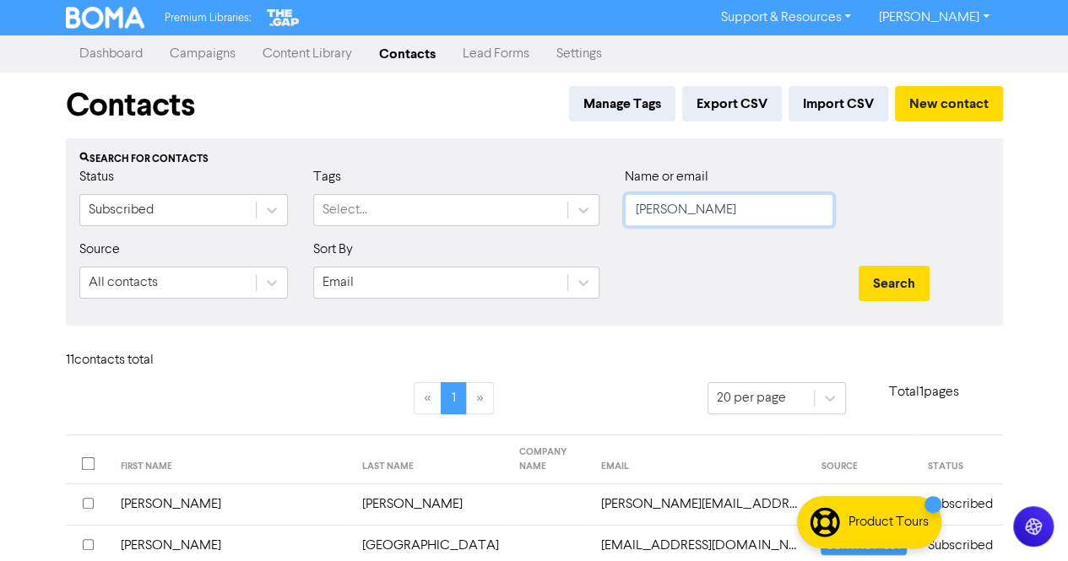
click at [696, 209] on input "[PERSON_NAME]" at bounding box center [729, 210] width 209 height 32
paste input "[PERSON_NAME]"
drag, startPoint x: 670, startPoint y: 208, endPoint x: 611, endPoint y: 206, distance: 58.3
click at [612, 206] on div "Name or email [PERSON_NAME]" at bounding box center [729, 203] width 234 height 73
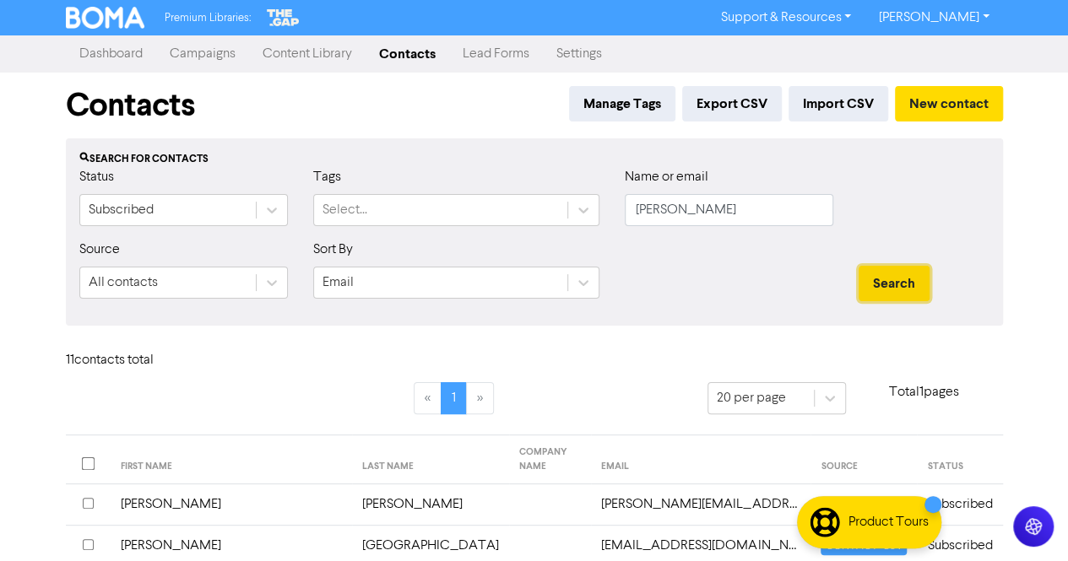
click at [900, 285] on button "Search" at bounding box center [894, 283] width 71 height 35
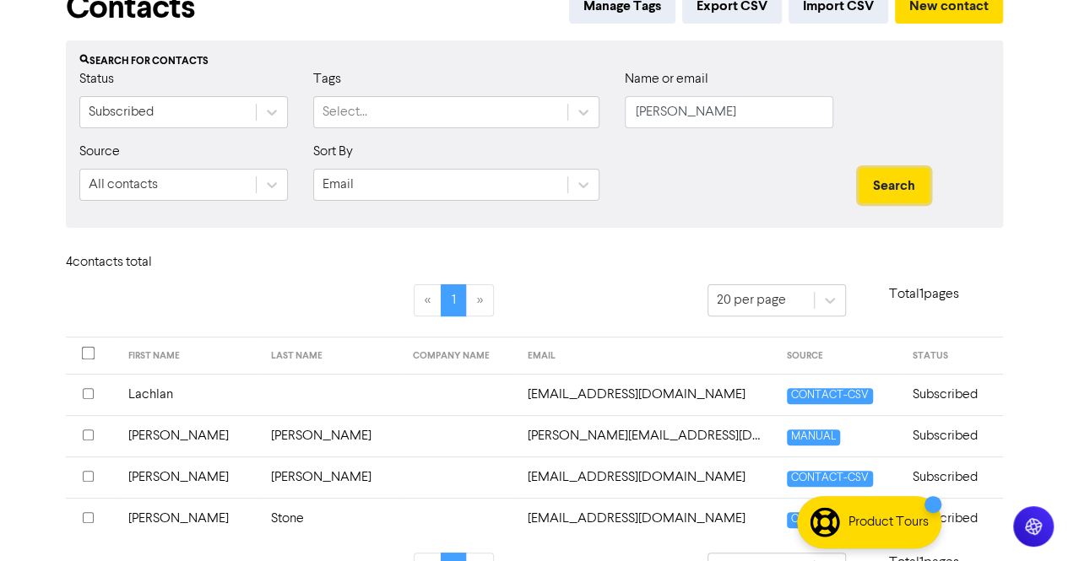
scroll to position [138, 0]
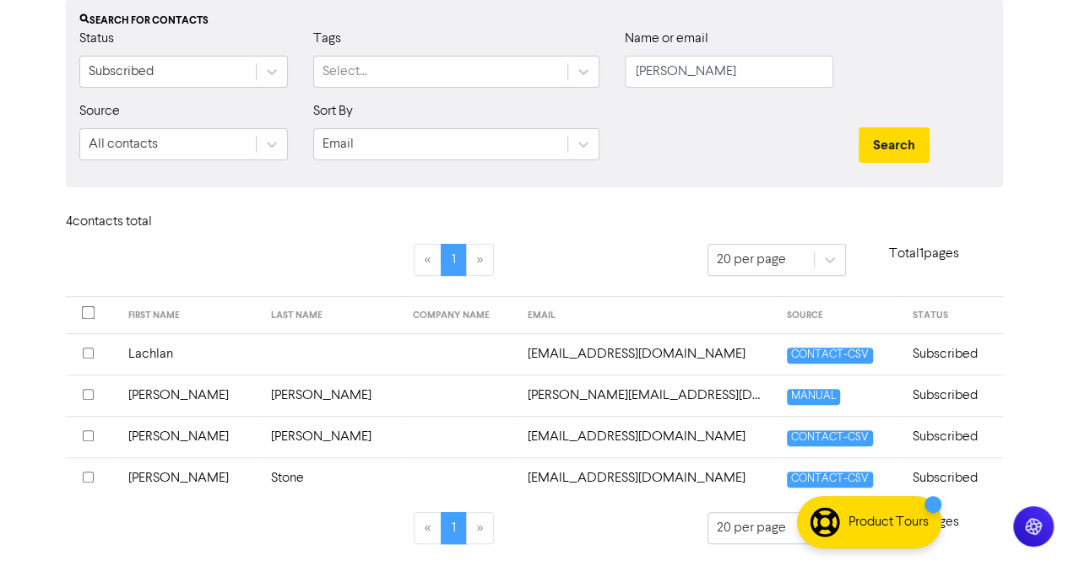
click at [261, 399] on td "[PERSON_NAME]" at bounding box center [332, 395] width 143 height 41
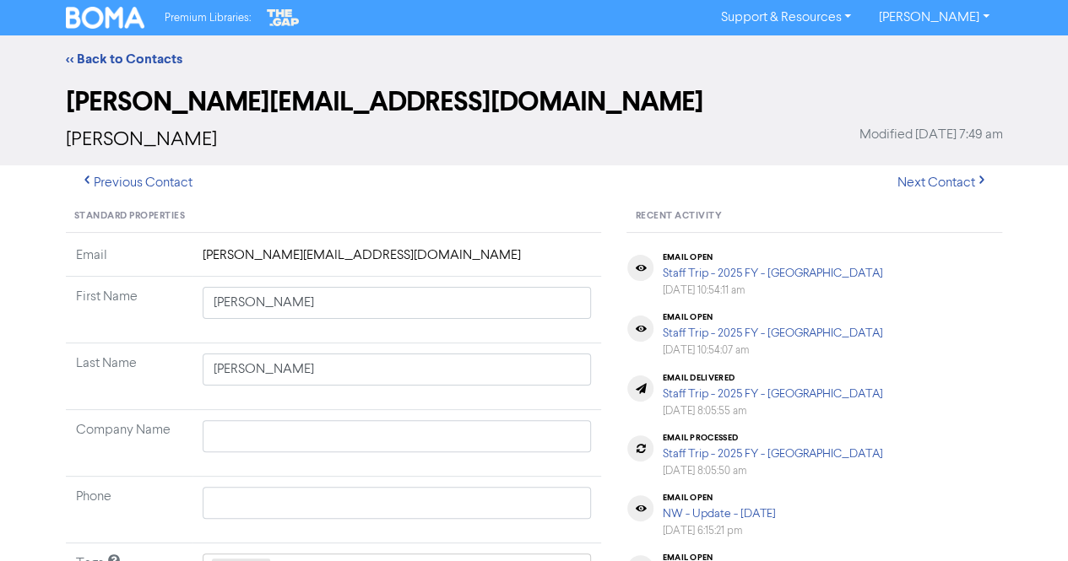
scroll to position [169, 0]
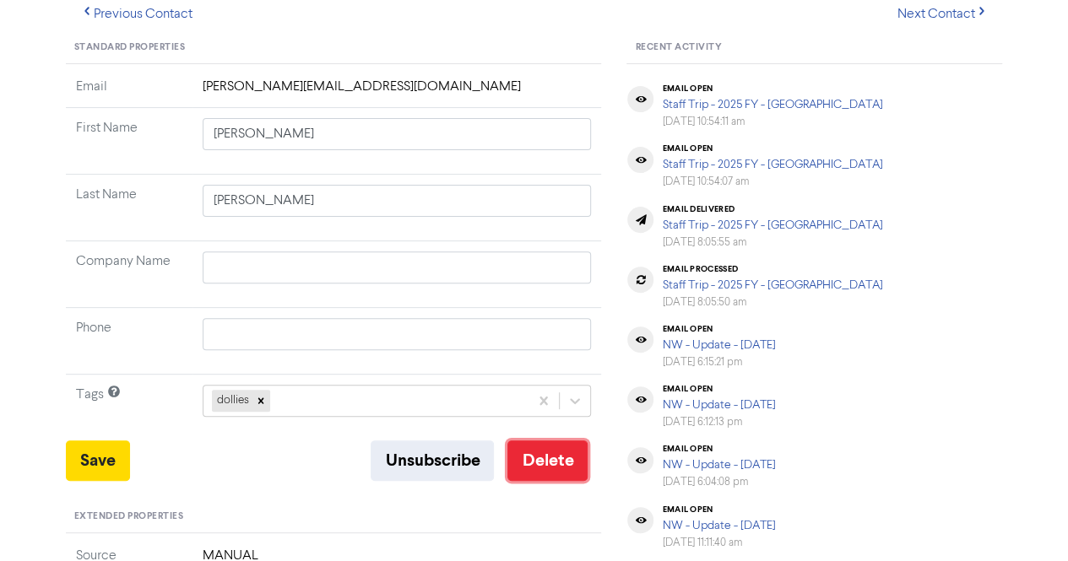
click at [534, 463] on button "Delete" at bounding box center [547, 461] width 80 height 41
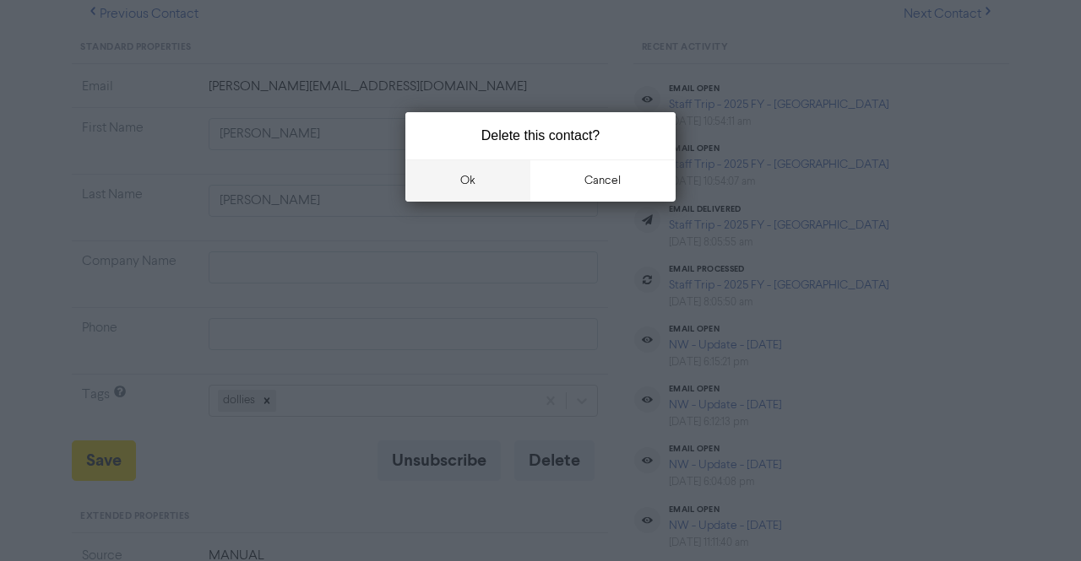
click at [473, 177] on button "ok" at bounding box center [467, 181] width 125 height 42
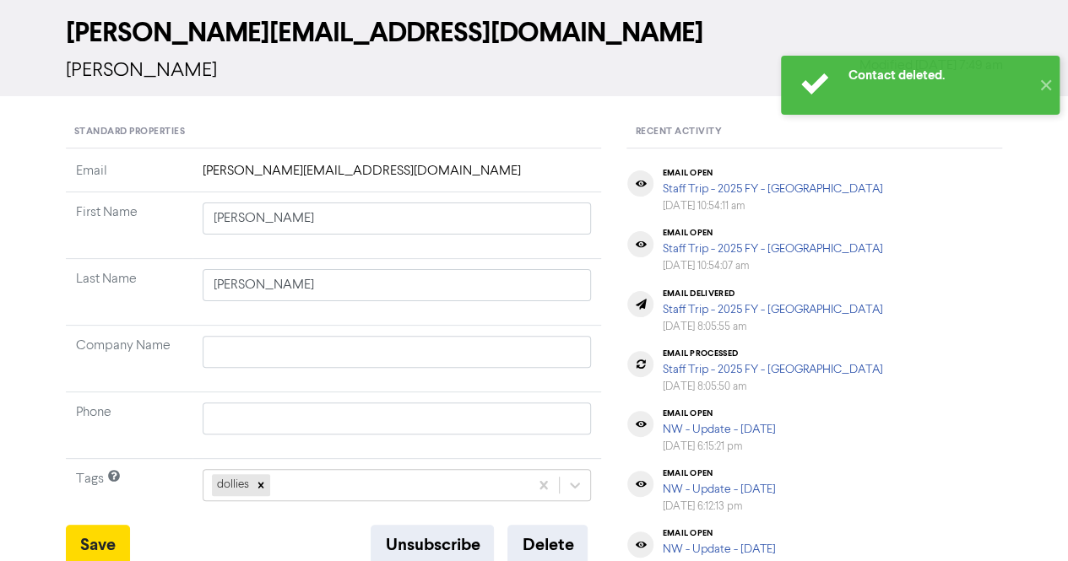
scroll to position [0, 0]
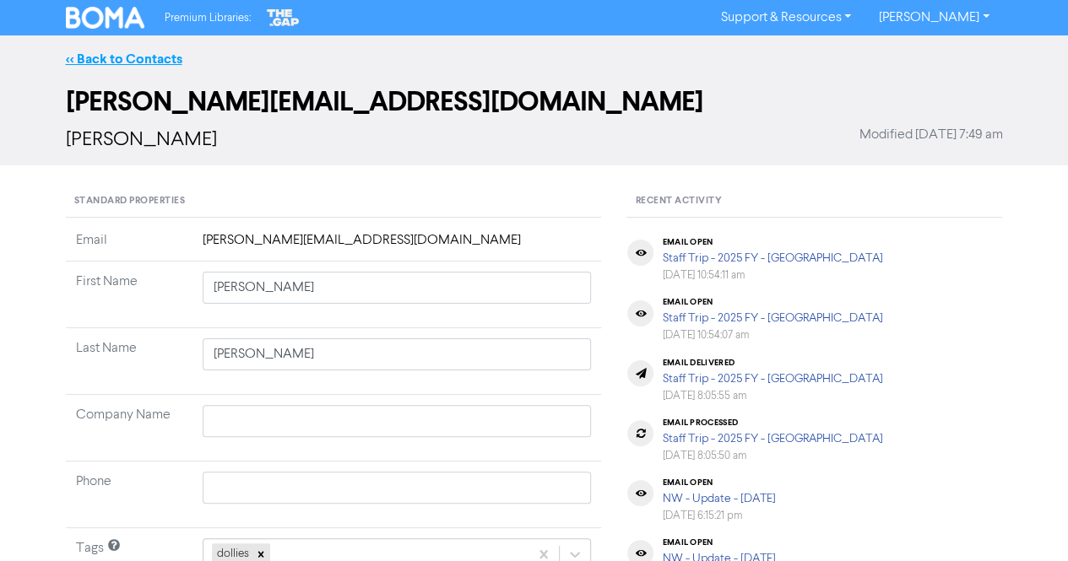
click at [110, 59] on link "<< Back to Contacts" at bounding box center [124, 59] width 117 height 17
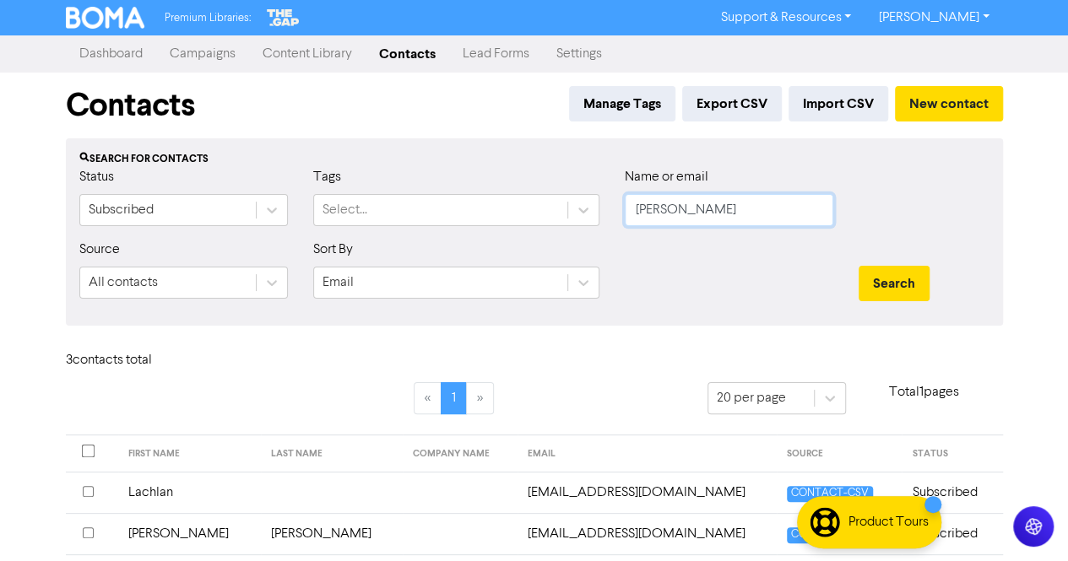
click at [718, 209] on input "[PERSON_NAME]" at bounding box center [729, 210] width 209 height 32
paste input "[PERSON_NAME]"
drag, startPoint x: 691, startPoint y: 212, endPoint x: 538, endPoint y: 209, distance: 152.8
click at [538, 209] on div "Status Subscribed Tags Select... Name or email [PERSON_NAME]" at bounding box center [535, 203] width 936 height 73
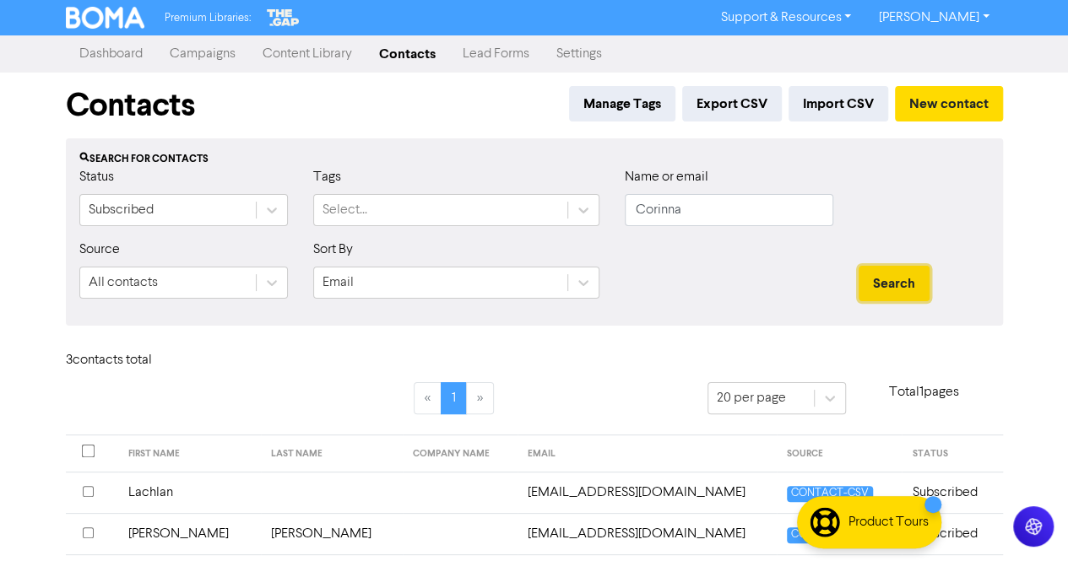
click at [905, 285] on button "Search" at bounding box center [894, 283] width 71 height 35
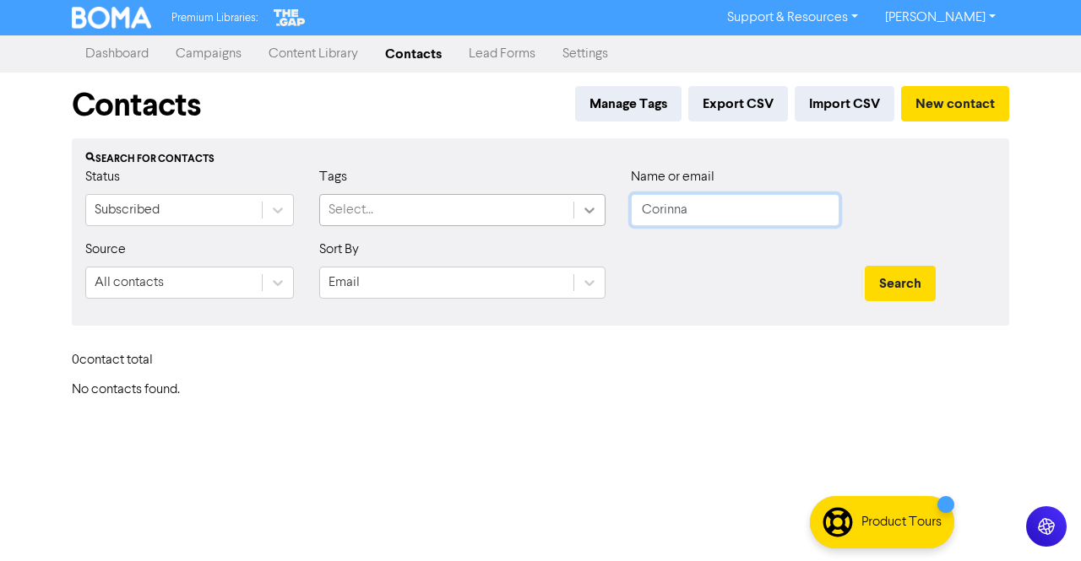
drag, startPoint x: 713, startPoint y: 217, endPoint x: 588, endPoint y: 205, distance: 125.5
click at [588, 205] on div "Status Subscribed Tags Select... Name or email [PERSON_NAME]" at bounding box center [541, 203] width 936 height 73
paste input "[PERSON_NAME],"
drag, startPoint x: 687, startPoint y: 210, endPoint x: 805, endPoint y: 209, distance: 117.4
click at [805, 209] on input "[PERSON_NAME]" at bounding box center [735, 210] width 209 height 32
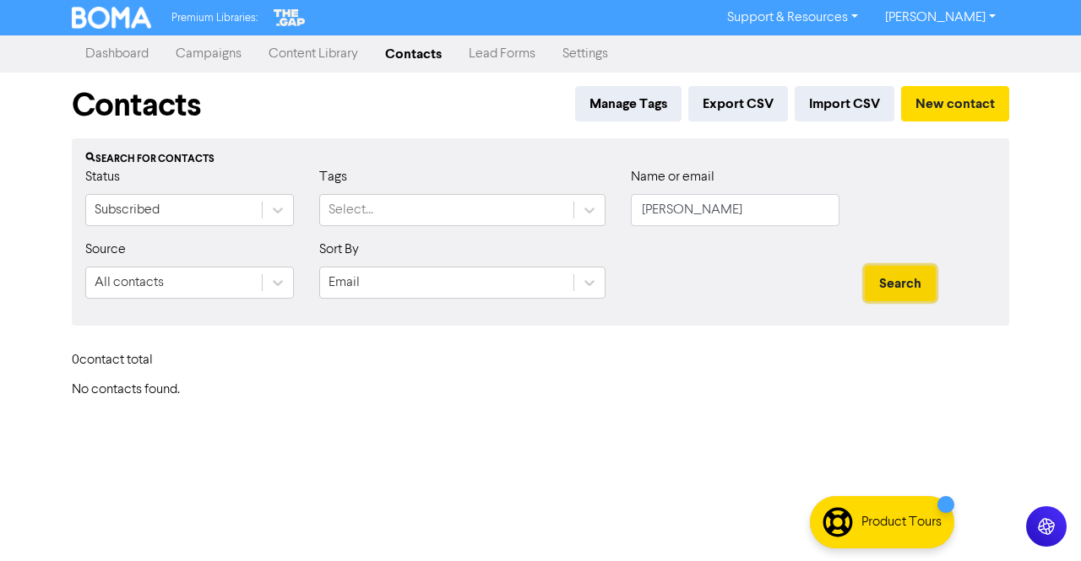
click at [903, 283] on button "Search" at bounding box center [900, 283] width 71 height 35
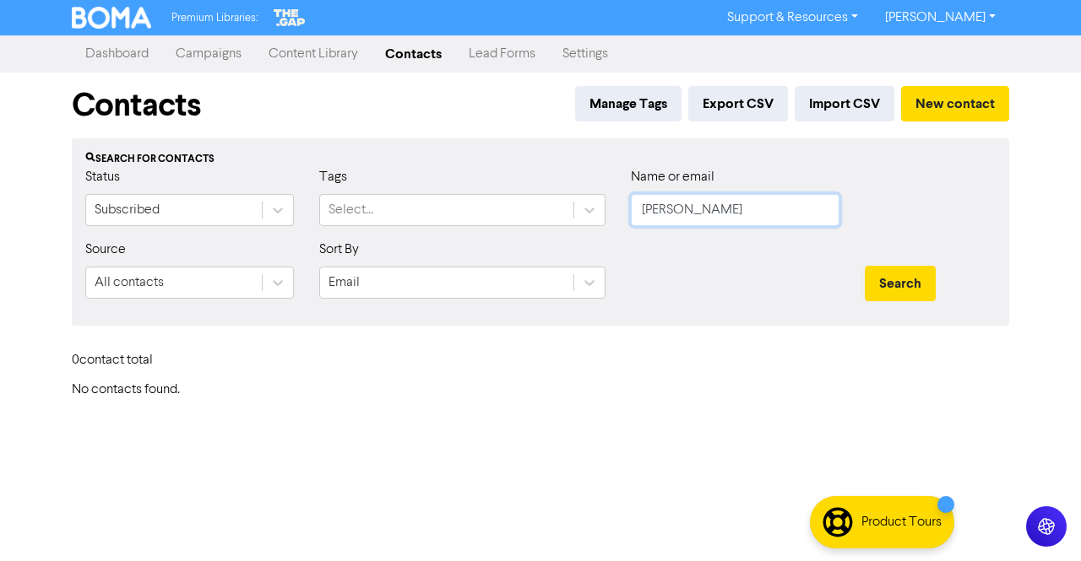
click at [734, 207] on input "[PERSON_NAME]" at bounding box center [735, 210] width 209 height 32
paste input "[PERSON_NAME][GEOGRAPHIC_DATA]"
drag, startPoint x: 699, startPoint y: 209, endPoint x: 556, endPoint y: 208, distance: 143.5
click at [556, 208] on div "Status Subscribed Tags Select... Name or email [GEOGRAPHIC_DATA][PERSON_NAME][G…" at bounding box center [541, 203] width 936 height 73
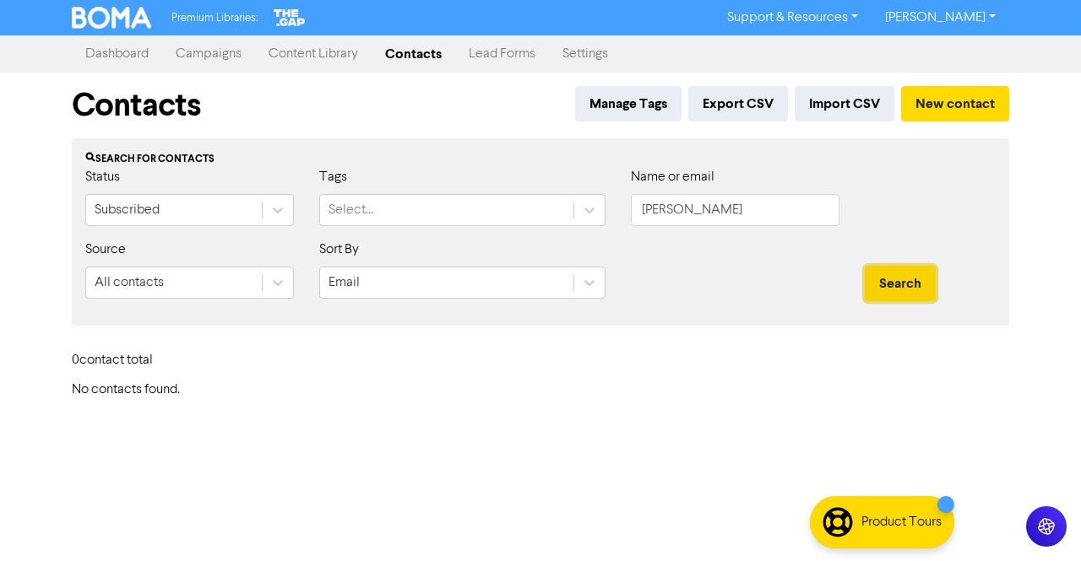
click at [882, 273] on button "Search" at bounding box center [900, 283] width 71 height 35
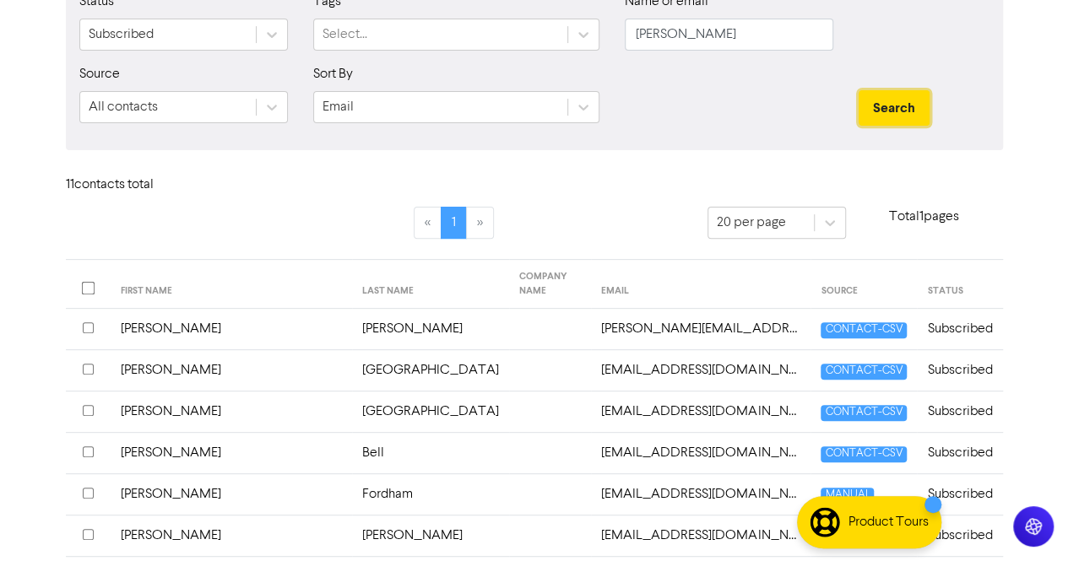
scroll to position [253, 0]
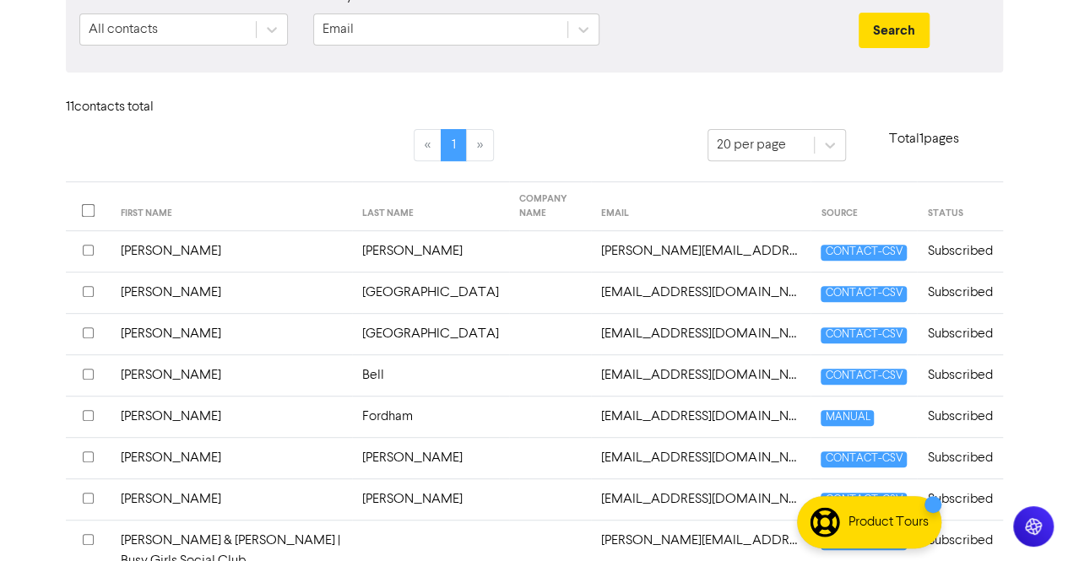
click at [244, 420] on td "[PERSON_NAME]" at bounding box center [231, 417] width 241 height 41
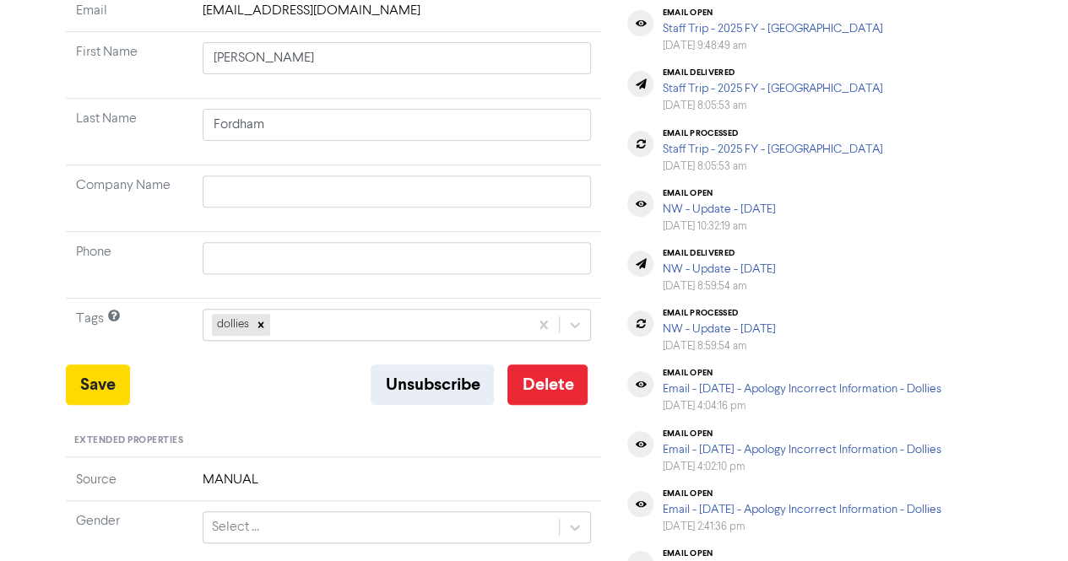
scroll to position [253, 0]
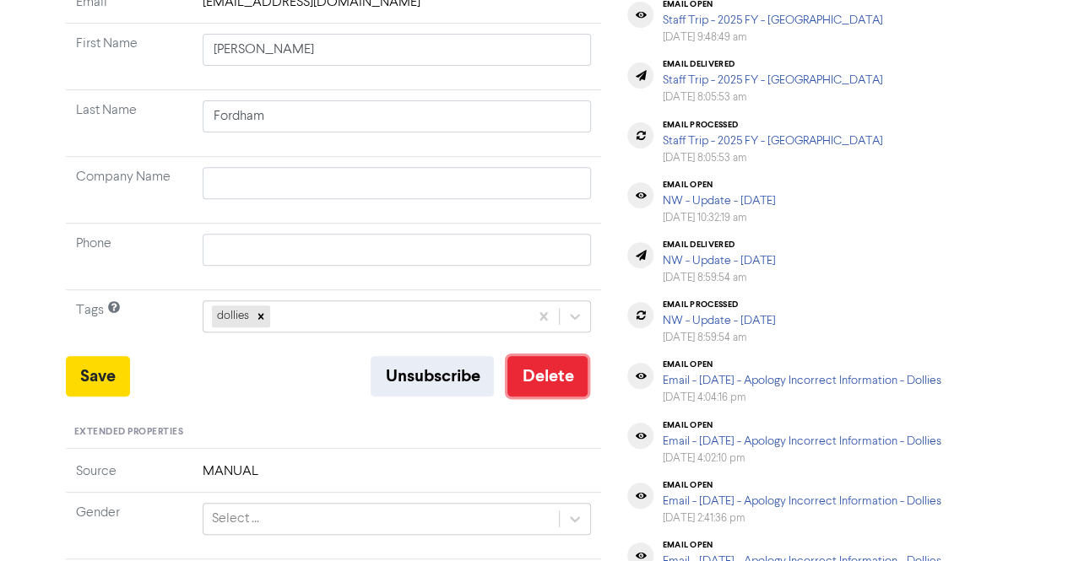
click at [547, 380] on button "Delete" at bounding box center [547, 376] width 80 height 41
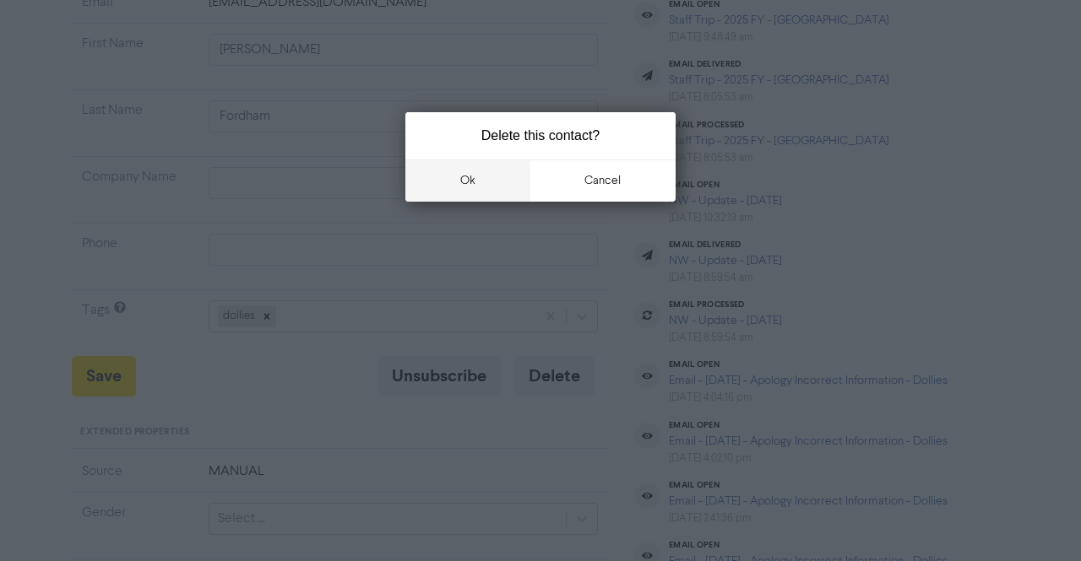
click at [470, 185] on button "ok" at bounding box center [467, 181] width 125 height 42
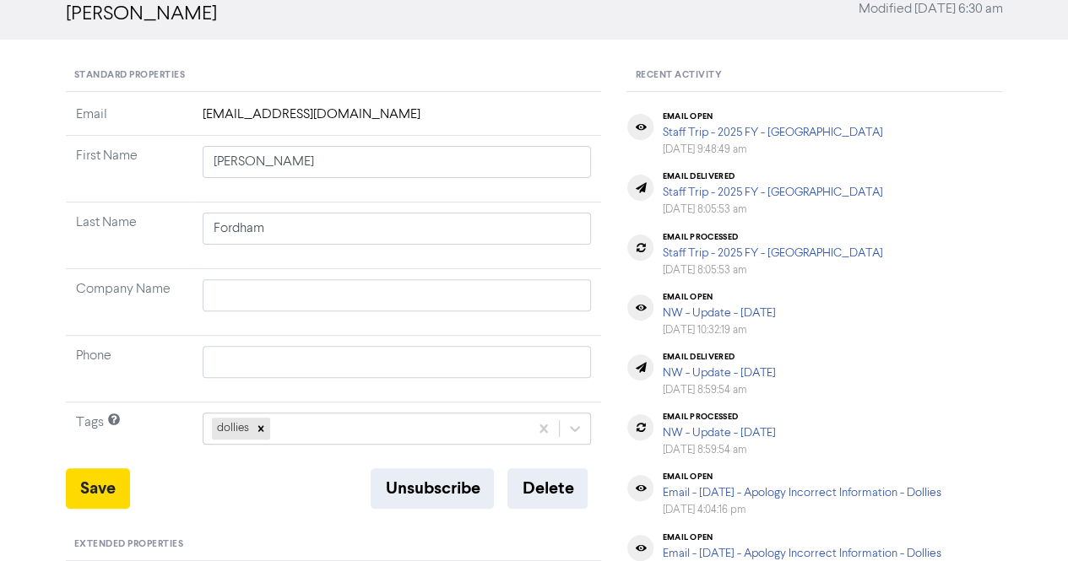
scroll to position [0, 0]
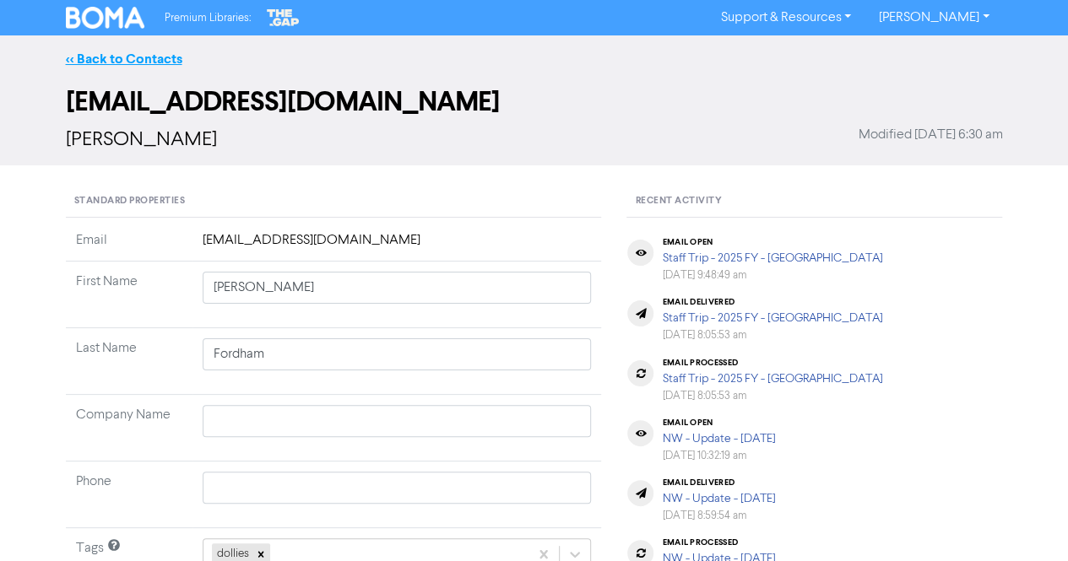
click at [111, 57] on link "<< Back to Contacts" at bounding box center [124, 59] width 117 height 17
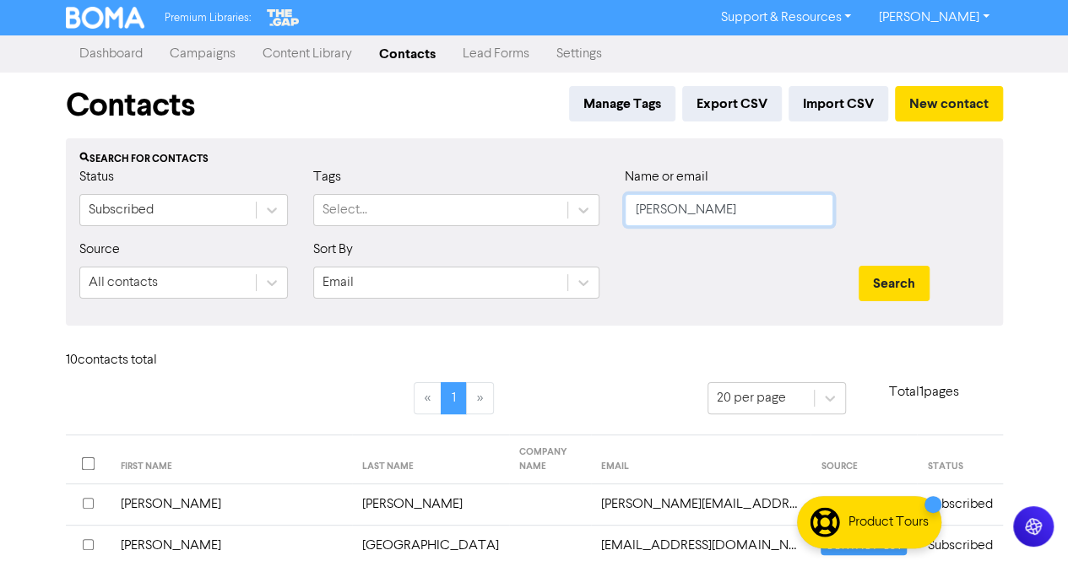
click at [715, 203] on input "[PERSON_NAME]" at bounding box center [729, 210] width 209 height 32
paste input "[PERSON_NAME]"
click at [881, 268] on button "Search" at bounding box center [894, 283] width 71 height 35
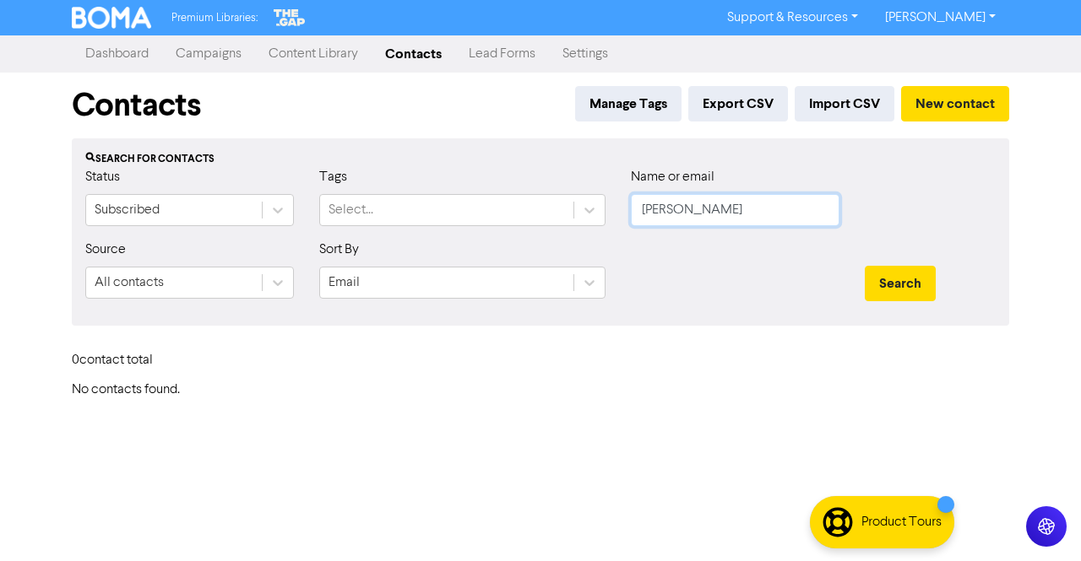
drag, startPoint x: 674, startPoint y: 217, endPoint x: 628, endPoint y: 217, distance: 45.6
click at [628, 217] on div "Name or email [PERSON_NAME]" at bounding box center [735, 203] width 234 height 73
click at [874, 279] on button "Search" at bounding box center [900, 283] width 71 height 35
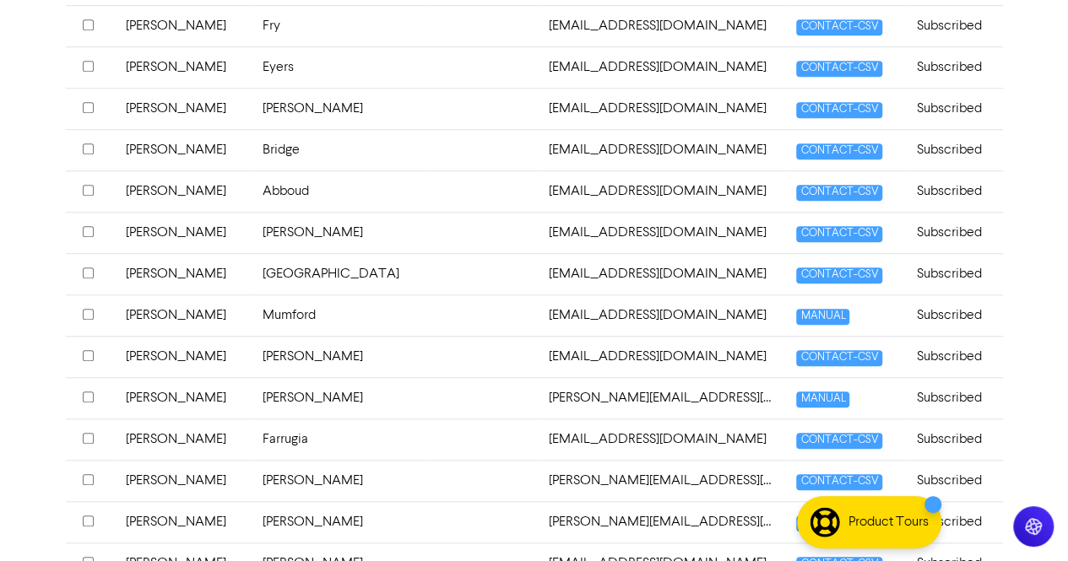
scroll to position [675, 0]
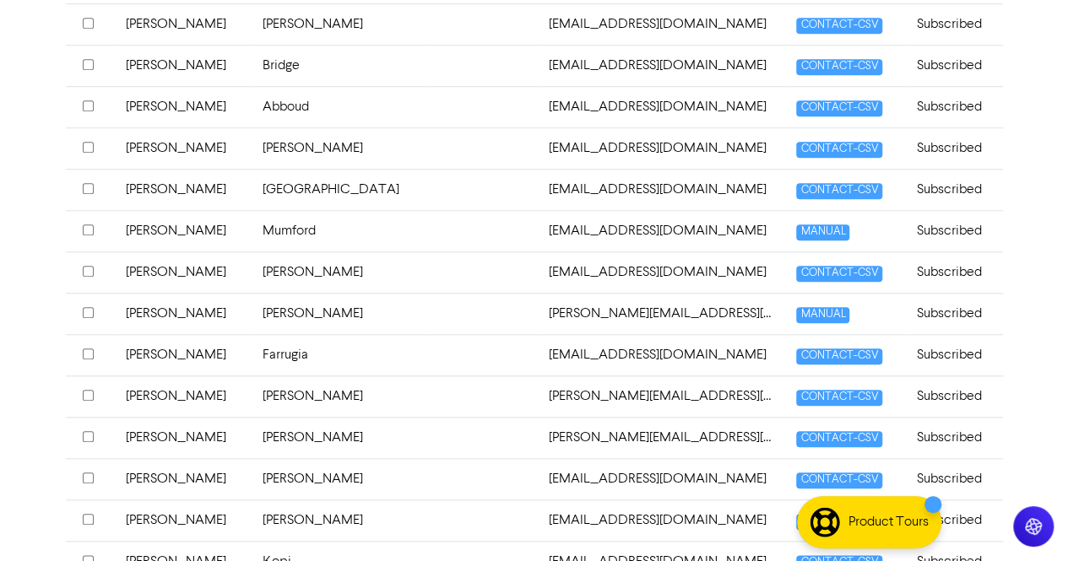
click at [276, 390] on td "[PERSON_NAME]" at bounding box center [340, 396] width 177 height 41
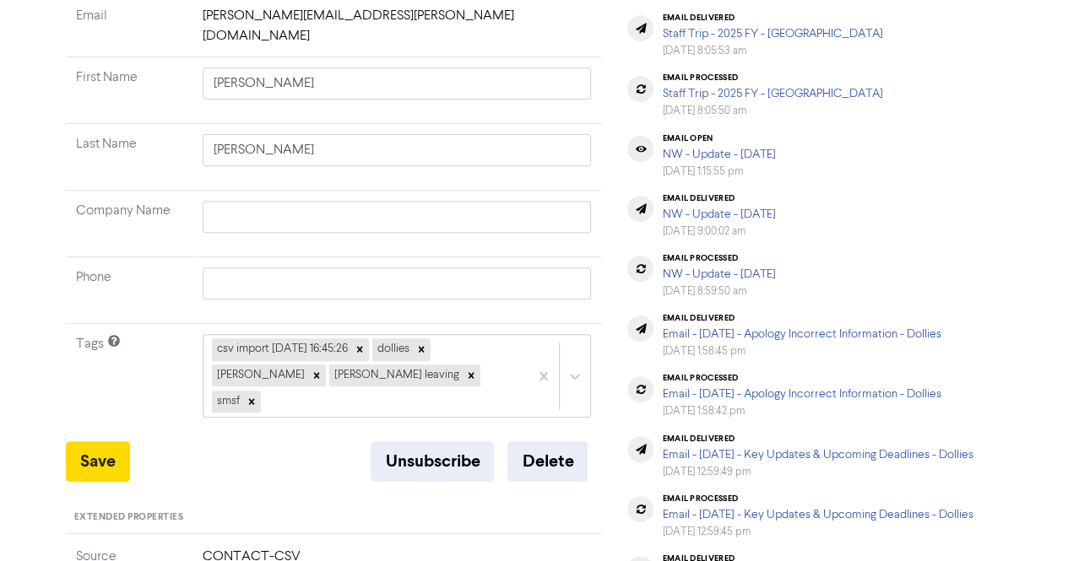
scroll to position [253, 0]
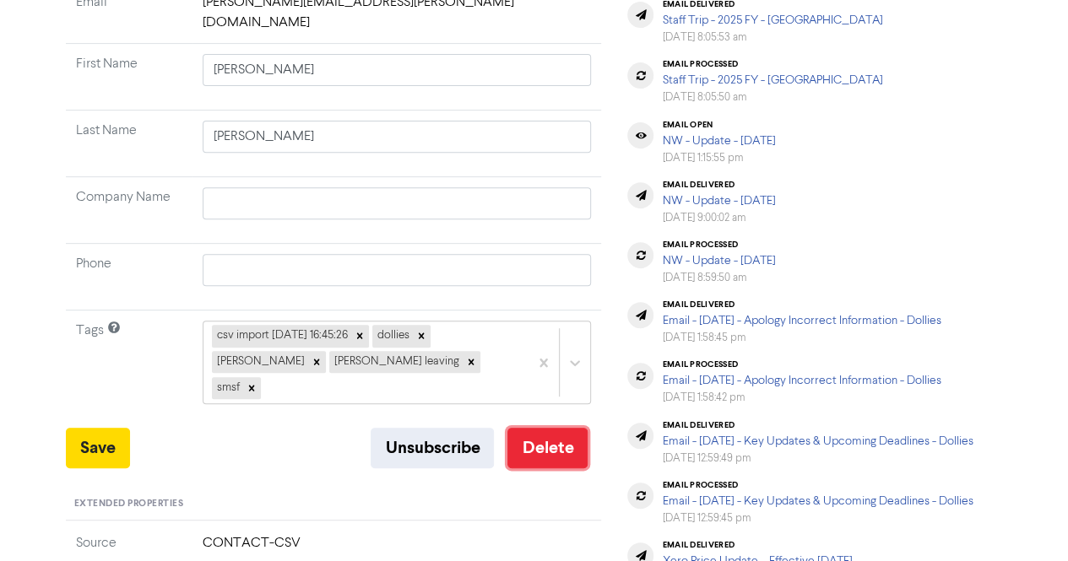
click at [545, 428] on button "Delete" at bounding box center [547, 448] width 80 height 41
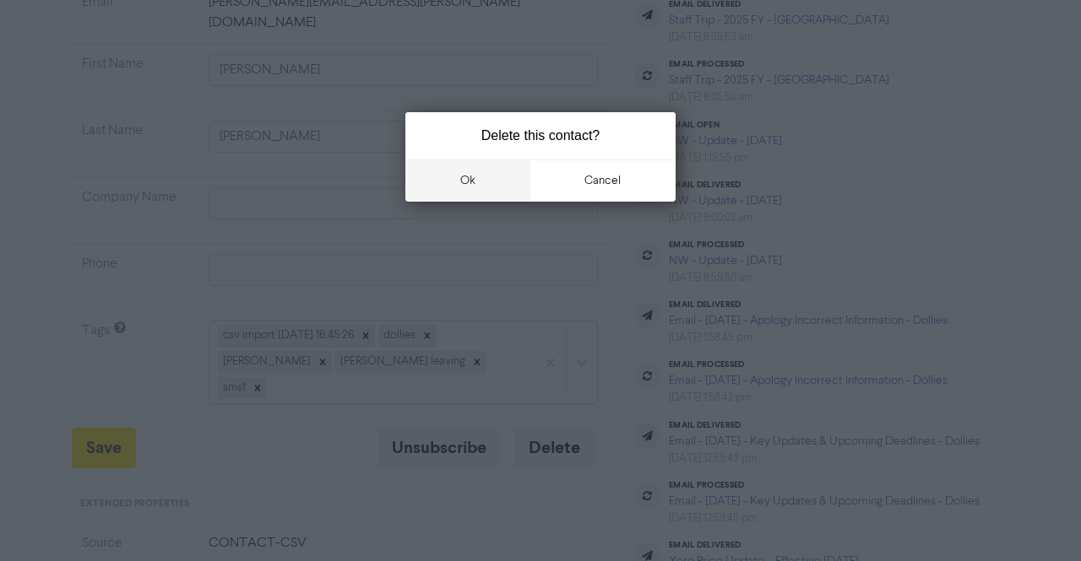
click at [463, 194] on button "ok" at bounding box center [467, 181] width 125 height 42
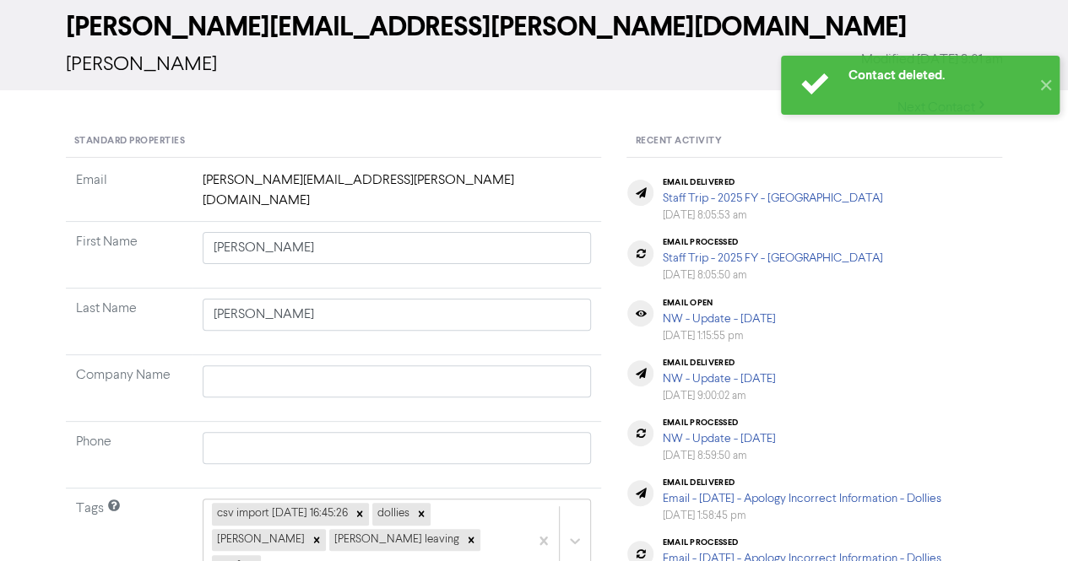
scroll to position [0, 0]
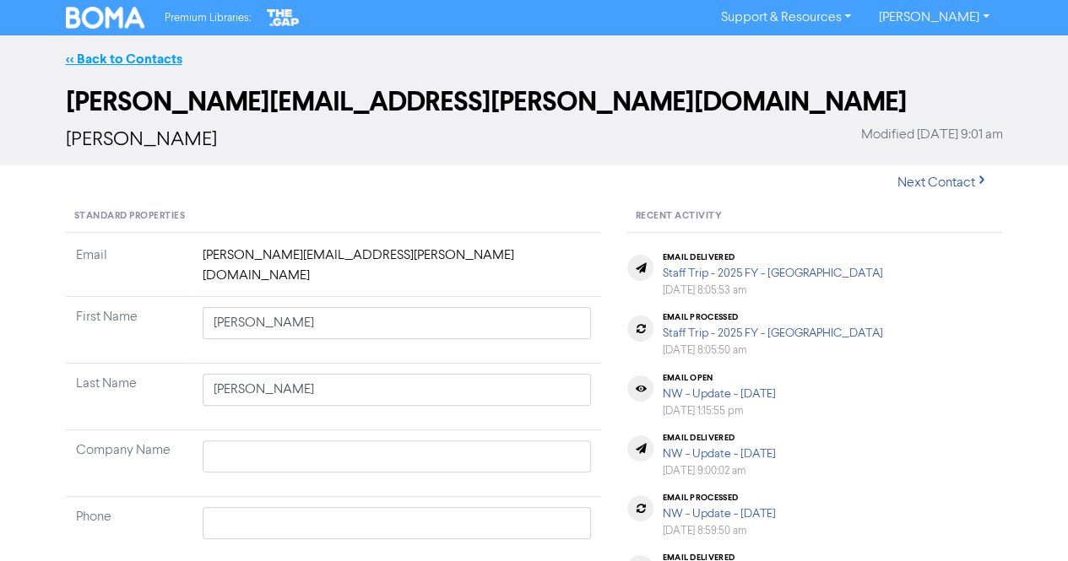
drag, startPoint x: 111, startPoint y: 76, endPoint x: 136, endPoint y: 66, distance: 26.5
click at [111, 76] on div "<< Back to Contacts" at bounding box center [534, 58] width 1068 height 47
click at [136, 66] on link "<< Back to Contacts" at bounding box center [124, 59] width 117 height 17
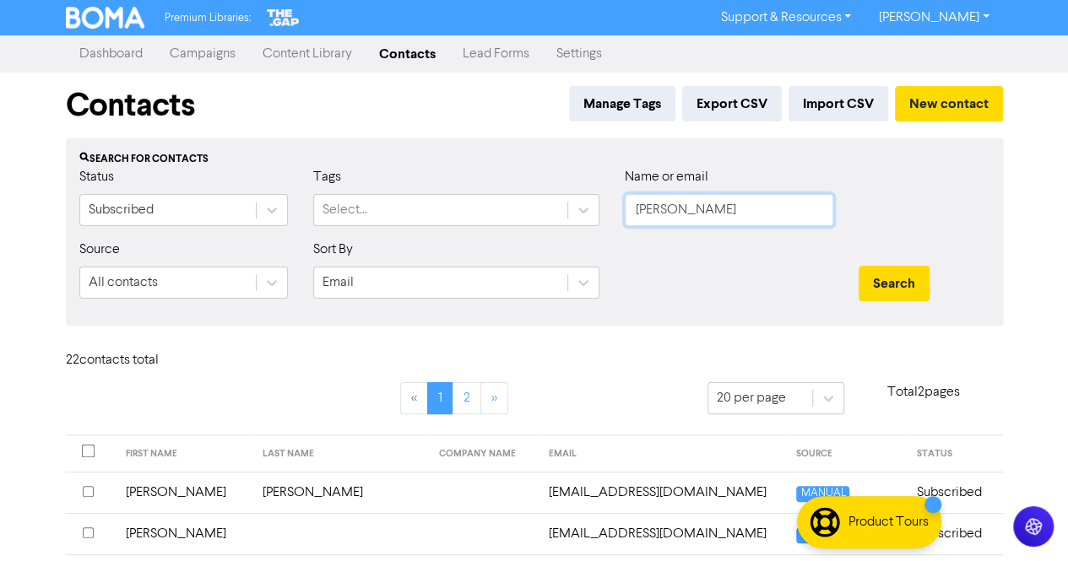
click at [743, 205] on input "[PERSON_NAME]" at bounding box center [729, 210] width 209 height 32
paste input "[PERSON_NAME]"
click at [890, 279] on button "Search" at bounding box center [894, 283] width 71 height 35
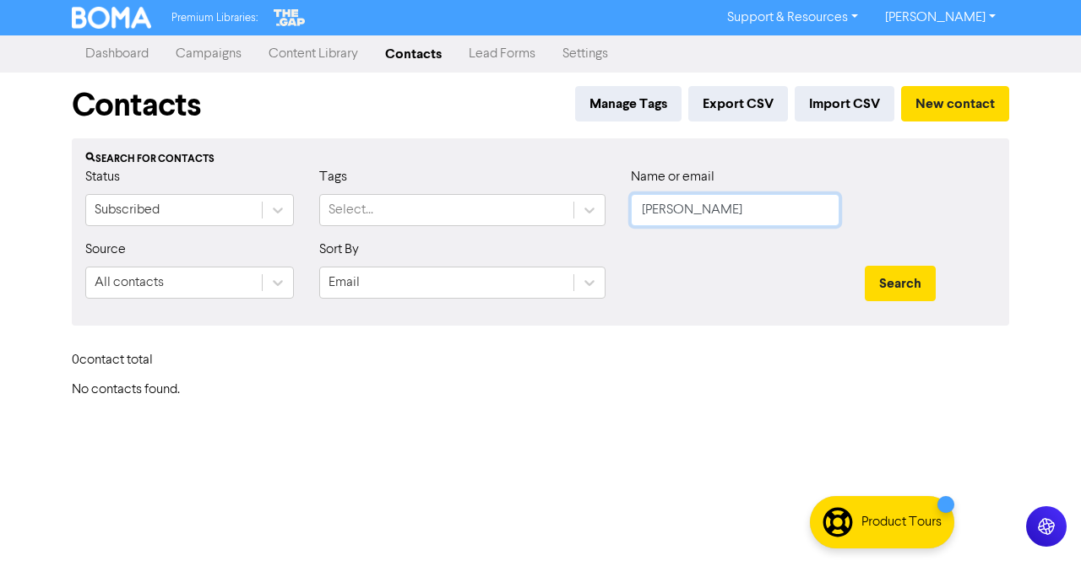
click at [753, 222] on input "[PERSON_NAME]" at bounding box center [735, 210] width 209 height 32
paste input ", [PERSON_NAME]"
drag, startPoint x: 690, startPoint y: 203, endPoint x: 551, endPoint y: 196, distance: 139.5
click at [551, 196] on div "Status Subscribed Tags Select... Name or email [PERSON_NAME]" at bounding box center [541, 203] width 936 height 73
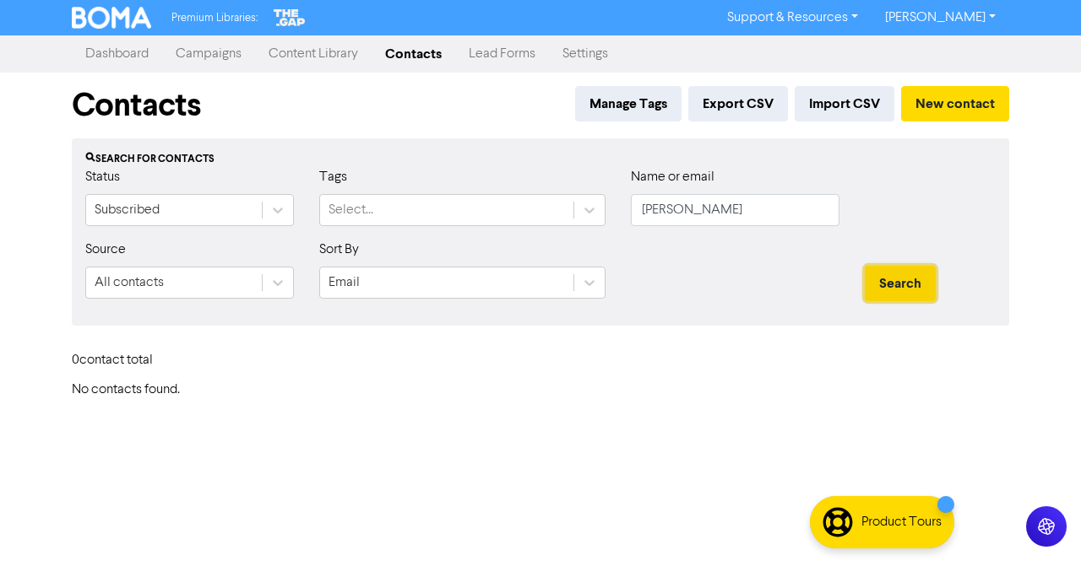
click at [897, 278] on button "Search" at bounding box center [900, 283] width 71 height 35
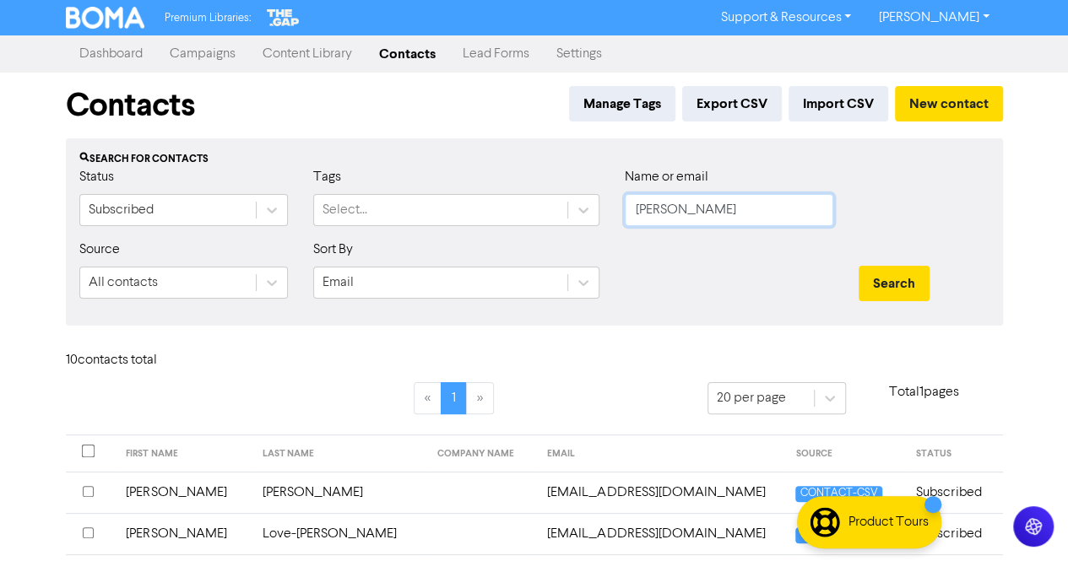
click at [730, 214] on input "[PERSON_NAME]" at bounding box center [729, 210] width 209 height 32
paste input "Belvedere, Daniella"
drag, startPoint x: 696, startPoint y: 217, endPoint x: 576, endPoint y: 214, distance: 119.9
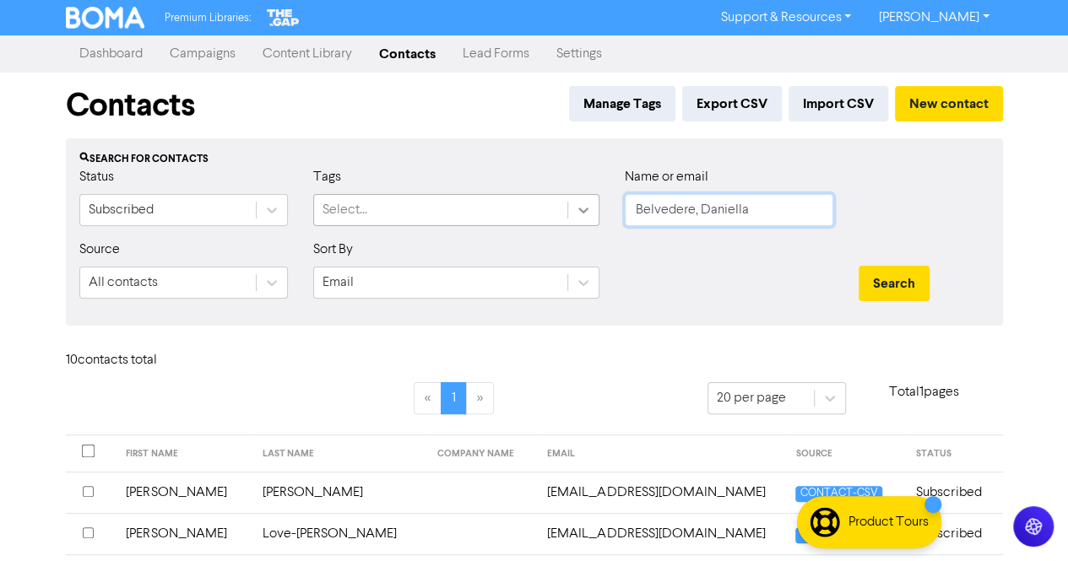
click at [576, 214] on div "Status Subscribed Tags Select... Name or email [PERSON_NAME]" at bounding box center [535, 203] width 936 height 73
click at [884, 290] on button "Search" at bounding box center [894, 283] width 71 height 35
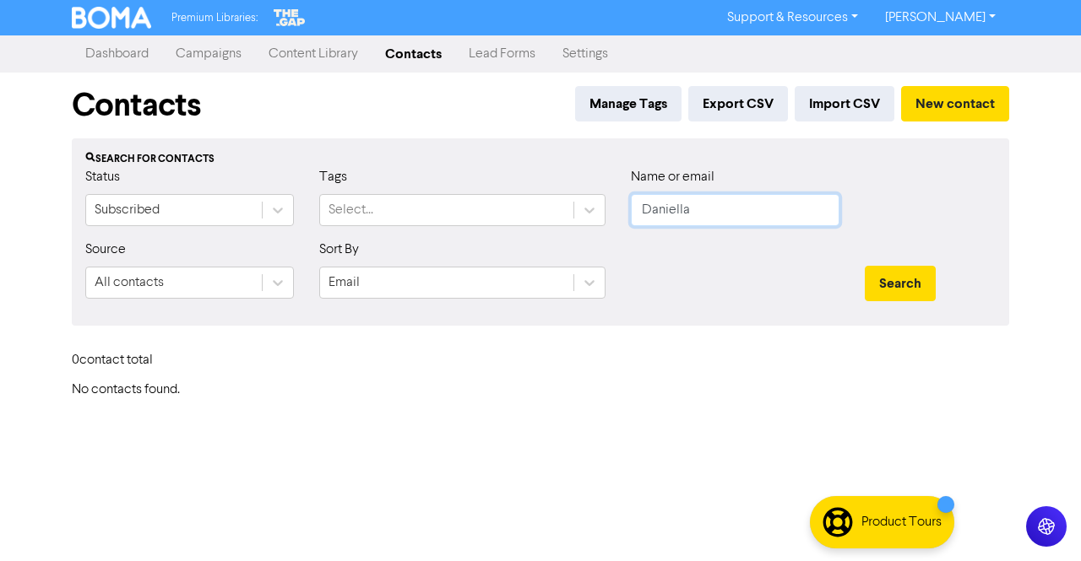
click at [711, 214] on input "Daniella" at bounding box center [735, 210] width 209 height 32
paste input "Belvedere,"
drag, startPoint x: 701, startPoint y: 212, endPoint x: 824, endPoint y: 209, distance: 123.3
click at [824, 209] on input "Belvedere, Daniella" at bounding box center [735, 210] width 209 height 32
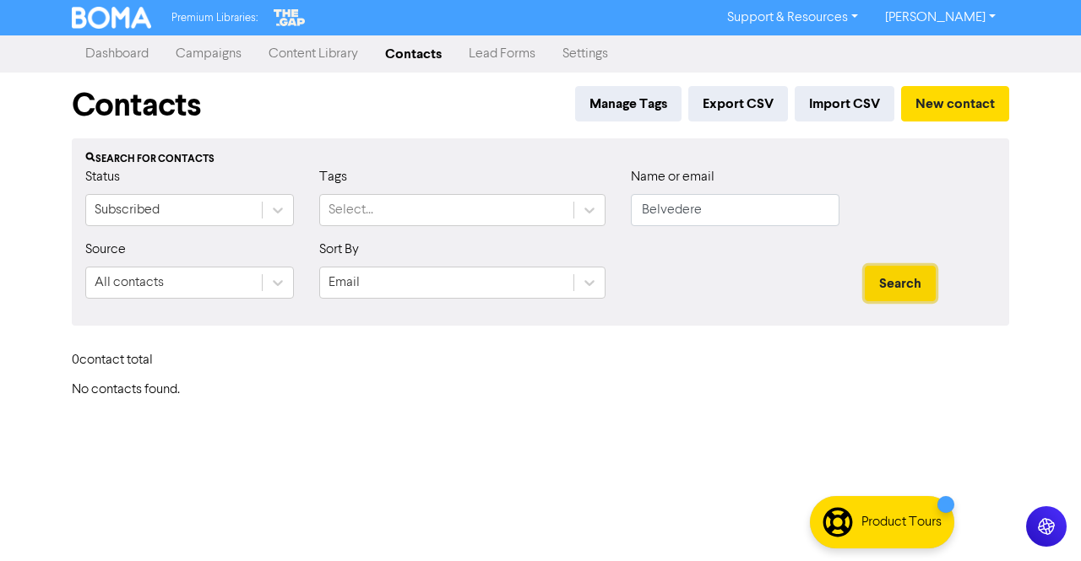
click at [886, 269] on button "Search" at bounding box center [900, 283] width 71 height 35
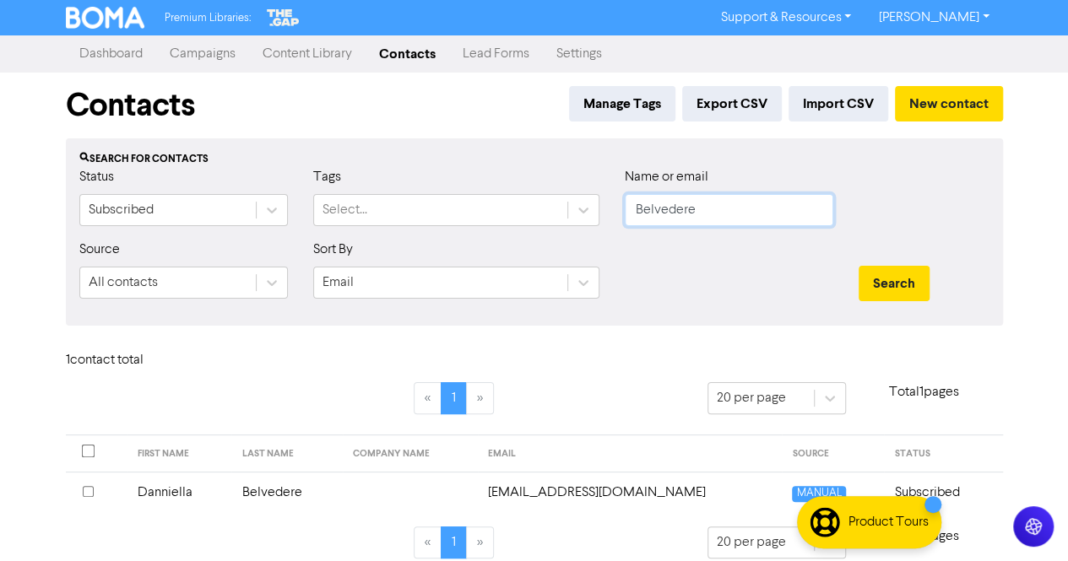
click at [720, 205] on input "Belvedere" at bounding box center [729, 210] width 209 height 32
paste input "[PERSON_NAME]"
drag, startPoint x: 681, startPoint y: 214, endPoint x: 499, endPoint y: 214, distance: 182.4
click at [499, 214] on div "Status Subscribed Tags Select... Name or email [PERSON_NAME]" at bounding box center [535, 203] width 936 height 73
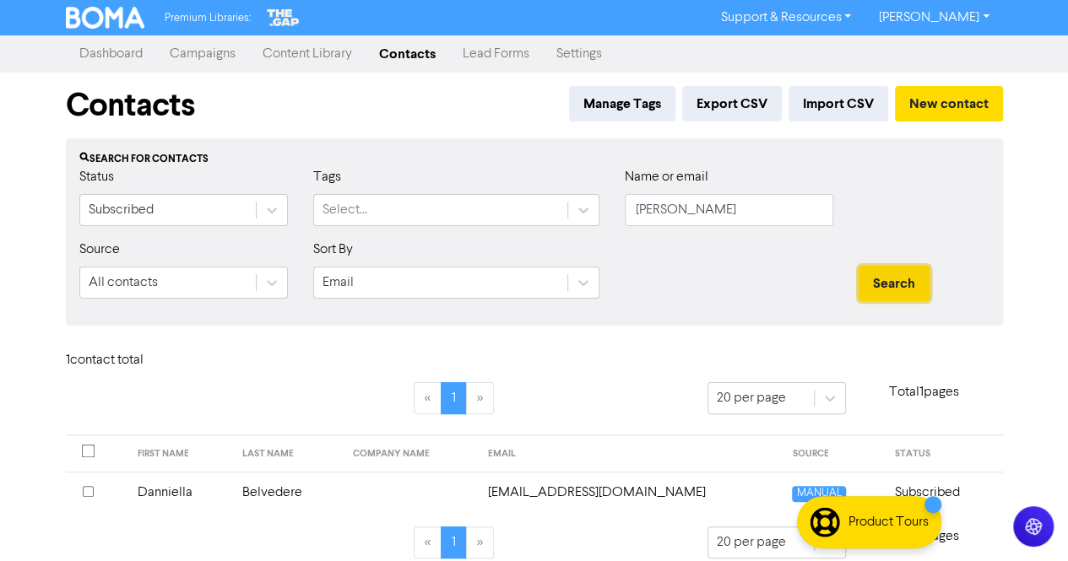
click at [903, 274] on button "Search" at bounding box center [894, 283] width 71 height 35
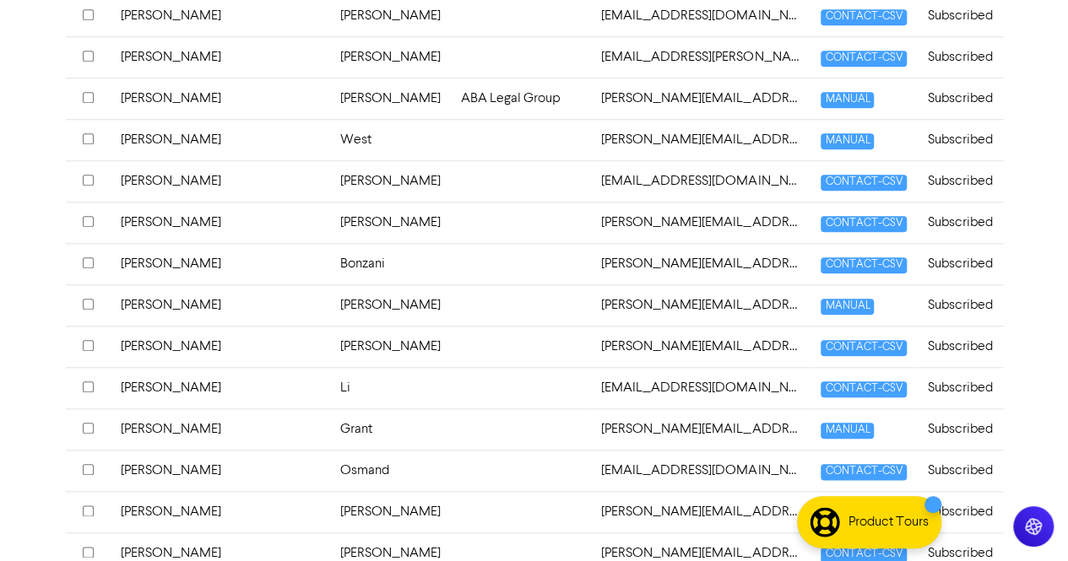
scroll to position [760, 0]
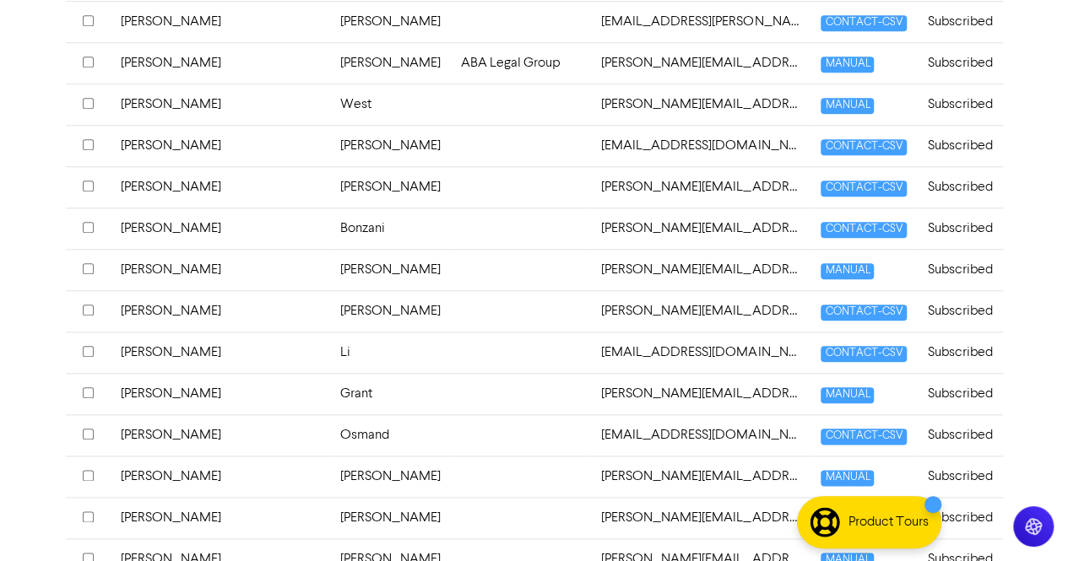
click at [330, 456] on td "[PERSON_NAME]" at bounding box center [390, 476] width 121 height 41
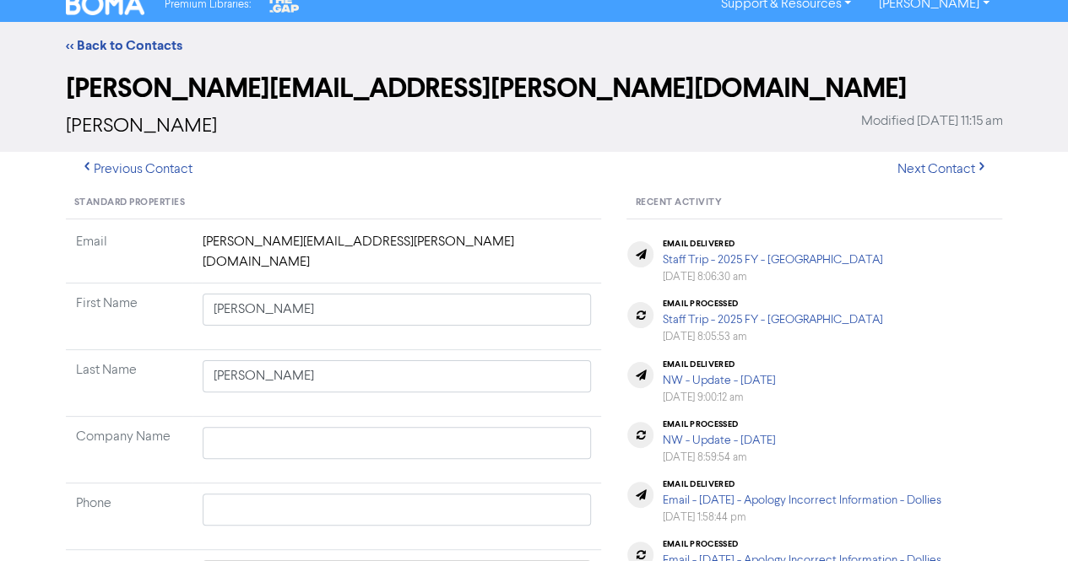
scroll to position [169, 0]
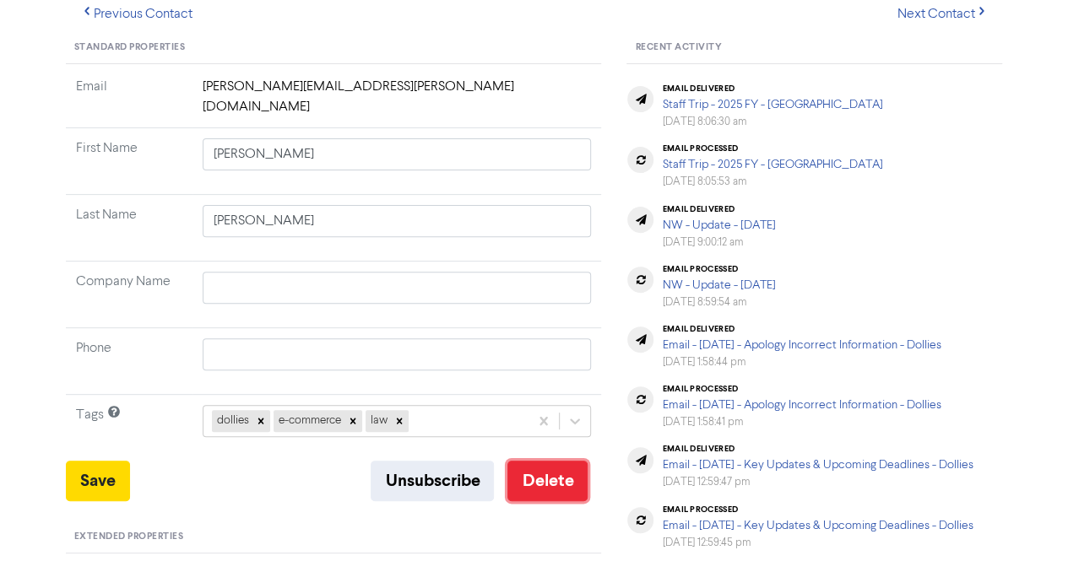
click at [567, 461] on button "Delete" at bounding box center [547, 481] width 80 height 41
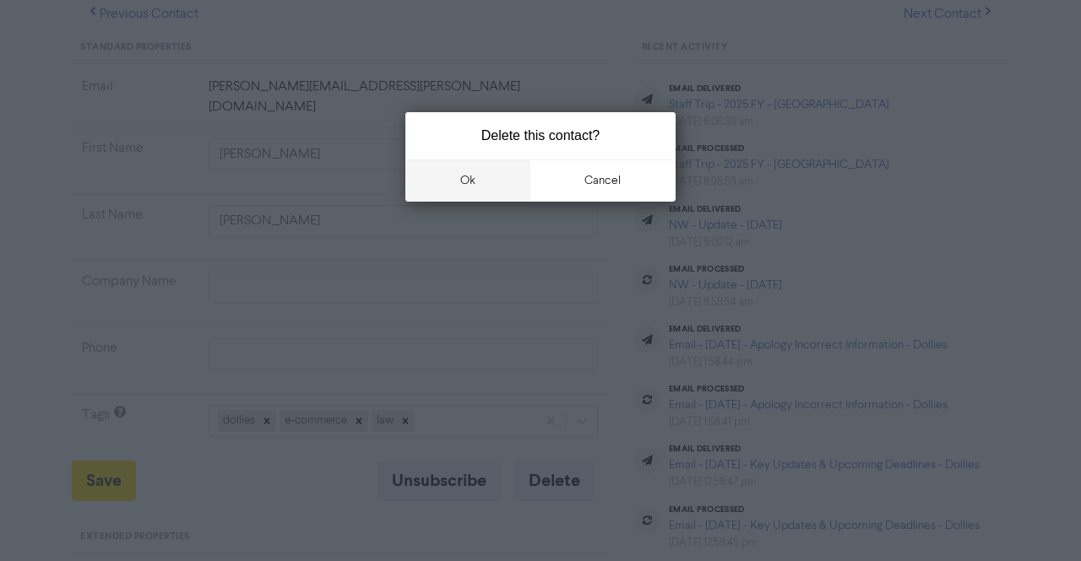
click at [459, 190] on button "ok" at bounding box center [467, 181] width 125 height 42
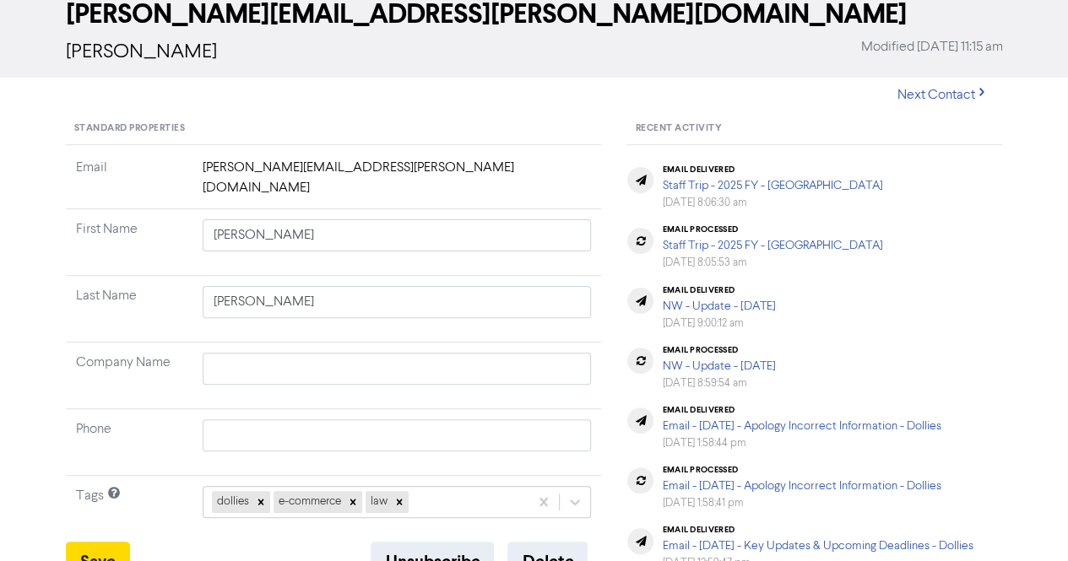
scroll to position [0, 0]
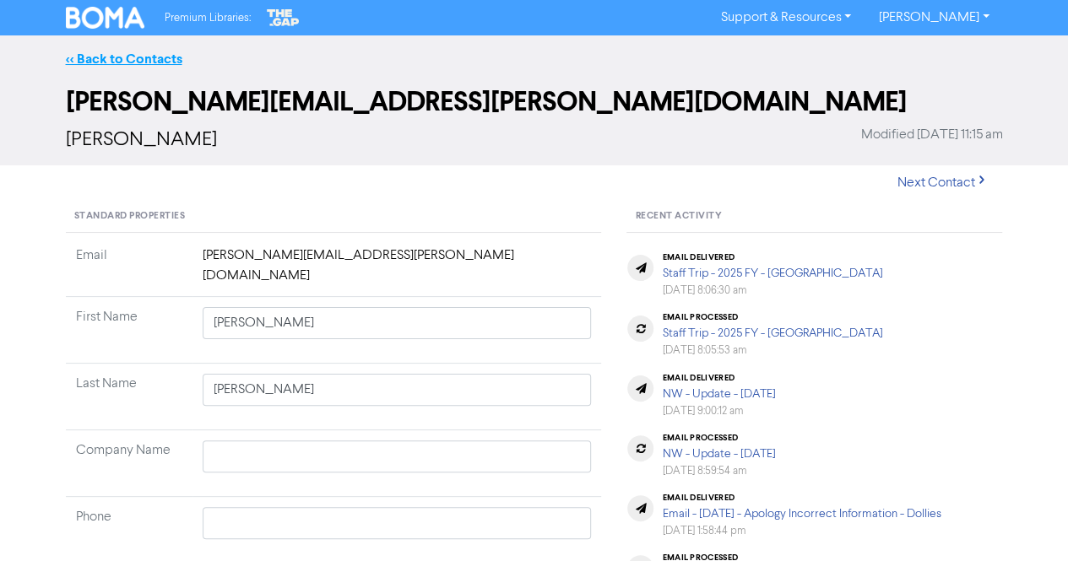
click at [152, 62] on link "<< Back to Contacts" at bounding box center [124, 59] width 117 height 17
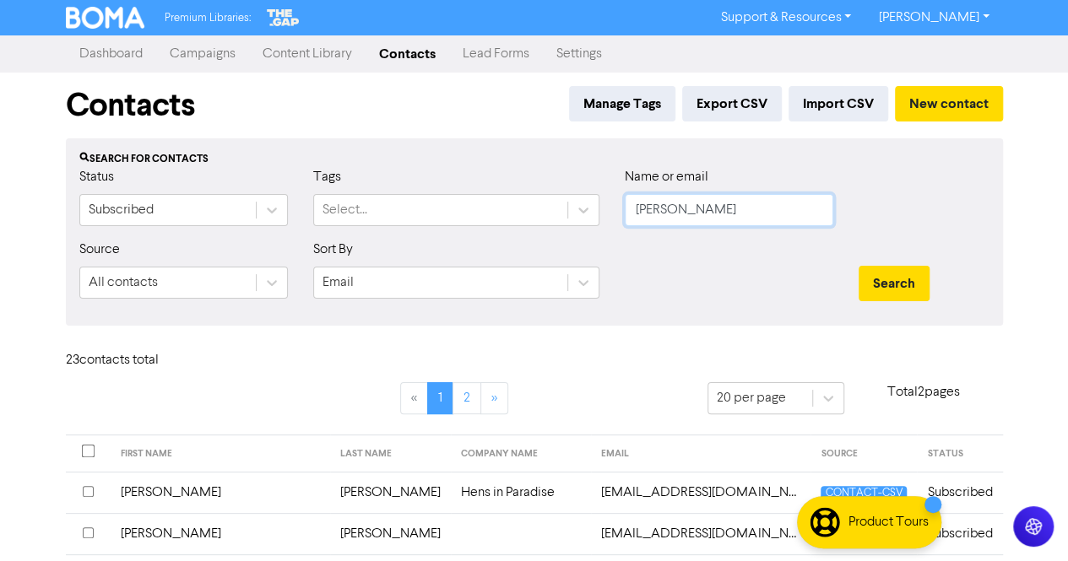
click at [758, 197] on input "[PERSON_NAME]" at bounding box center [729, 210] width 209 height 32
paste input "Centrelle, [GEOGRAPHIC_DATA]"
drag, startPoint x: 691, startPoint y: 213, endPoint x: 524, endPoint y: 205, distance: 167.4
click at [524, 205] on div "Status Subscribed Tags Select... Name or email [PERSON_NAME][GEOGRAPHIC_DATA]" at bounding box center [535, 203] width 936 height 73
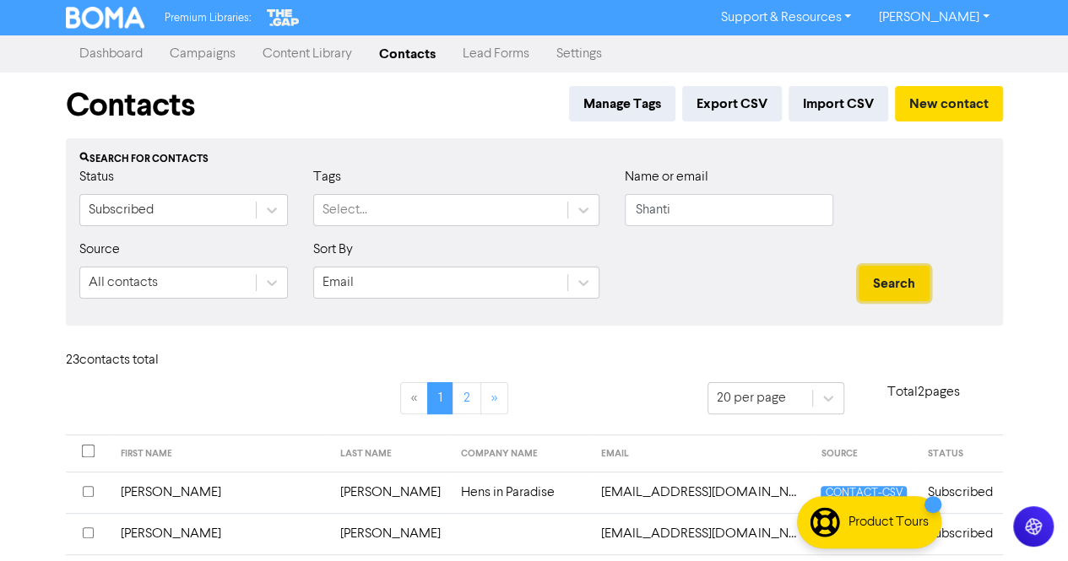
click at [900, 274] on button "Search" at bounding box center [894, 283] width 71 height 35
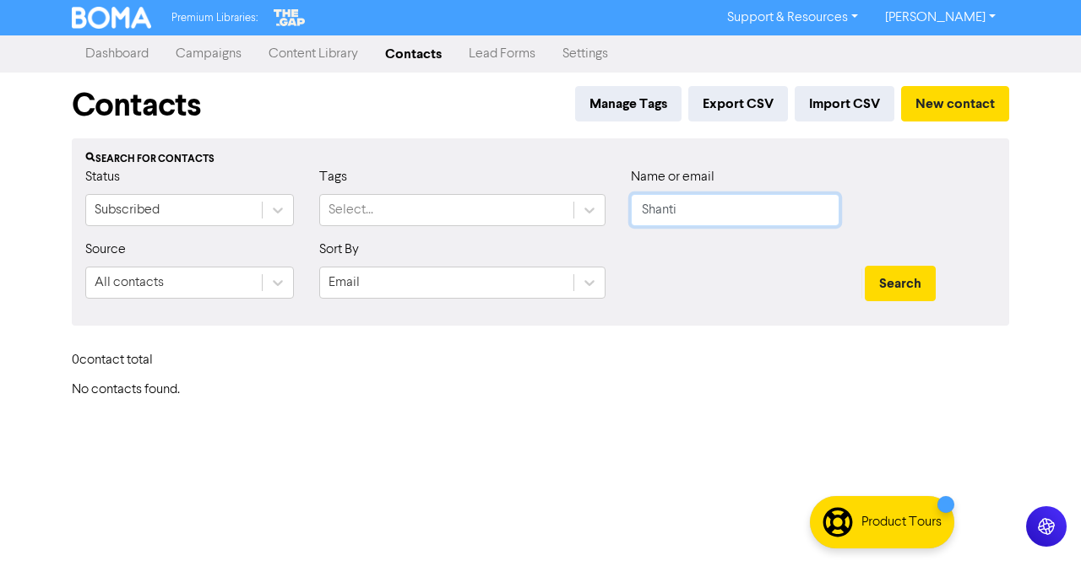
click at [675, 214] on input "Shanti" at bounding box center [735, 210] width 209 height 32
paste input "Centrelle,"
drag, startPoint x: 692, startPoint y: 207, endPoint x: 767, endPoint y: 211, distance: 74.4
click at [767, 211] on input "Centrelle, [GEOGRAPHIC_DATA]" at bounding box center [735, 210] width 209 height 32
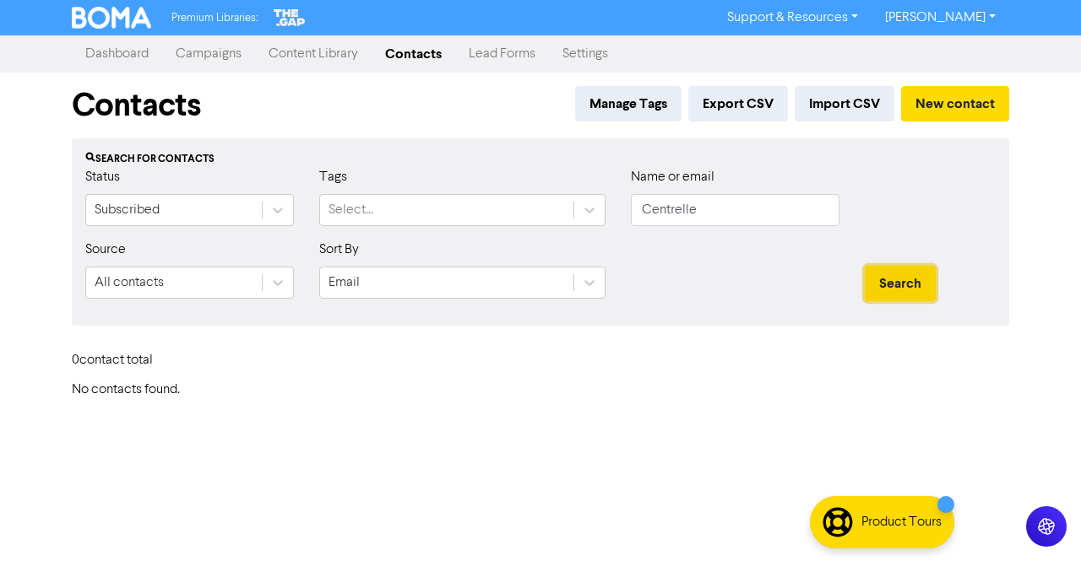
click at [887, 274] on button "Search" at bounding box center [900, 283] width 71 height 35
click at [882, 283] on button "Search" at bounding box center [900, 283] width 71 height 35
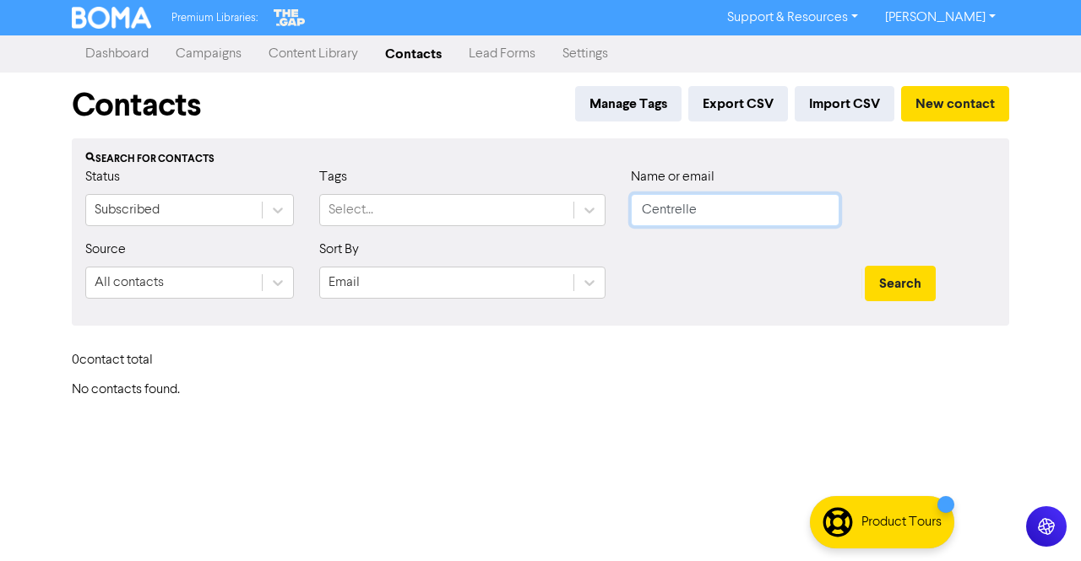
click at [746, 220] on input "Centrelle" at bounding box center [735, 210] width 209 height 32
paste input "[PERSON_NAME]"
drag, startPoint x: 672, startPoint y: 209, endPoint x: 498, endPoint y: 208, distance: 173.9
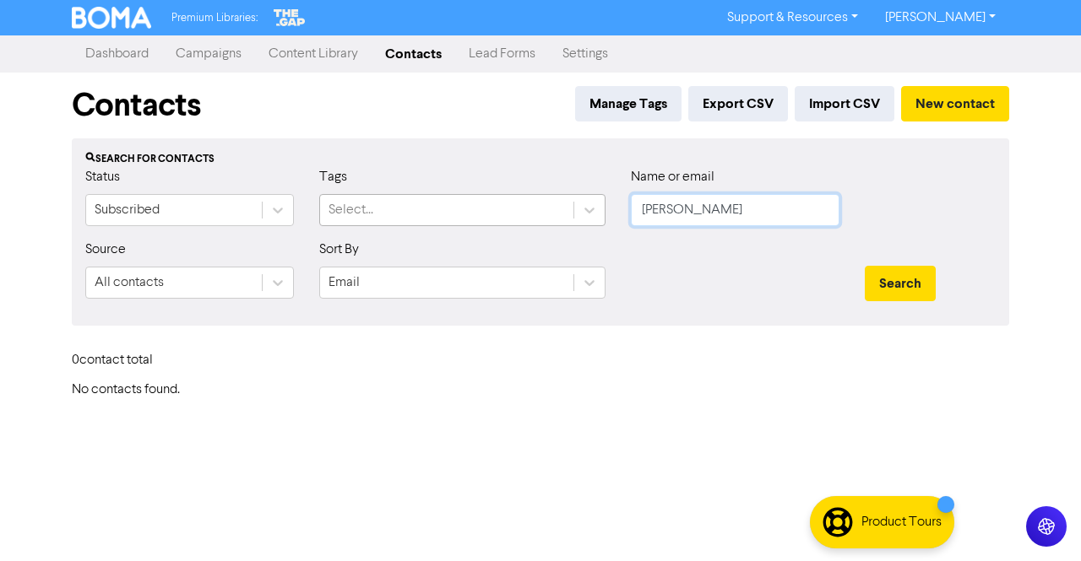
click at [498, 208] on div "Status Subscribed Tags Select... Name or email [PERSON_NAME]" at bounding box center [541, 203] width 936 height 73
click at [904, 282] on button "Search" at bounding box center [900, 283] width 71 height 35
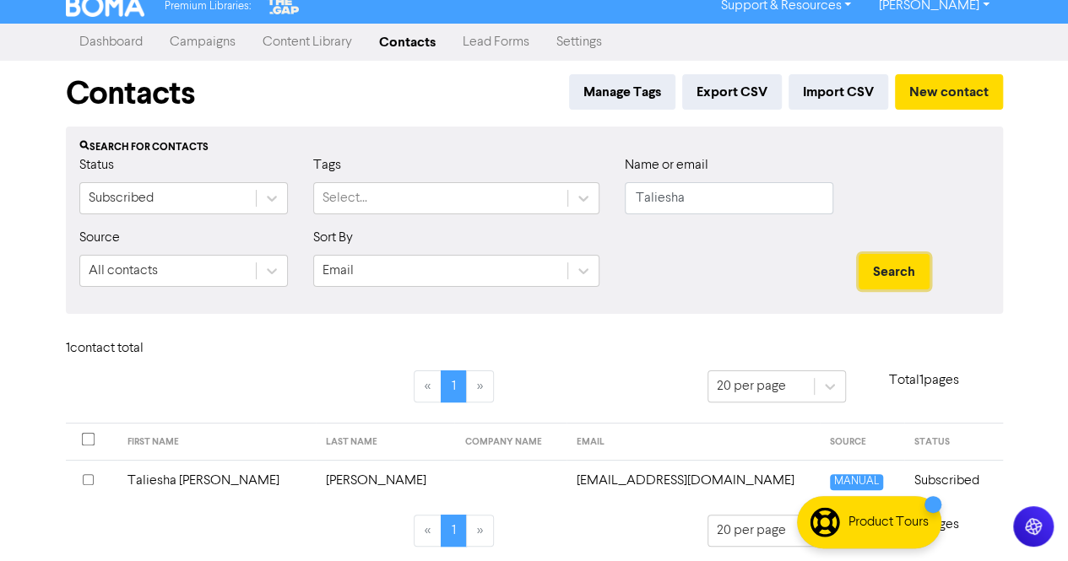
scroll to position [15, 0]
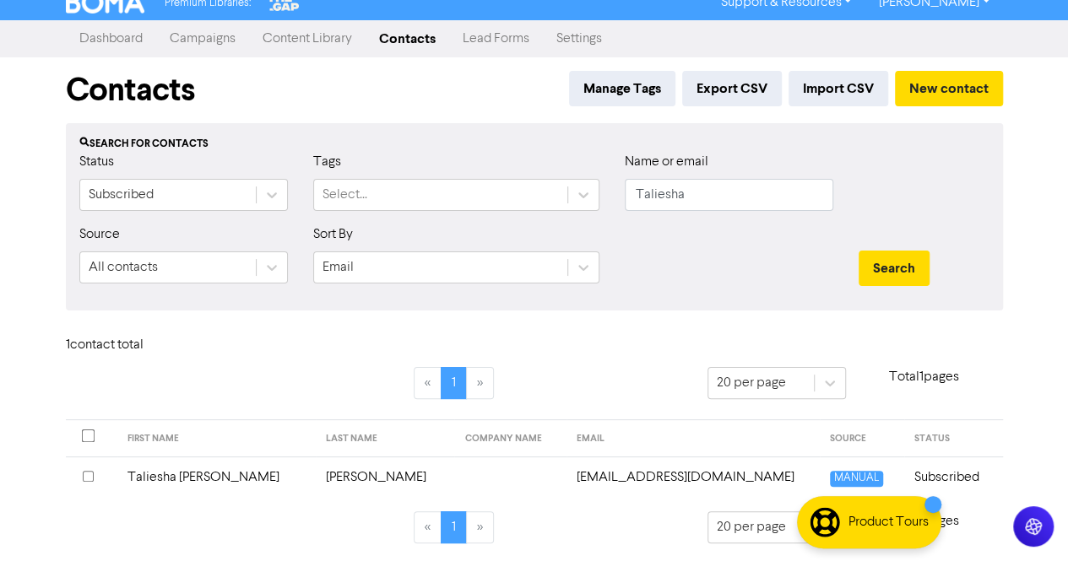
click at [316, 474] on td "[PERSON_NAME]" at bounding box center [385, 477] width 139 height 41
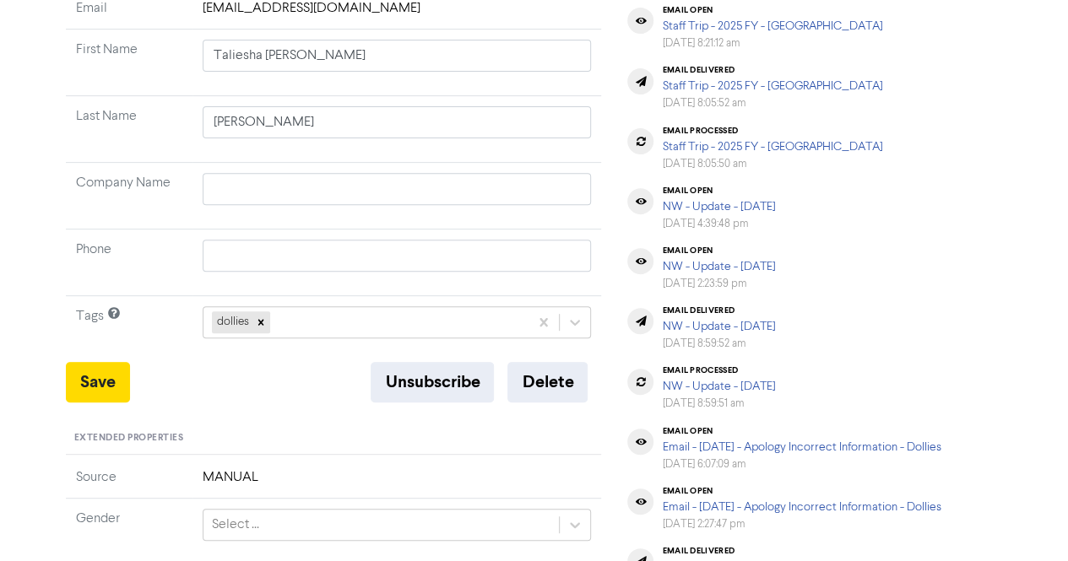
scroll to position [253, 0]
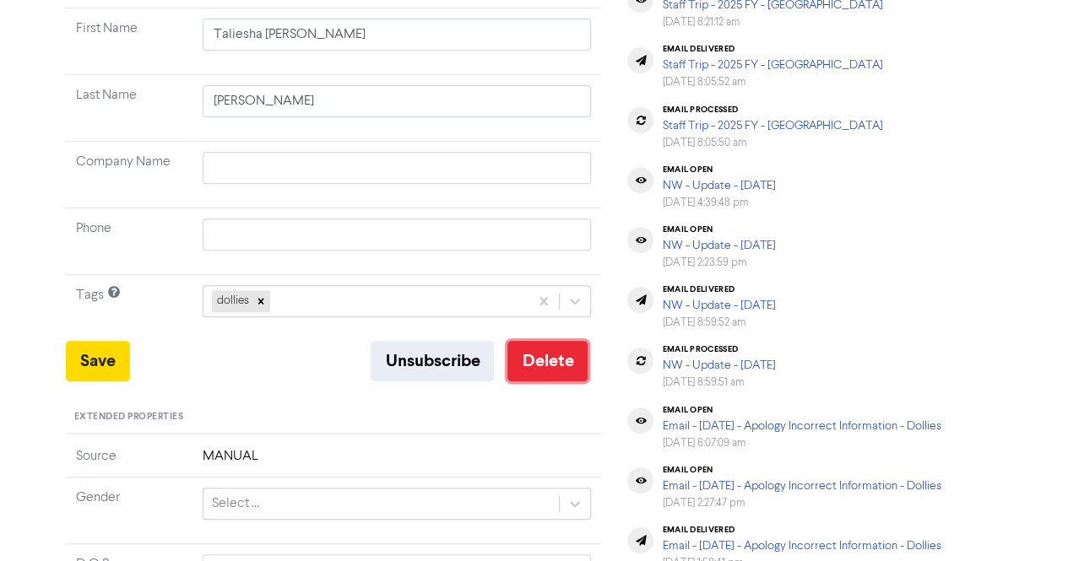
click at [539, 363] on button "Delete" at bounding box center [547, 361] width 80 height 41
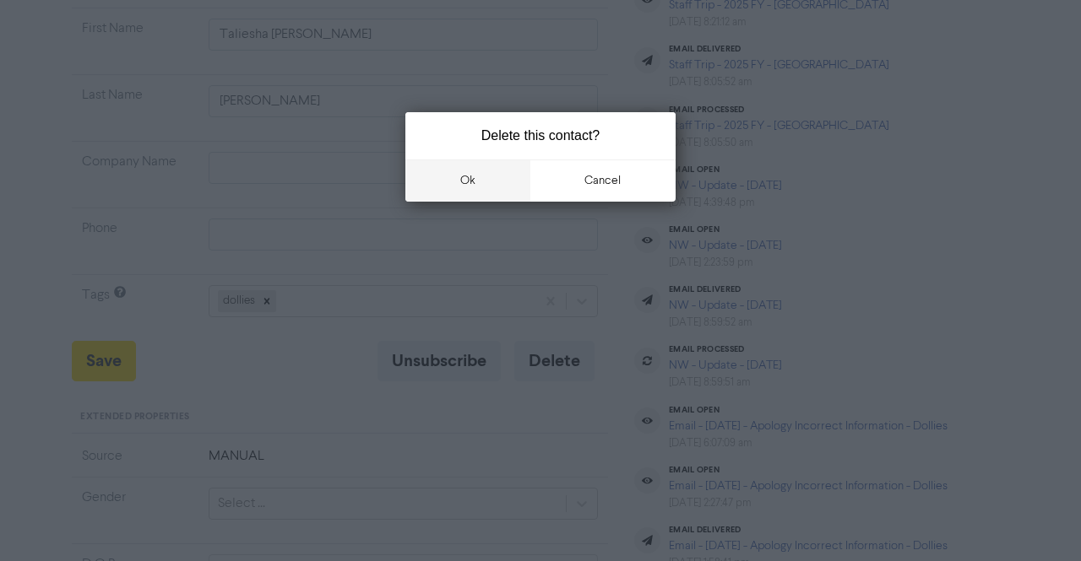
click at [478, 193] on button "ok" at bounding box center [467, 181] width 125 height 42
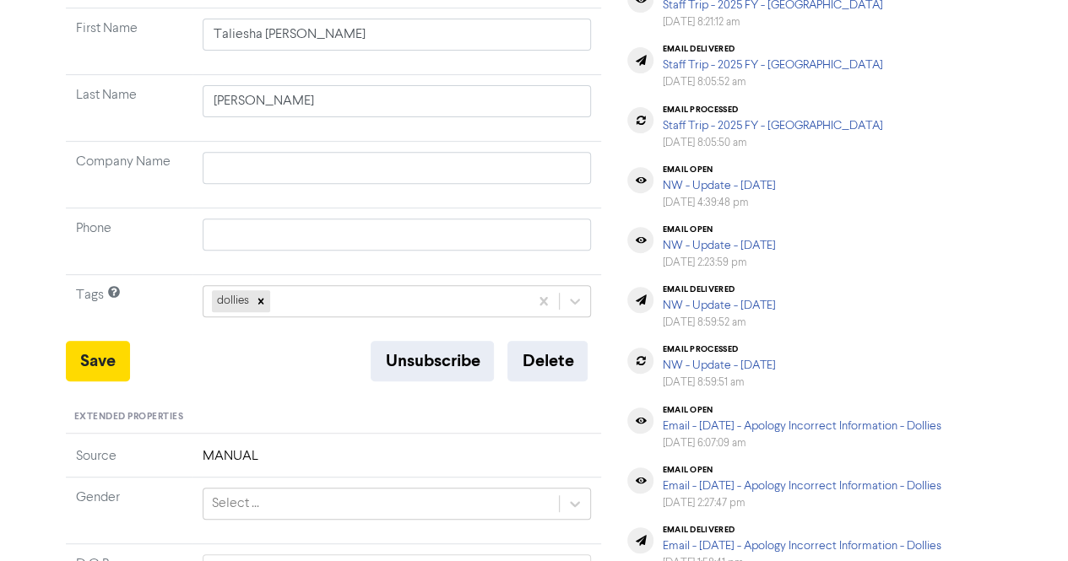
scroll to position [0, 0]
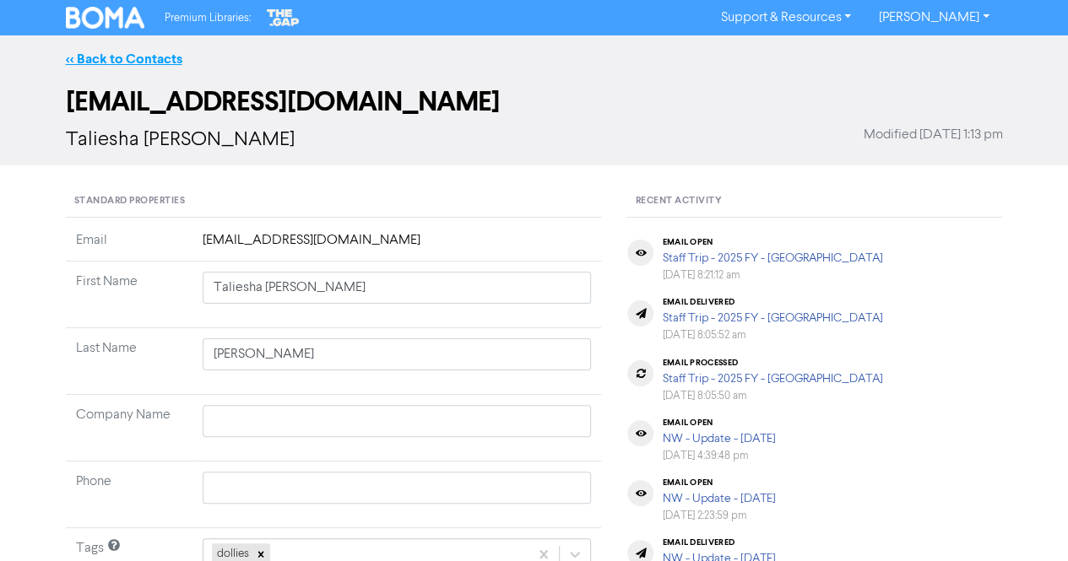
click at [135, 57] on link "<< Back to Contacts" at bounding box center [124, 59] width 117 height 17
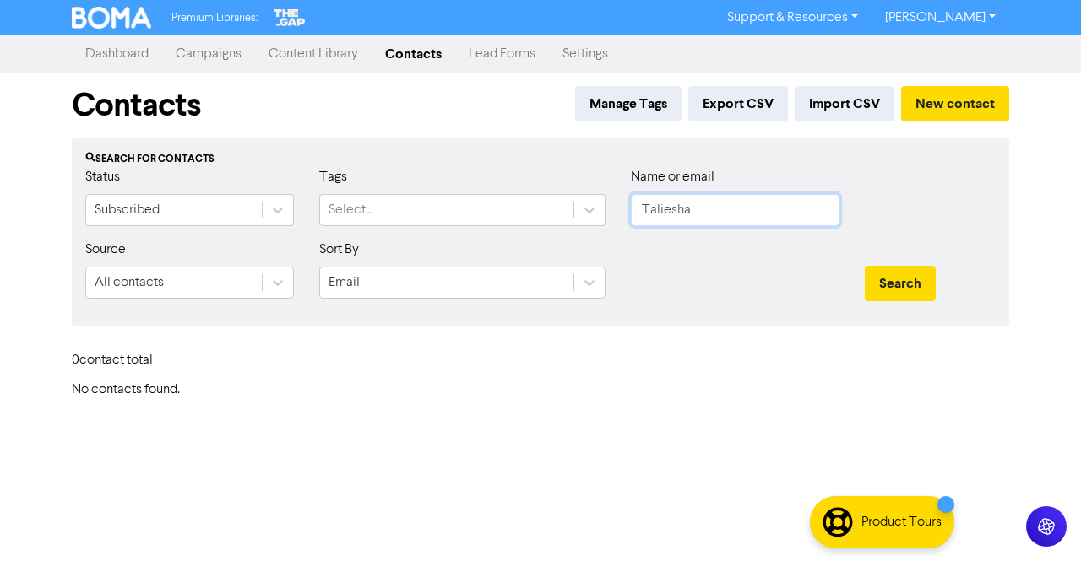
click at [731, 210] on input "Taliesha" at bounding box center [735, 210] width 209 height 32
paste input "[PERSON_NAME]"
drag, startPoint x: 714, startPoint y: 211, endPoint x: 493, endPoint y: 206, distance: 221.3
click at [493, 206] on div "Status Subscribed Tags Select... Name or email [PERSON_NAME]" at bounding box center [541, 203] width 936 height 73
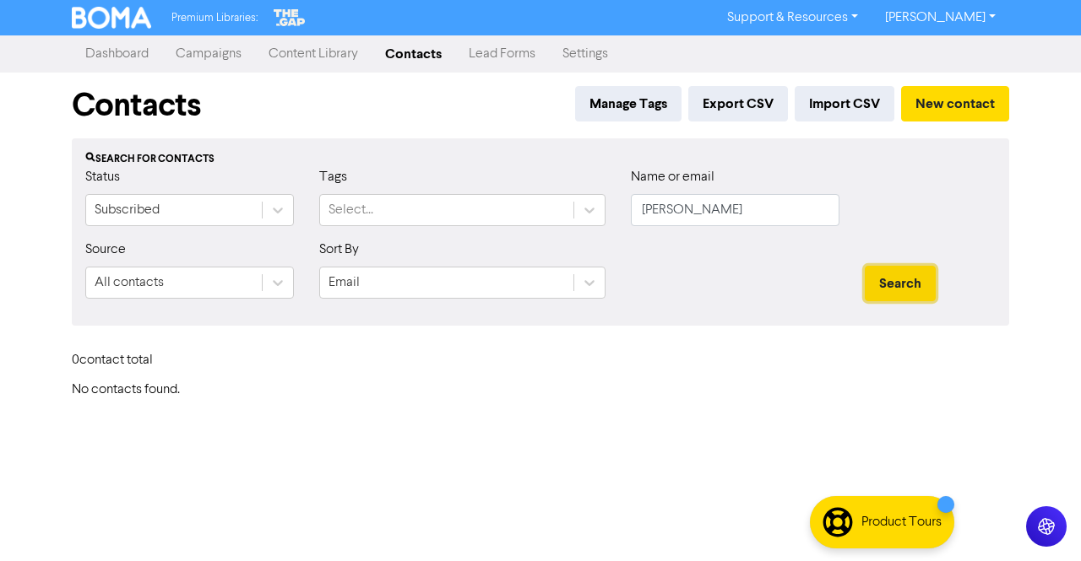
click at [909, 276] on button "Search" at bounding box center [900, 283] width 71 height 35
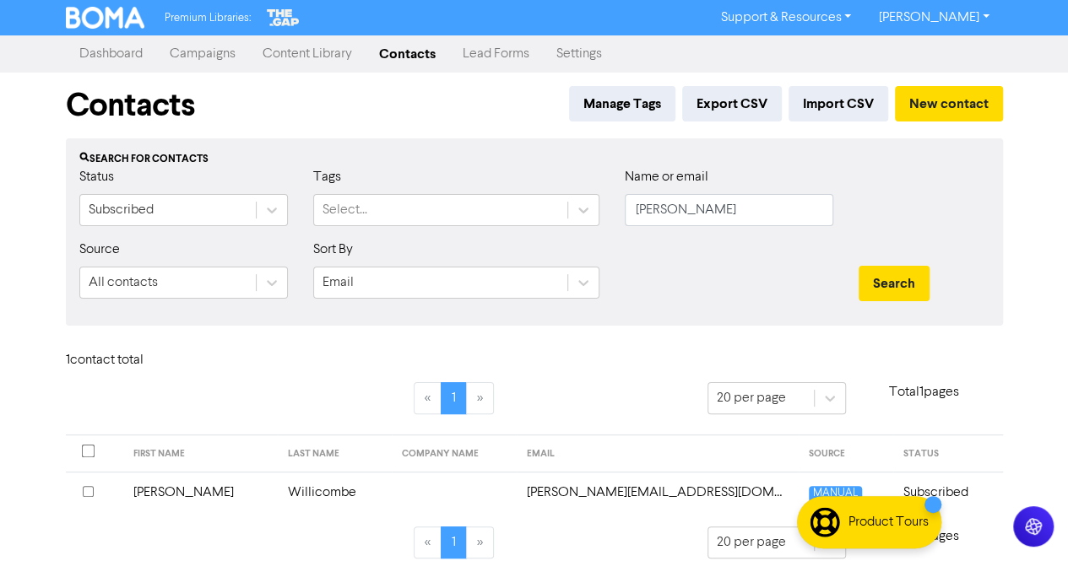
click at [279, 497] on td "Willicombe" at bounding box center [335, 492] width 114 height 41
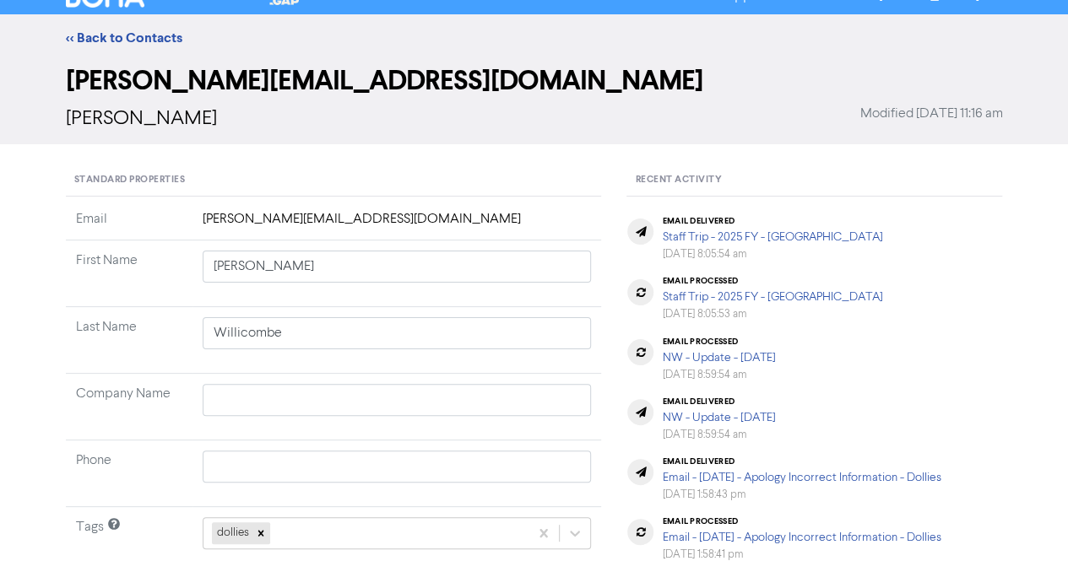
scroll to position [169, 0]
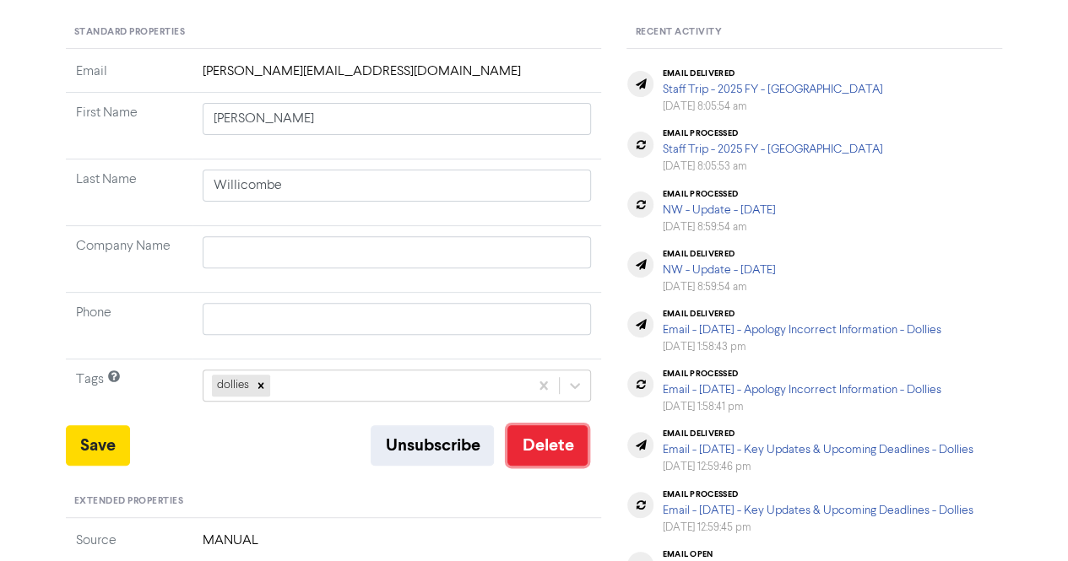
click at [561, 447] on button "Delete" at bounding box center [547, 446] width 80 height 41
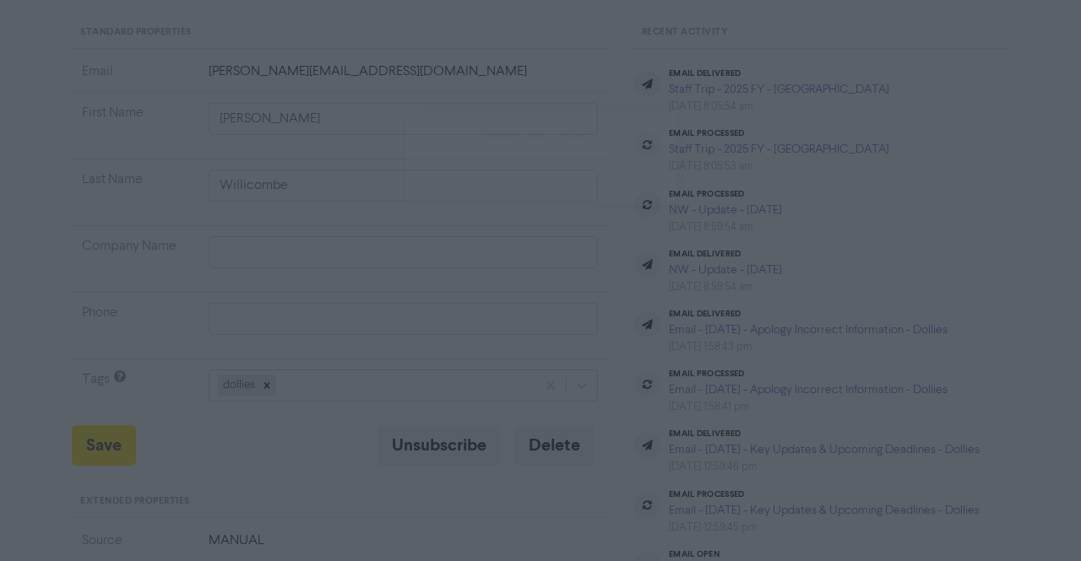
click at [464, 187] on button "ok" at bounding box center [467, 181] width 125 height 42
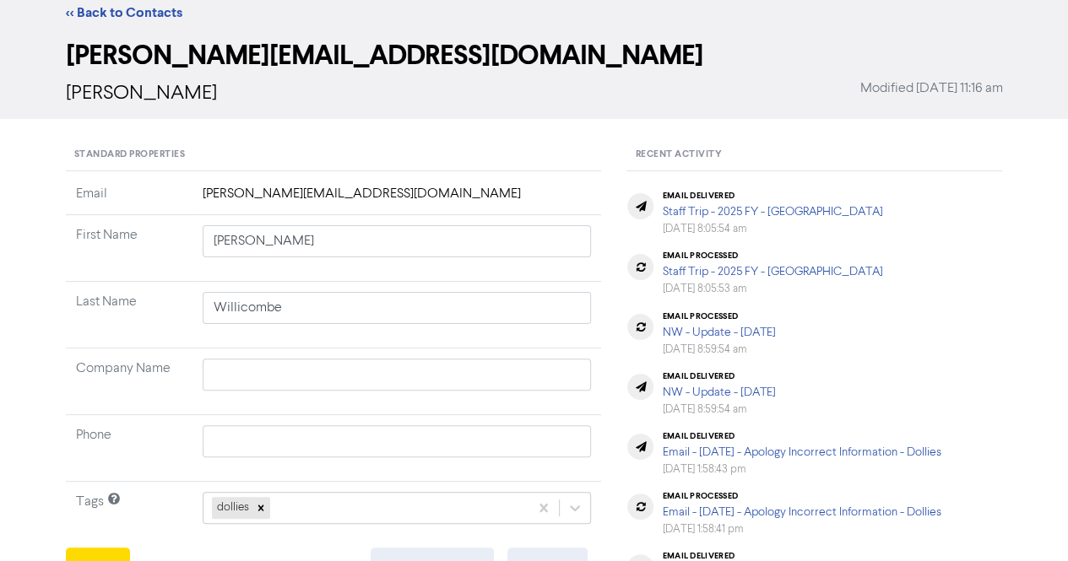
scroll to position [0, 0]
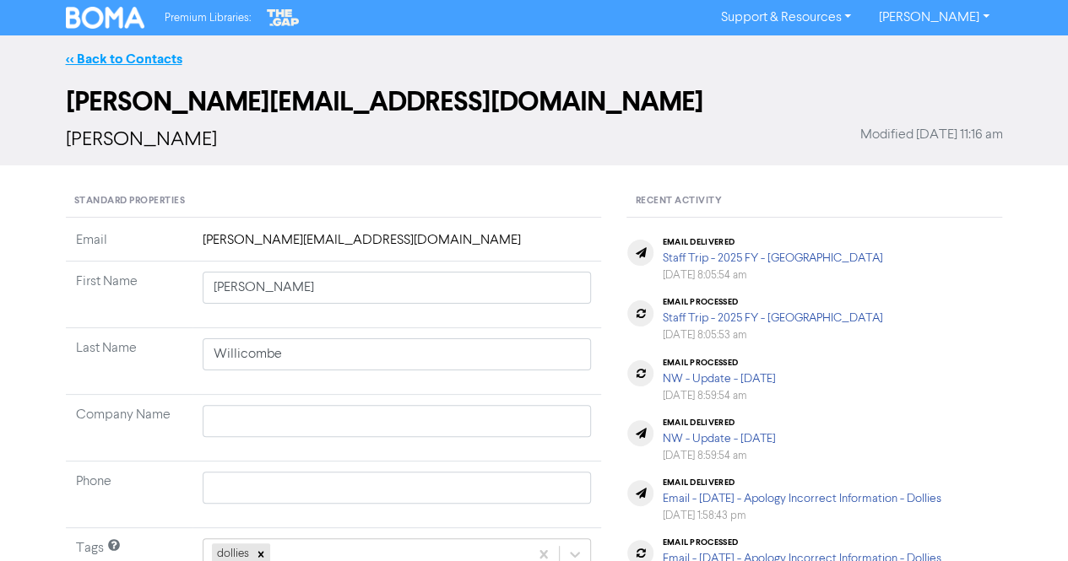
click at [125, 55] on link "<< Back to Contacts" at bounding box center [124, 59] width 117 height 17
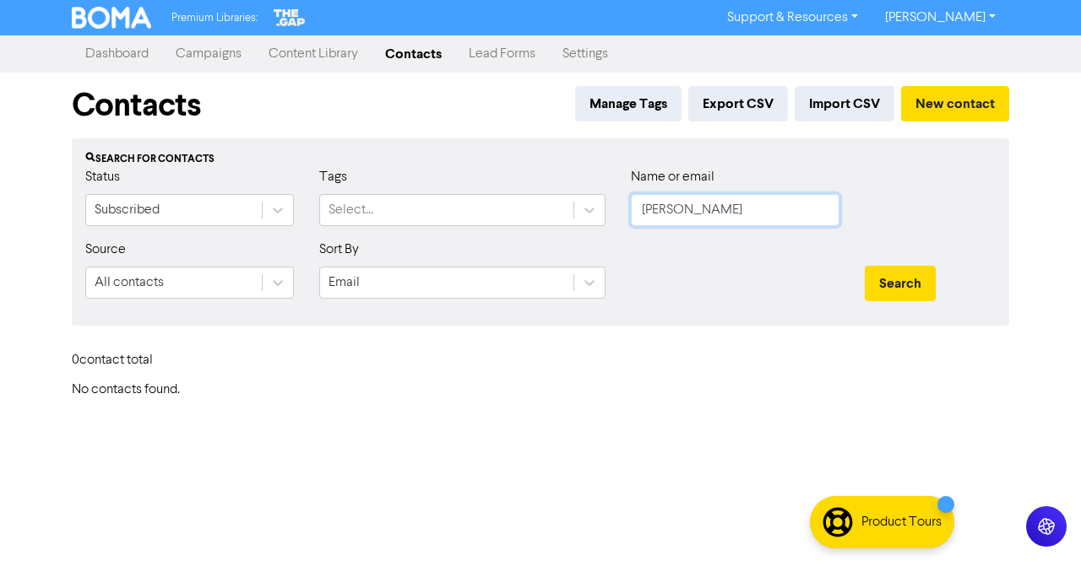
click at [735, 209] on input "[PERSON_NAME]" at bounding box center [735, 210] width 209 height 32
paste input "Post, Natha"
drag, startPoint x: 674, startPoint y: 210, endPoint x: 561, endPoint y: 204, distance: 113.3
click at [566, 209] on div "Status Subscribed Tags Select... Name or email [PERSON_NAME]" at bounding box center [541, 203] width 936 height 73
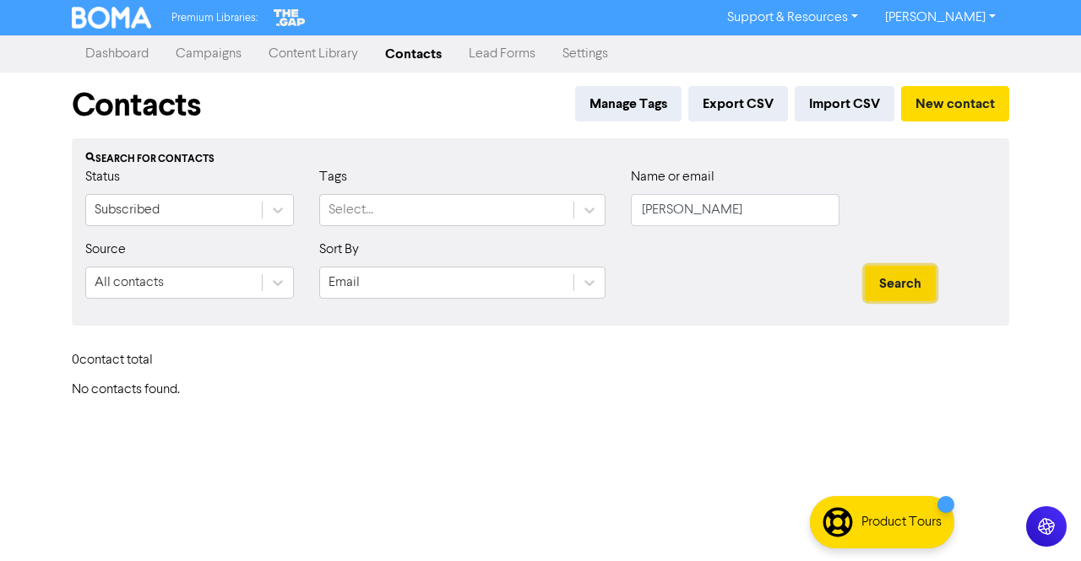
click at [879, 284] on button "Search" at bounding box center [900, 283] width 71 height 35
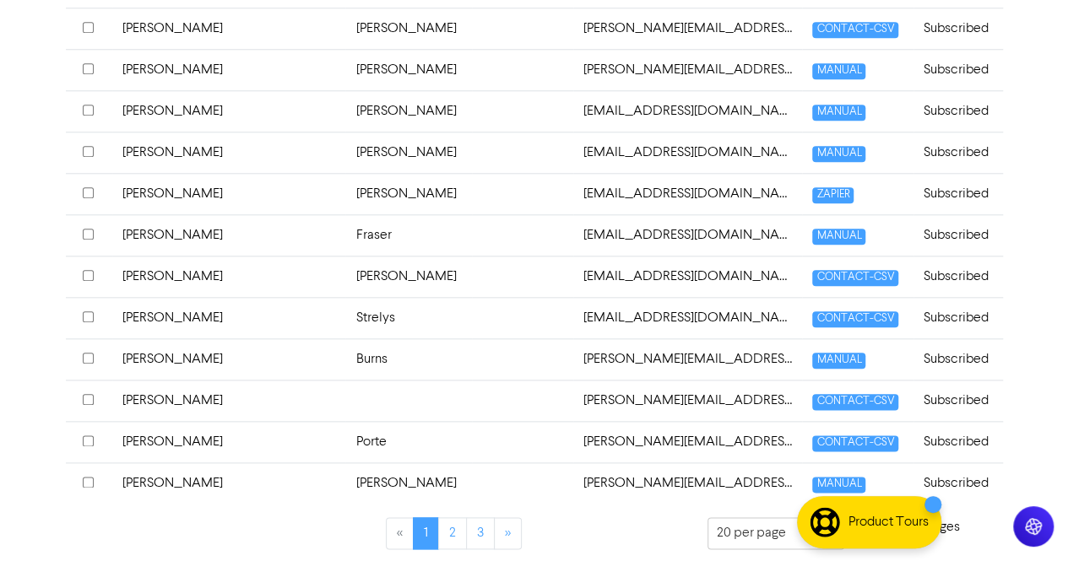
scroll to position [795, 0]
click at [461, 531] on link "2" at bounding box center [452, 534] width 29 height 32
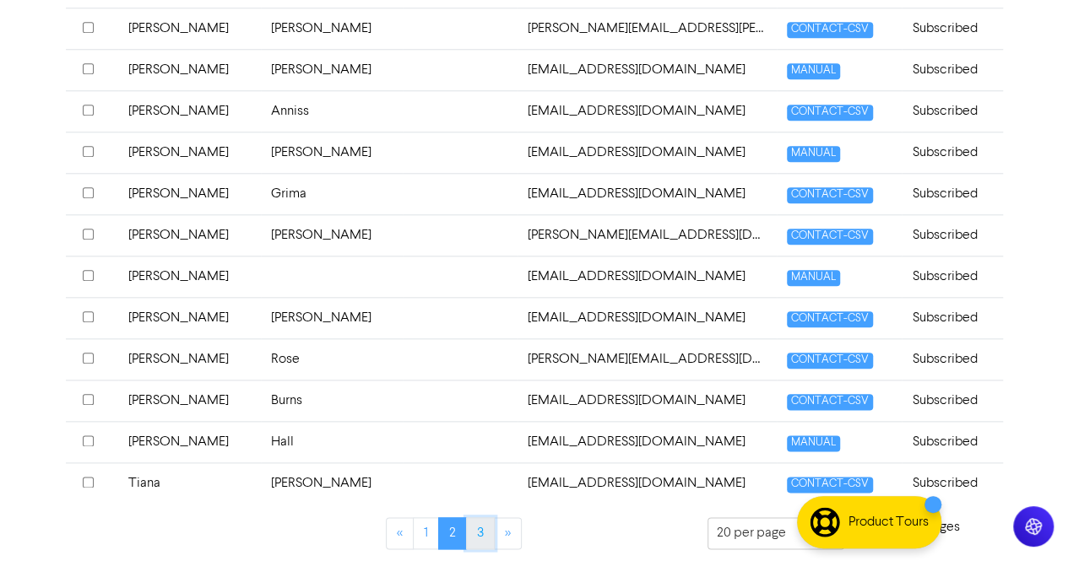
click at [480, 524] on link "3" at bounding box center [480, 534] width 29 height 32
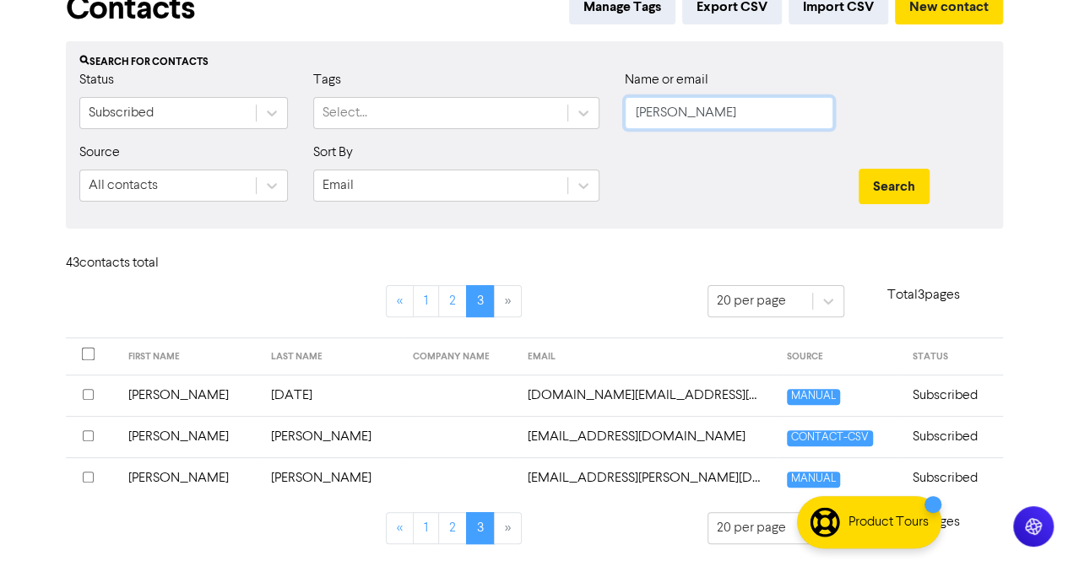
click at [746, 111] on input "[PERSON_NAME]" at bounding box center [729, 113] width 209 height 32
paste input "[EMAIL_ADDRESS][DOMAIN_NAME]"
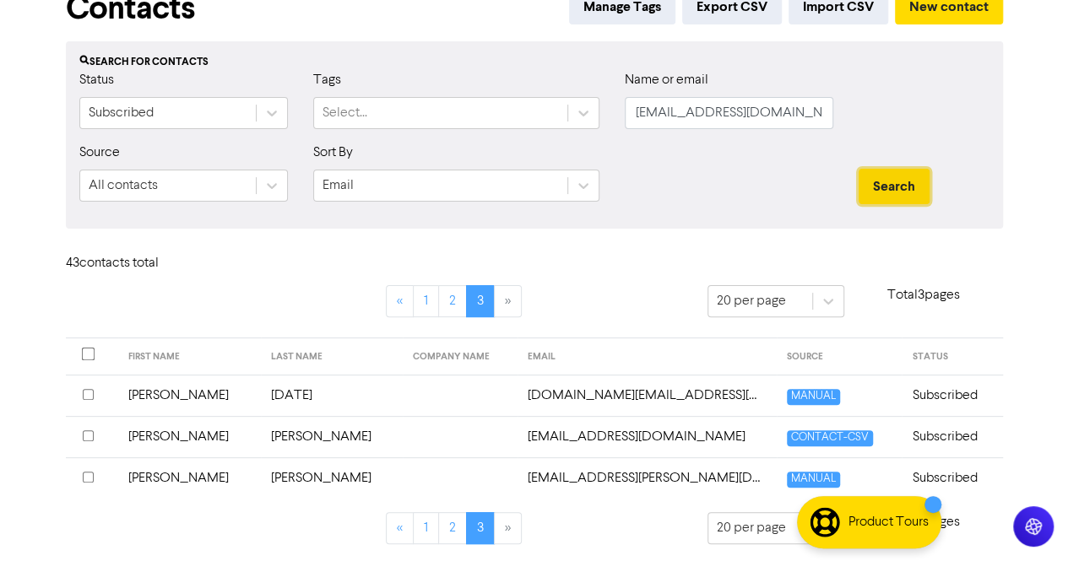
click at [919, 197] on button "Search" at bounding box center [894, 186] width 71 height 35
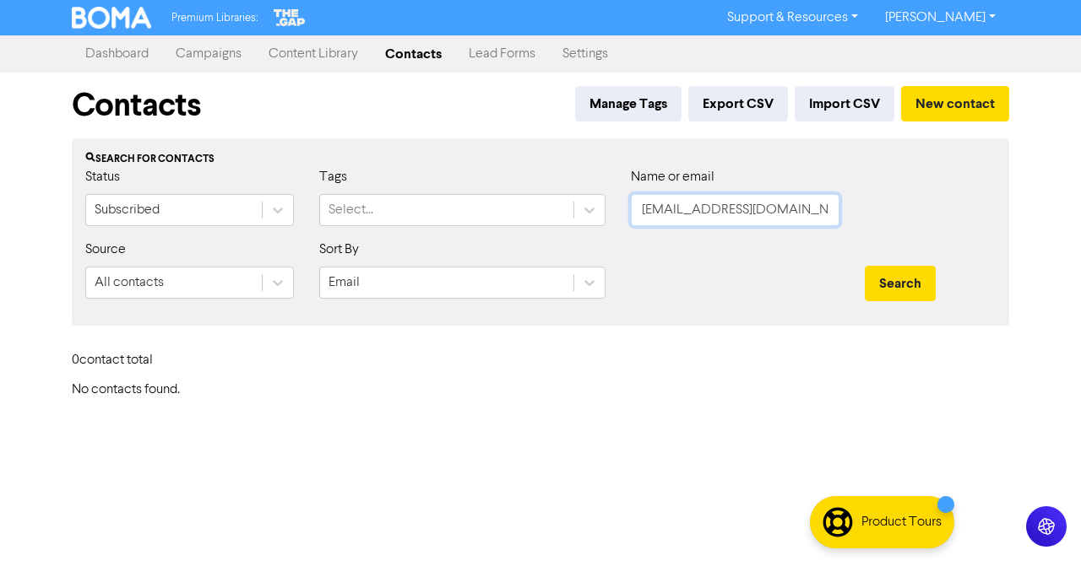
click at [792, 201] on input "[EMAIL_ADDRESS][DOMAIN_NAME]" at bounding box center [735, 210] width 209 height 32
paste input "[PERSON_NAME]"
drag, startPoint x: 688, startPoint y: 208, endPoint x: 539, endPoint y: 214, distance: 149.6
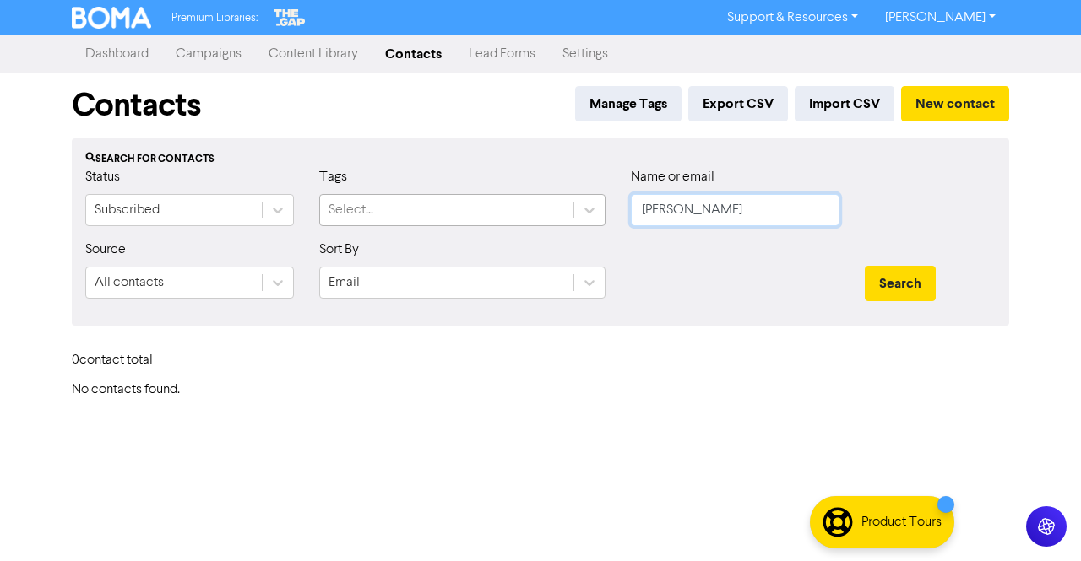
click at [539, 214] on div "Status Subscribed Tags Select... Name or email [PERSON_NAME]" at bounding box center [541, 203] width 936 height 73
click at [910, 287] on button "Search" at bounding box center [900, 283] width 71 height 35
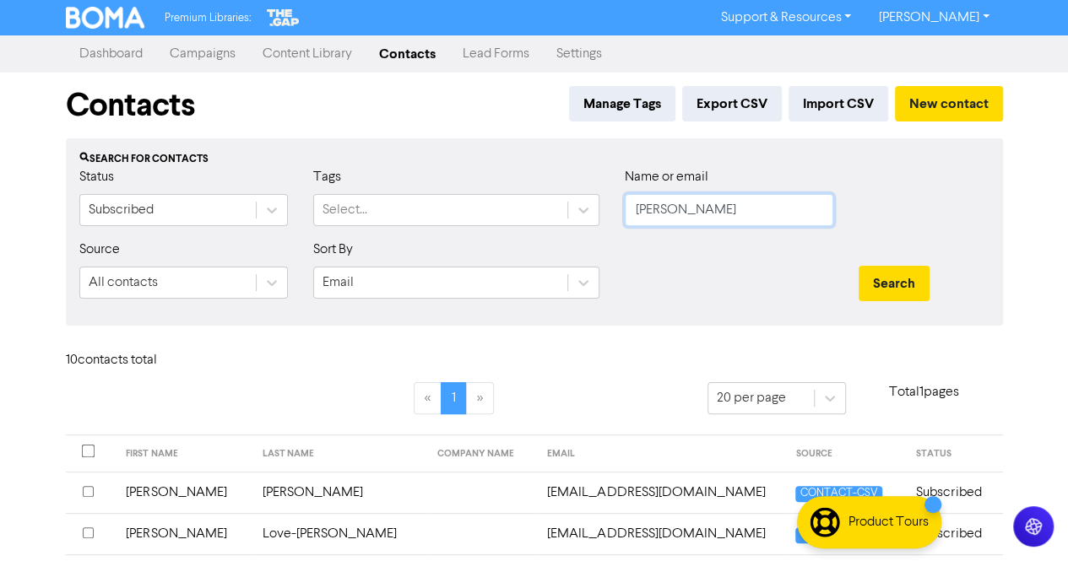
click at [705, 212] on input "[PERSON_NAME]" at bounding box center [729, 210] width 209 height 32
paste input "[PERSON_NAME]"
drag, startPoint x: 682, startPoint y: 203, endPoint x: 505, endPoint y: 211, distance: 177.5
click at [505, 211] on div "Status Subscribed Tags Select... Name or email [PERSON_NAME]" at bounding box center [535, 203] width 936 height 73
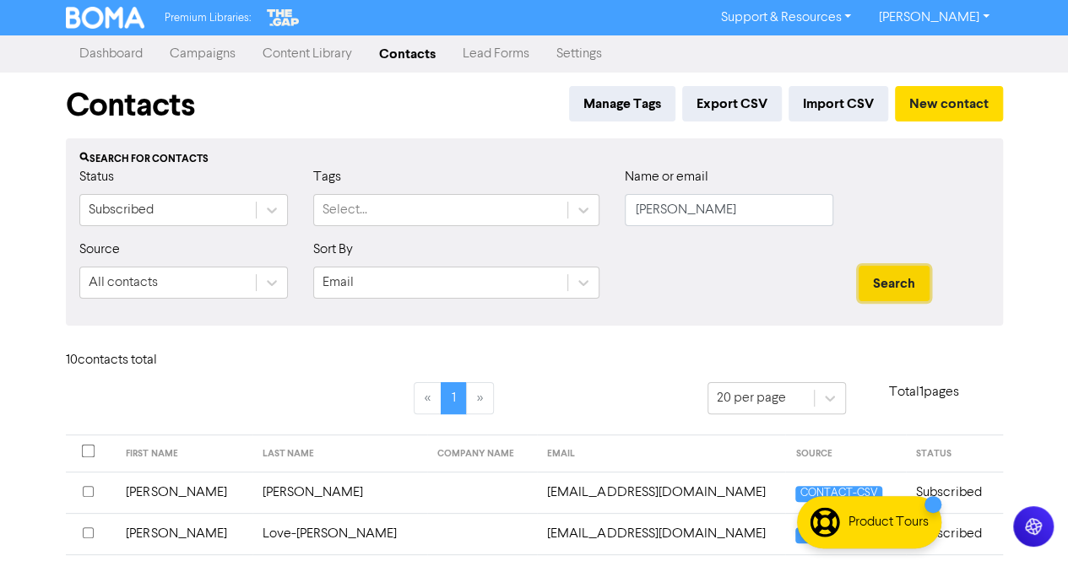
click at [893, 276] on button "Search" at bounding box center [894, 283] width 71 height 35
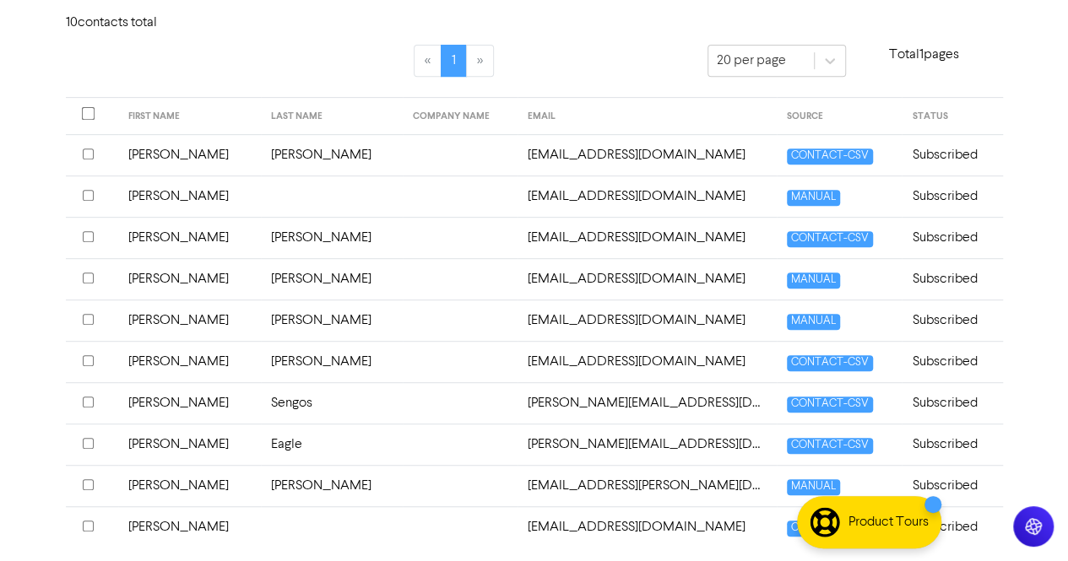
scroll to position [385, 0]
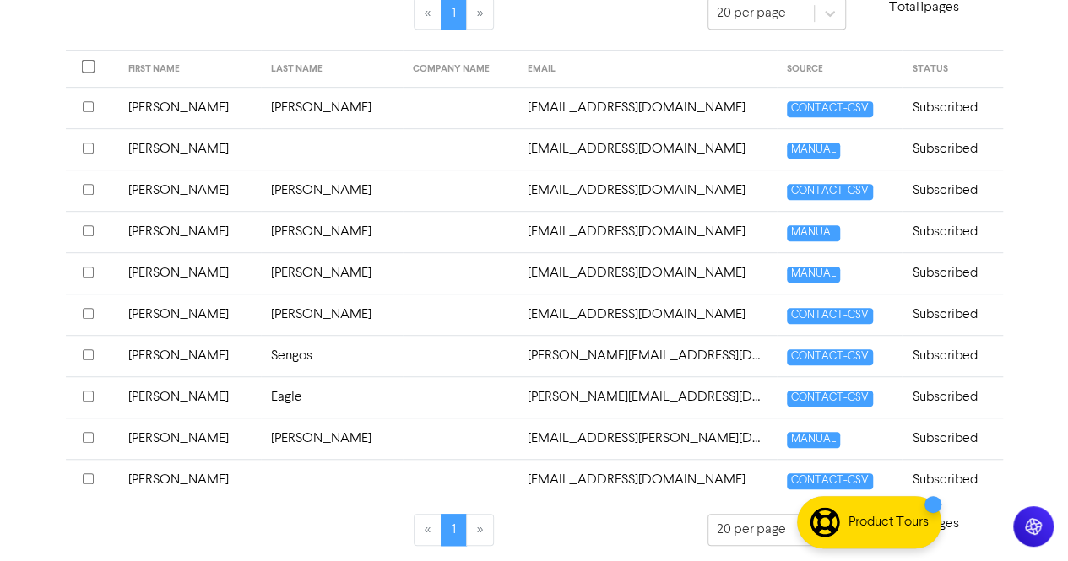
click at [300, 440] on td "[PERSON_NAME]" at bounding box center [332, 438] width 143 height 41
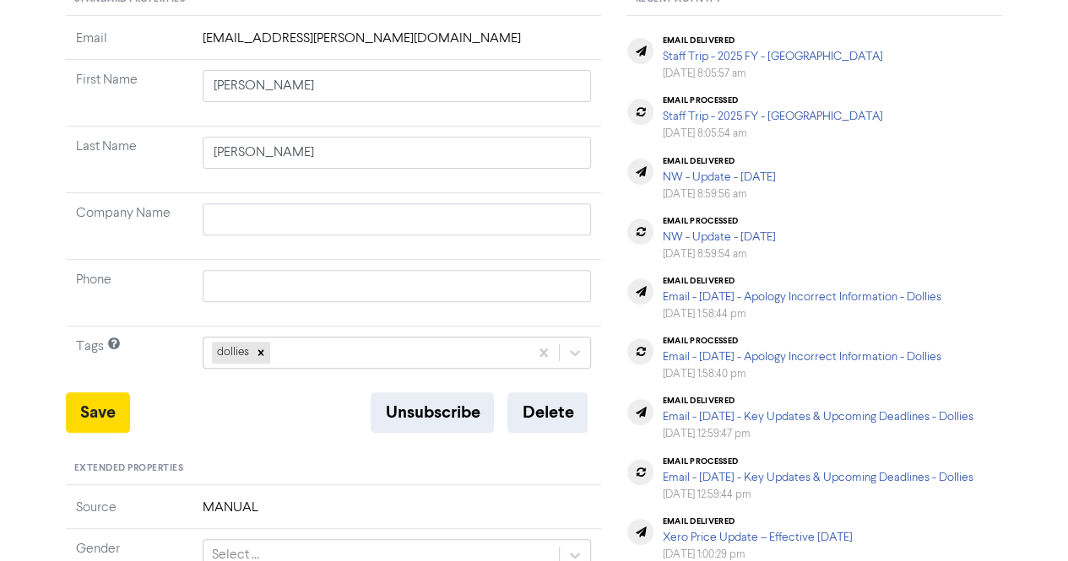
scroll to position [253, 0]
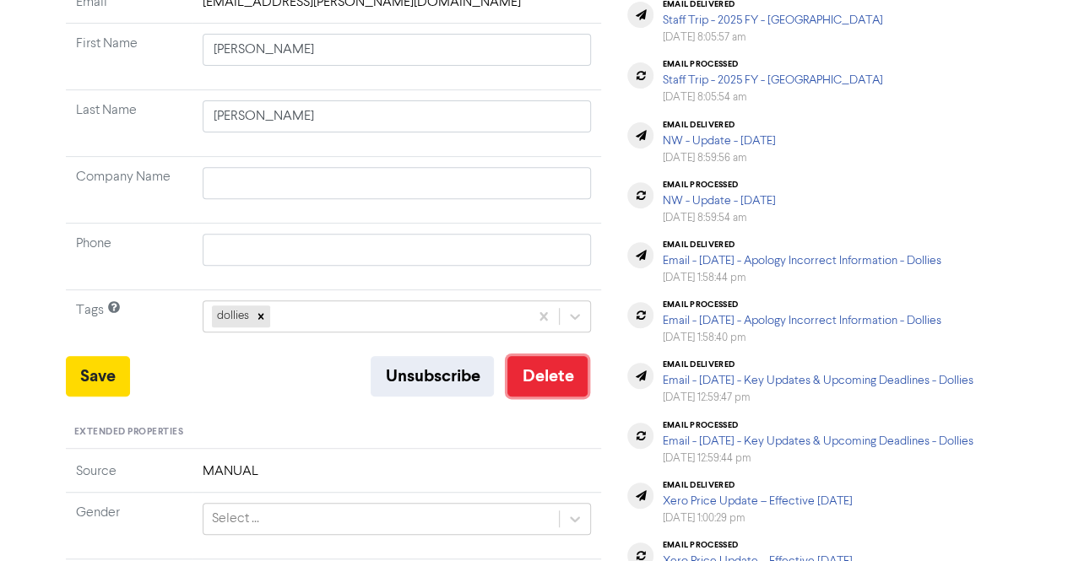
click at [525, 379] on button "Delete" at bounding box center [547, 376] width 80 height 41
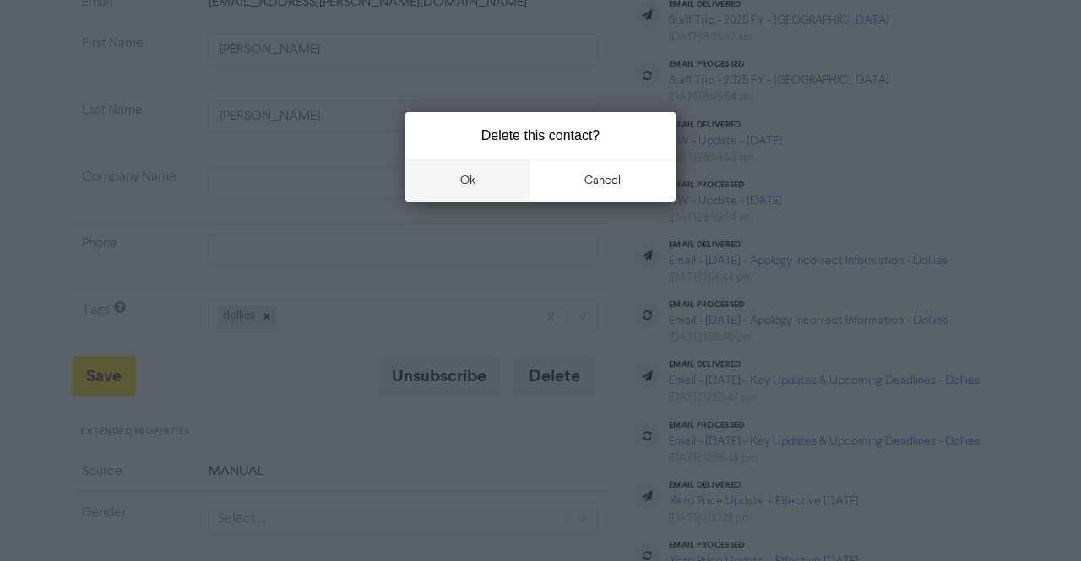
click at [488, 178] on button "ok" at bounding box center [467, 181] width 125 height 42
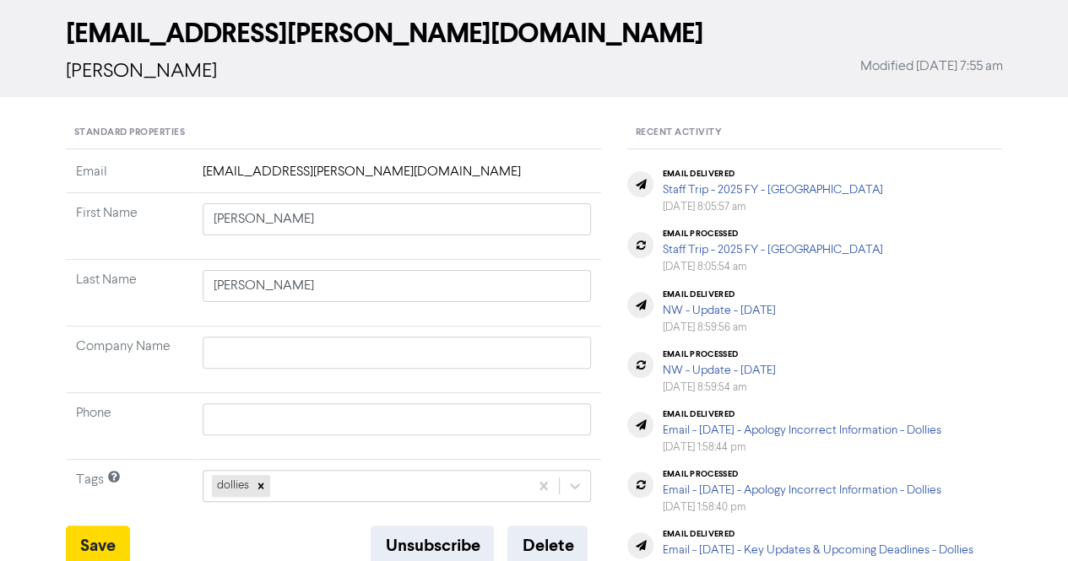
scroll to position [0, 0]
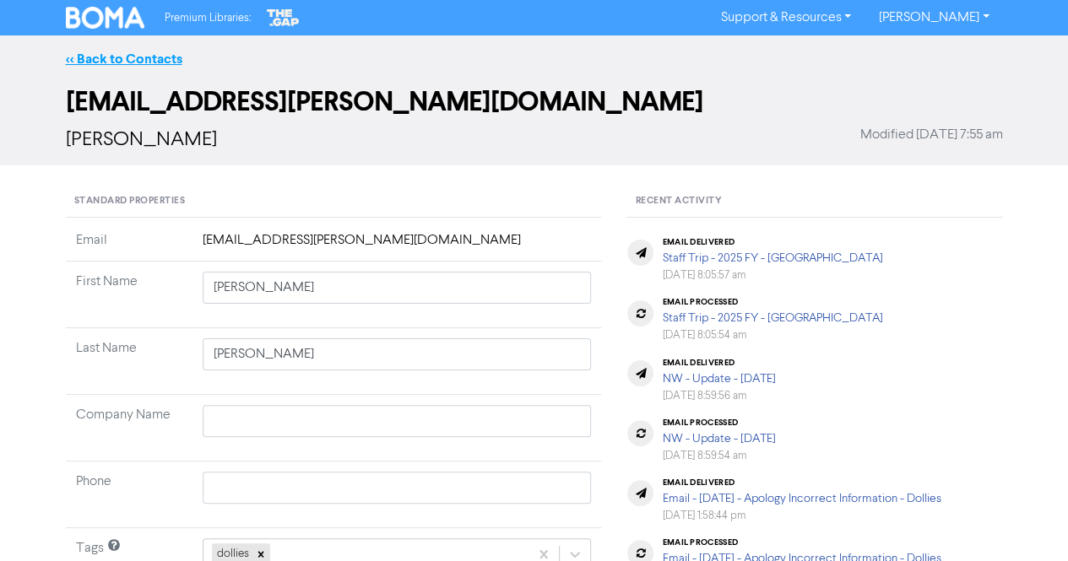
click at [122, 53] on link "<< Back to Contacts" at bounding box center [124, 59] width 117 height 17
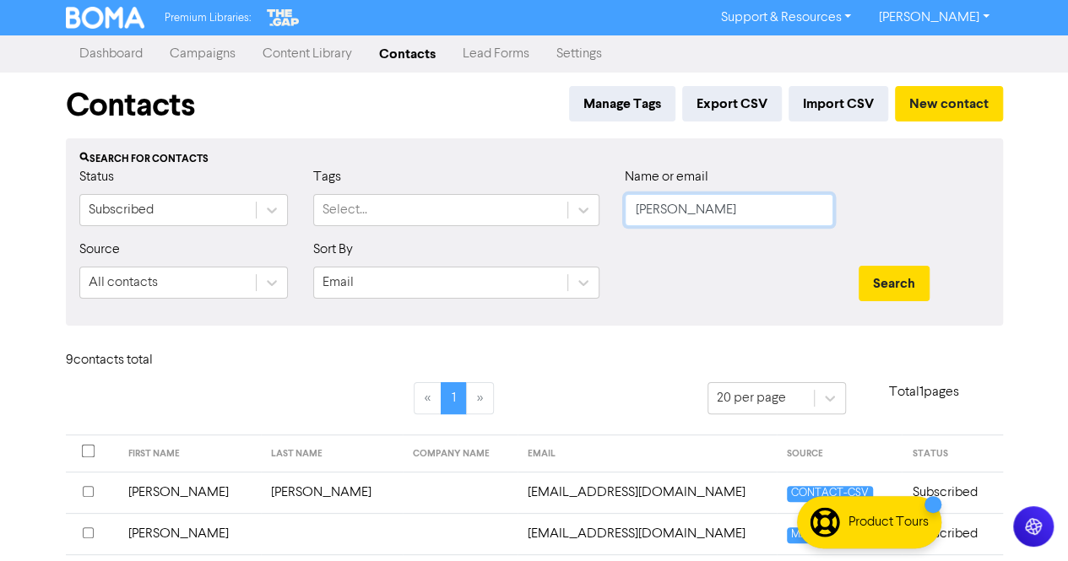
click at [708, 206] on input "[PERSON_NAME]" at bounding box center [729, 210] width 209 height 32
paste input "Masunda, Tiri"
drag, startPoint x: 693, startPoint y: 209, endPoint x: 502, endPoint y: 209, distance: 191.7
click at [505, 210] on div "Status Subscribed Tags Select... Name or email [PERSON_NAME]" at bounding box center [535, 203] width 936 height 73
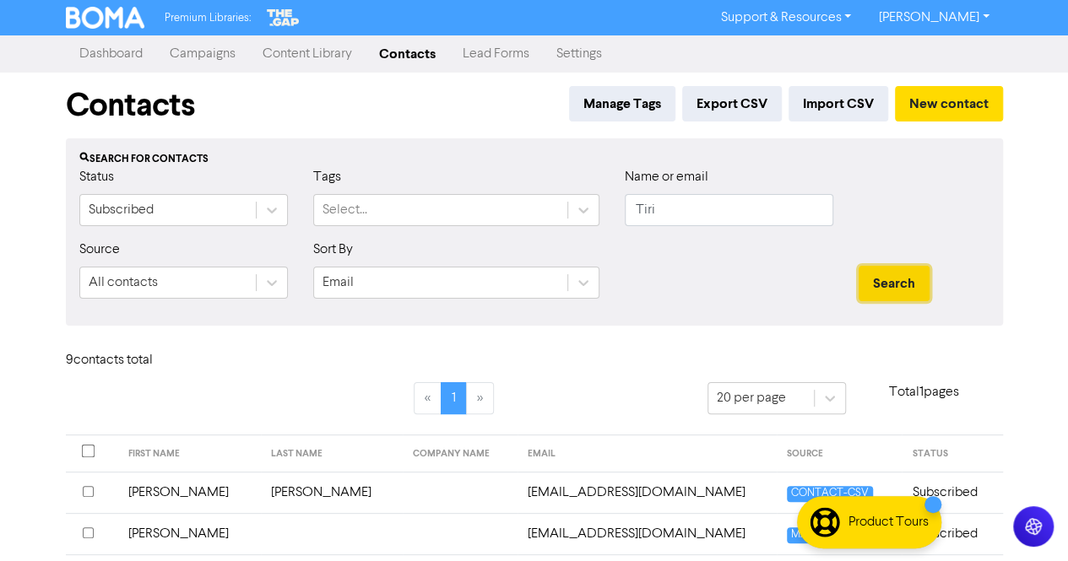
click at [886, 285] on button "Search" at bounding box center [894, 283] width 71 height 35
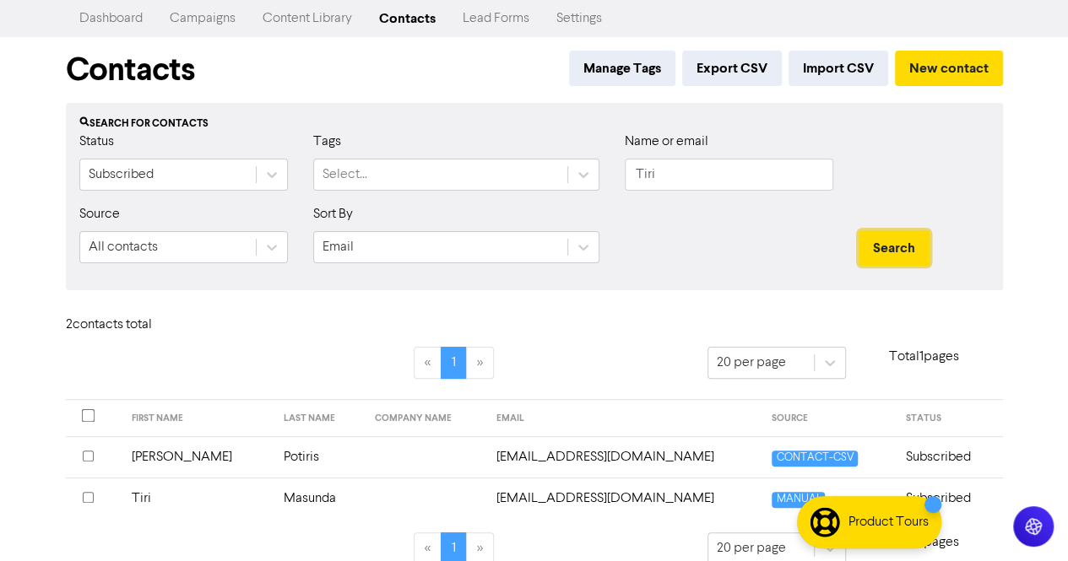
scroll to position [56, 0]
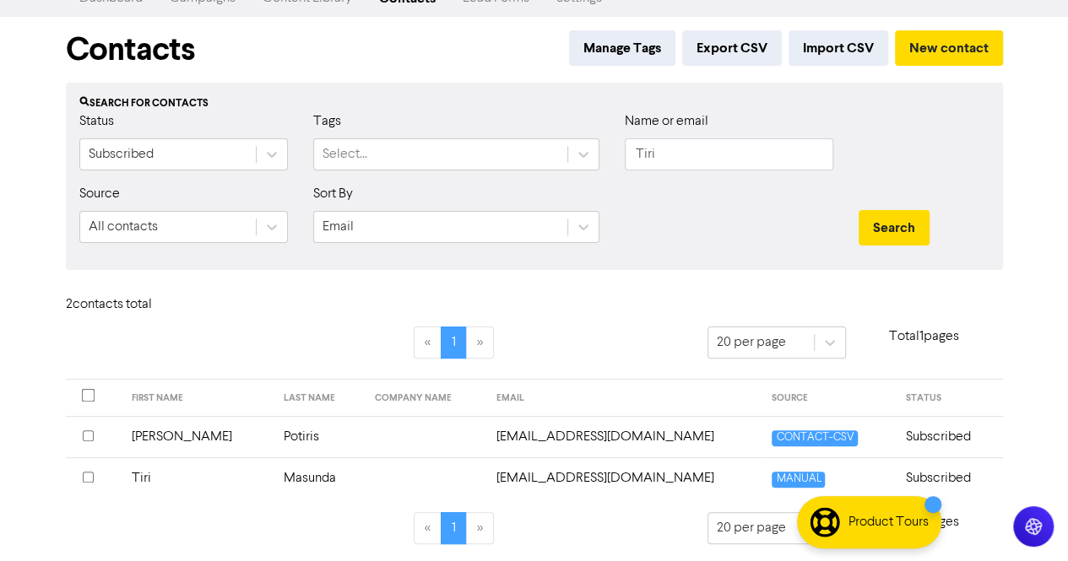
click at [289, 478] on td "Masunda" at bounding box center [319, 478] width 91 height 41
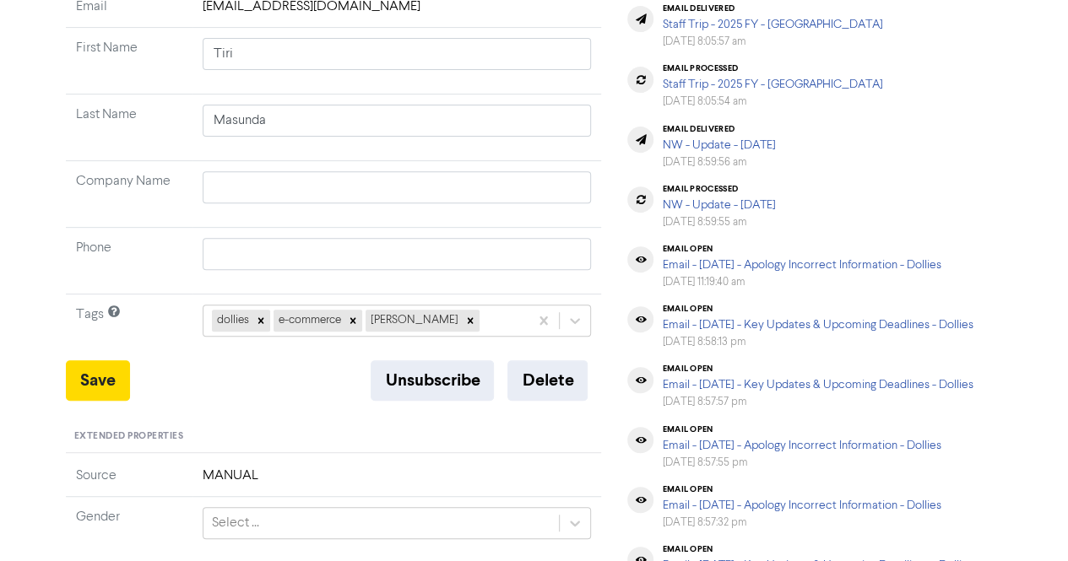
scroll to position [253, 0]
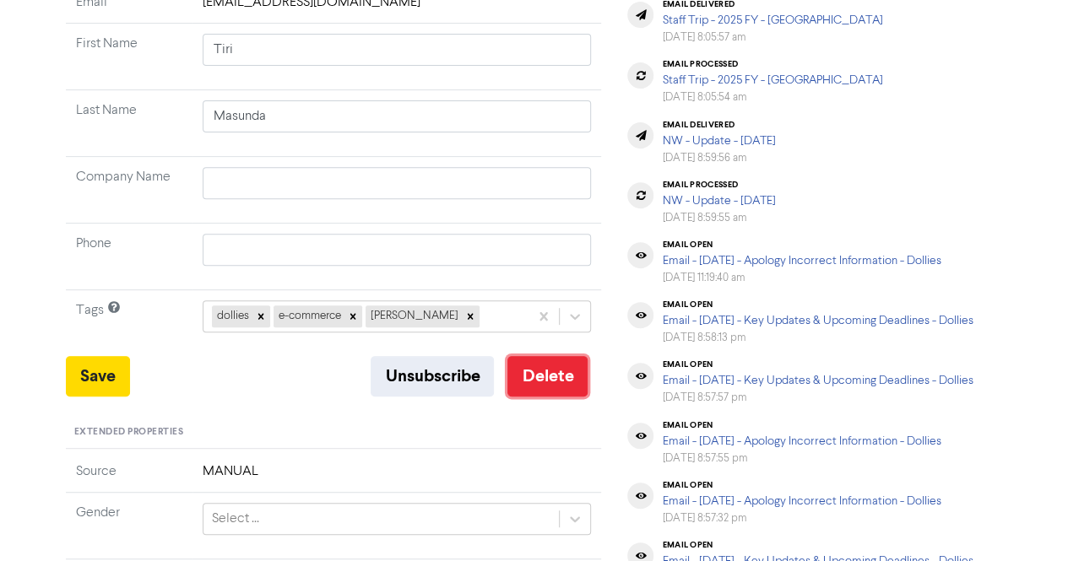
click at [561, 379] on button "Delete" at bounding box center [547, 376] width 80 height 41
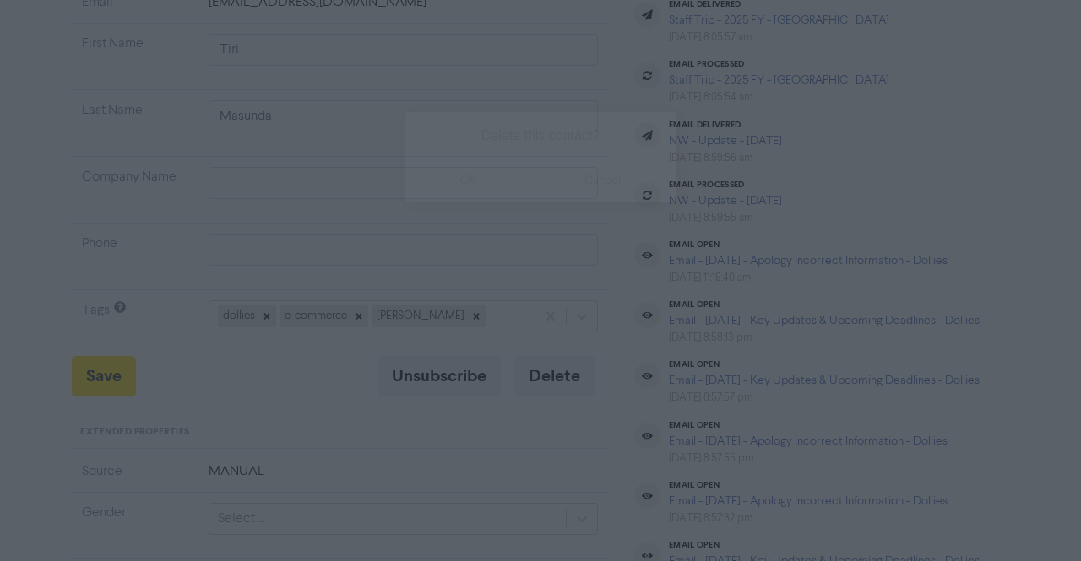
click at [468, 192] on button "ok" at bounding box center [467, 181] width 125 height 42
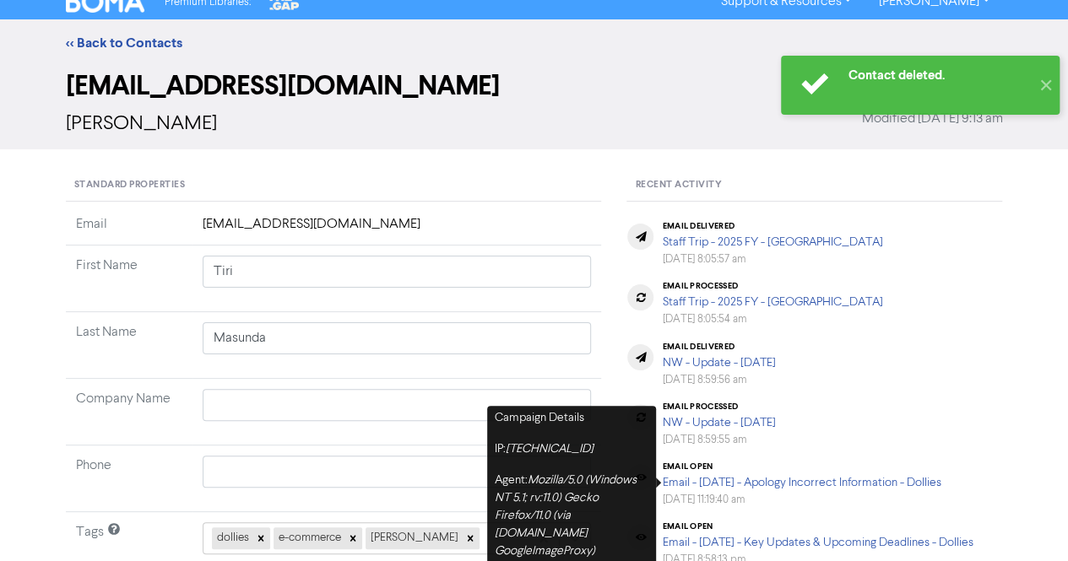
scroll to position [0, 0]
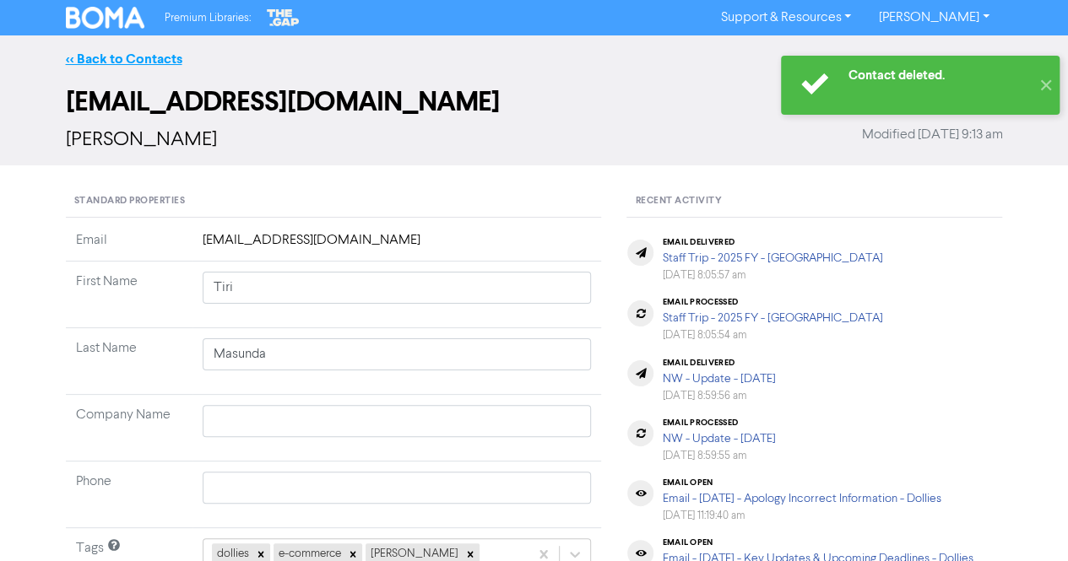
click at [101, 52] on link "<< Back to Contacts" at bounding box center [124, 59] width 117 height 17
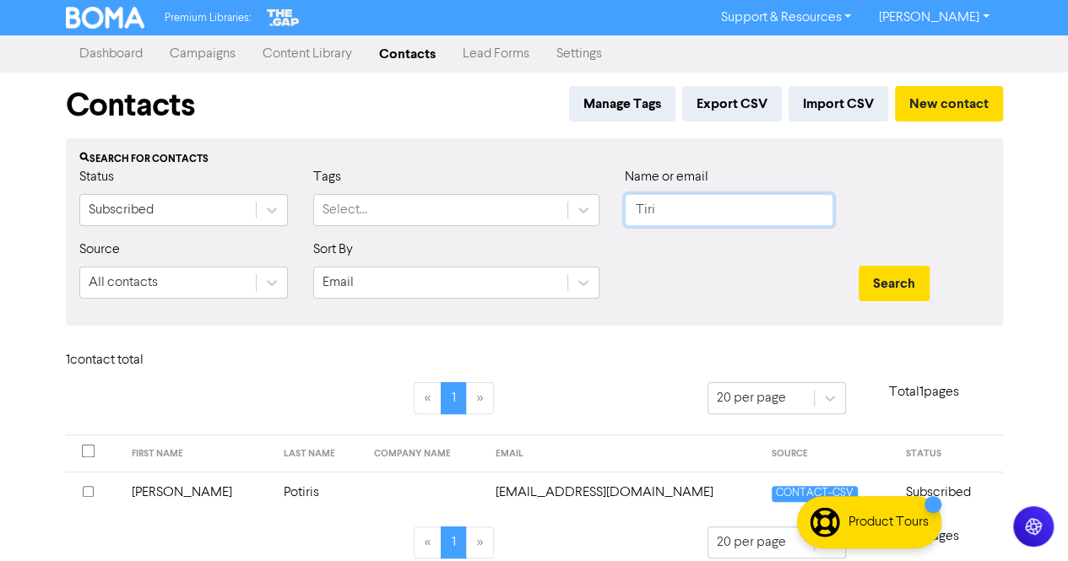
click at [708, 213] on input "Tiri" at bounding box center [729, 210] width 209 height 32
paste input "[PERSON_NAME]"
drag, startPoint x: 687, startPoint y: 214, endPoint x: 595, endPoint y: 214, distance: 92.0
click at [595, 214] on div "Status Subscribed Tags Select... Name or email [PERSON_NAME]" at bounding box center [535, 203] width 936 height 73
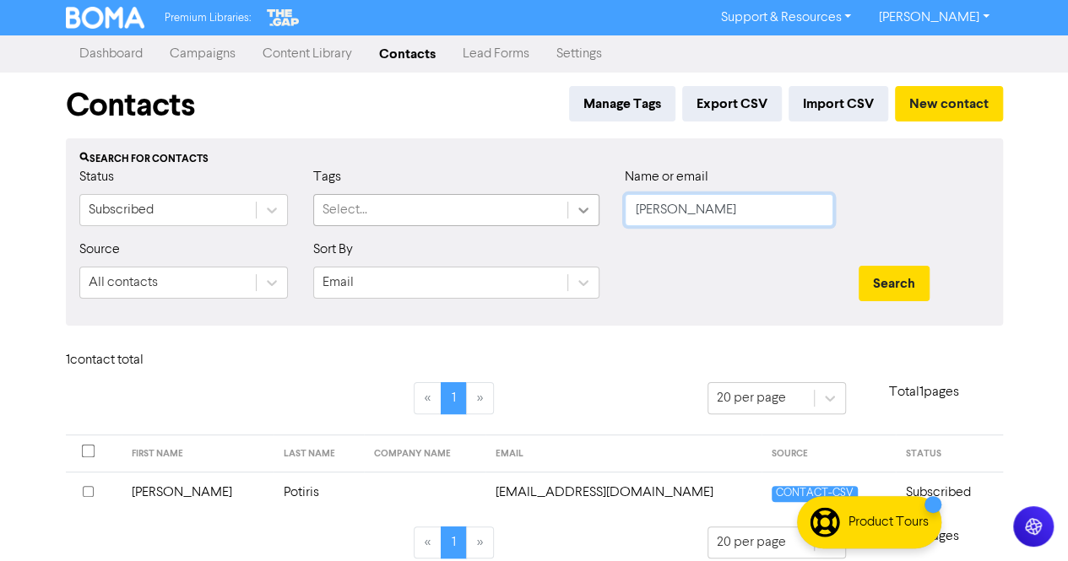
drag, startPoint x: 679, startPoint y: 214, endPoint x: 588, endPoint y: 220, distance: 91.4
click at [588, 220] on div "Status Subscribed Tags Select... Name or email [PERSON_NAME]" at bounding box center [535, 203] width 936 height 73
click at [917, 286] on button "Search" at bounding box center [894, 283] width 71 height 35
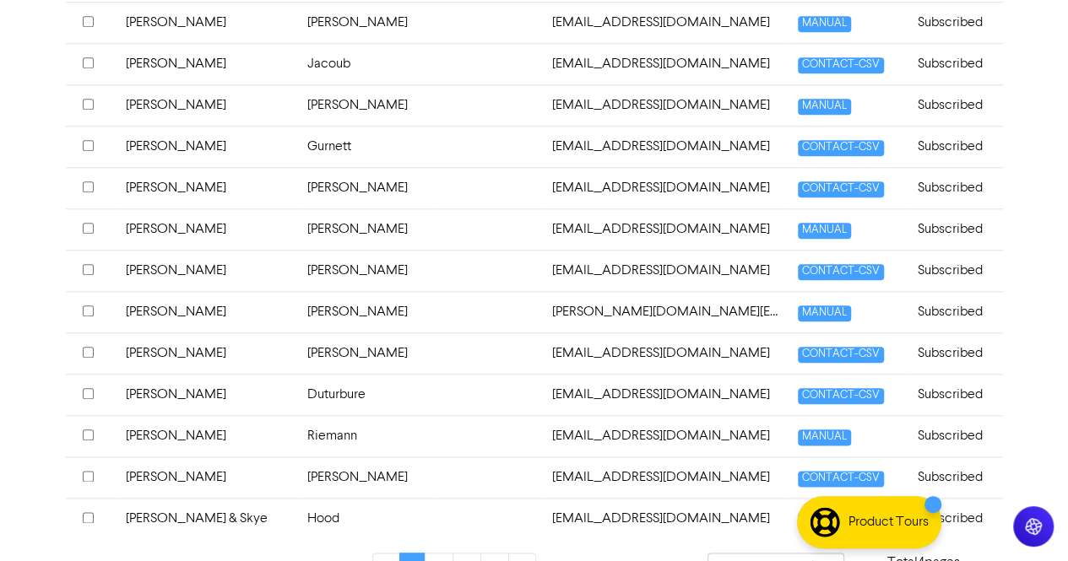
scroll to position [795, 0]
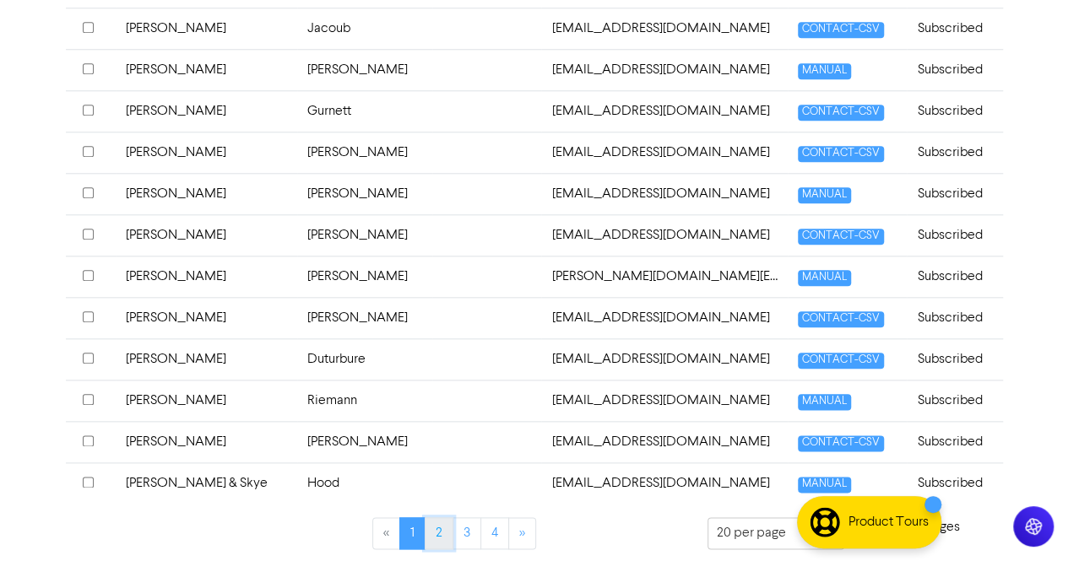
click at [436, 523] on link "2" at bounding box center [439, 534] width 29 height 32
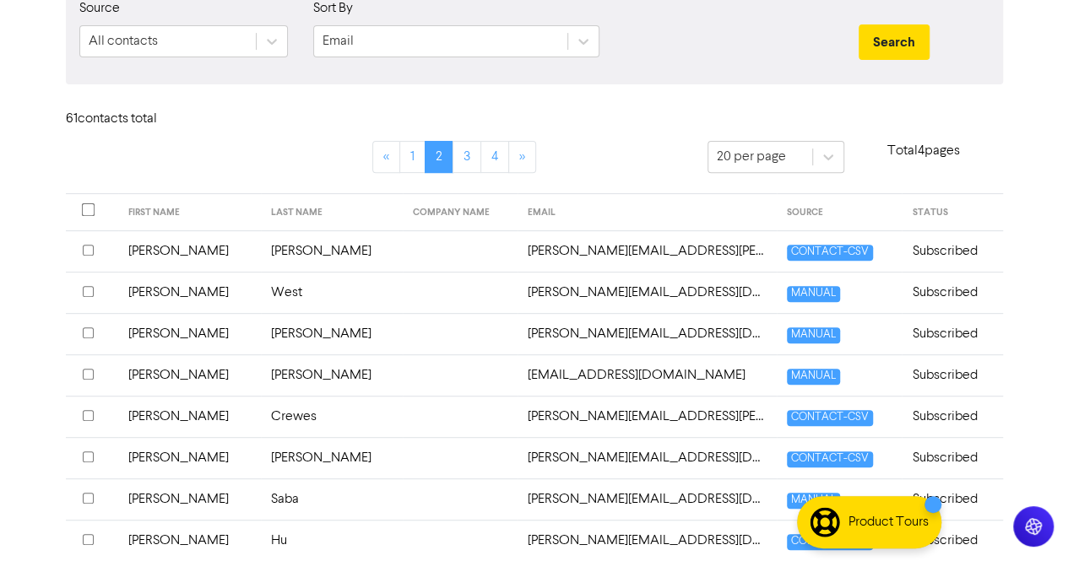
scroll to position [338, 0]
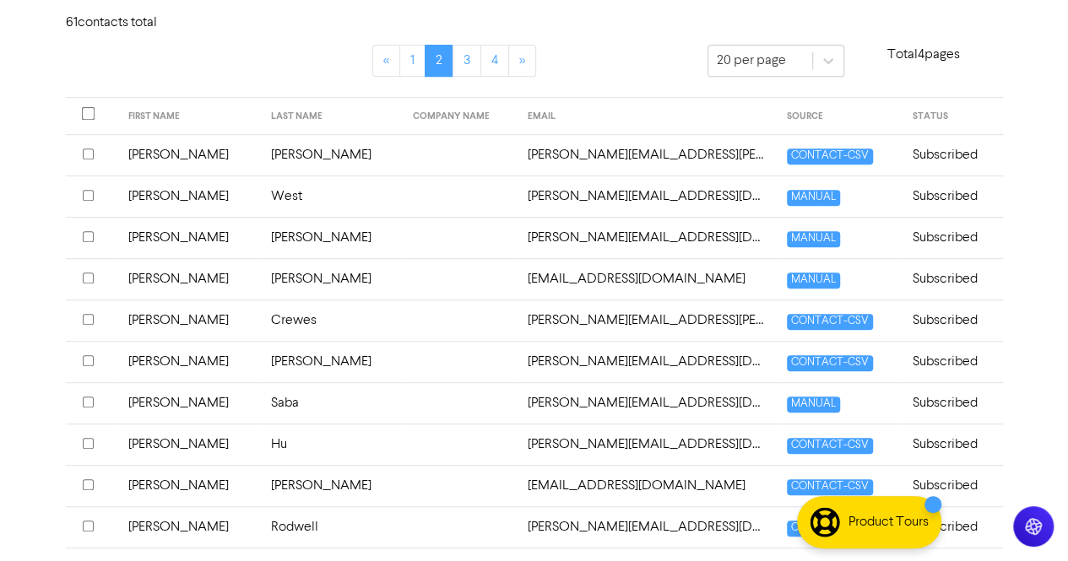
click at [261, 279] on td "[PERSON_NAME]" at bounding box center [332, 278] width 143 height 41
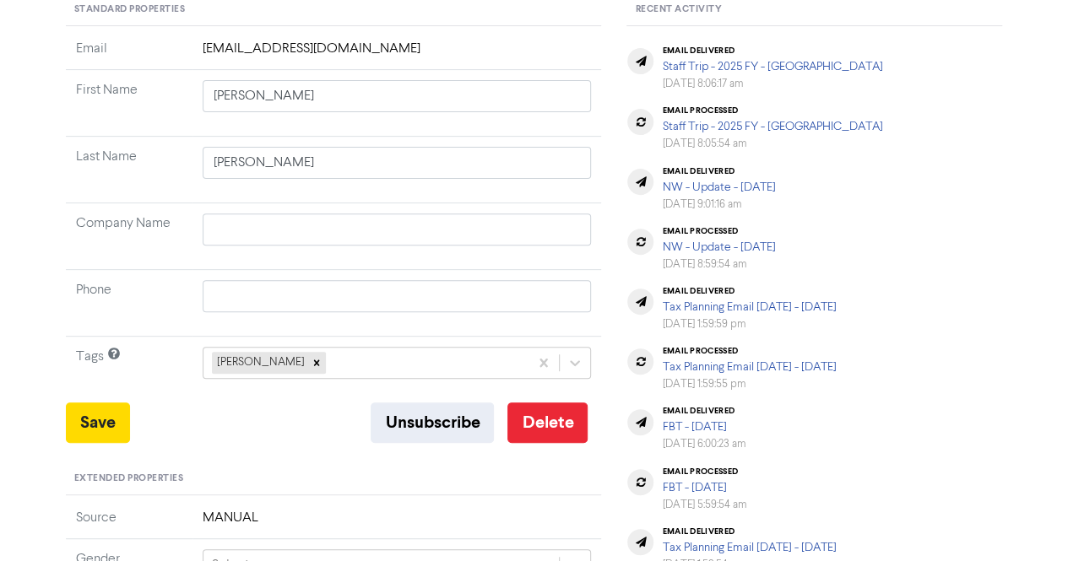
scroll to position [253, 0]
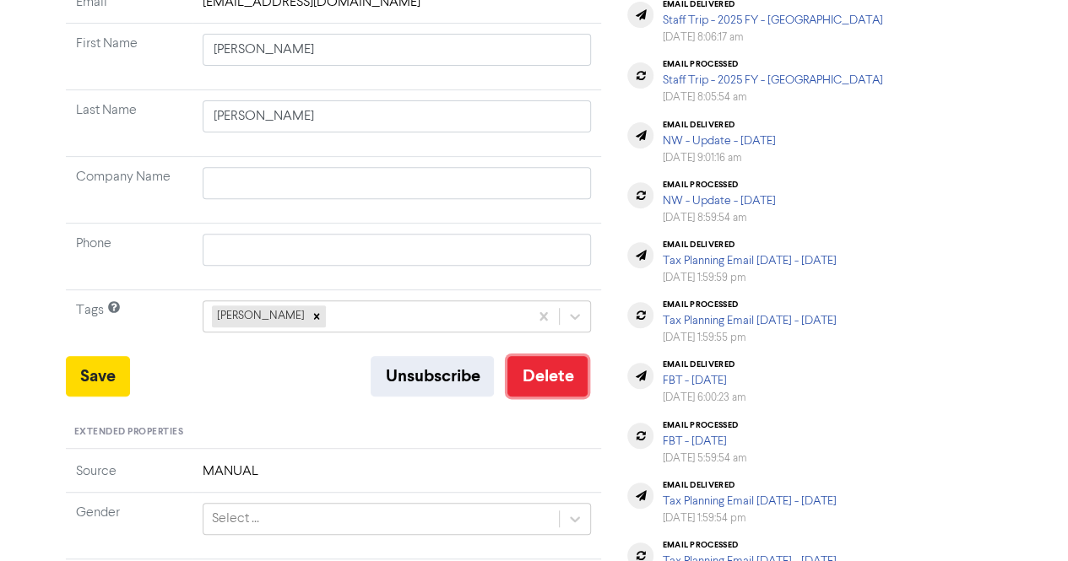
click at [572, 374] on button "Delete" at bounding box center [547, 376] width 80 height 41
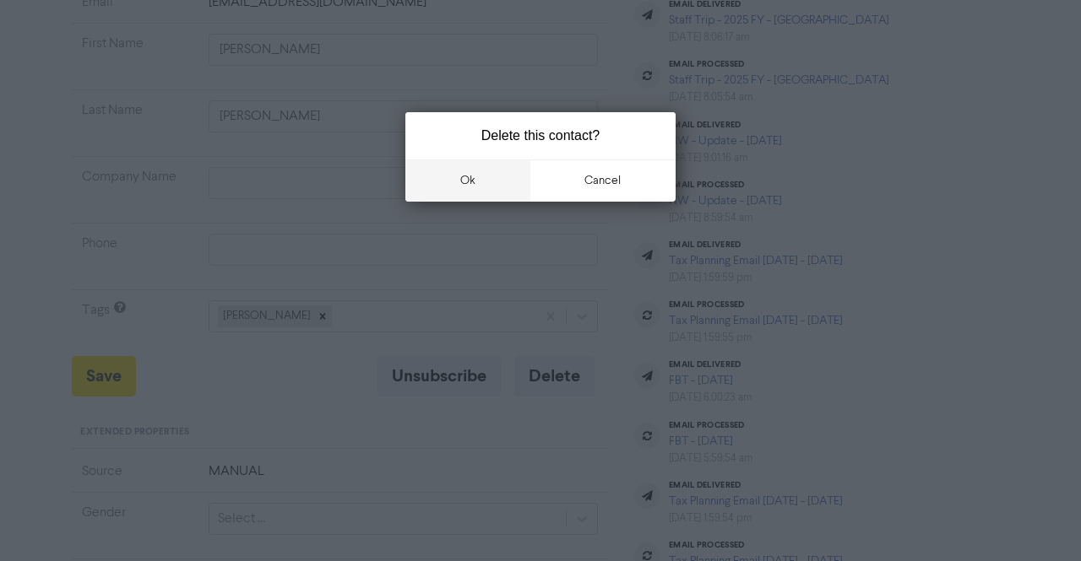
click at [433, 175] on button "ok" at bounding box center [467, 181] width 125 height 42
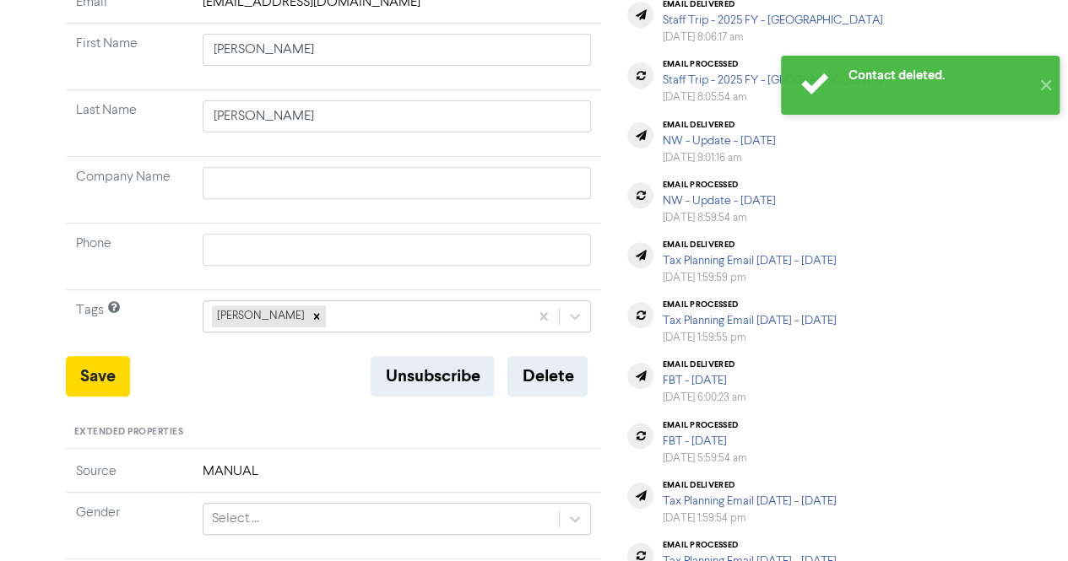
scroll to position [0, 0]
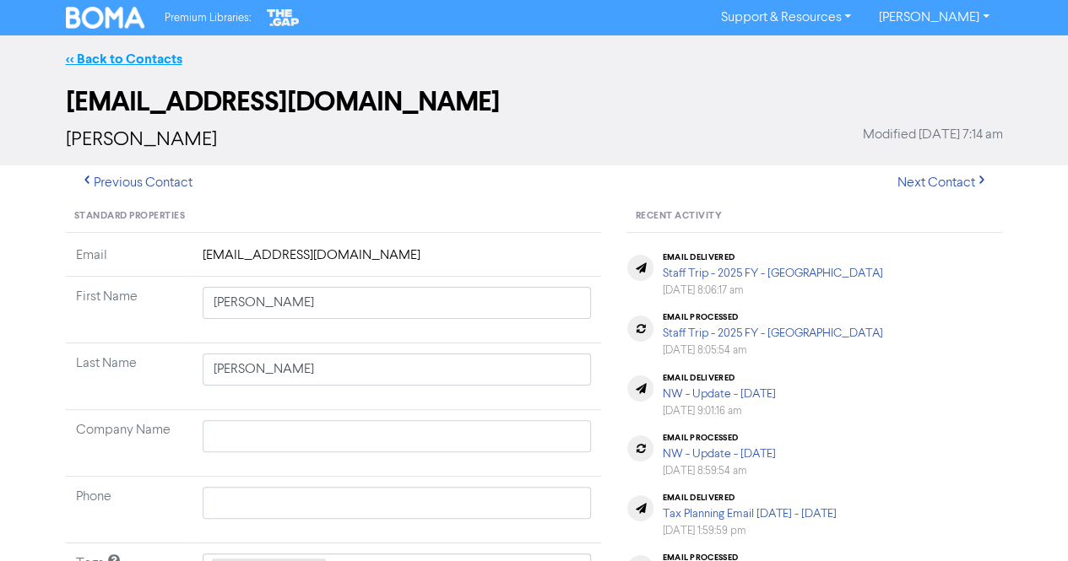
click at [88, 54] on link "<< Back to Contacts" at bounding box center [124, 59] width 117 height 17
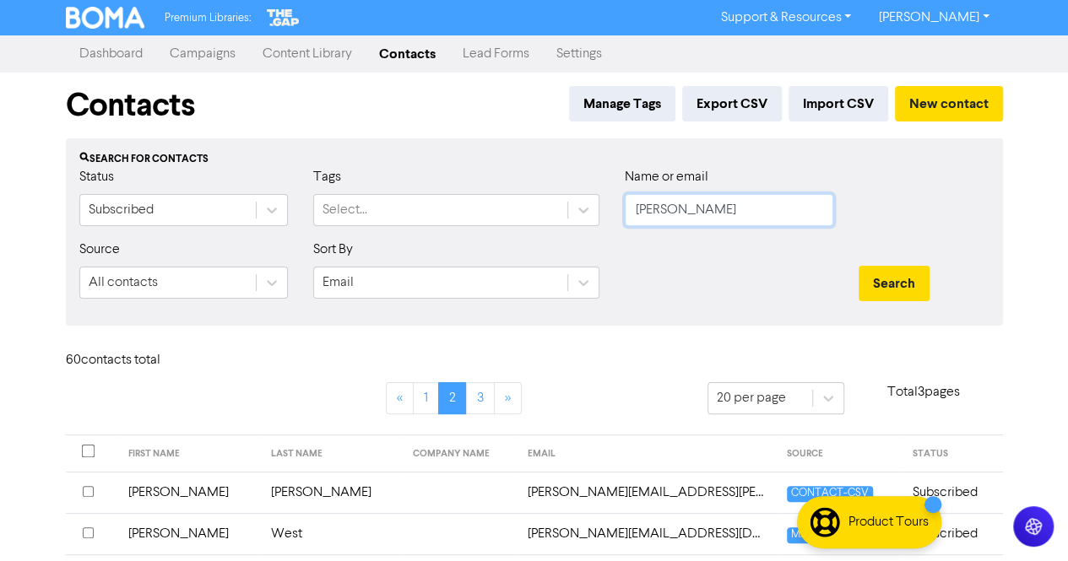
click at [718, 205] on input "[PERSON_NAME]" at bounding box center [729, 210] width 209 height 32
paste input "[PERSON_NAME] & [PERSON_NAME]"
click at [665, 209] on input "[PERSON_NAME] & [PERSON_NAME]" at bounding box center [729, 210] width 209 height 32
click at [730, 211] on input "[PERSON_NAME] & [PERSON_NAME]" at bounding box center [729, 210] width 209 height 32
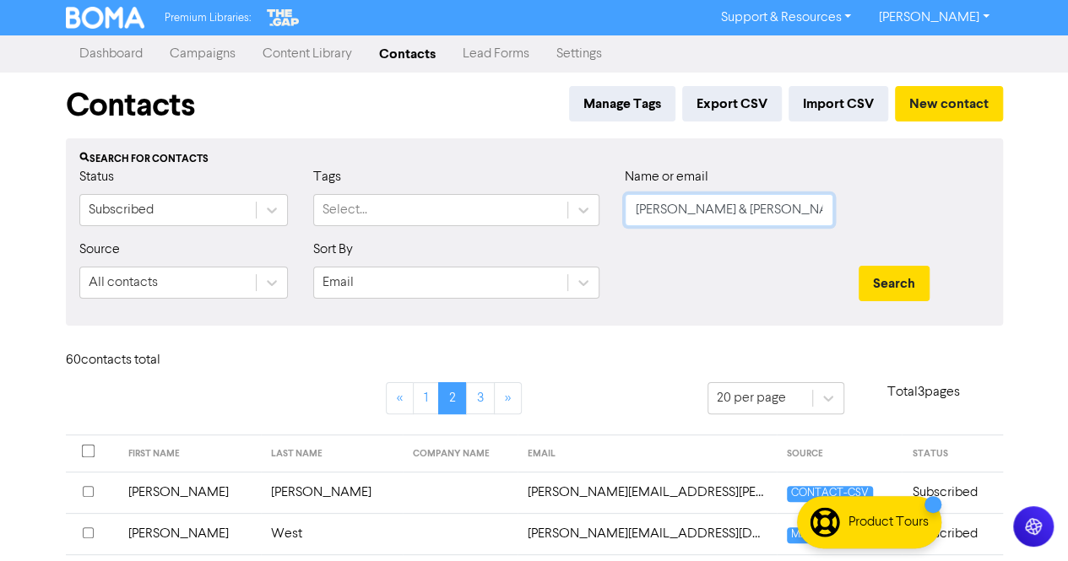
click at [730, 211] on input "[PERSON_NAME] & [PERSON_NAME]" at bounding box center [729, 210] width 209 height 32
paste input "[PERSON_NAME]"
drag, startPoint x: 695, startPoint y: 212, endPoint x: 585, endPoint y: 205, distance: 110.0
click at [586, 205] on div "Status Subscribed Tags Select... Name or email [PERSON_NAME]" at bounding box center [535, 203] width 936 height 73
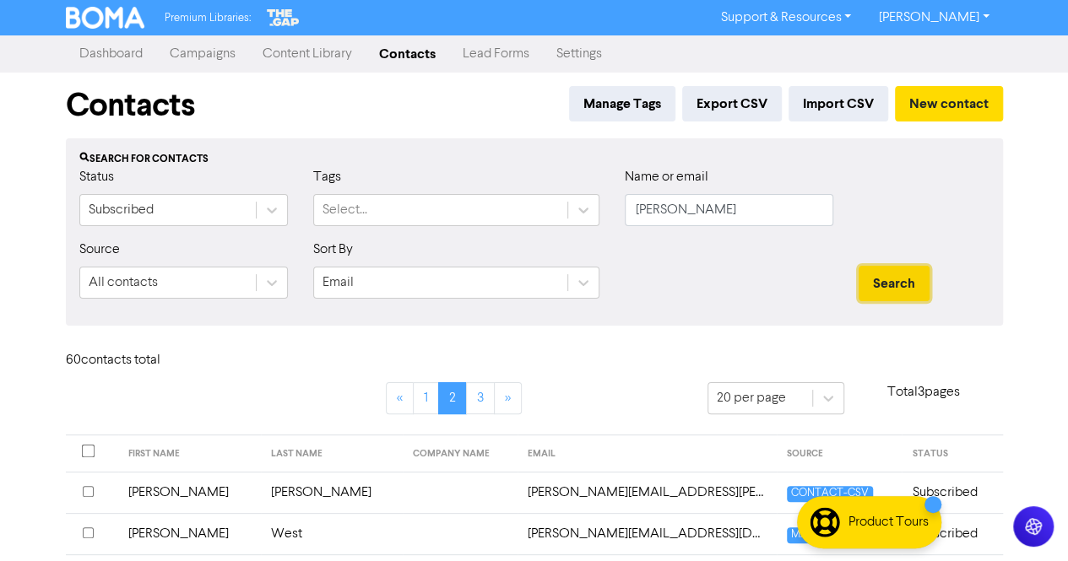
click at [884, 278] on button "Search" at bounding box center [894, 283] width 71 height 35
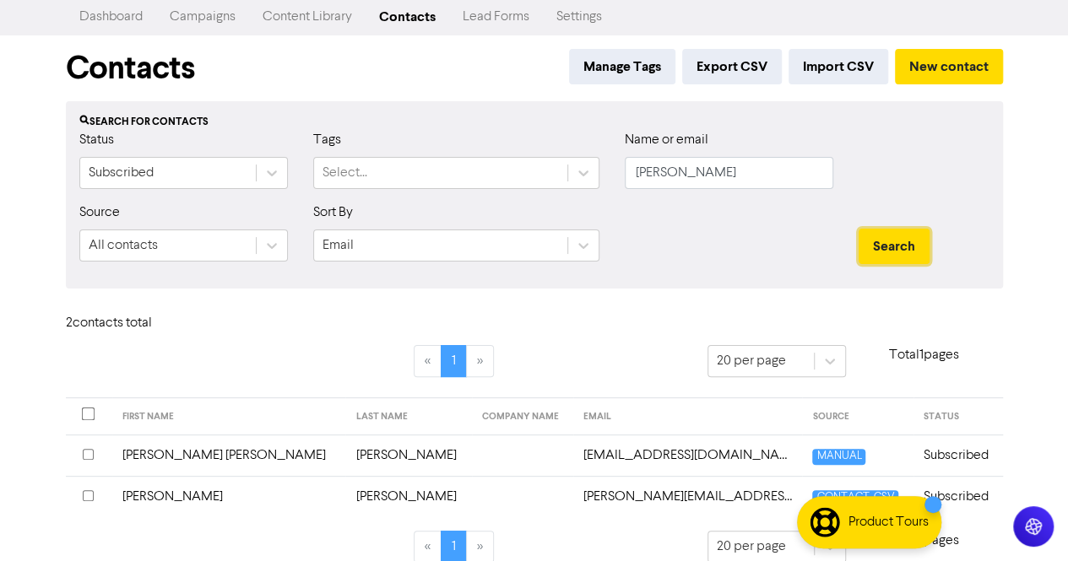
scroll to position [56, 0]
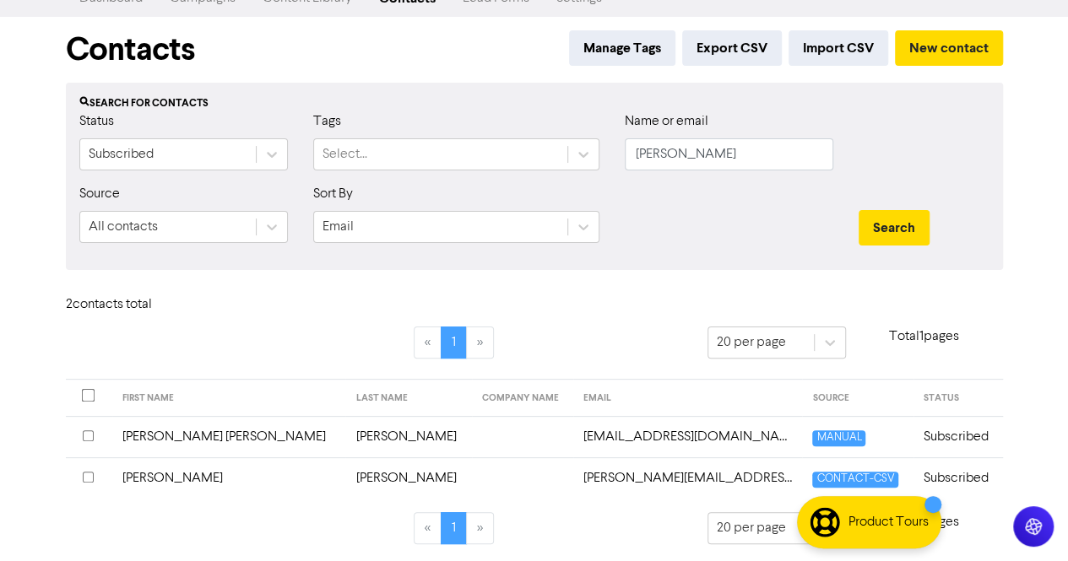
click at [345, 433] on td "[PERSON_NAME]" at bounding box center [408, 436] width 126 height 41
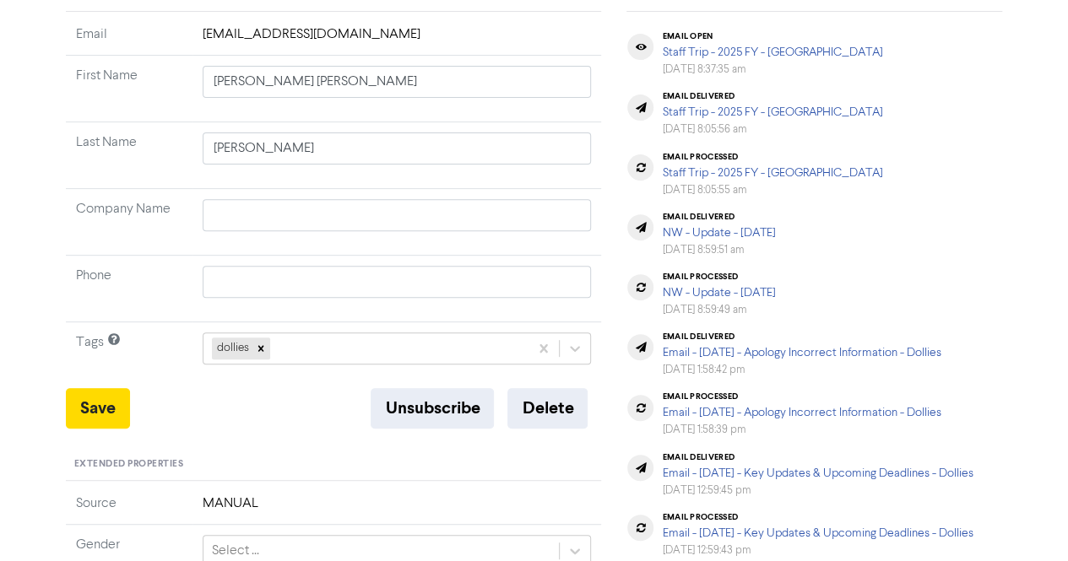
scroll to position [253, 0]
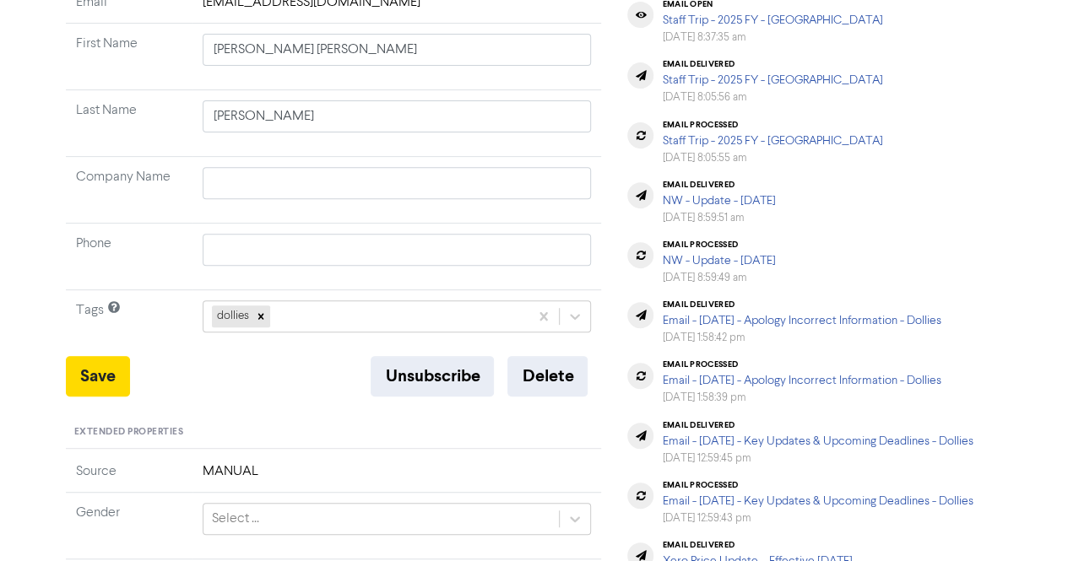
click at [567, 402] on div "Standard Properties Email [EMAIL_ADDRESS][DOMAIN_NAME] First Name [PERSON_NAME]…" at bounding box center [334, 474] width 536 height 1052
click at [549, 382] on button "Delete" at bounding box center [547, 376] width 80 height 41
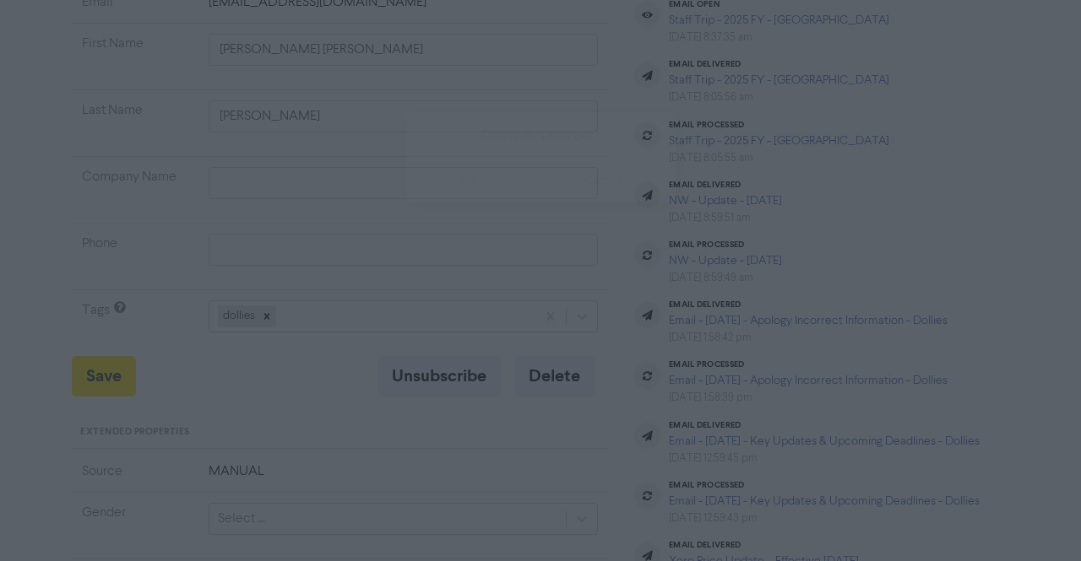
click at [469, 202] on button "ok" at bounding box center [467, 181] width 125 height 42
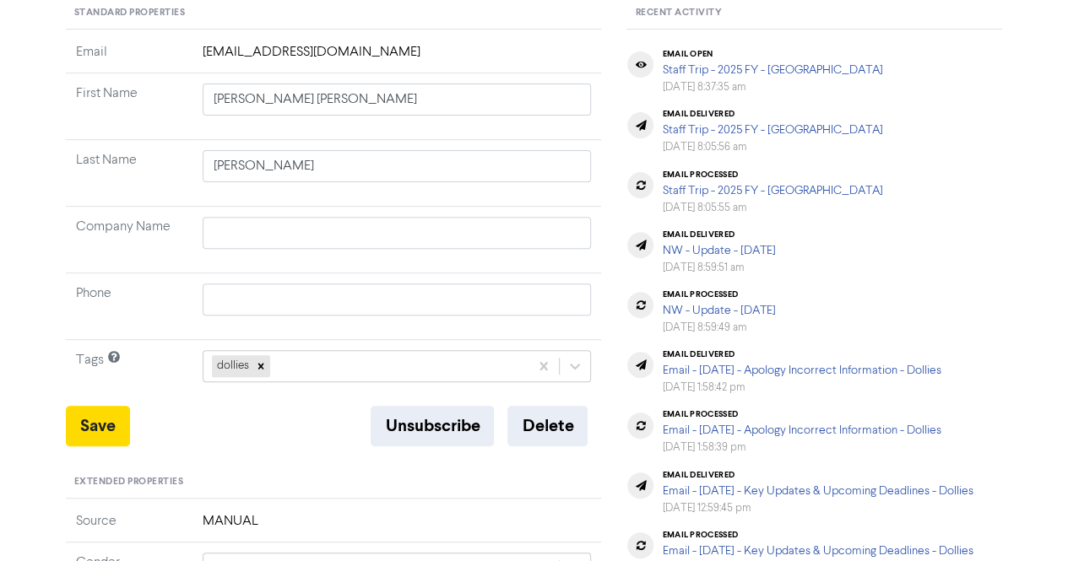
scroll to position [0, 0]
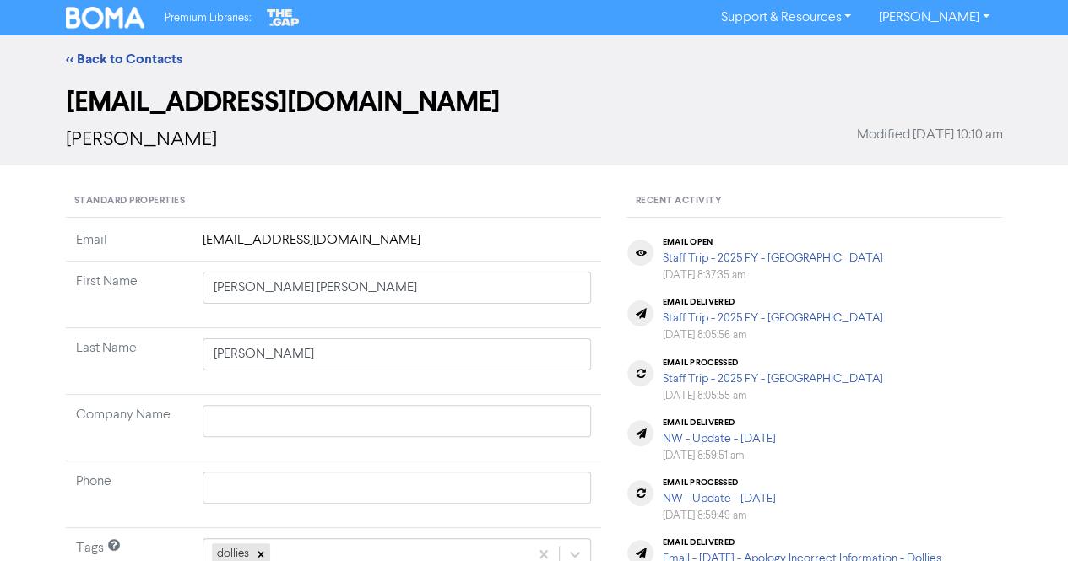
click at [127, 46] on div "<< Back to Contacts" at bounding box center [534, 58] width 1068 height 47
click at [127, 50] on div "<< Back to Contacts" at bounding box center [534, 59] width 963 height 20
click at [127, 51] on link "<< Back to Contacts" at bounding box center [124, 59] width 117 height 17
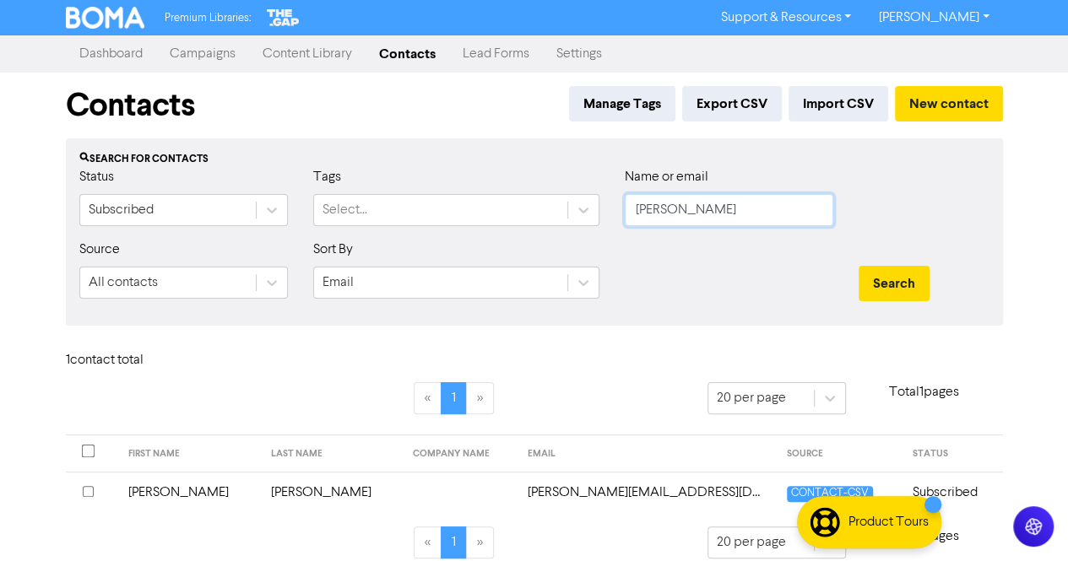
click at [723, 206] on input "[PERSON_NAME]" at bounding box center [729, 210] width 209 height 32
paste input "Othman, Asem"
click at [682, 202] on input "Othman, Asem" at bounding box center [729, 210] width 209 height 32
click at [693, 207] on input "Othman, Asem" at bounding box center [729, 210] width 209 height 32
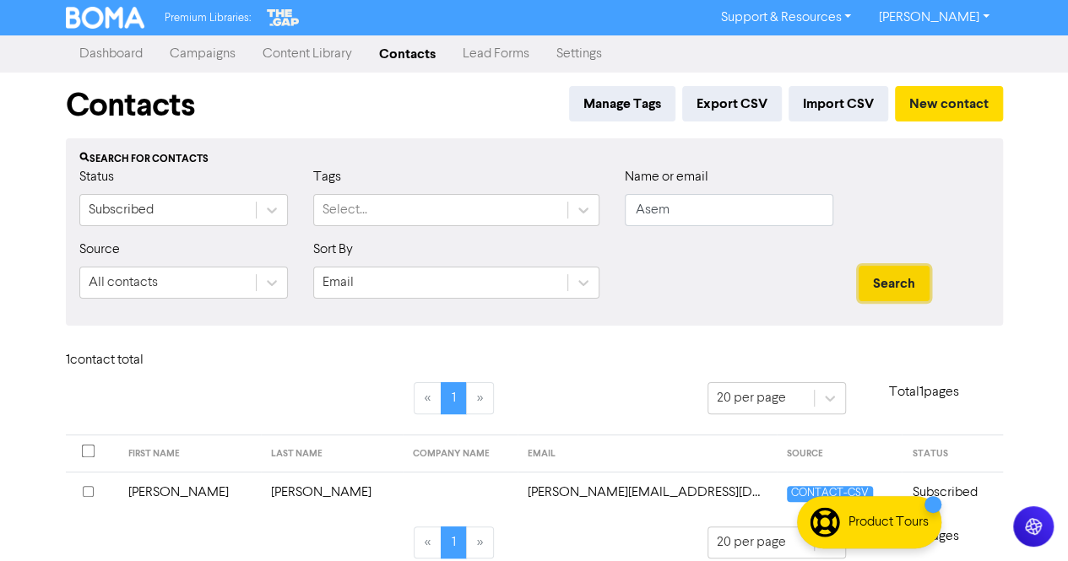
click at [892, 280] on button "Search" at bounding box center [894, 283] width 71 height 35
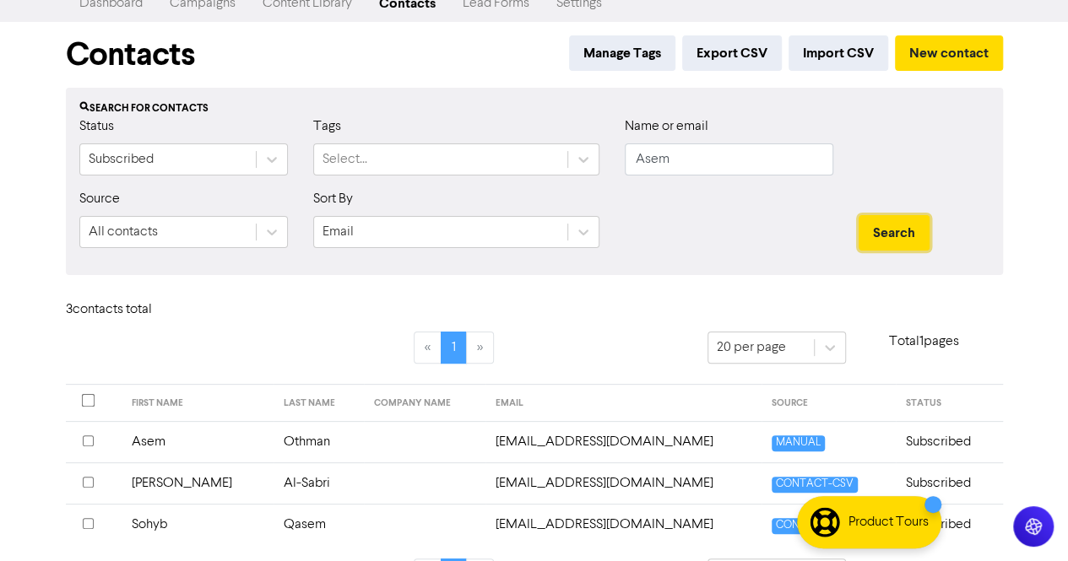
scroll to position [97, 0]
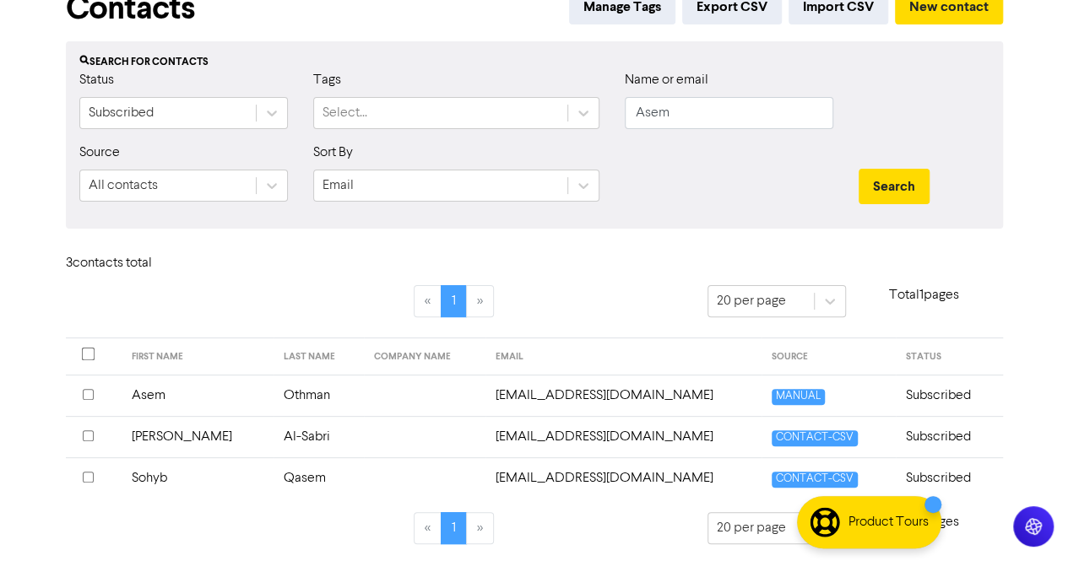
click at [290, 399] on td "Othman" at bounding box center [319, 395] width 90 height 41
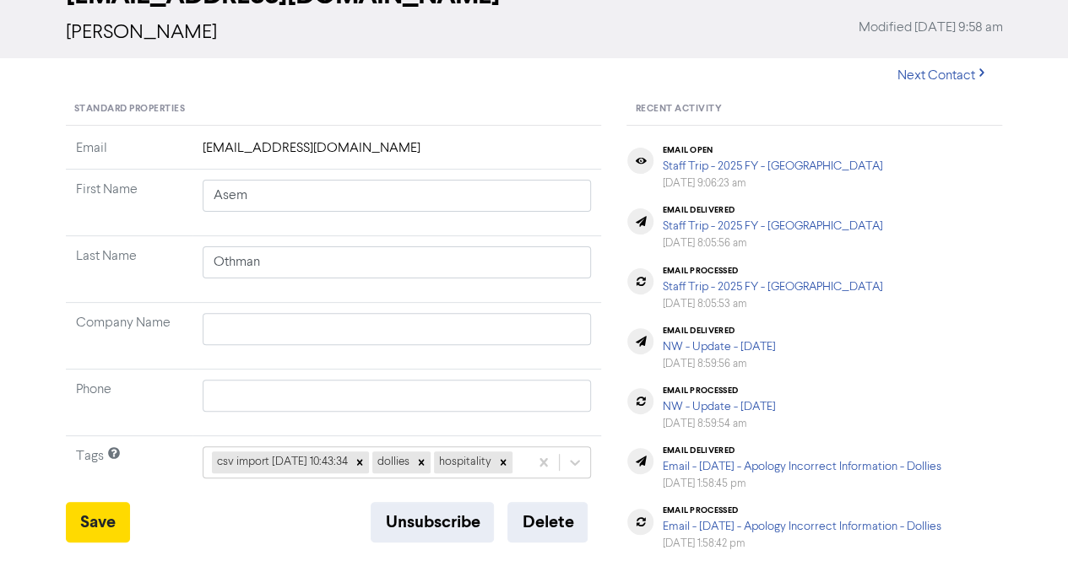
scroll to position [169, 0]
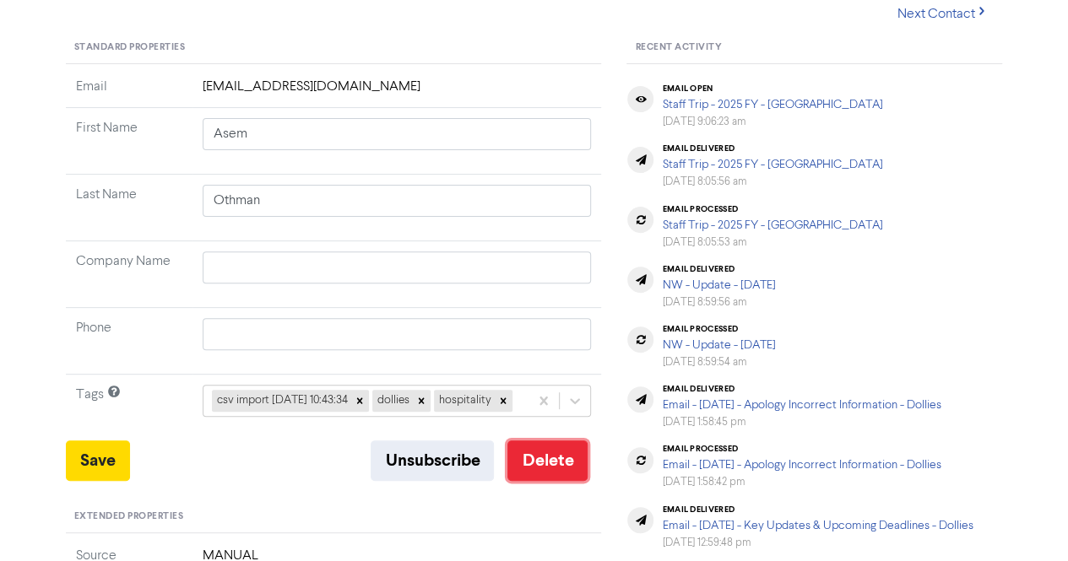
click at [556, 481] on button "Delete" at bounding box center [547, 461] width 80 height 41
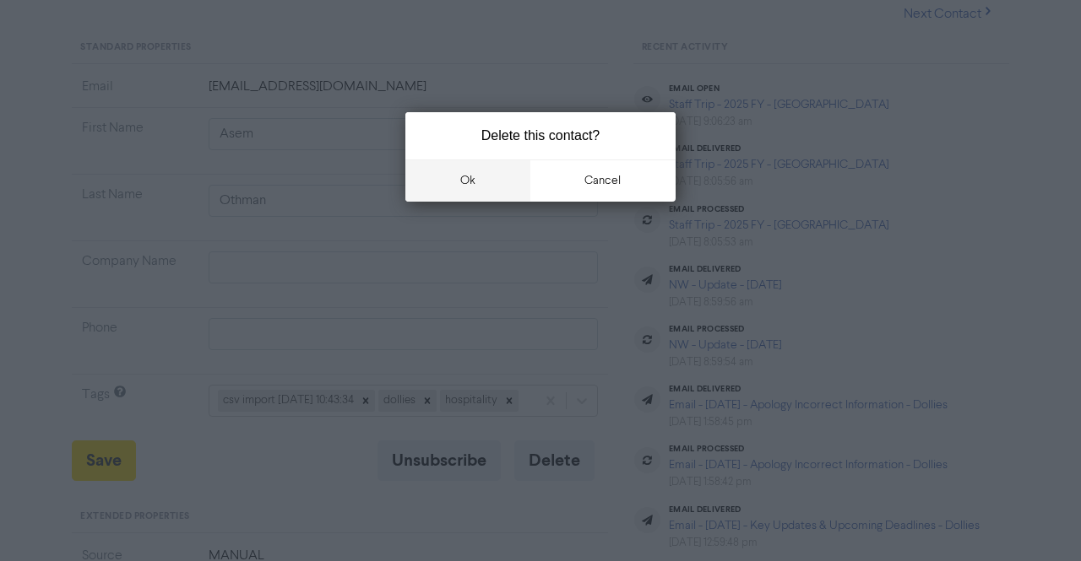
click at [469, 188] on button "ok" at bounding box center [467, 181] width 125 height 42
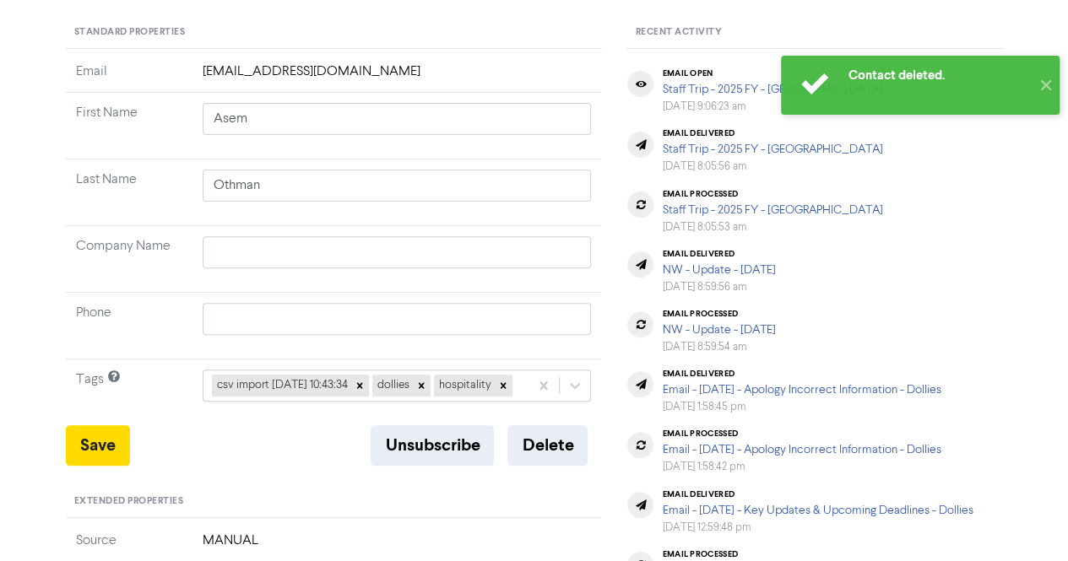
scroll to position [0, 0]
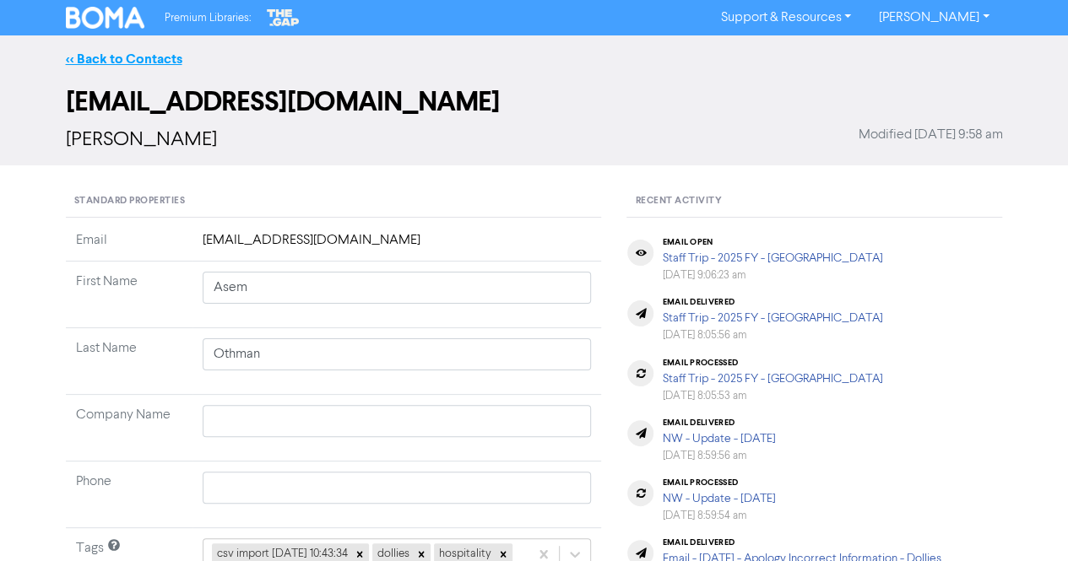
click at [116, 59] on link "<< Back to Contacts" at bounding box center [124, 59] width 117 height 17
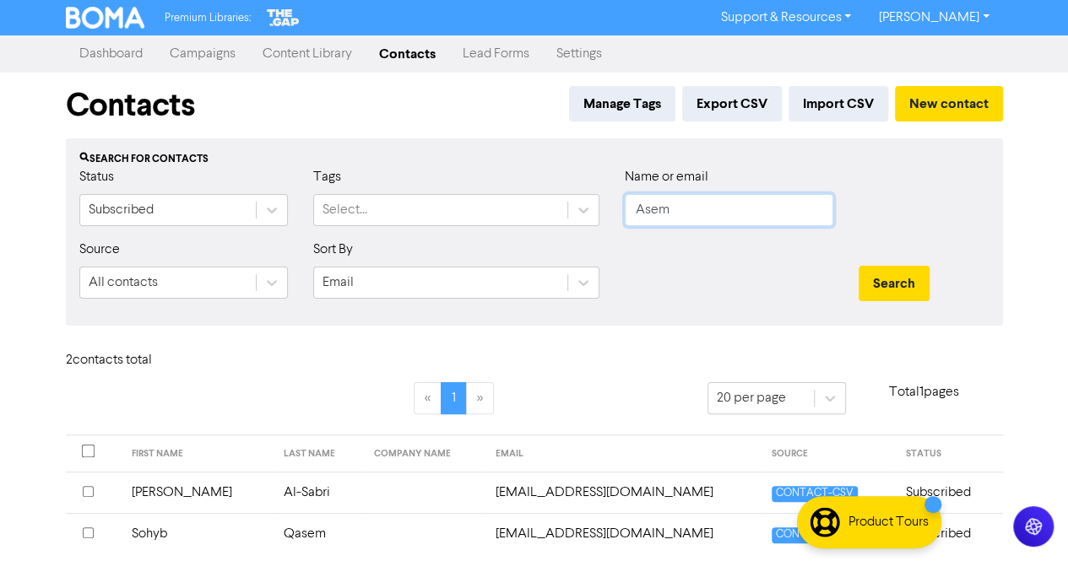
click at [676, 202] on input "Asem" at bounding box center [729, 210] width 209 height 32
paste input "[PERSON_NAME]"
drag, startPoint x: 677, startPoint y: 215, endPoint x: 562, endPoint y: 205, distance: 115.3
click at [563, 205] on div "Status Subscribed Tags Select... Name or email [PERSON_NAME]" at bounding box center [535, 203] width 936 height 73
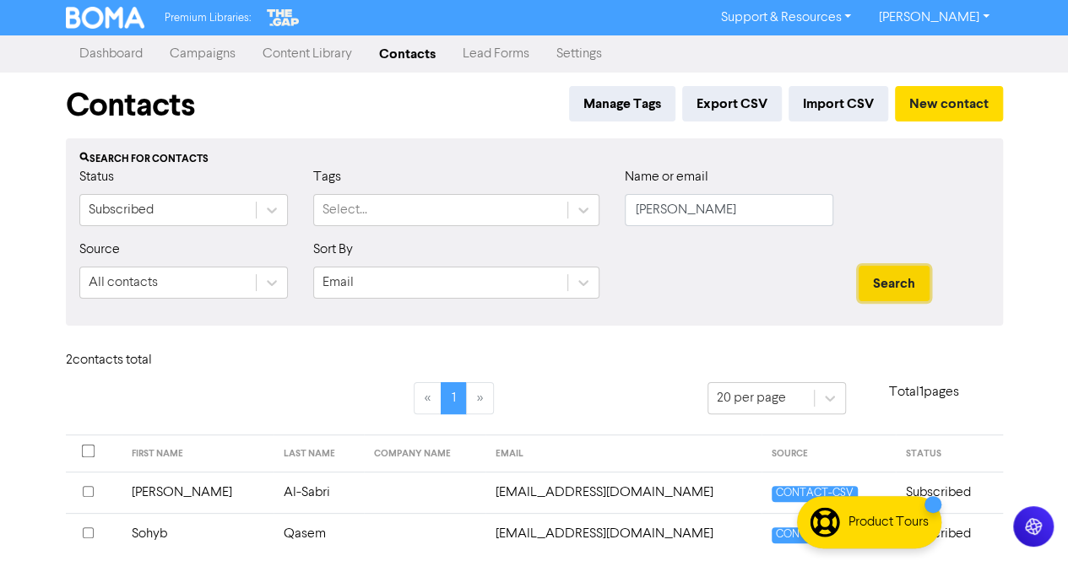
click at [889, 279] on button "Search" at bounding box center [894, 283] width 71 height 35
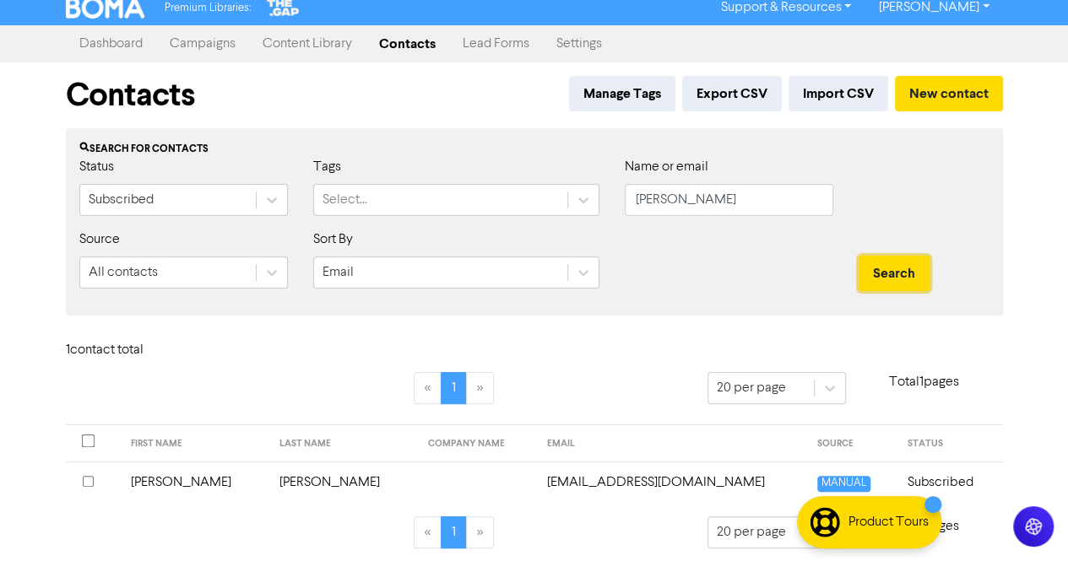
scroll to position [15, 0]
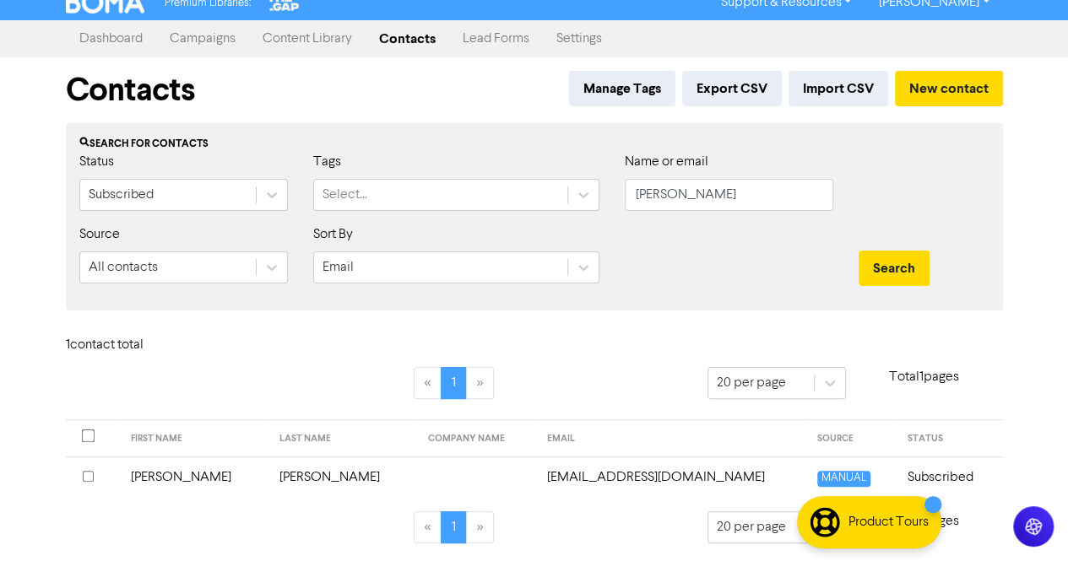
click at [292, 474] on td "[PERSON_NAME]" at bounding box center [343, 477] width 149 height 41
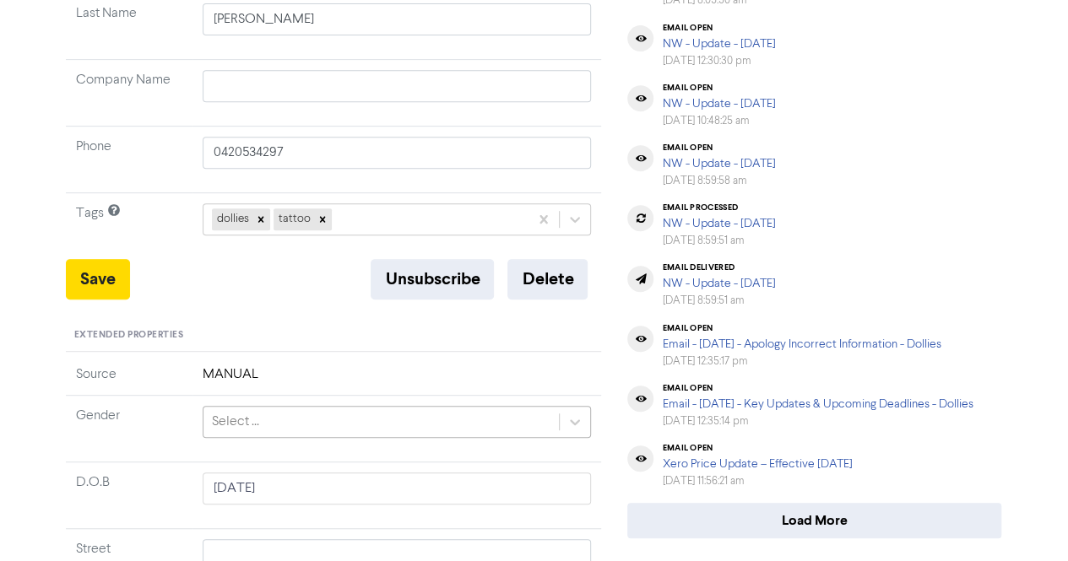
scroll to position [338, 0]
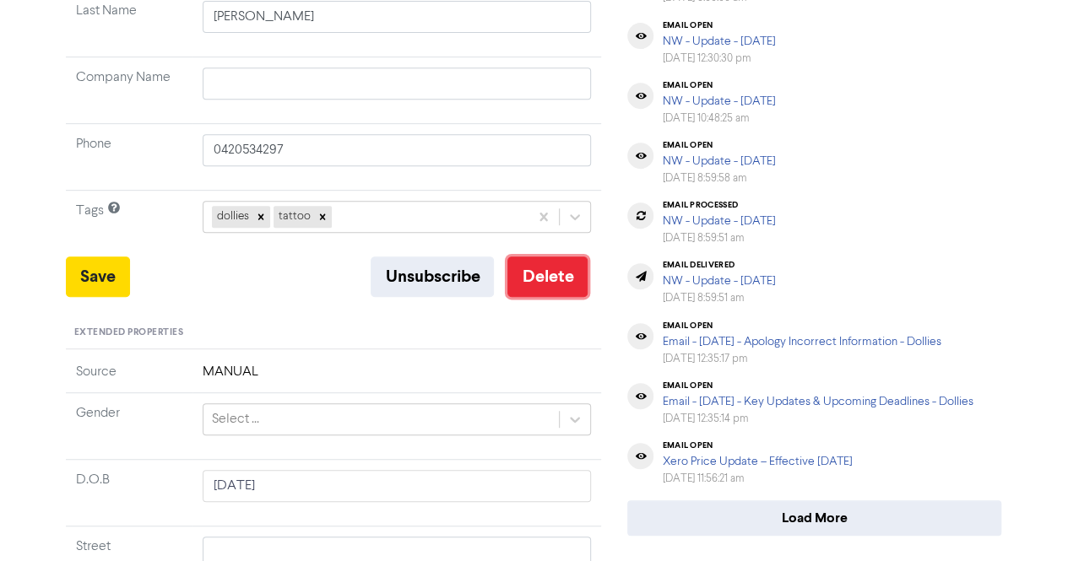
click at [540, 278] on button "Delete" at bounding box center [547, 277] width 80 height 41
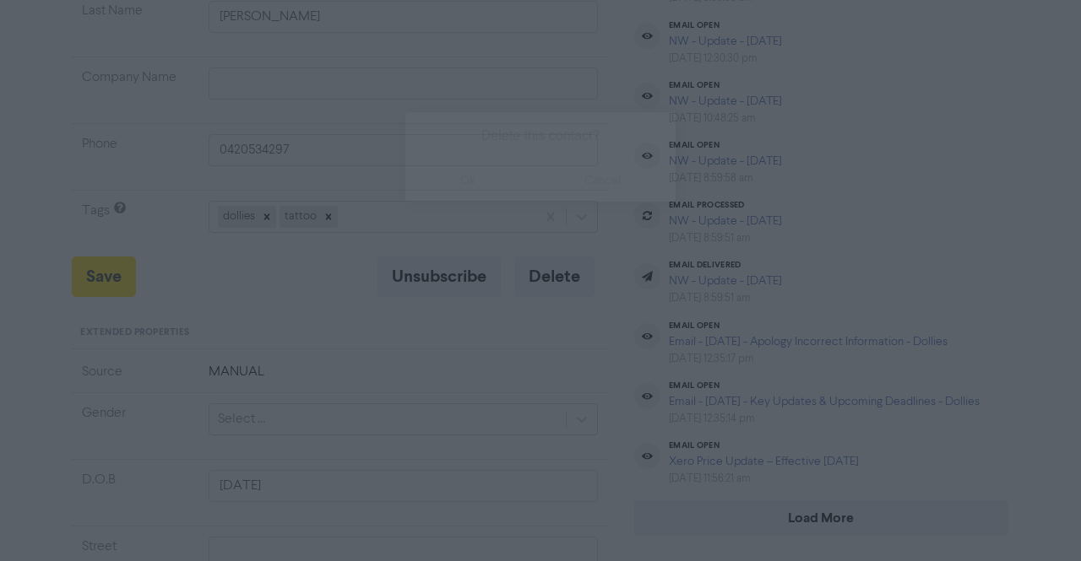
click at [469, 163] on button "ok" at bounding box center [467, 181] width 125 height 42
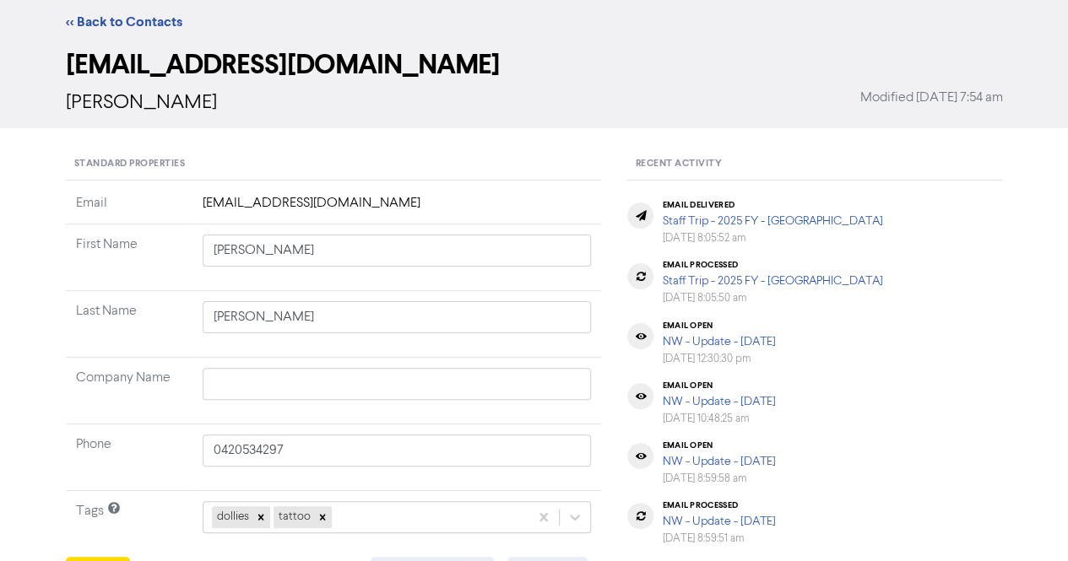
scroll to position [0, 0]
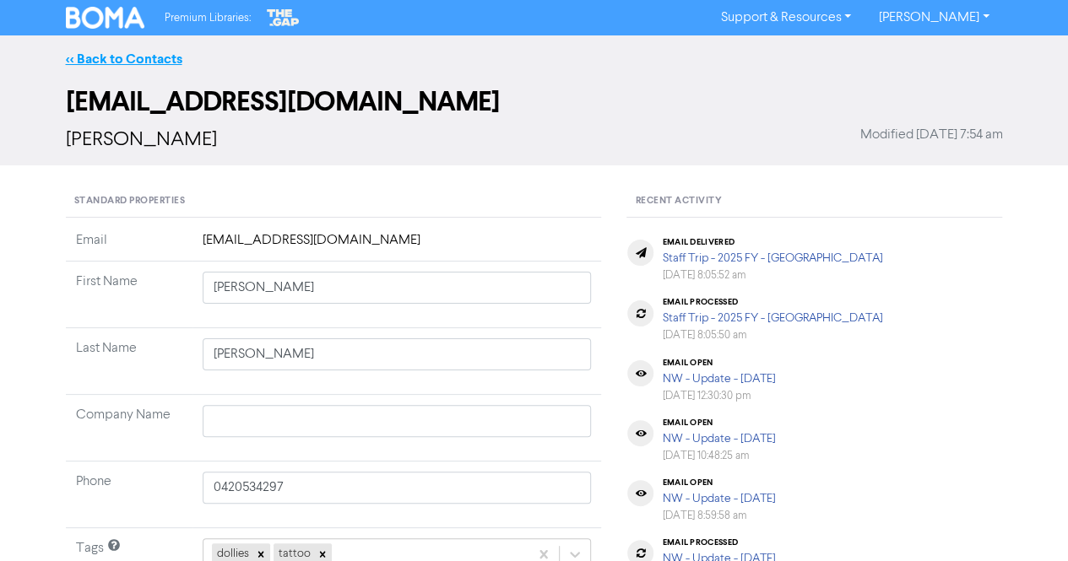
click at [122, 63] on link "<< Back to Contacts" at bounding box center [124, 59] width 117 height 17
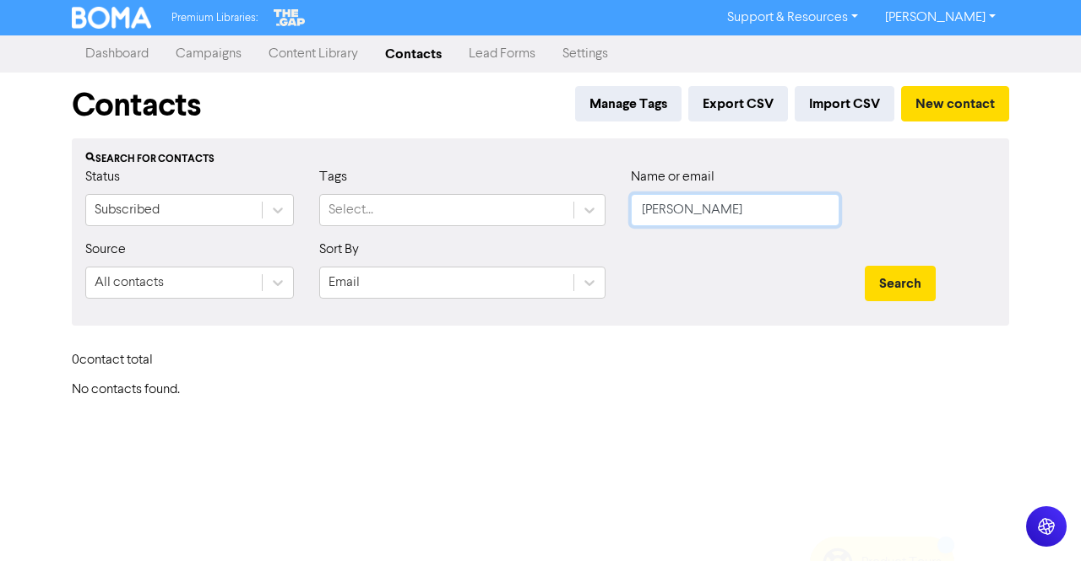
click at [695, 201] on input "[PERSON_NAME]" at bounding box center [735, 210] width 209 height 32
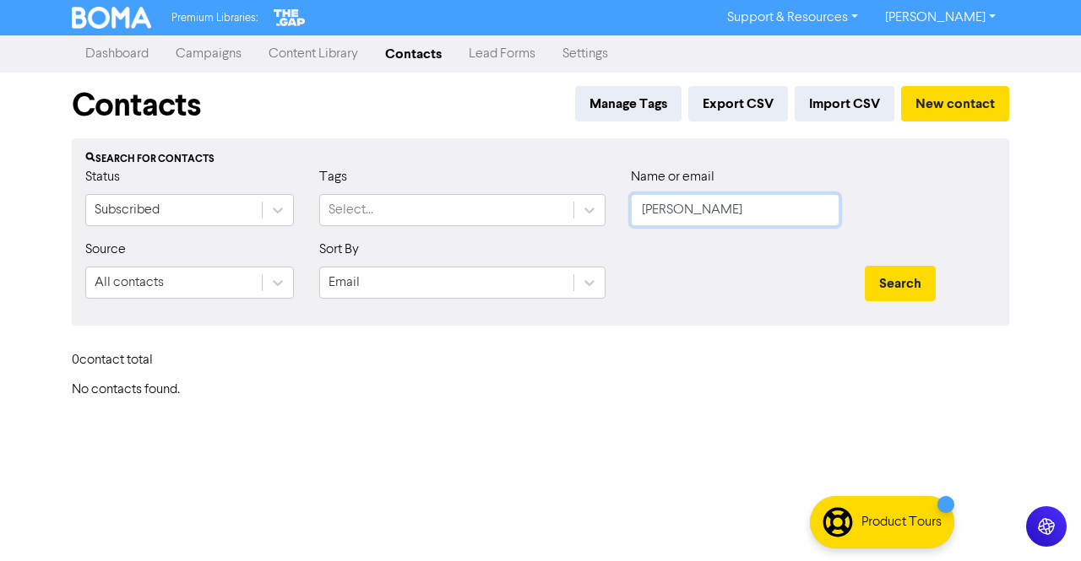
paste input "[PERSON_NAME]"
drag, startPoint x: 682, startPoint y: 210, endPoint x: 532, endPoint y: 192, distance: 151.4
click at [532, 193] on div "Status Subscribed Tags Select... Name or email [PERSON_NAME]" at bounding box center [541, 203] width 936 height 73
click at [883, 284] on button "Search" at bounding box center [900, 283] width 71 height 35
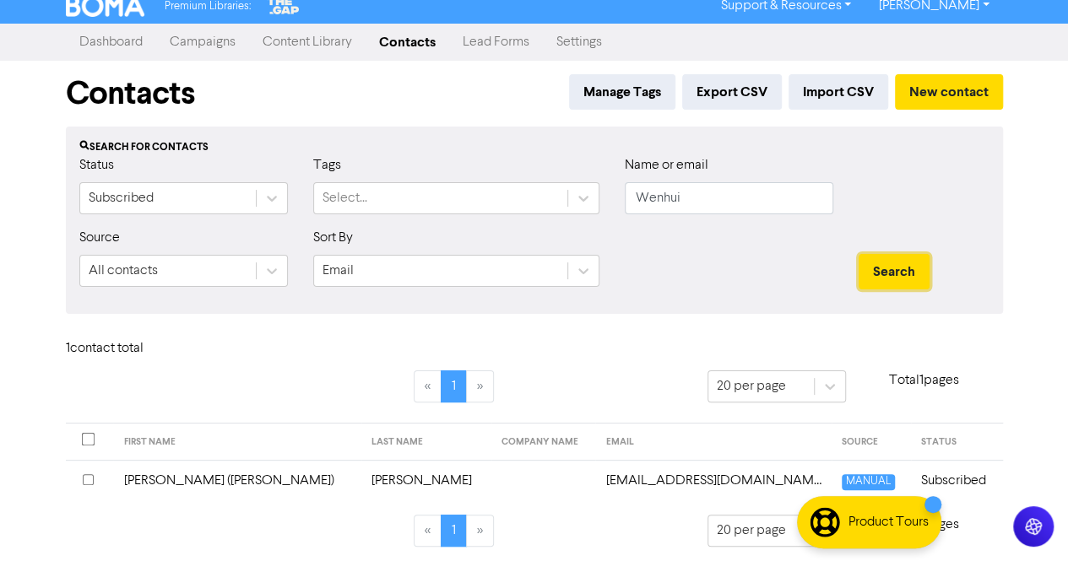
scroll to position [15, 0]
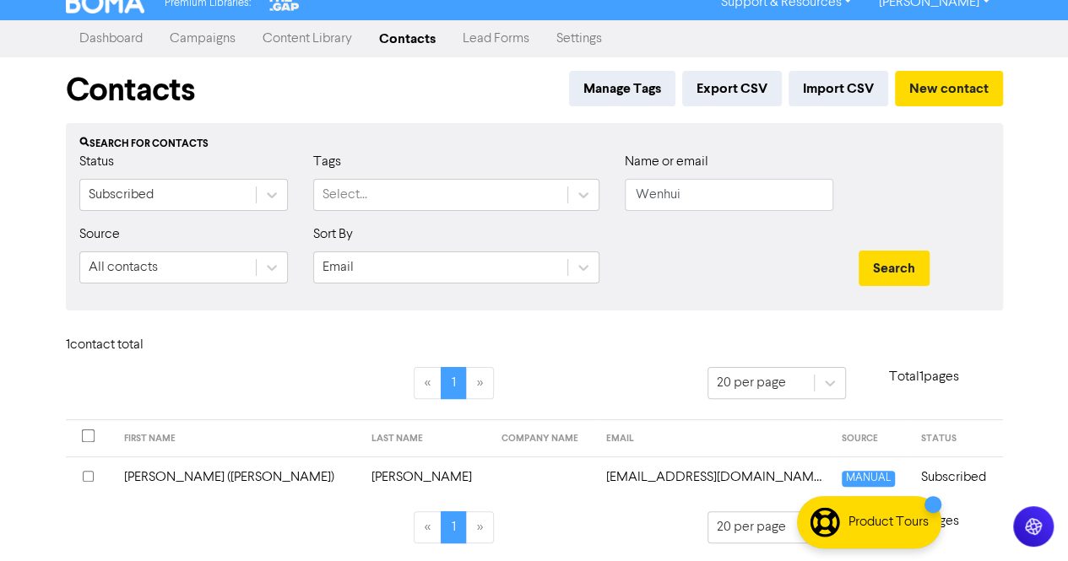
click at [361, 481] on td "[PERSON_NAME]" at bounding box center [426, 477] width 130 height 41
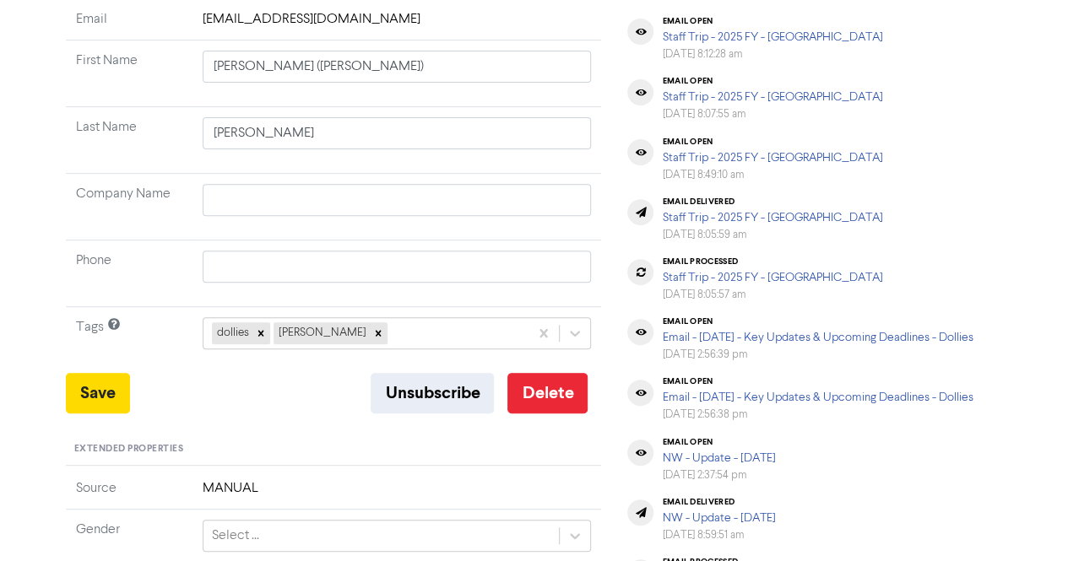
scroll to position [253, 0]
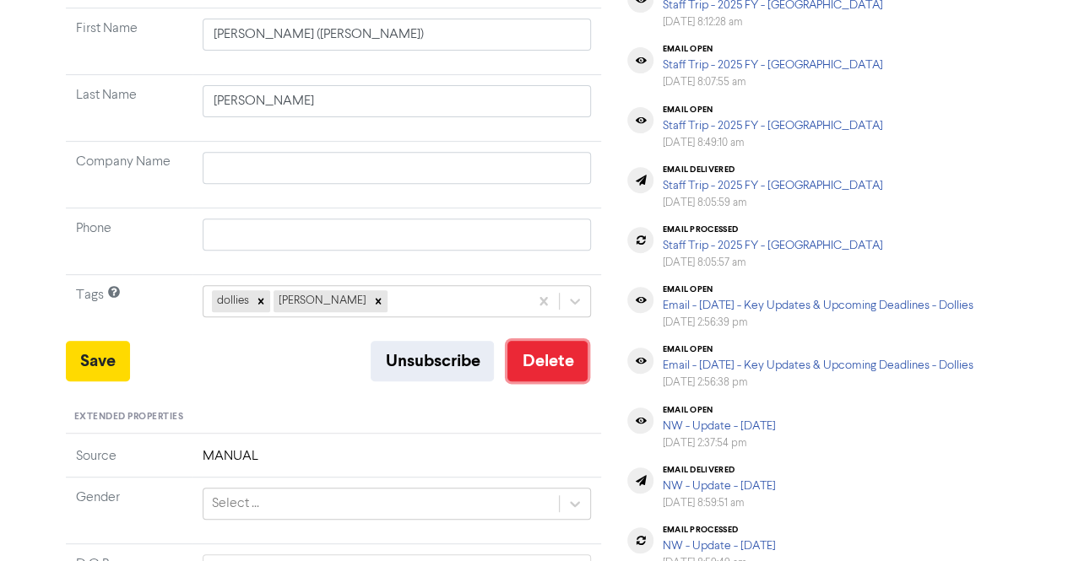
click at [552, 367] on button "Delete" at bounding box center [547, 361] width 80 height 41
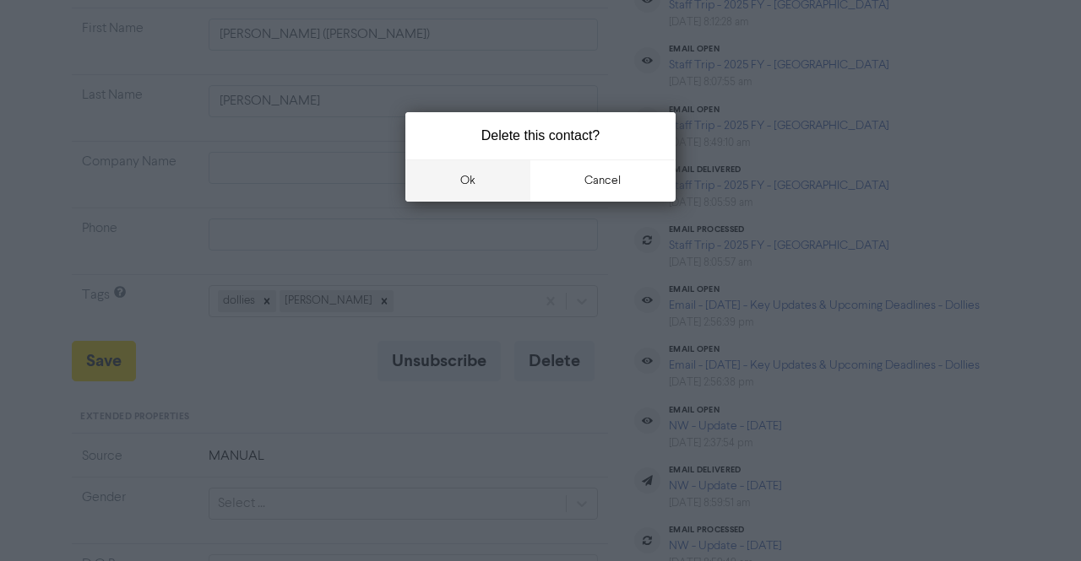
click at [469, 185] on button "ok" at bounding box center [467, 181] width 125 height 42
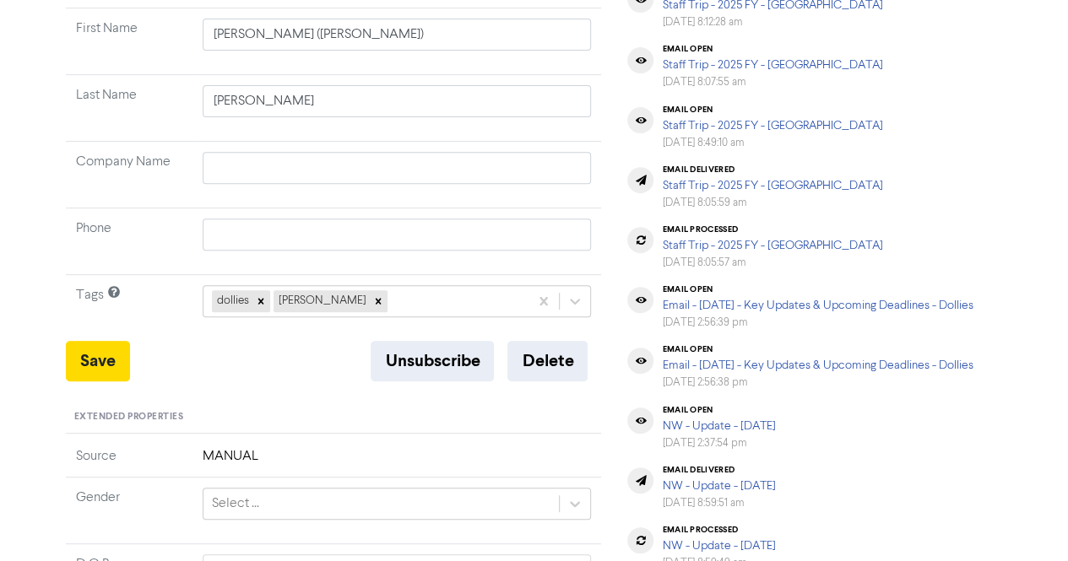
scroll to position [0, 0]
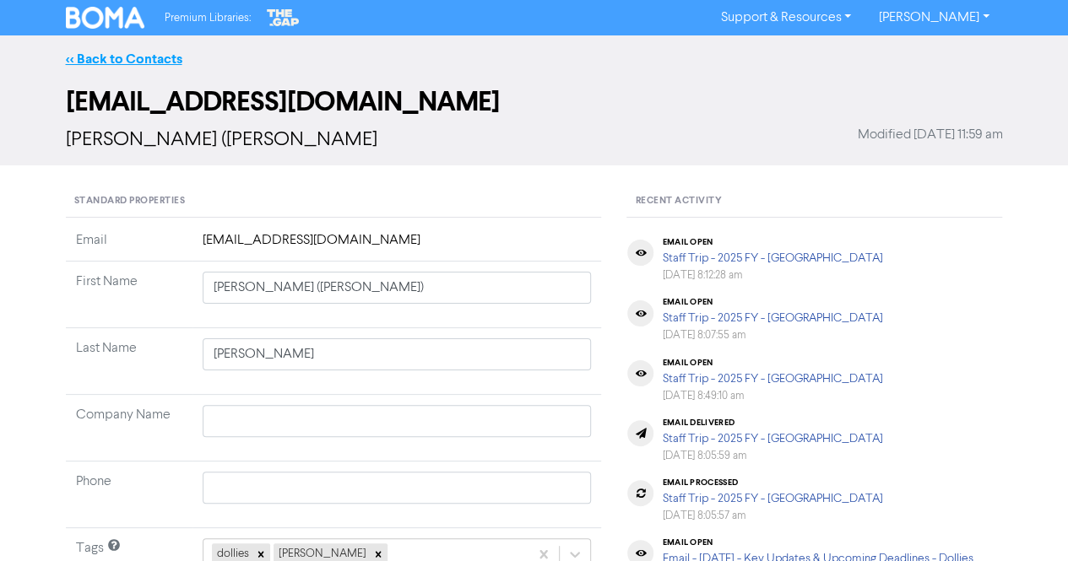
click at [106, 62] on link "<< Back to Contacts" at bounding box center [124, 59] width 117 height 17
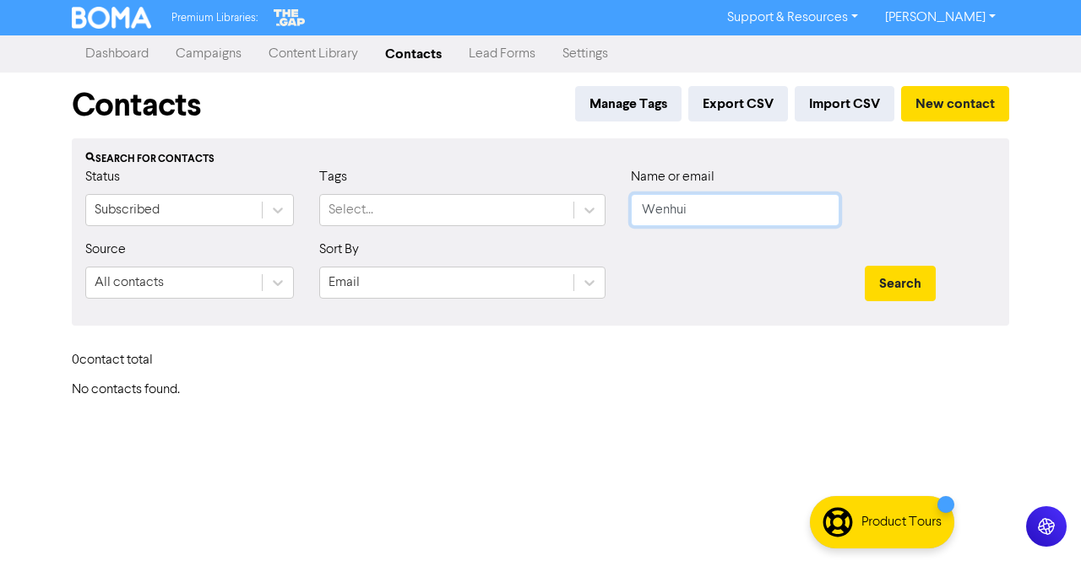
click at [735, 195] on input "Wenhui" at bounding box center [735, 210] width 209 height 32
paste input "[PERSON_NAME]"
drag, startPoint x: 680, startPoint y: 218, endPoint x: 559, endPoint y: 203, distance: 121.7
click at [564, 204] on div "Status Subscribed Tags Select... Name or email [PERSON_NAME]" at bounding box center [541, 203] width 936 height 73
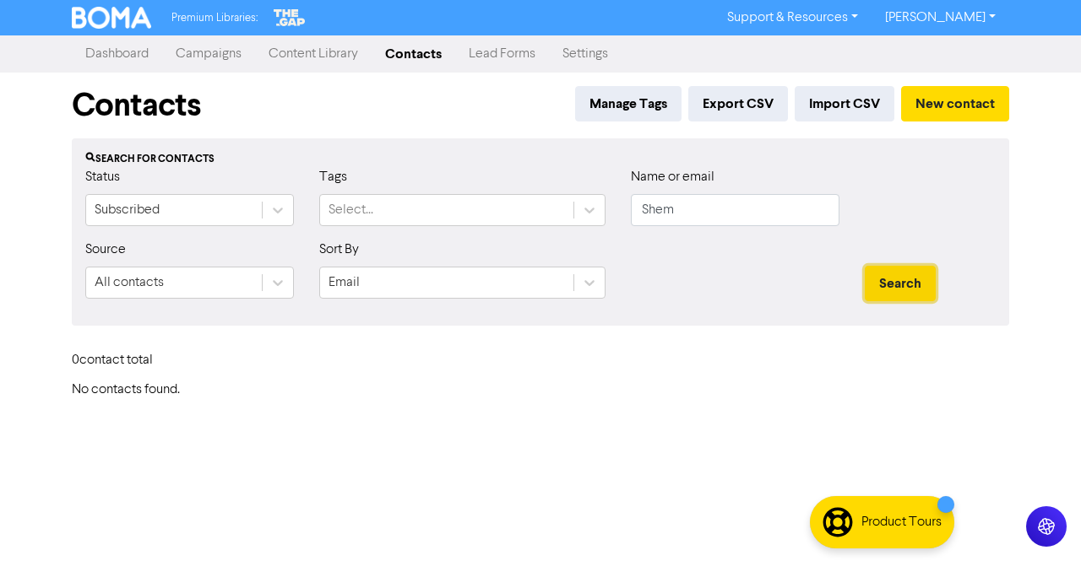
click at [910, 285] on button "Search" at bounding box center [900, 283] width 71 height 35
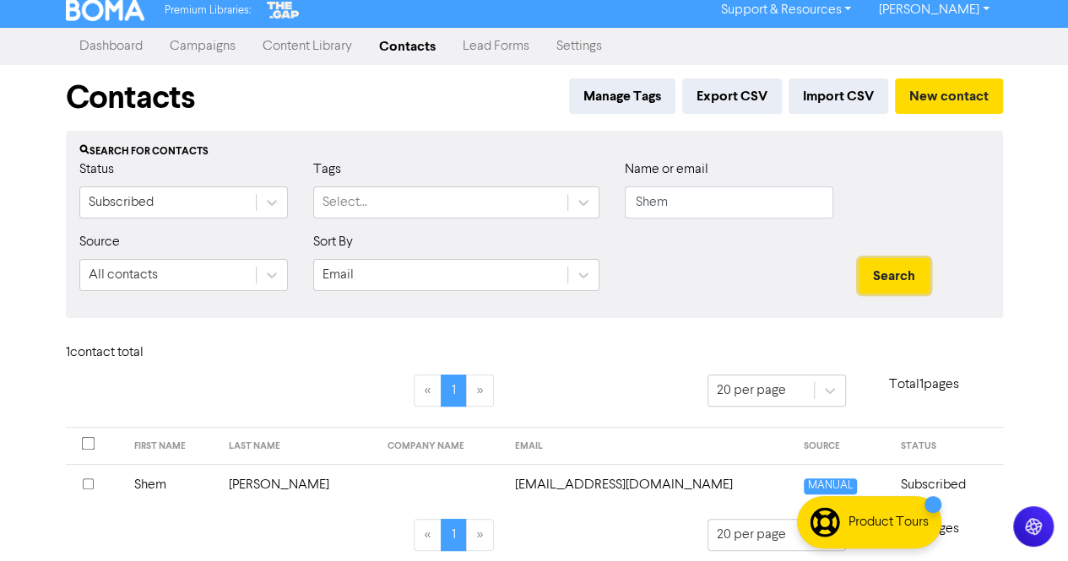
scroll to position [15, 0]
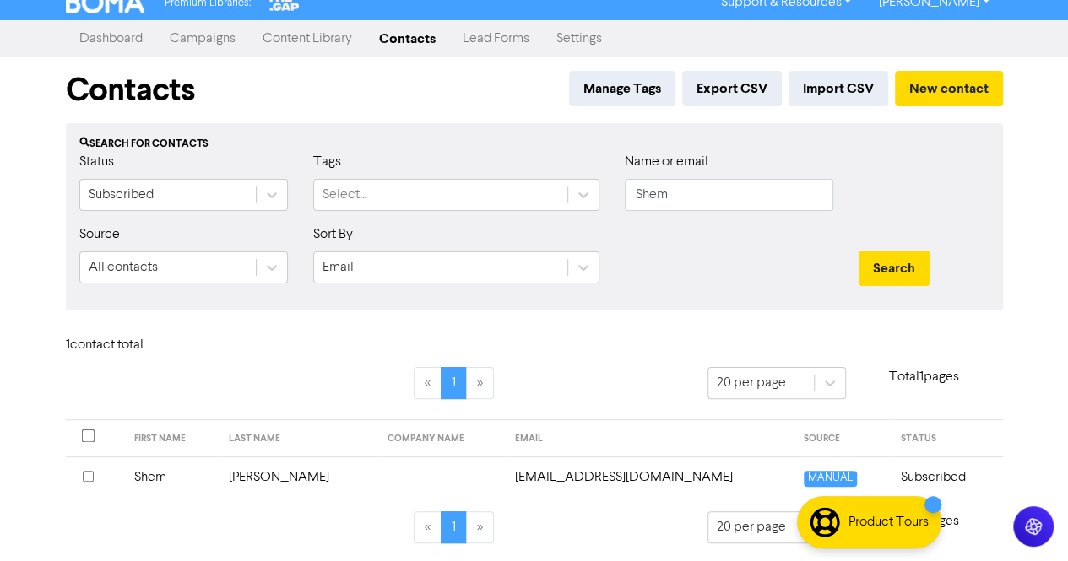
click at [283, 480] on td "[PERSON_NAME]" at bounding box center [298, 477] width 159 height 41
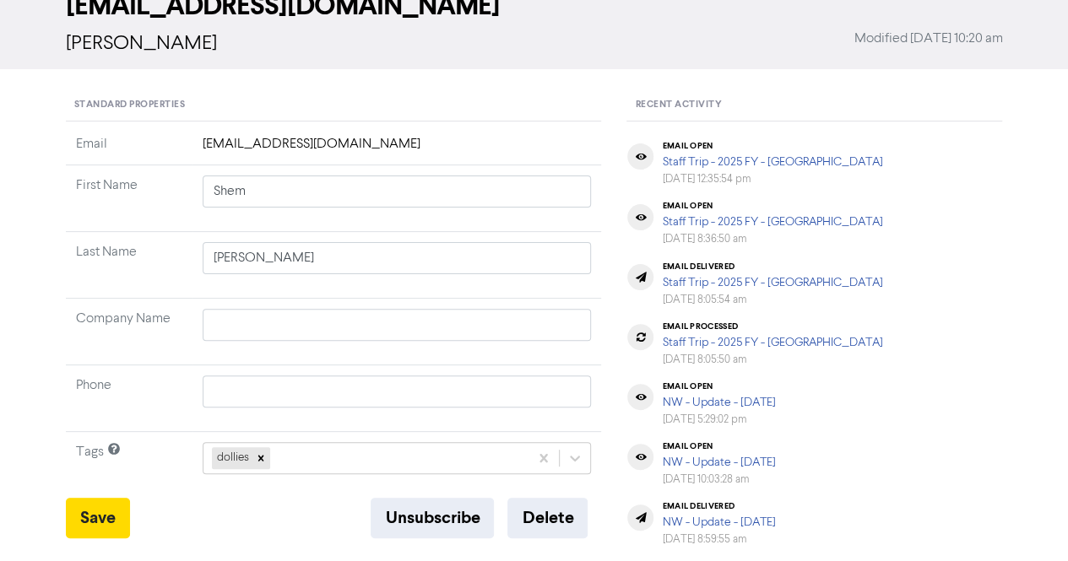
scroll to position [253, 0]
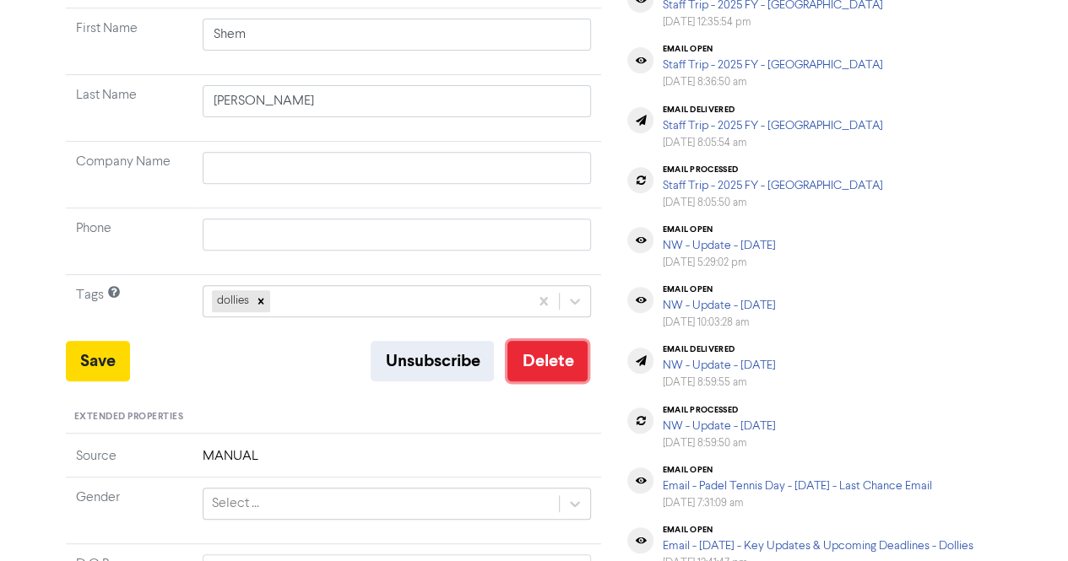
click at [535, 350] on button "Delete" at bounding box center [547, 361] width 80 height 41
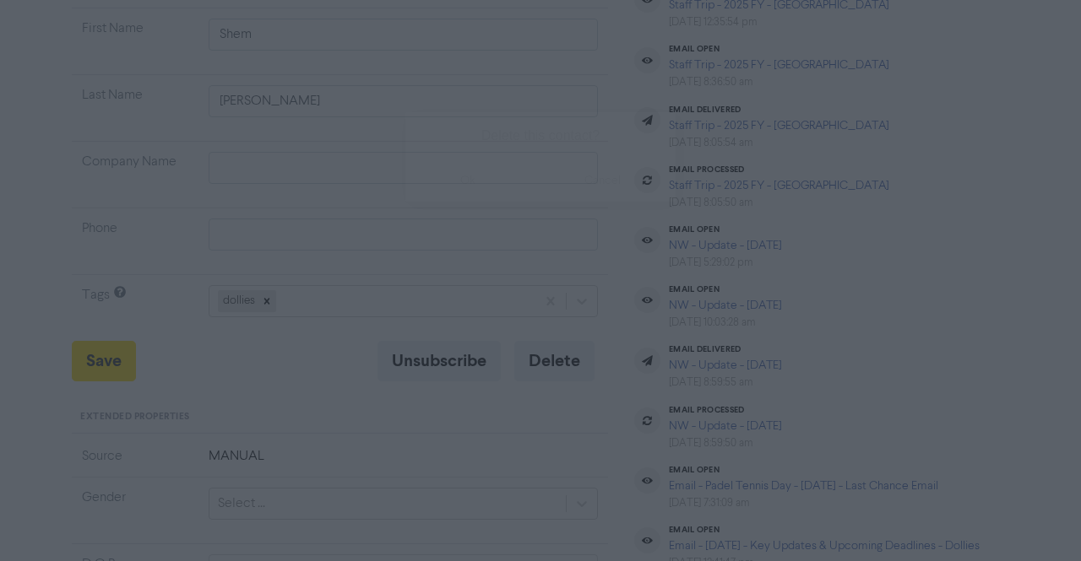
click at [471, 193] on button "ok" at bounding box center [467, 181] width 125 height 42
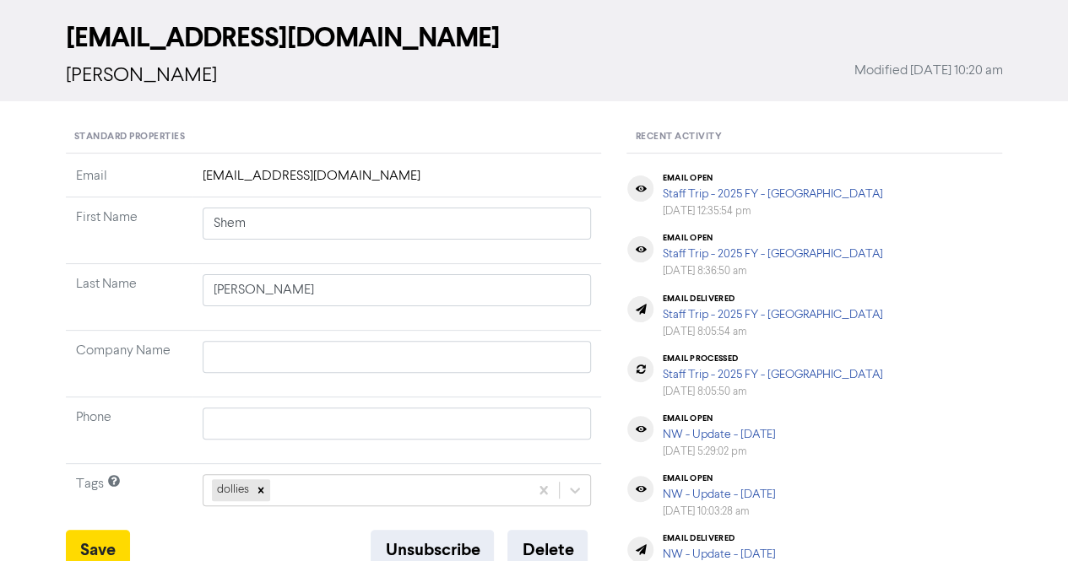
scroll to position [0, 0]
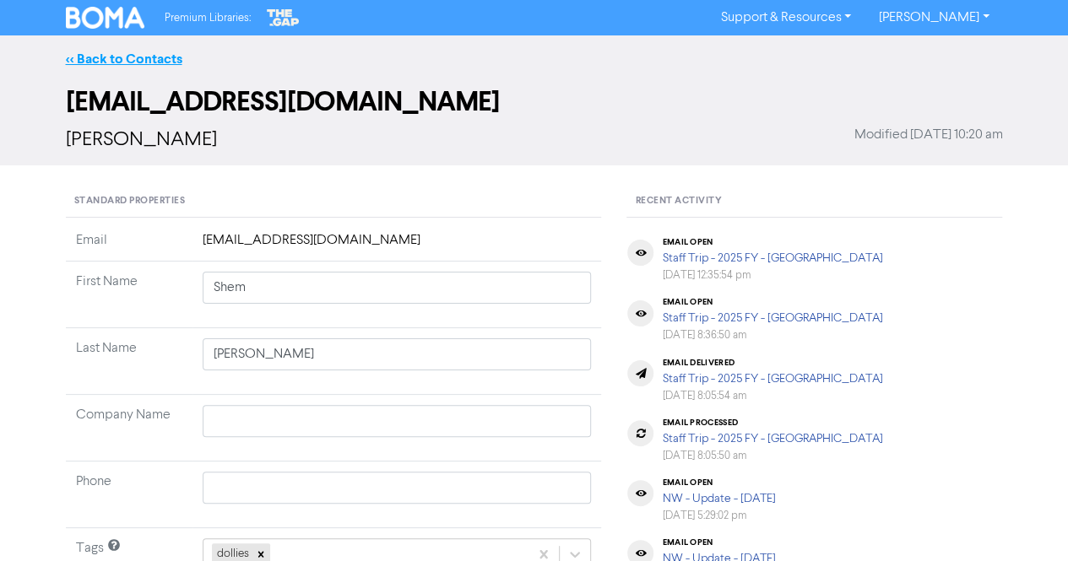
click at [103, 57] on link "<< Back to Contacts" at bounding box center [124, 59] width 117 height 17
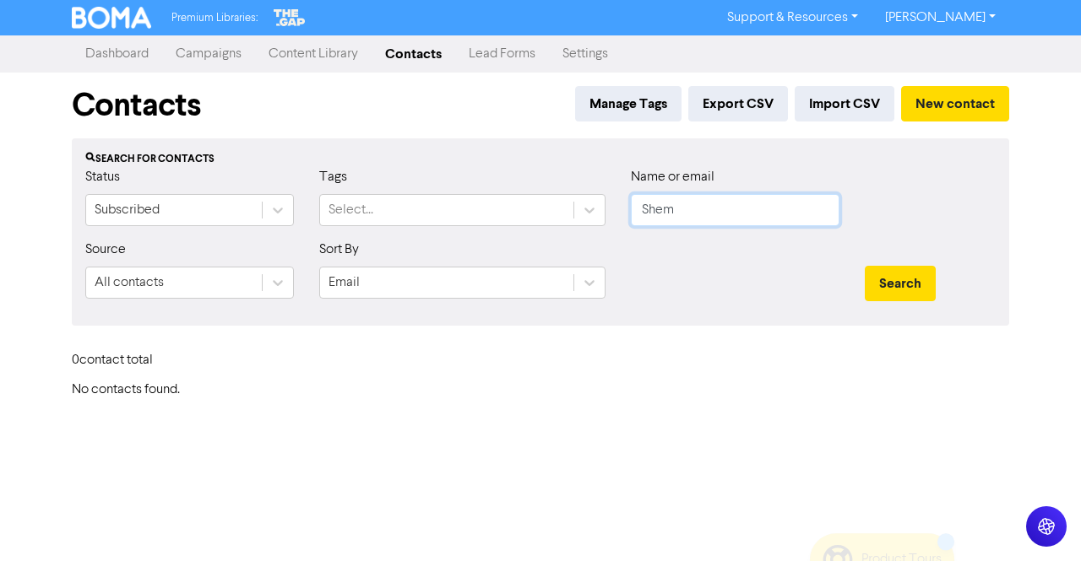
click at [730, 199] on input "Shem" at bounding box center [735, 210] width 209 height 32
paste input "[PERSON_NAME]"
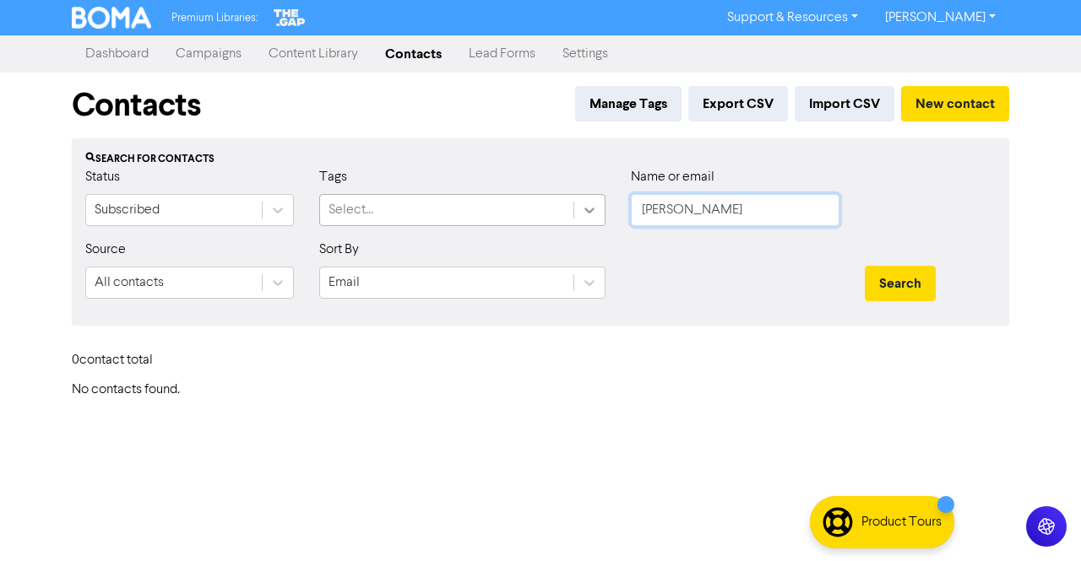
drag, startPoint x: 693, startPoint y: 205, endPoint x: 603, endPoint y: 200, distance: 90.5
click at [605, 201] on div "Status Subscribed Tags Select... Name or email [PERSON_NAME]" at bounding box center [541, 203] width 936 height 73
click at [909, 293] on button "Search" at bounding box center [900, 283] width 71 height 35
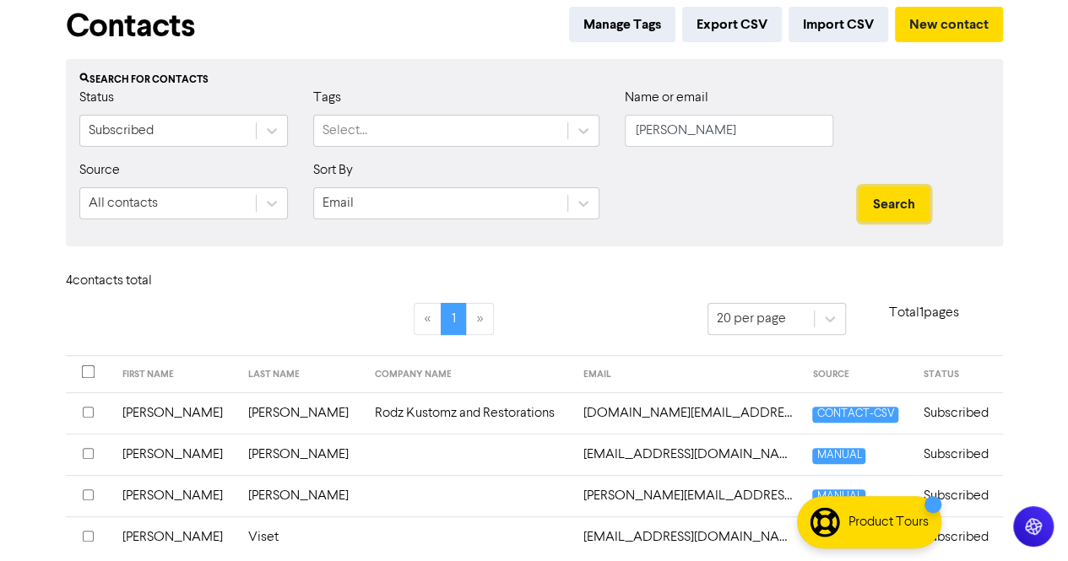
scroll to position [138, 0]
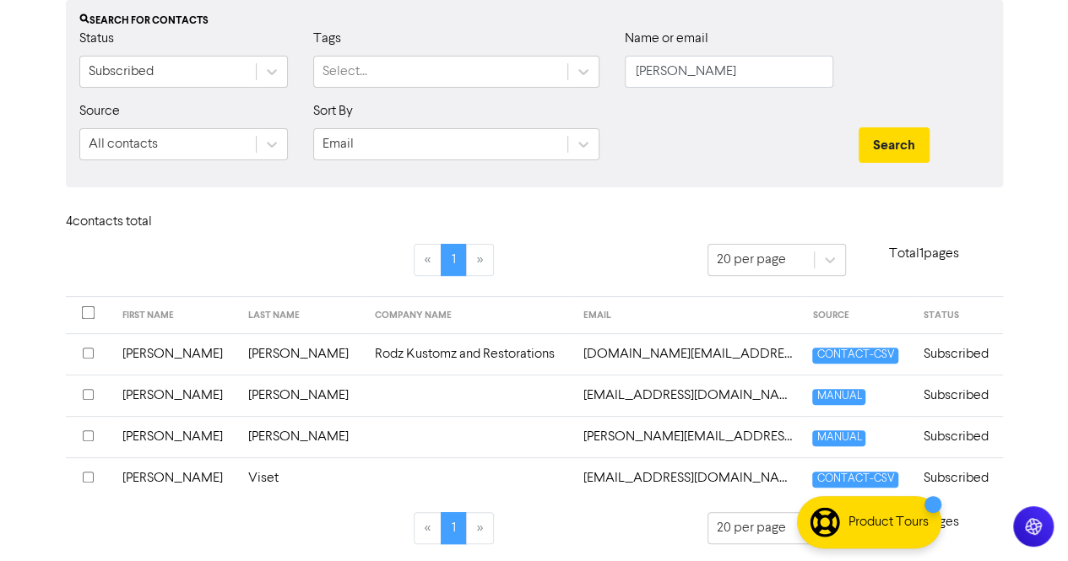
click at [246, 437] on td "[PERSON_NAME]" at bounding box center [301, 436] width 126 height 41
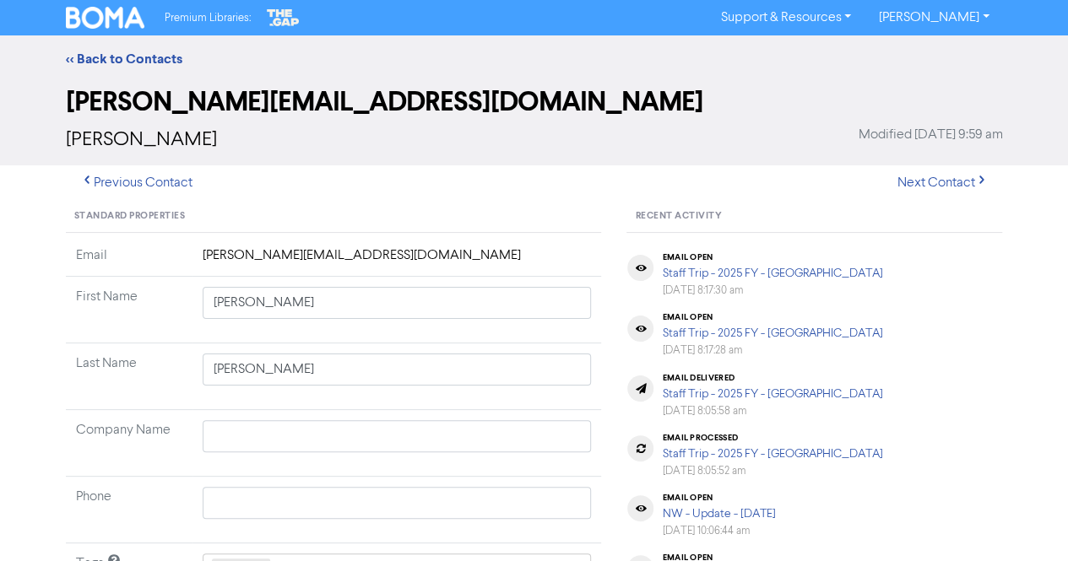
scroll to position [169, 0]
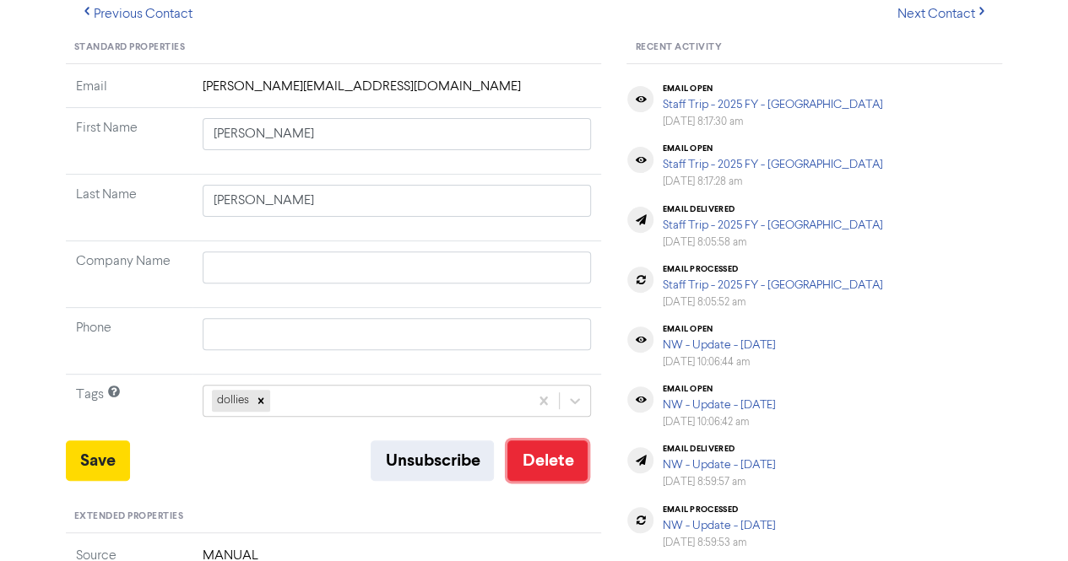
click at [554, 458] on button "Delete" at bounding box center [547, 461] width 80 height 41
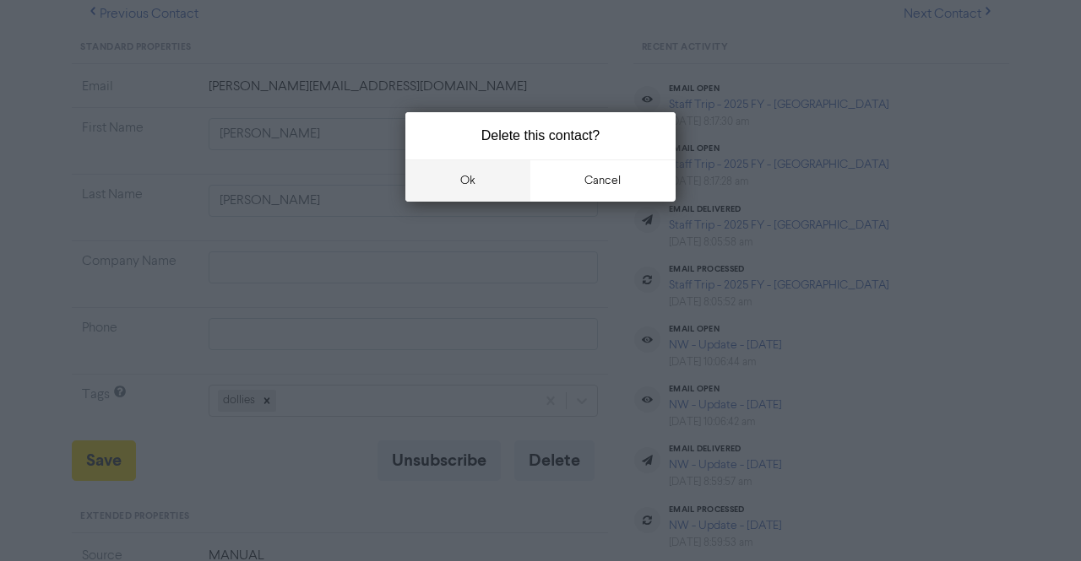
click at [436, 172] on button "ok" at bounding box center [467, 181] width 125 height 42
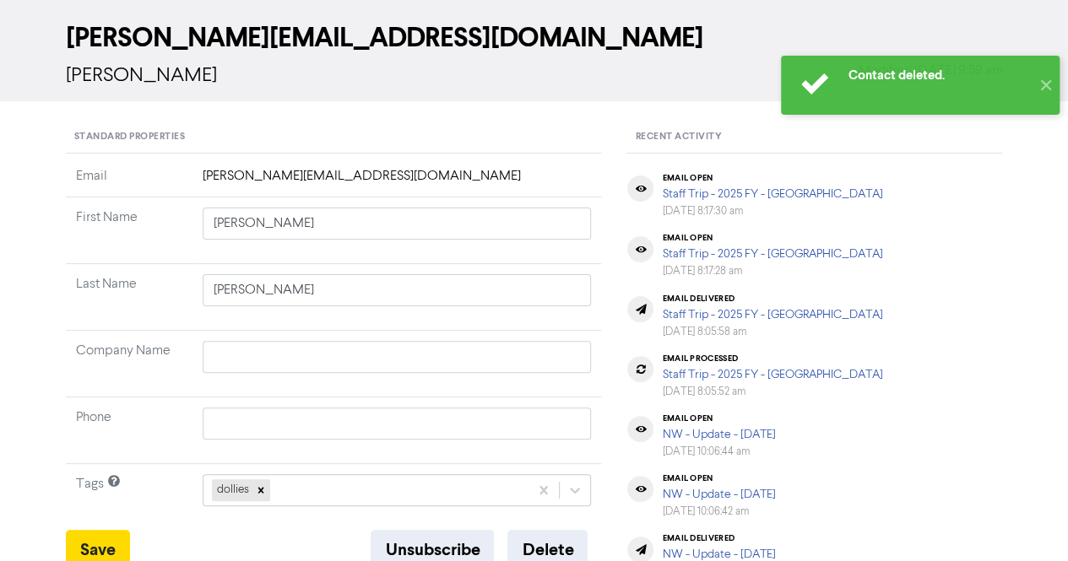
scroll to position [0, 0]
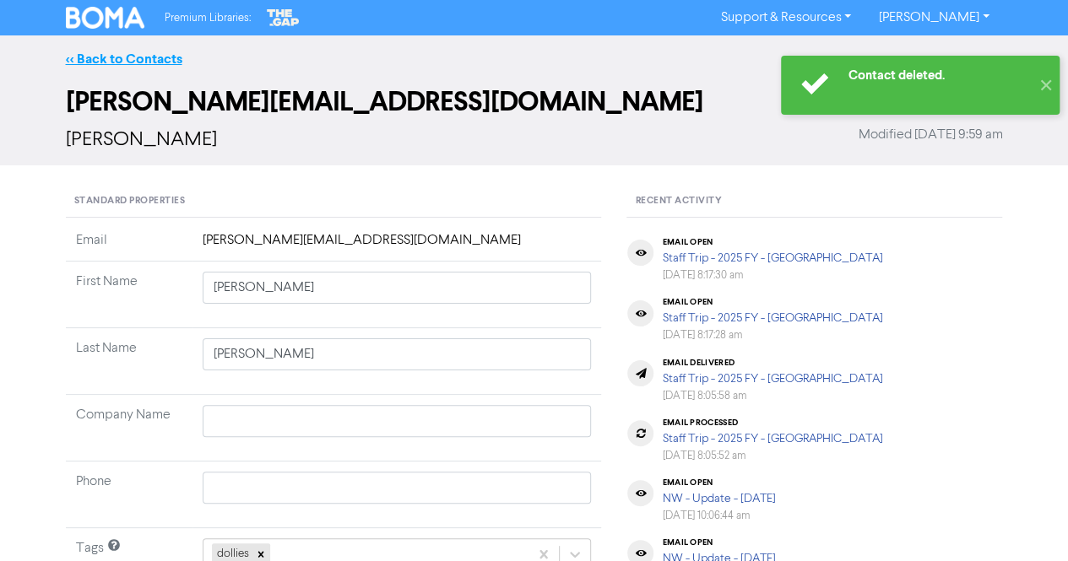
click at [130, 62] on link "<< Back to Contacts" at bounding box center [124, 59] width 117 height 17
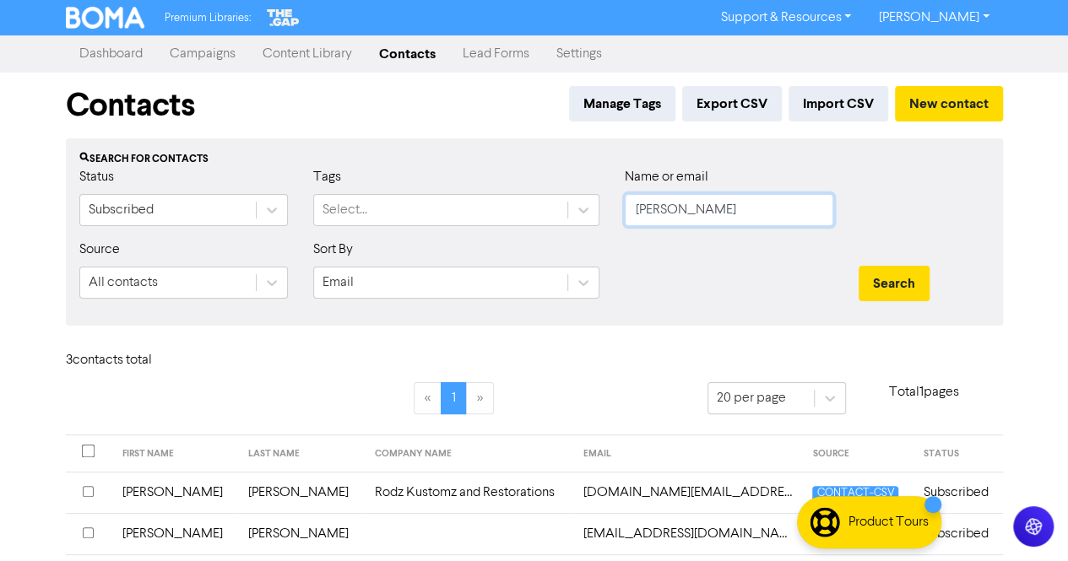
click at [718, 215] on input "[PERSON_NAME]" at bounding box center [729, 210] width 209 height 32
paste input "[PERSON_NAME]"
drag, startPoint x: 716, startPoint y: 212, endPoint x: 646, endPoint y: 209, distance: 70.2
click at [646, 209] on input "[PERSON_NAME]" at bounding box center [729, 210] width 209 height 32
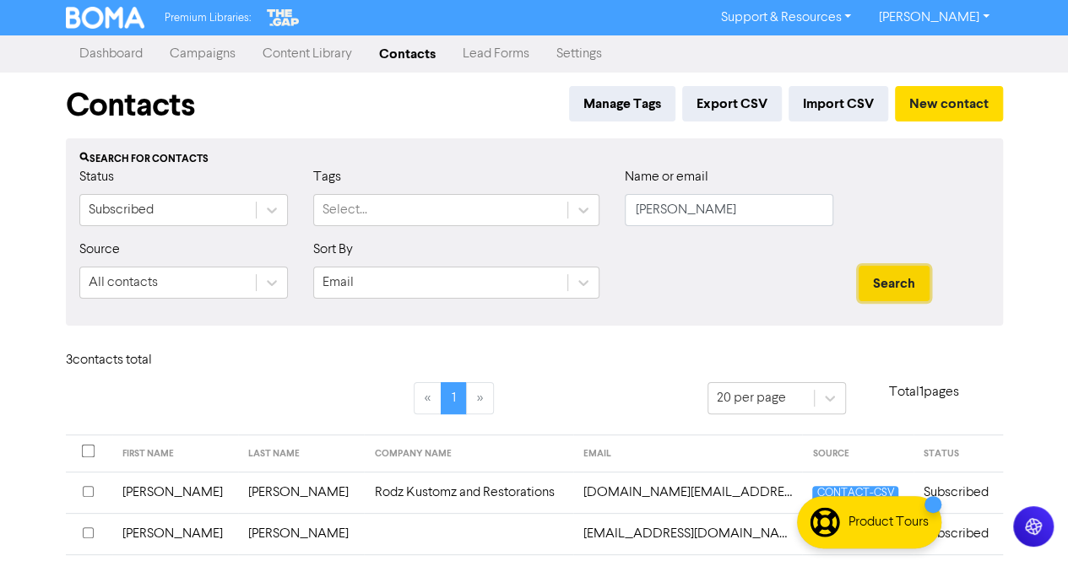
click at [866, 280] on button "Search" at bounding box center [894, 283] width 71 height 35
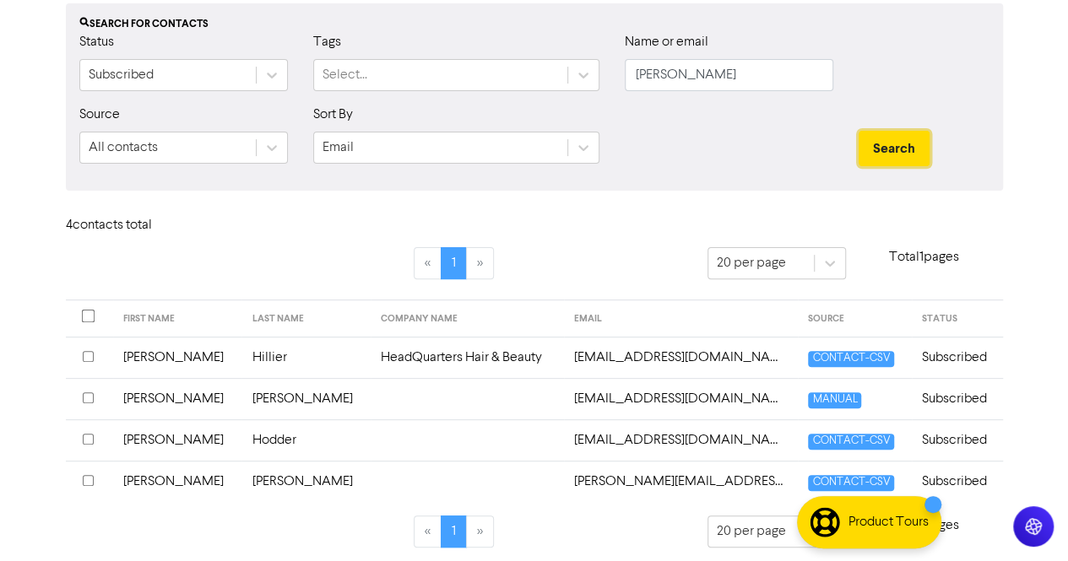
scroll to position [138, 0]
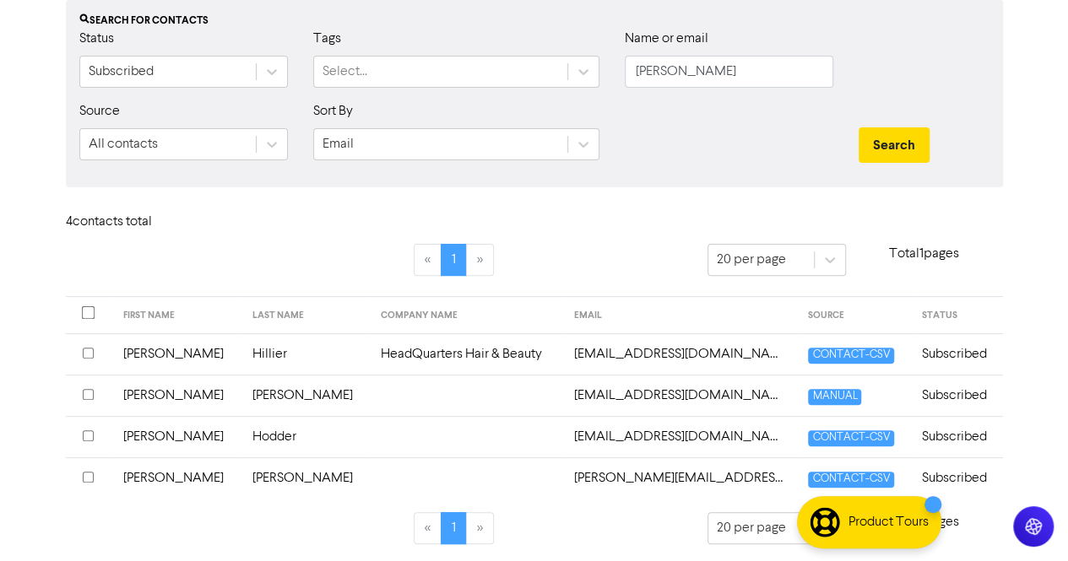
click at [277, 399] on td "[PERSON_NAME]" at bounding box center [305, 395] width 128 height 41
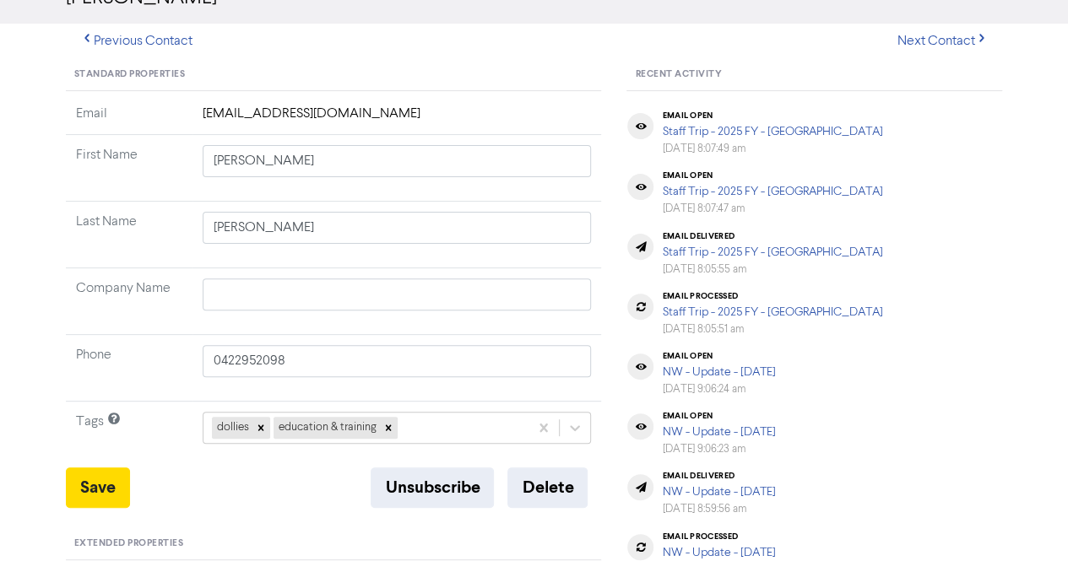
scroll to position [169, 0]
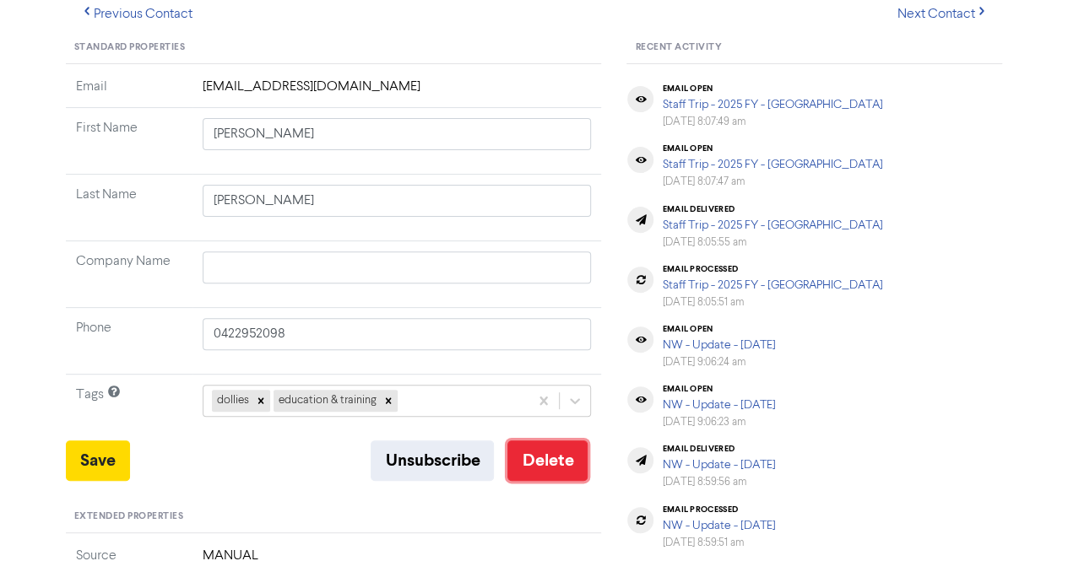
click at [539, 454] on button "Delete" at bounding box center [547, 461] width 80 height 41
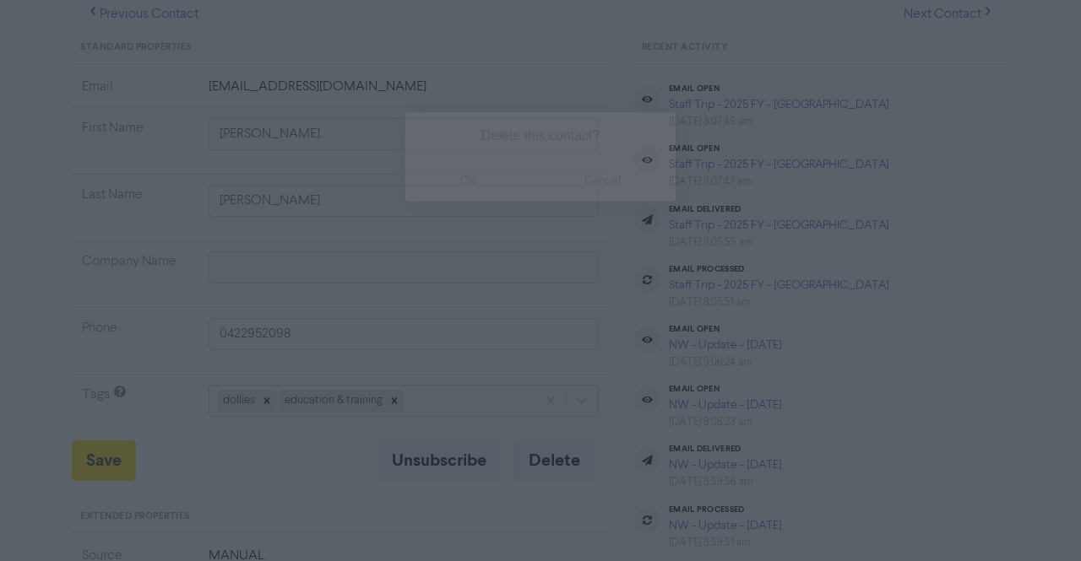
click at [475, 182] on button "ok" at bounding box center [467, 181] width 125 height 42
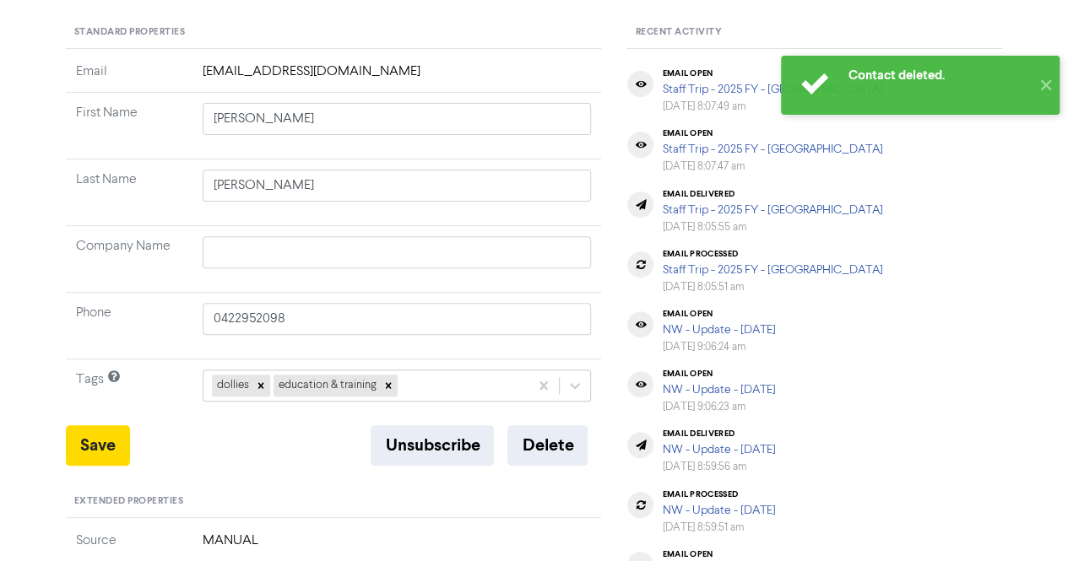
scroll to position [0, 0]
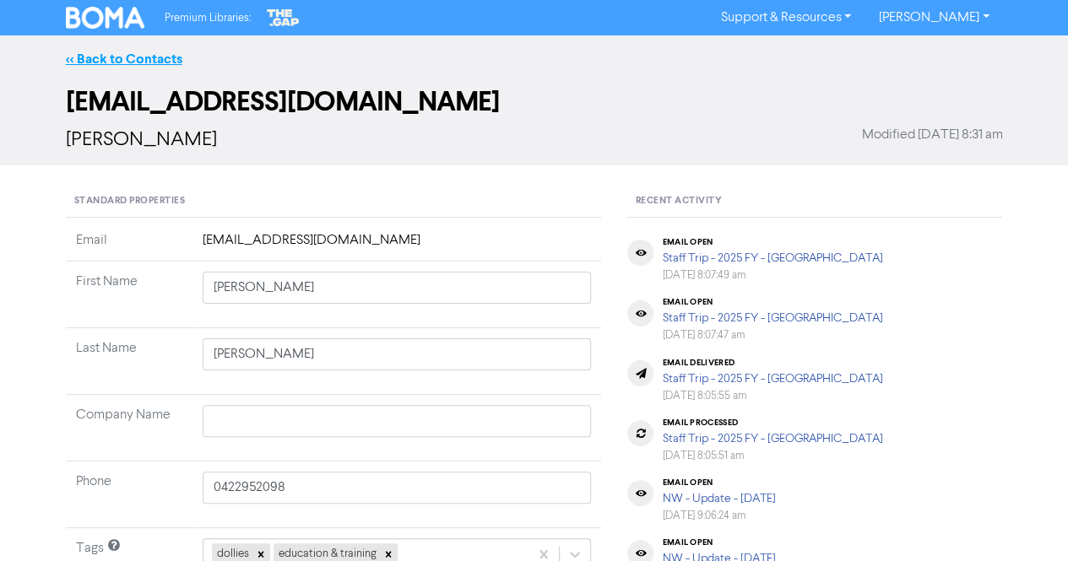
click at [127, 60] on link "<< Back to Contacts" at bounding box center [124, 59] width 117 height 17
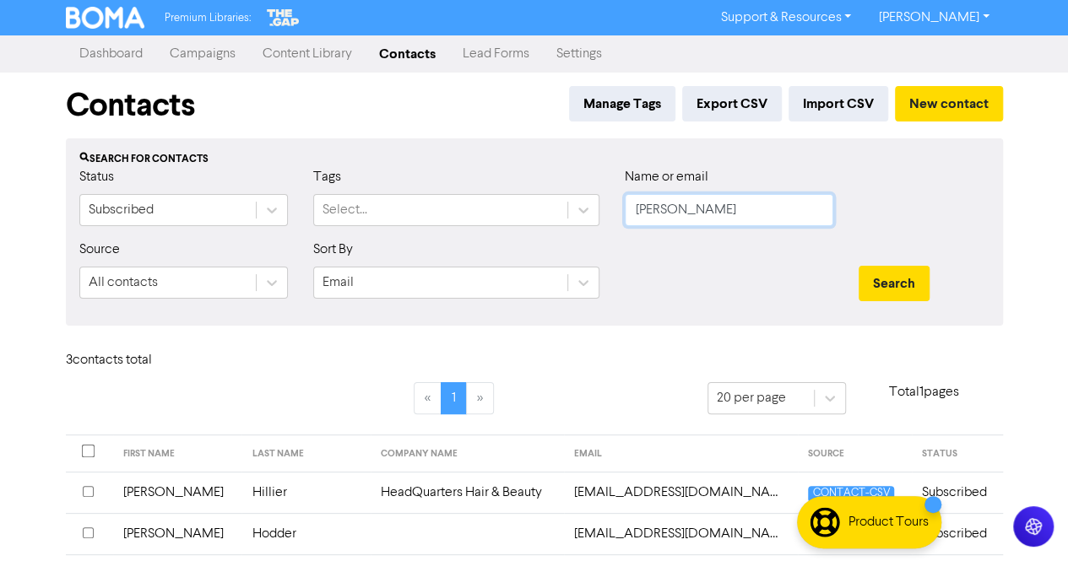
click at [759, 210] on input "[PERSON_NAME]" at bounding box center [729, 210] width 209 height 32
paste input "[PERSON_NAME]"
drag, startPoint x: 684, startPoint y: 209, endPoint x: 503, endPoint y: 198, distance: 181.0
click at [503, 198] on div "Status Subscribed Tags Select... Name or email [PERSON_NAME]" at bounding box center [535, 203] width 936 height 73
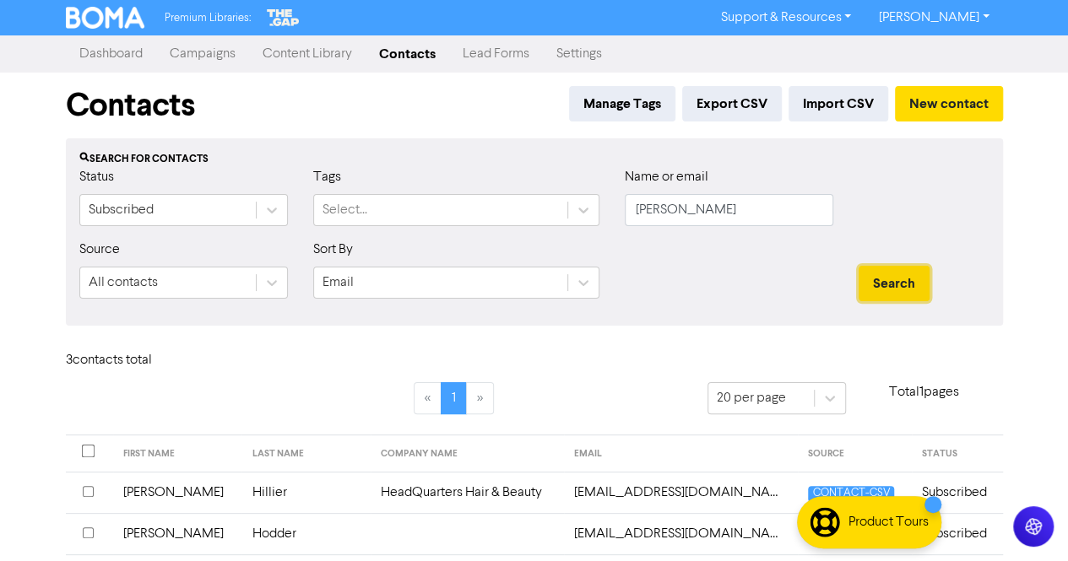
click at [899, 291] on button "Search" at bounding box center [894, 283] width 71 height 35
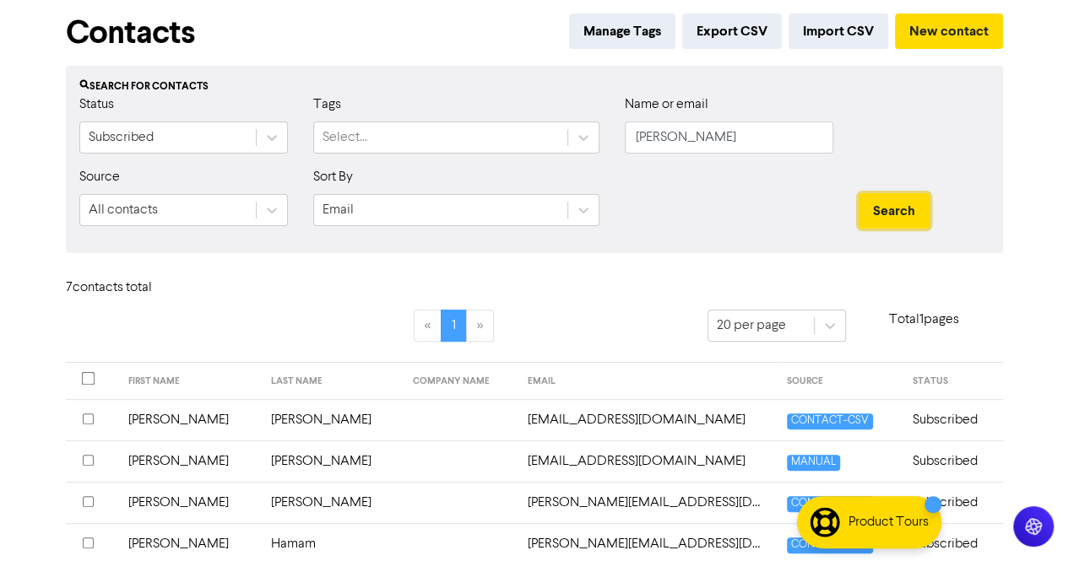
scroll to position [169, 0]
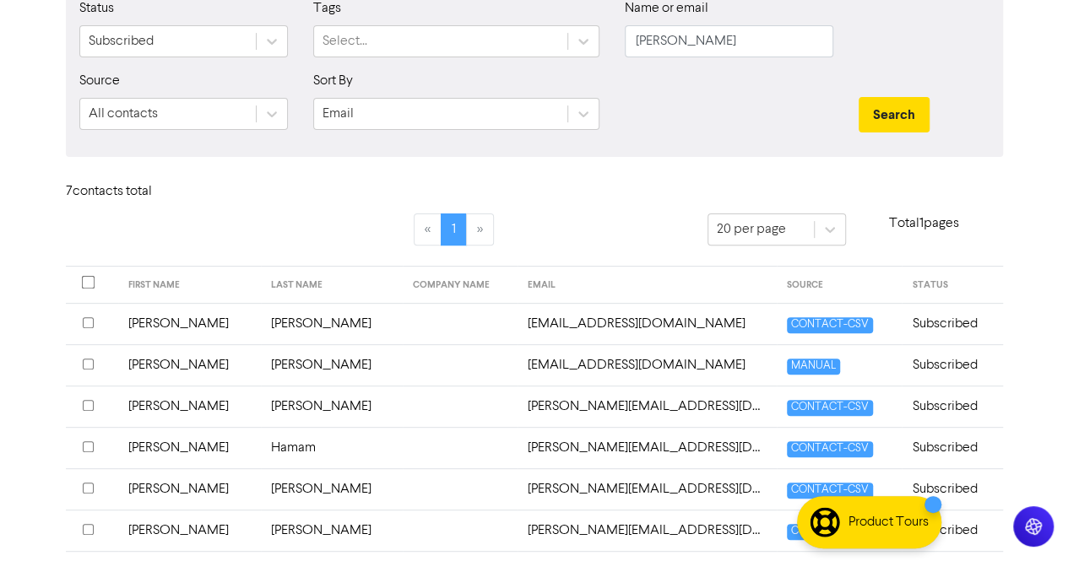
click at [314, 363] on td "[PERSON_NAME]" at bounding box center [332, 364] width 143 height 41
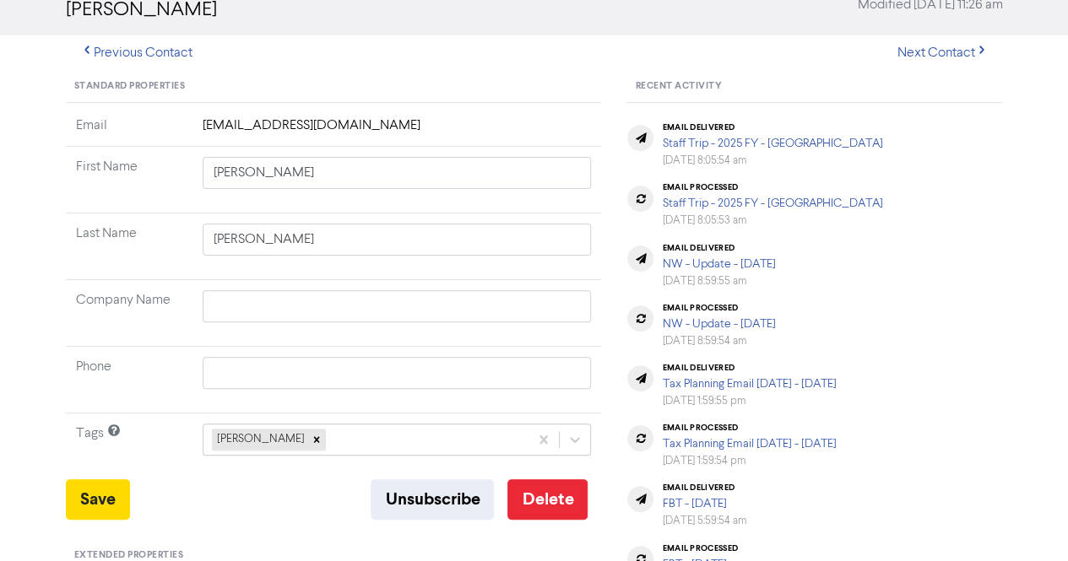
scroll to position [169, 0]
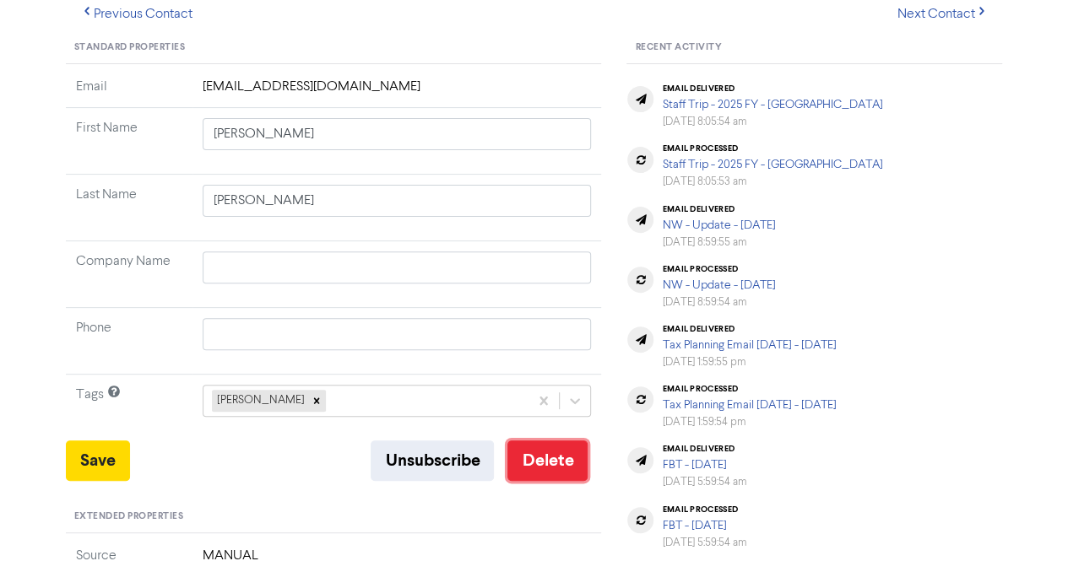
click at [564, 474] on button "Delete" at bounding box center [547, 461] width 80 height 41
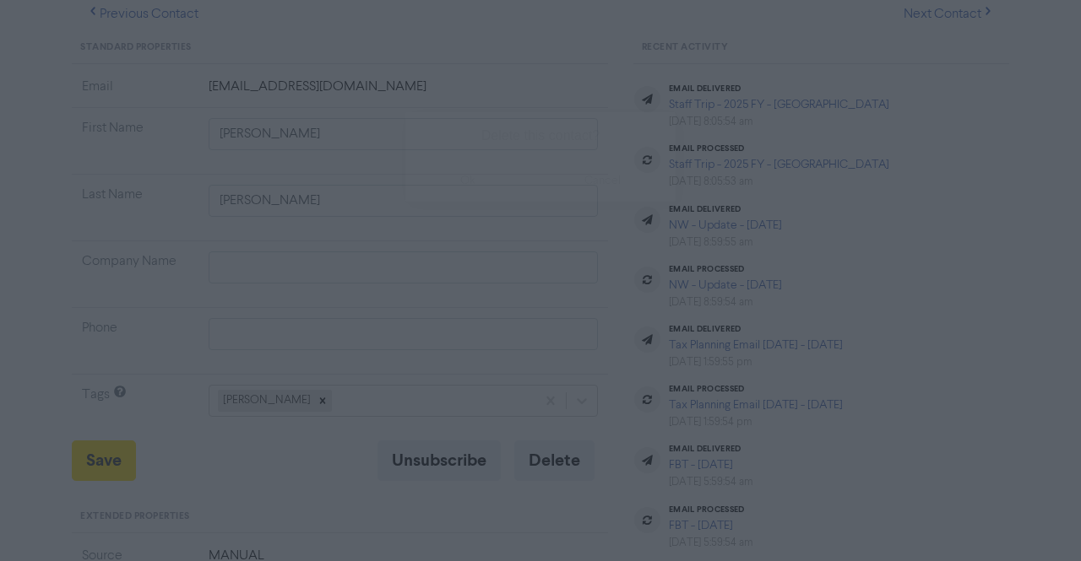
click at [476, 185] on button "ok" at bounding box center [467, 181] width 125 height 42
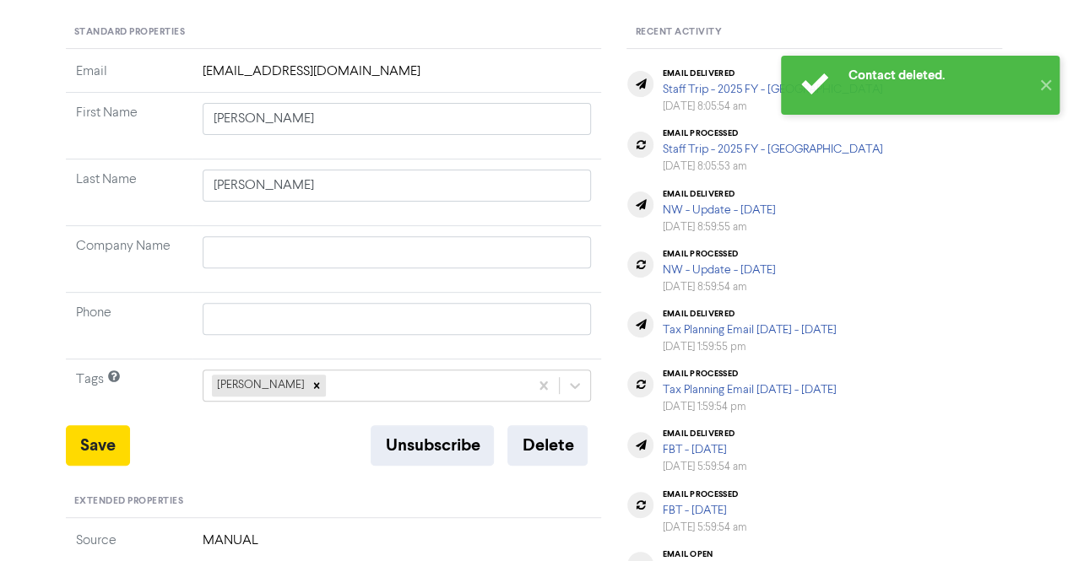
scroll to position [0, 0]
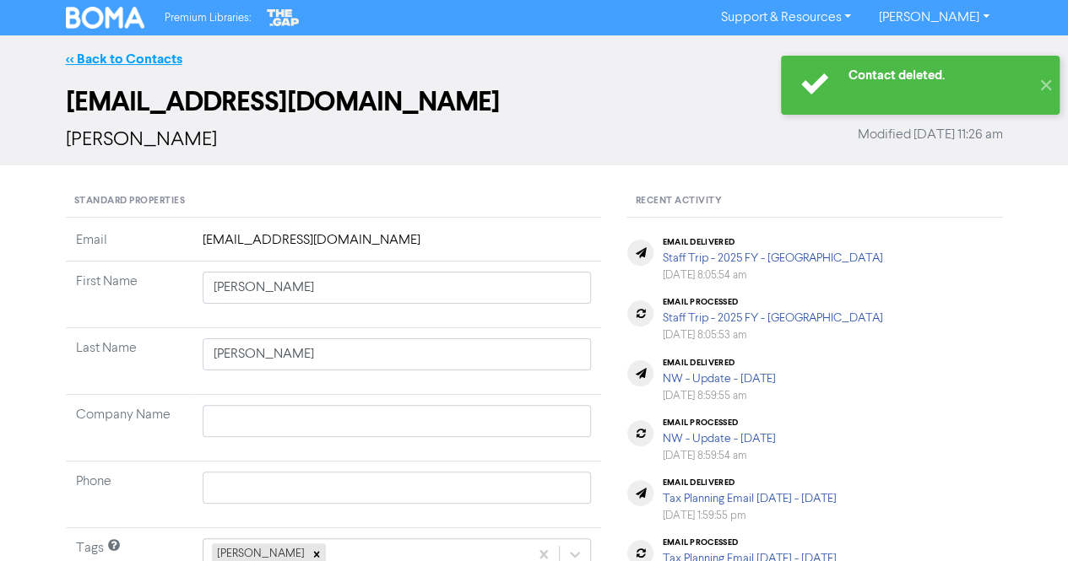
click at [142, 53] on link "<< Back to Contacts" at bounding box center [124, 59] width 117 height 17
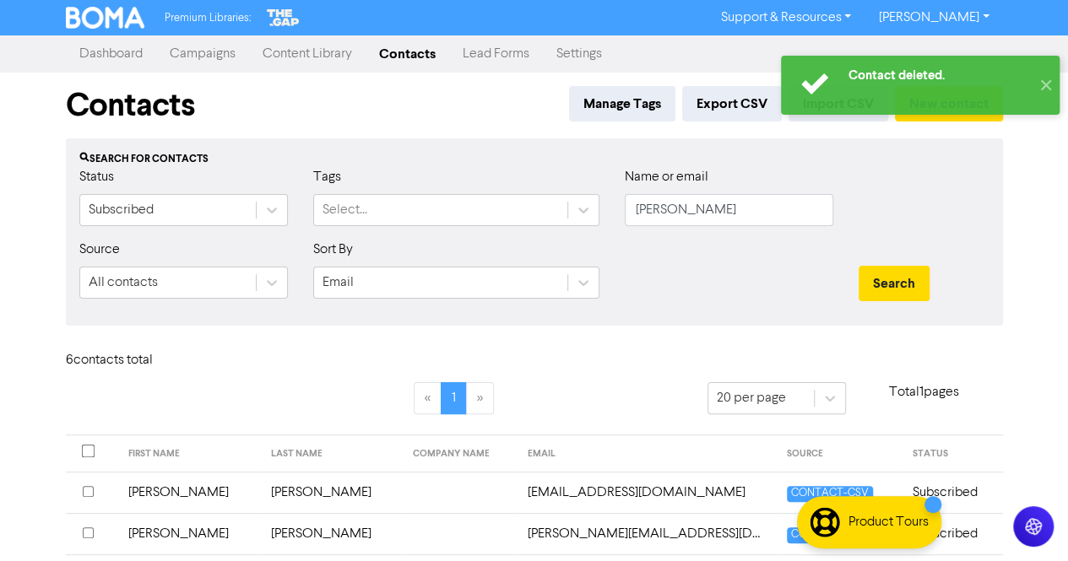
click at [705, 227] on div "Name or email [PERSON_NAME]" at bounding box center [729, 203] width 234 height 73
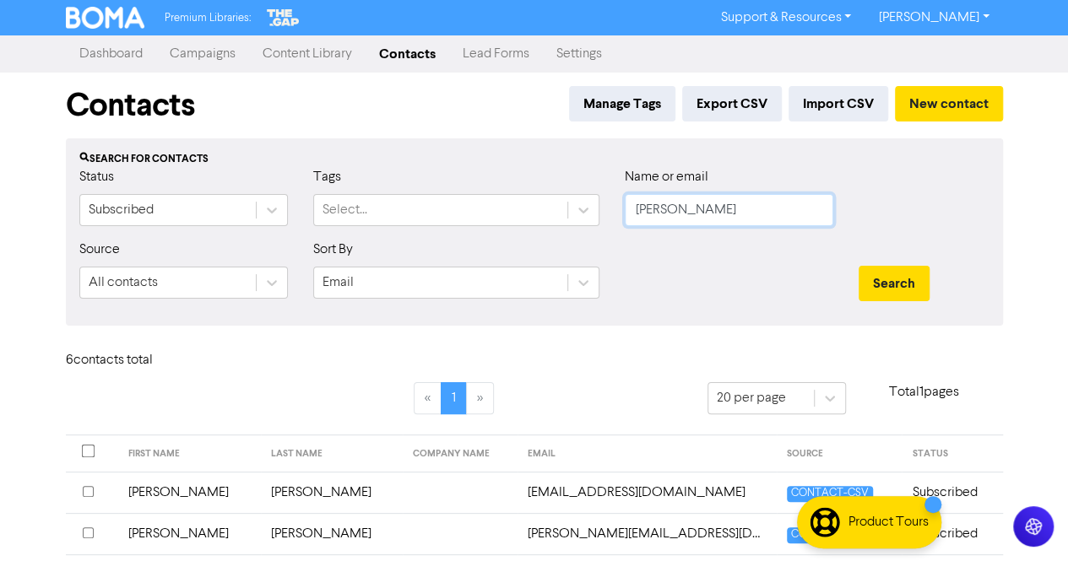
click at [711, 215] on input "[PERSON_NAME]" at bounding box center [729, 210] width 209 height 32
paste input "[PERSON_NAME]"
drag, startPoint x: 681, startPoint y: 206, endPoint x: 352, endPoint y: 198, distance: 328.5
click at [358, 203] on div "Status Subscribed Tags Select... Name or email [PERSON_NAME]" at bounding box center [535, 203] width 936 height 73
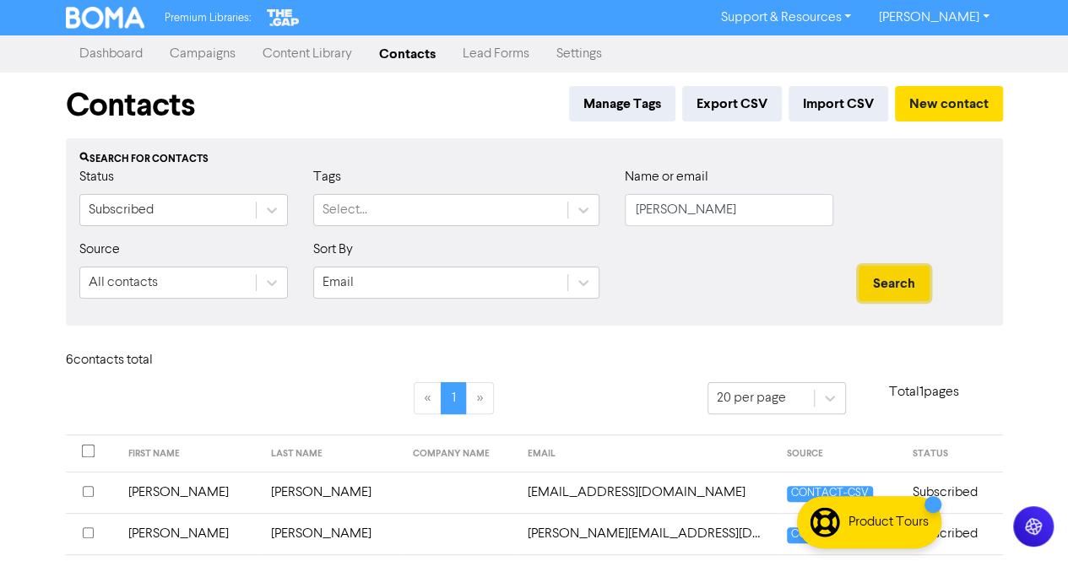
click at [893, 279] on button "Search" at bounding box center [894, 283] width 71 height 35
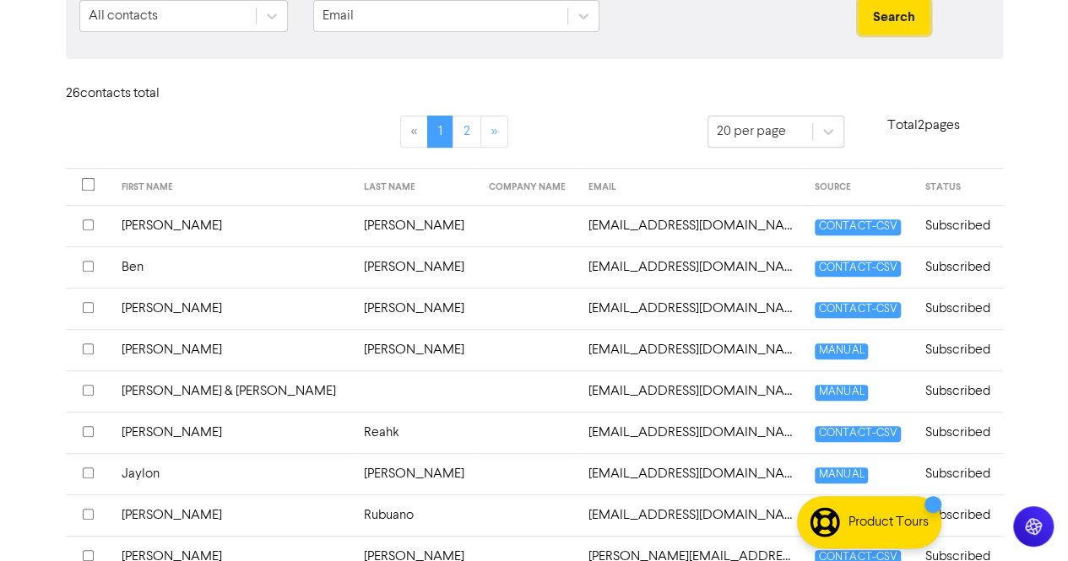
scroll to position [289, 0]
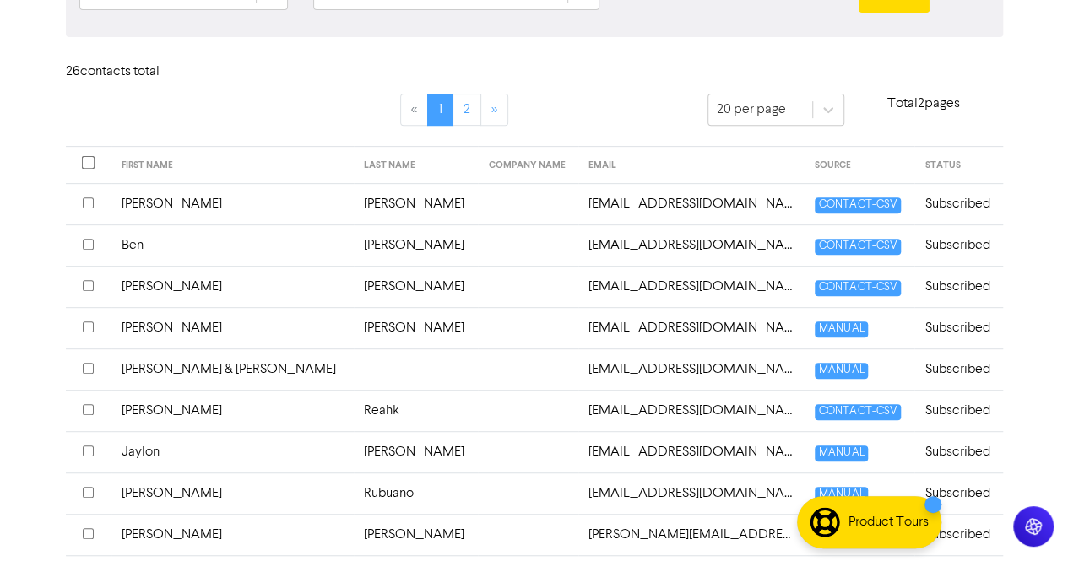
click at [326, 322] on td "[PERSON_NAME]" at bounding box center [232, 327] width 242 height 41
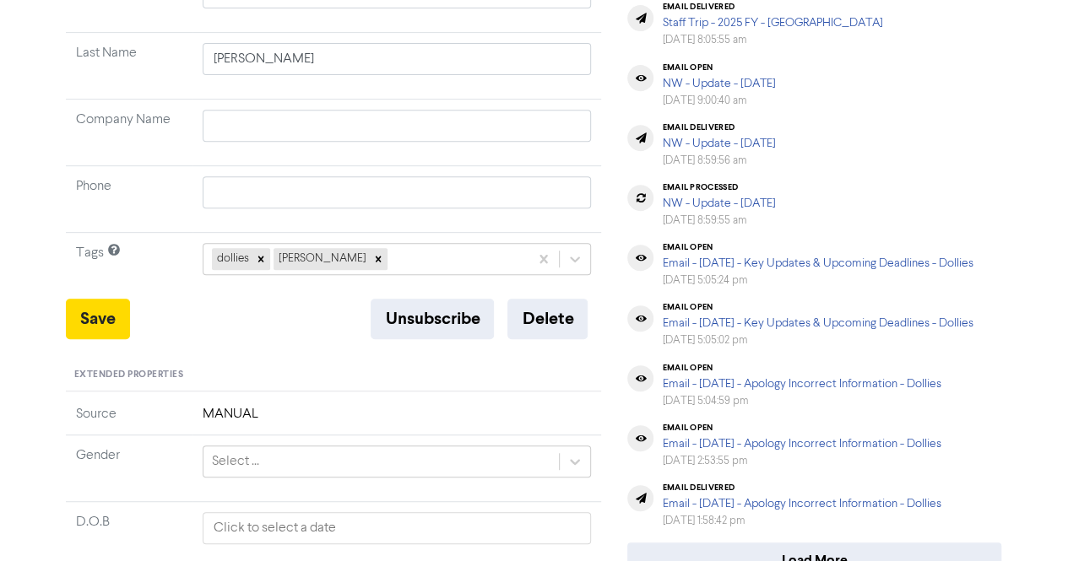
scroll to position [338, 0]
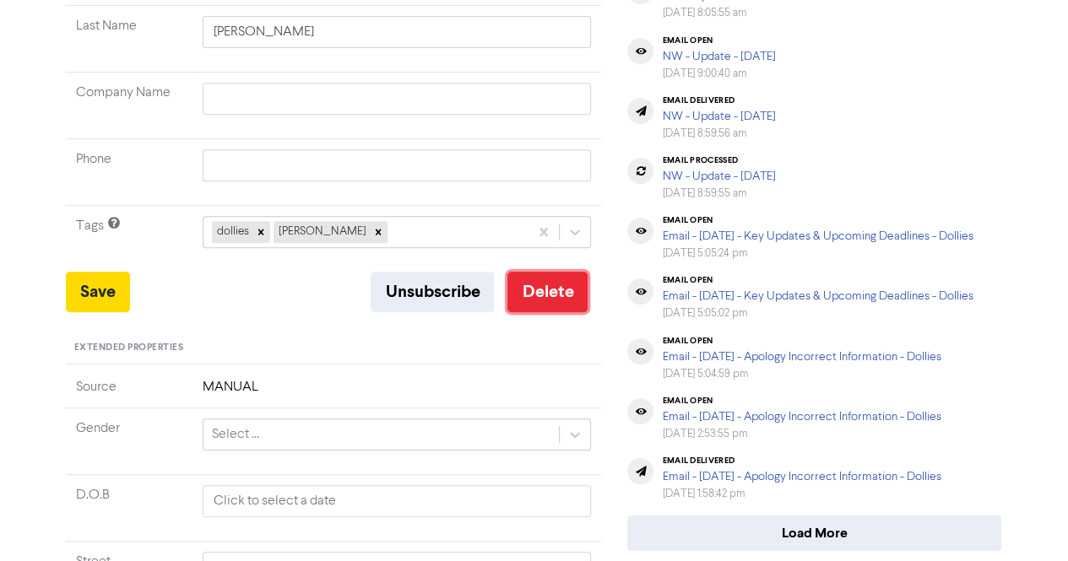
click at [540, 300] on button "Delete" at bounding box center [547, 292] width 80 height 41
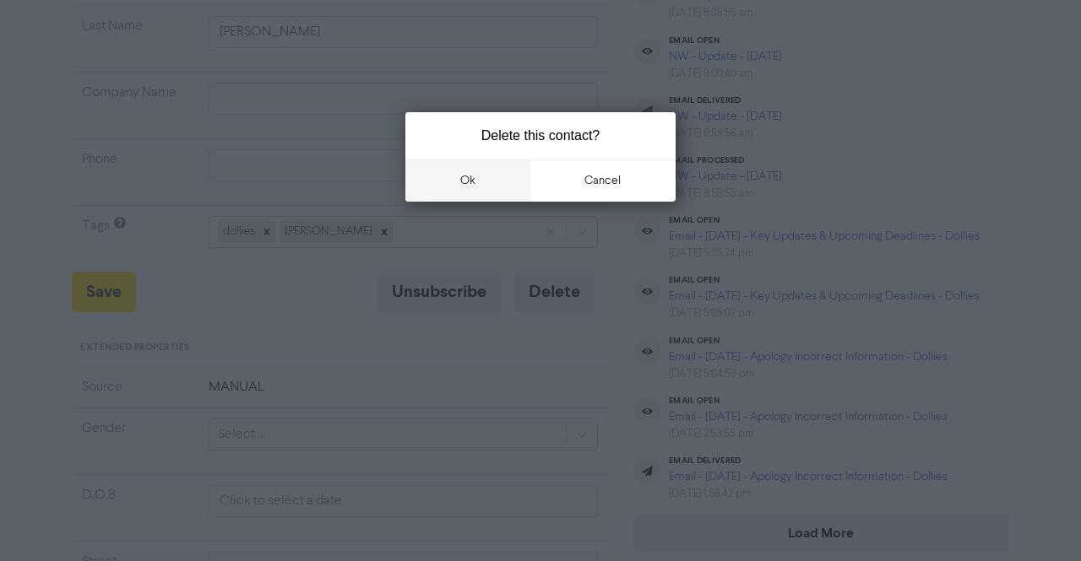
click at [484, 197] on button "ok" at bounding box center [467, 181] width 125 height 42
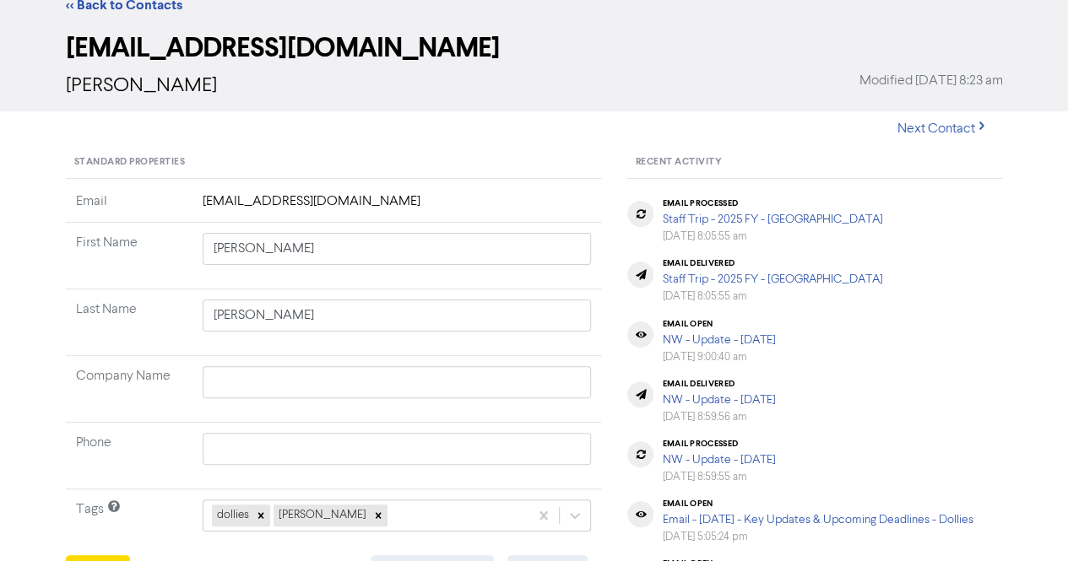
scroll to position [0, 0]
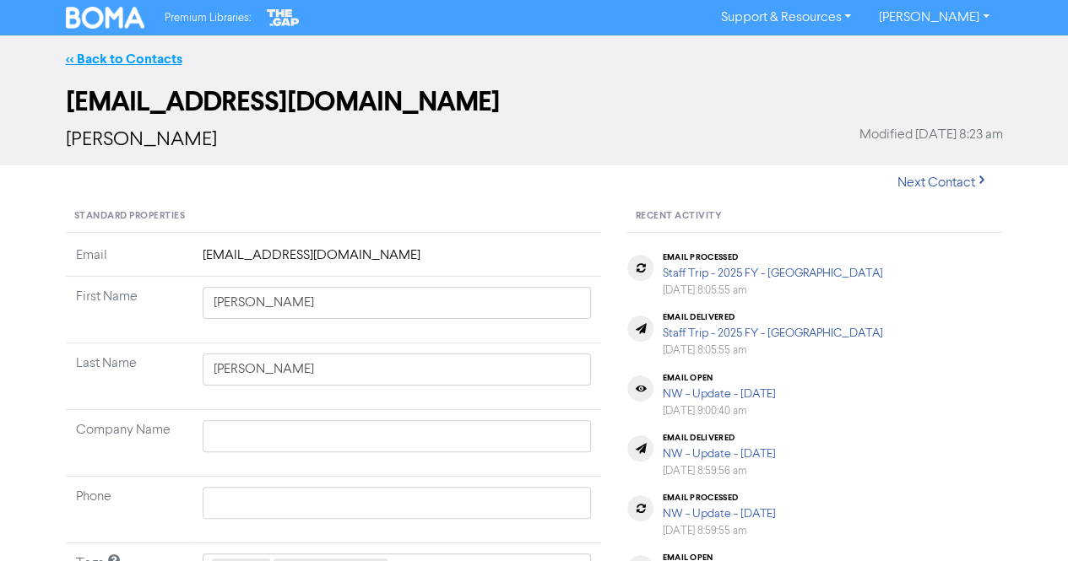
click at [119, 57] on link "<< Back to Contacts" at bounding box center [124, 59] width 117 height 17
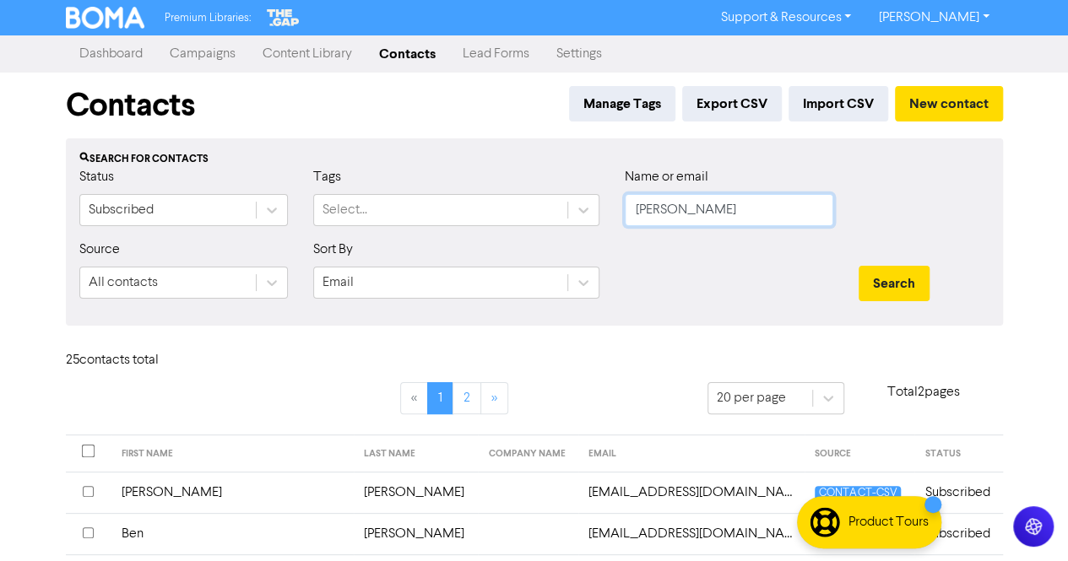
click at [713, 220] on input "[PERSON_NAME]" at bounding box center [729, 210] width 209 height 32
paste input "[PERSON_NAME]"
drag, startPoint x: 680, startPoint y: 207, endPoint x: 496, endPoint y: 210, distance: 184.1
click at [496, 210] on div "Status Subscribed Tags Select... Name or email [PERSON_NAME]" at bounding box center [535, 203] width 936 height 73
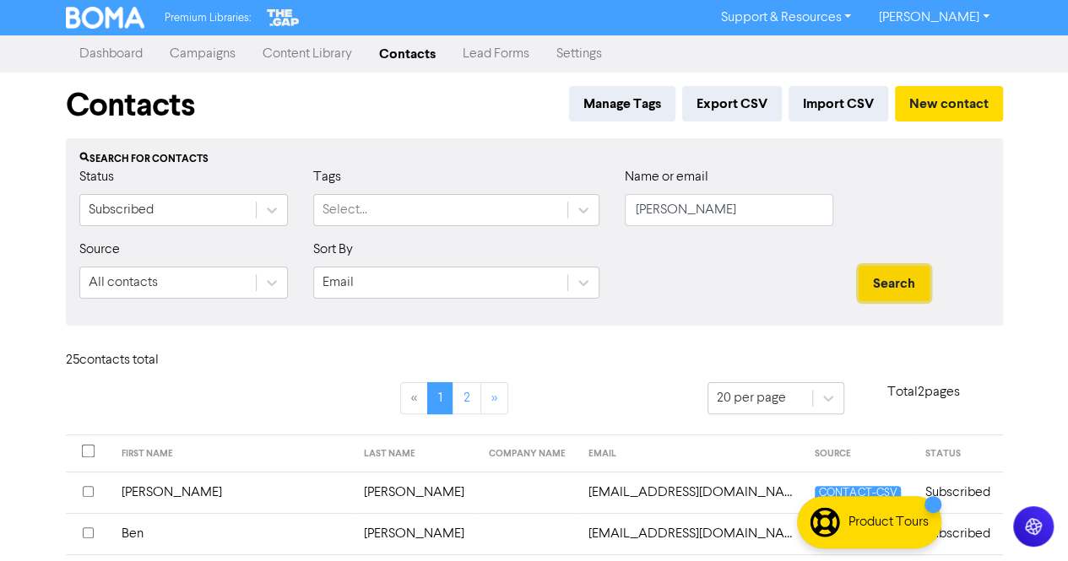
click at [890, 295] on button "Search" at bounding box center [894, 283] width 71 height 35
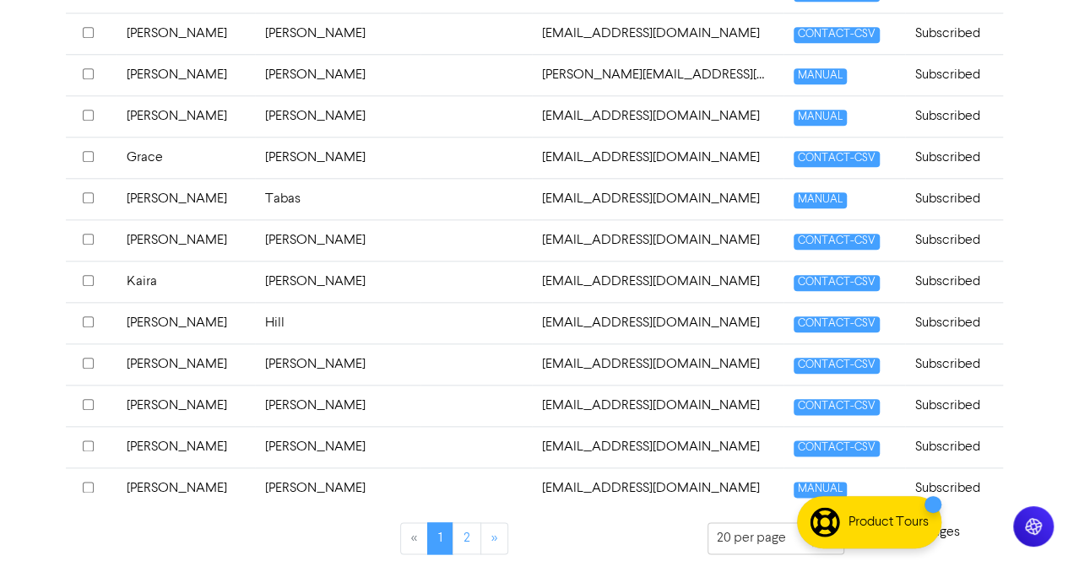
scroll to position [795, 0]
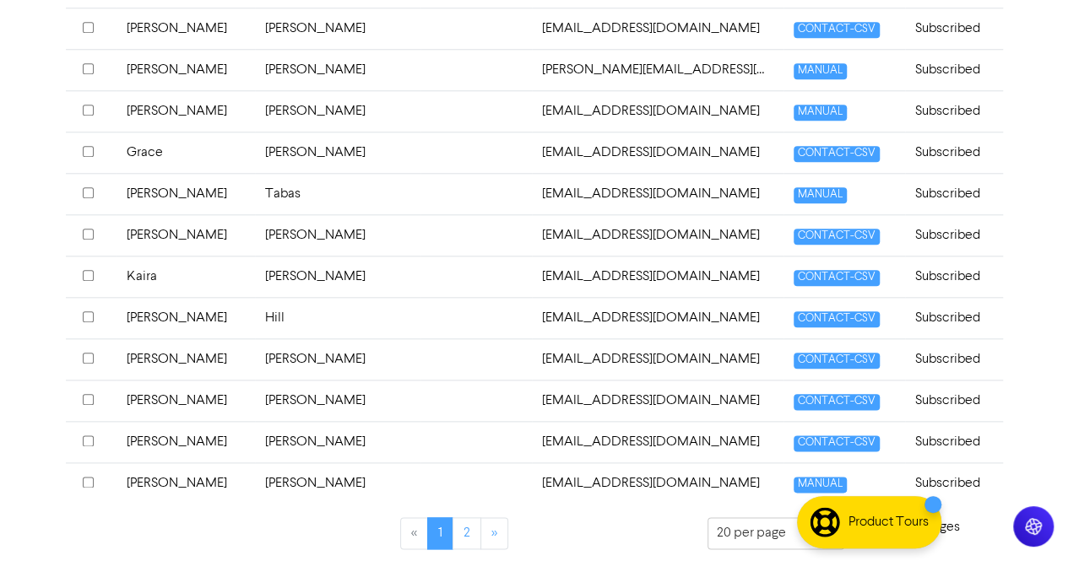
click at [263, 471] on td "[PERSON_NAME]" at bounding box center [338, 483] width 166 height 41
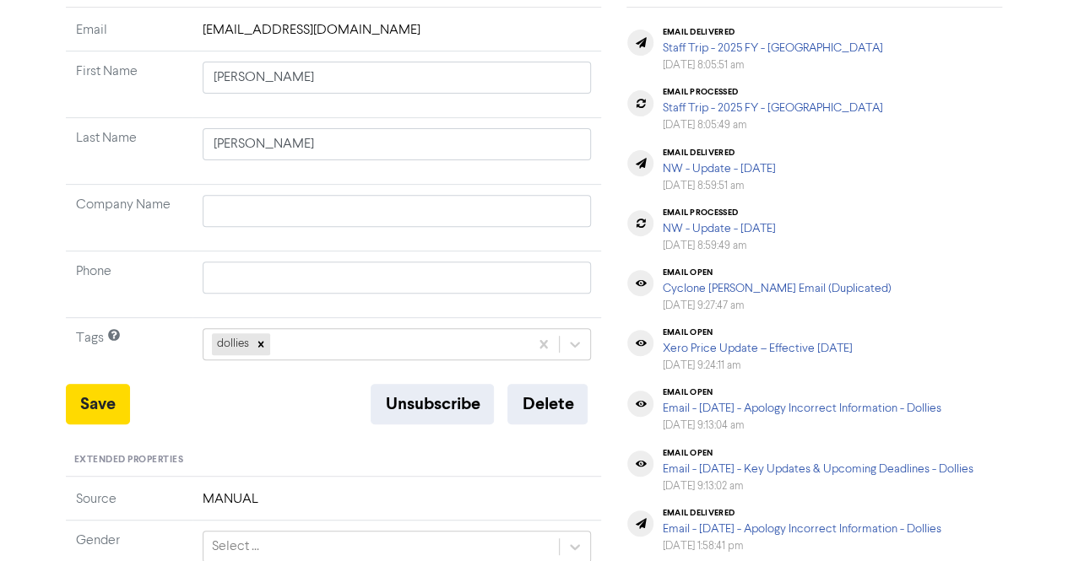
scroll to position [253, 0]
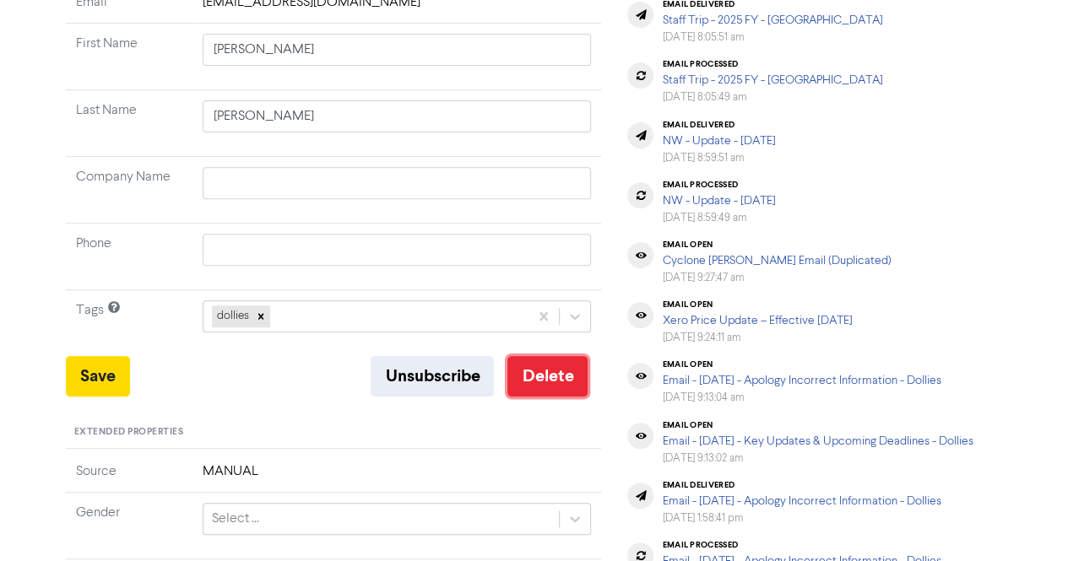
click at [541, 388] on button "Delete" at bounding box center [547, 376] width 80 height 41
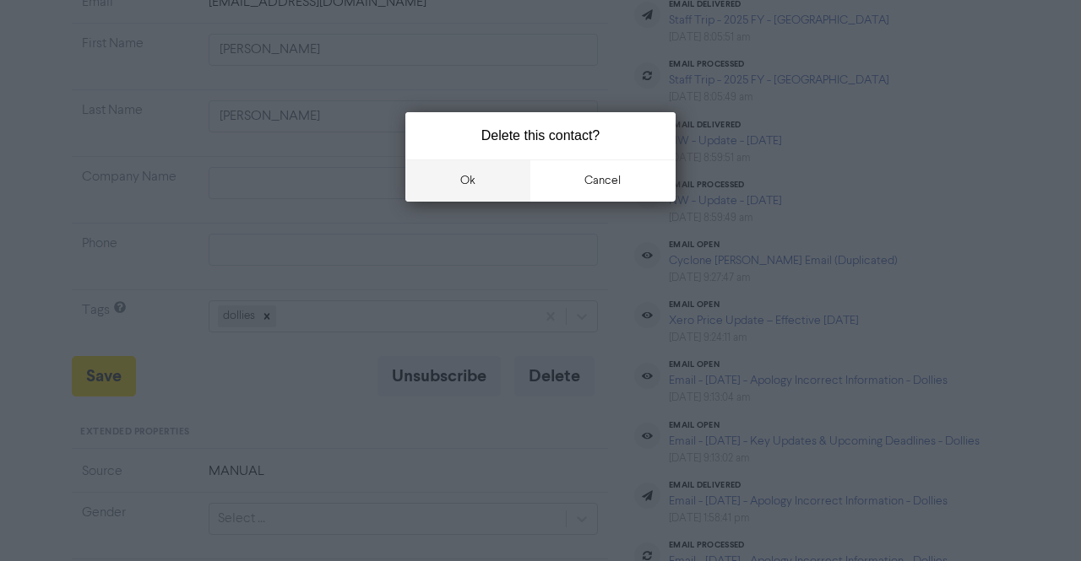
click at [472, 193] on button "ok" at bounding box center [467, 181] width 125 height 42
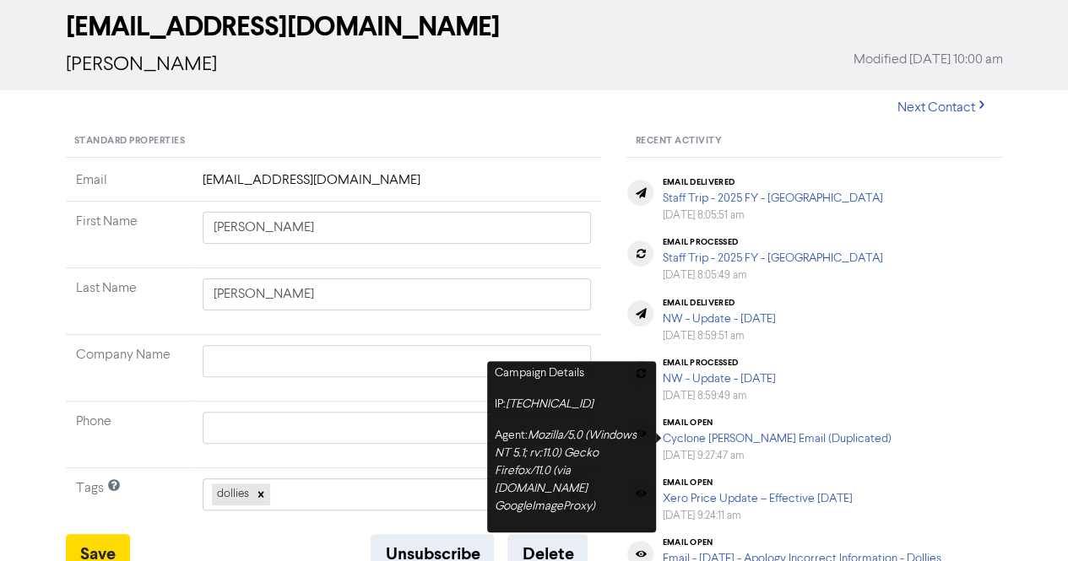
scroll to position [0, 0]
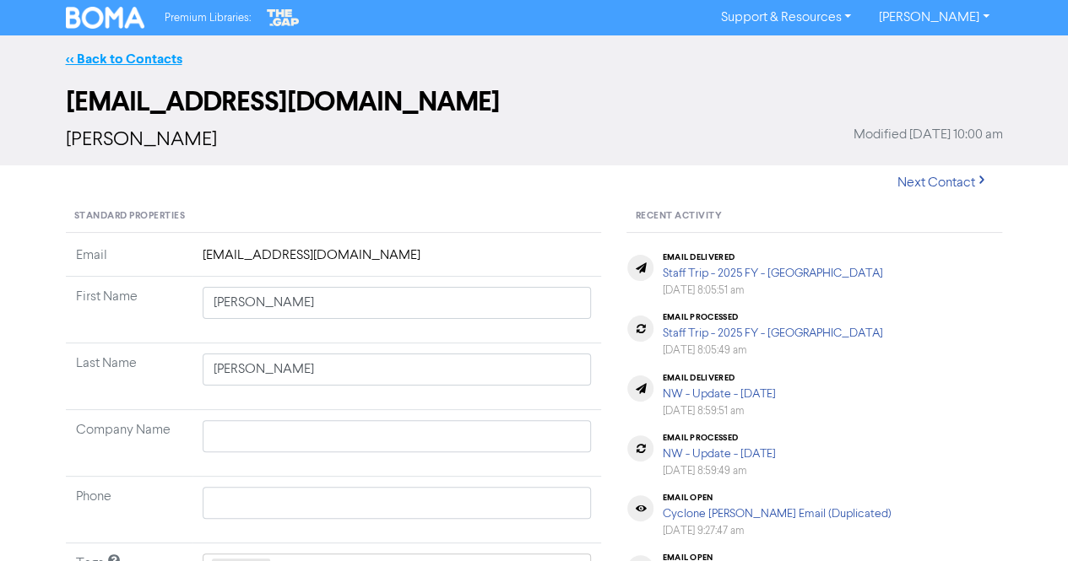
click at [152, 57] on link "<< Back to Contacts" at bounding box center [124, 59] width 117 height 17
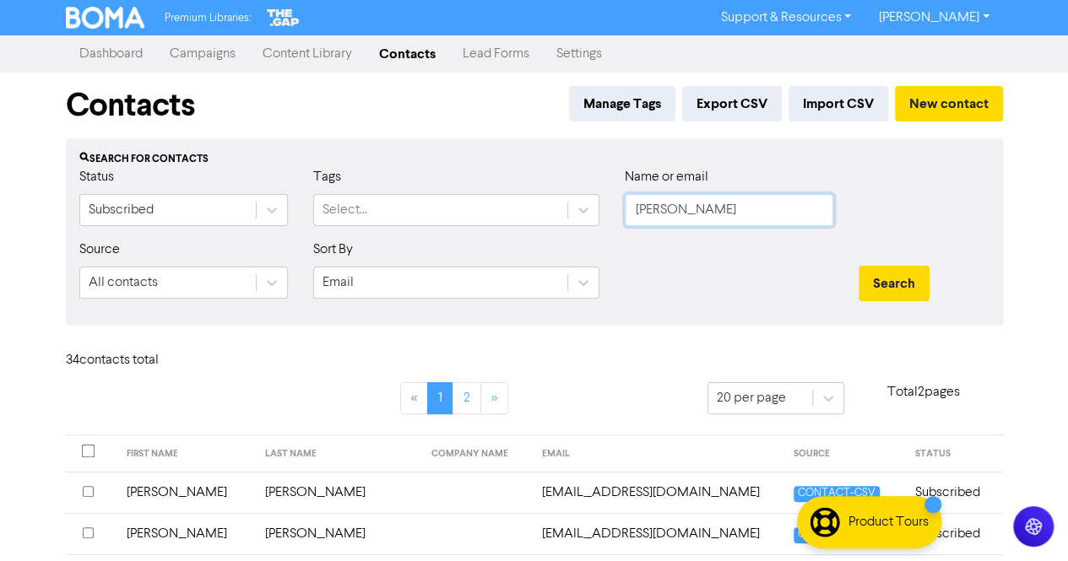
click at [724, 225] on input "[PERSON_NAME]" at bounding box center [729, 210] width 209 height 32
paste input "Settree, [PERSON_NAME]"
drag, startPoint x: 684, startPoint y: 214, endPoint x: 562, endPoint y: 196, distance: 122.9
click at [562, 196] on div "Status Subscribed Tags Select... Name or email Settree, [GEOGRAPHIC_DATA]" at bounding box center [535, 203] width 936 height 73
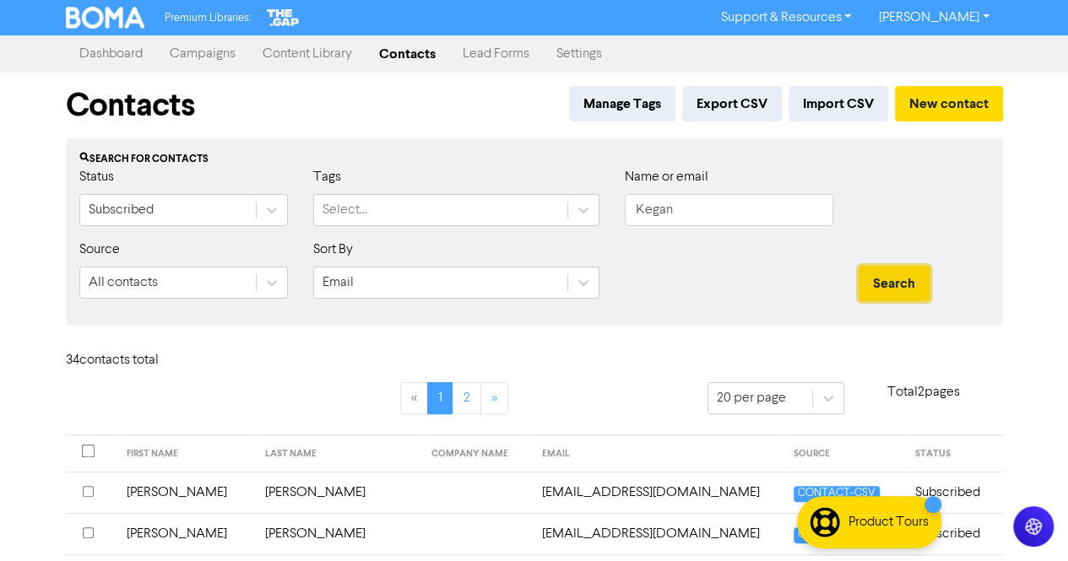
click at [884, 276] on button "Search" at bounding box center [894, 283] width 71 height 35
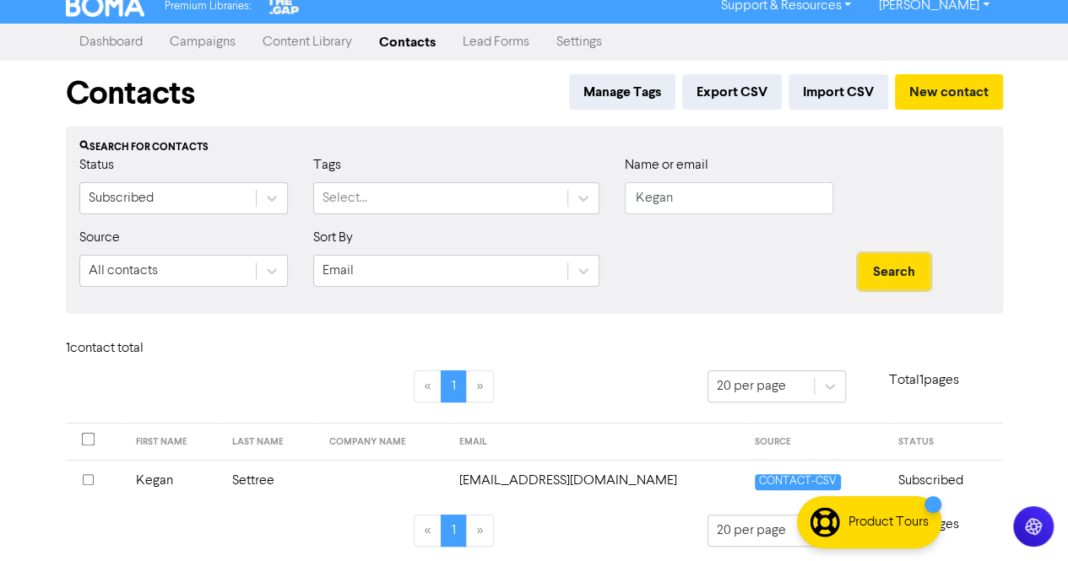
scroll to position [15, 0]
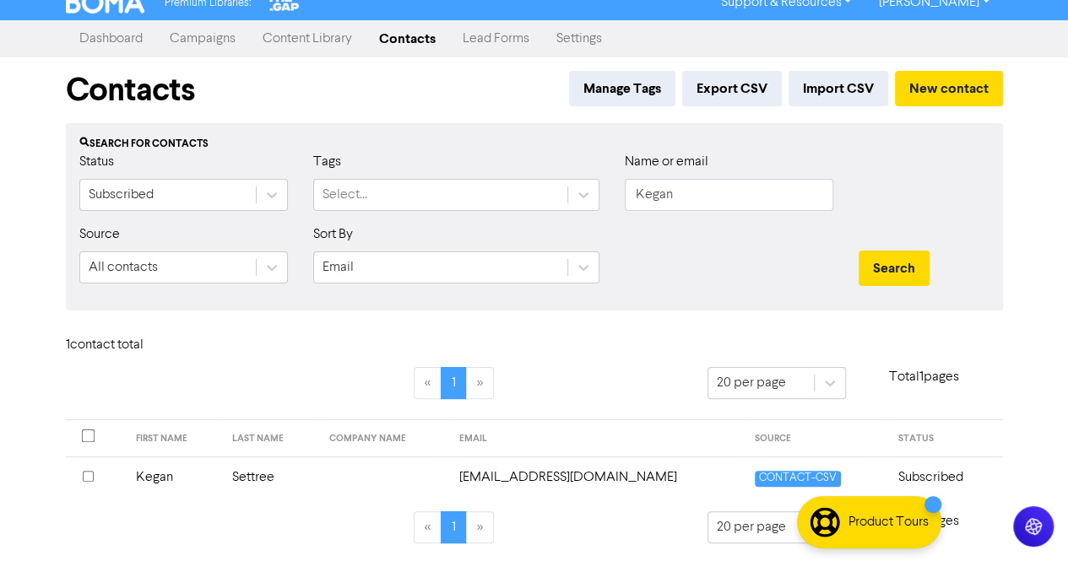
click at [273, 479] on td "Settree" at bounding box center [270, 477] width 96 height 41
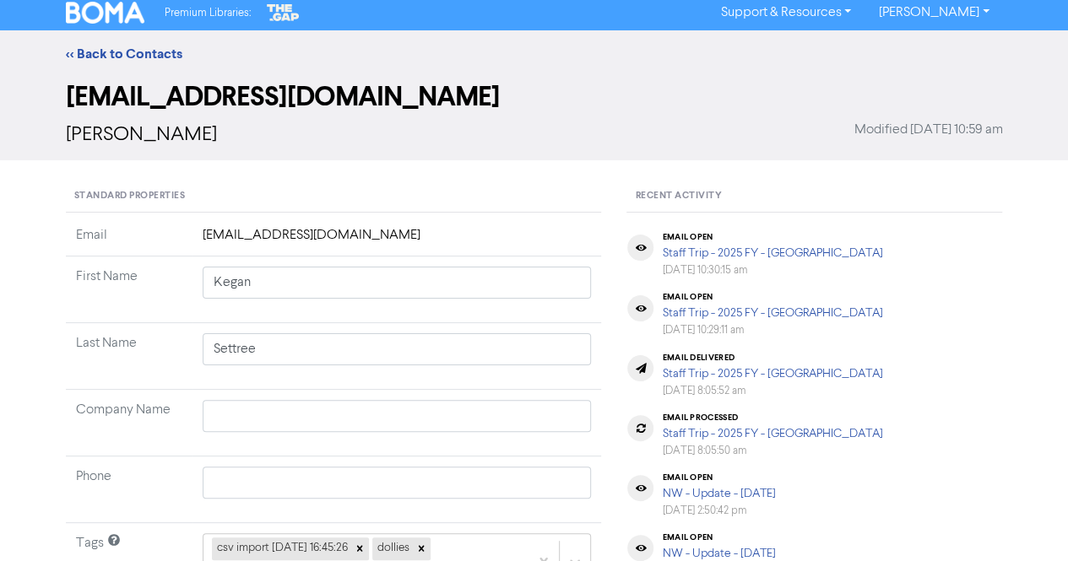
scroll to position [253, 0]
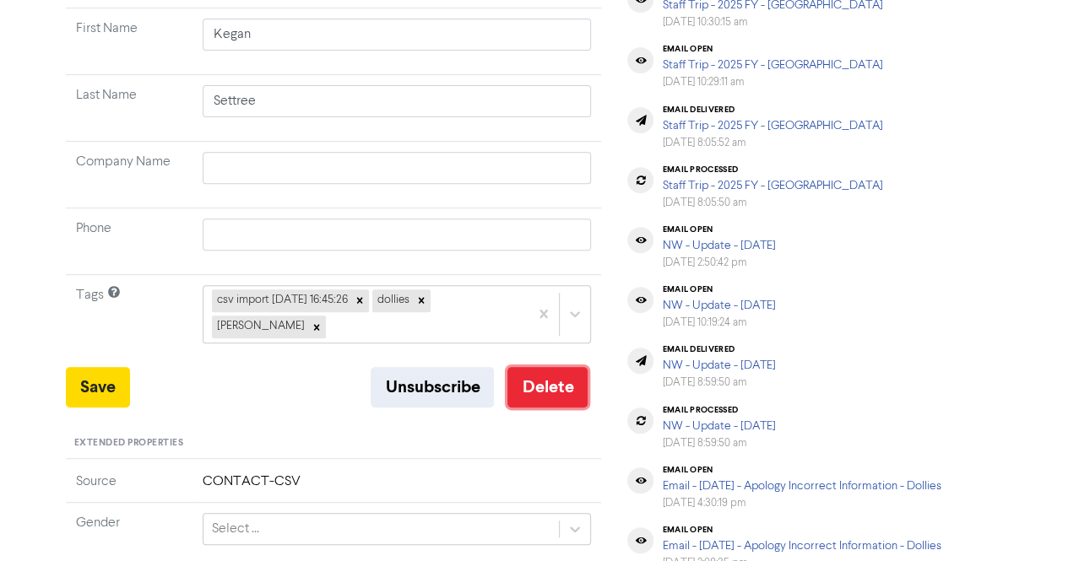
click at [545, 371] on button "Delete" at bounding box center [547, 387] width 80 height 41
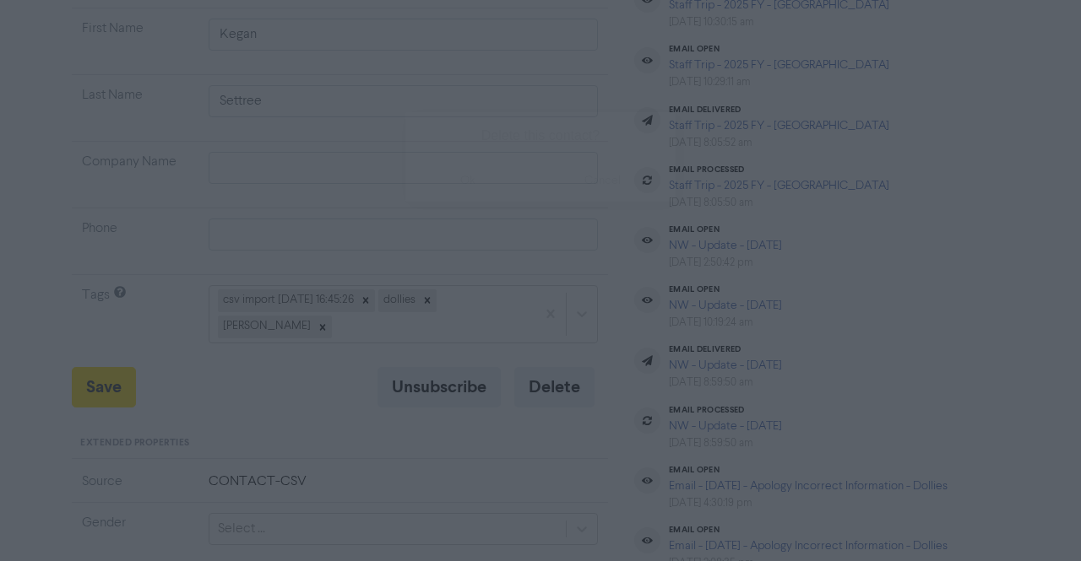
click at [481, 197] on button "ok" at bounding box center [467, 181] width 125 height 42
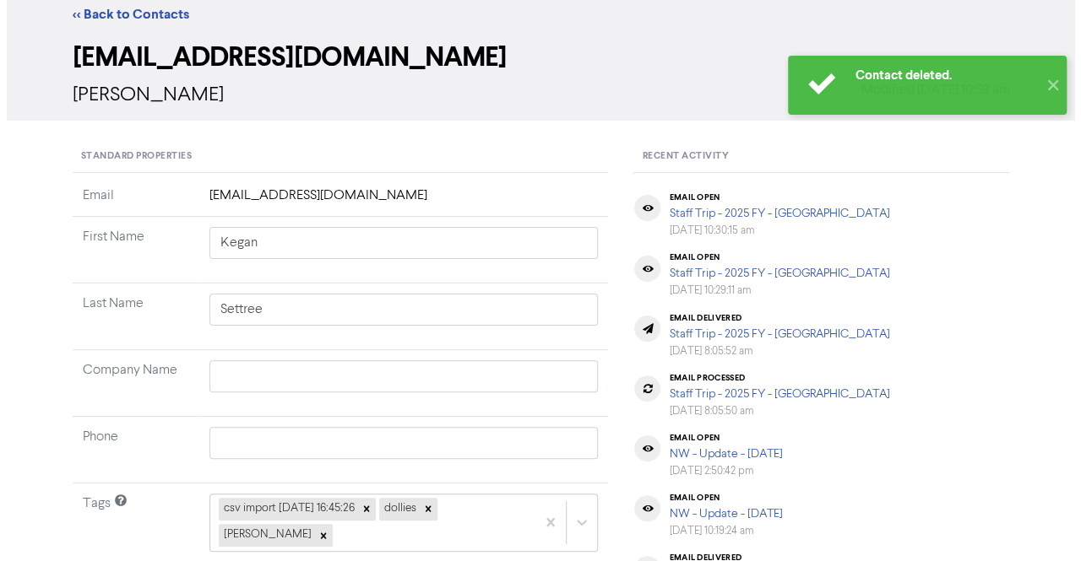
scroll to position [0, 0]
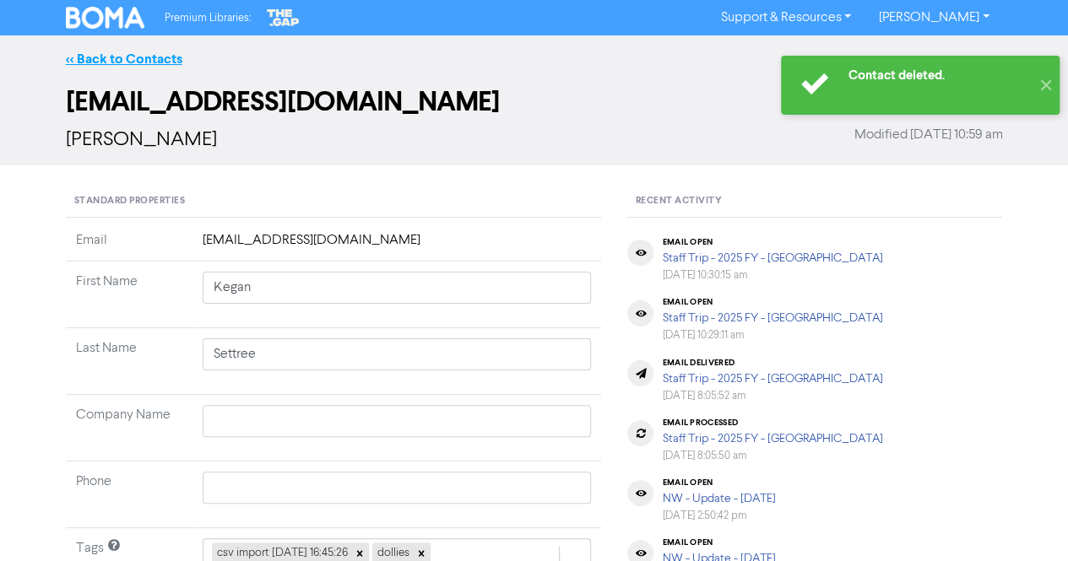
click at [167, 58] on link "<< Back to Contacts" at bounding box center [124, 59] width 117 height 17
